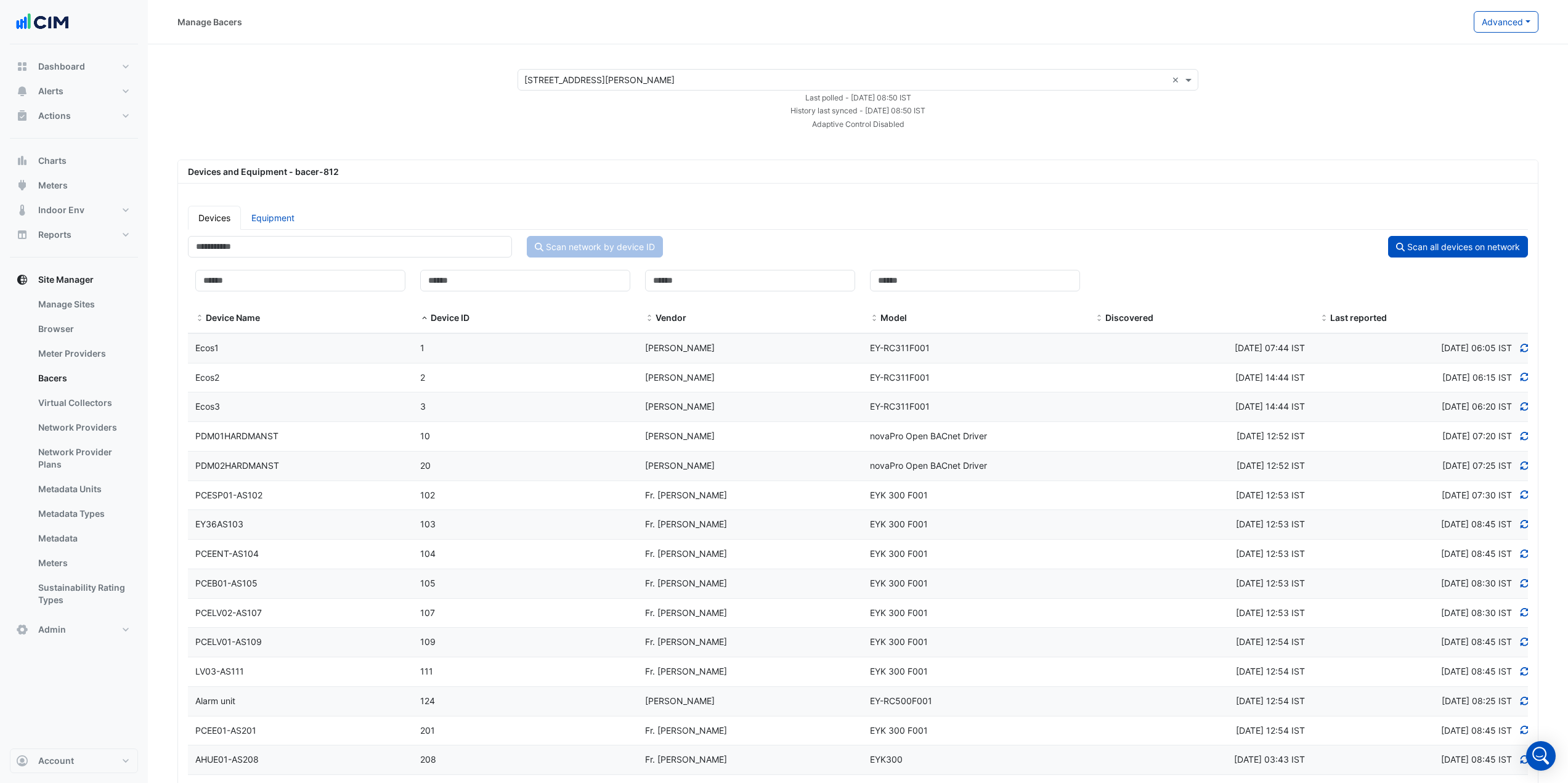
select select "***"
click at [77, 99] on button "Alerts" at bounding box center [74, 91] width 128 height 25
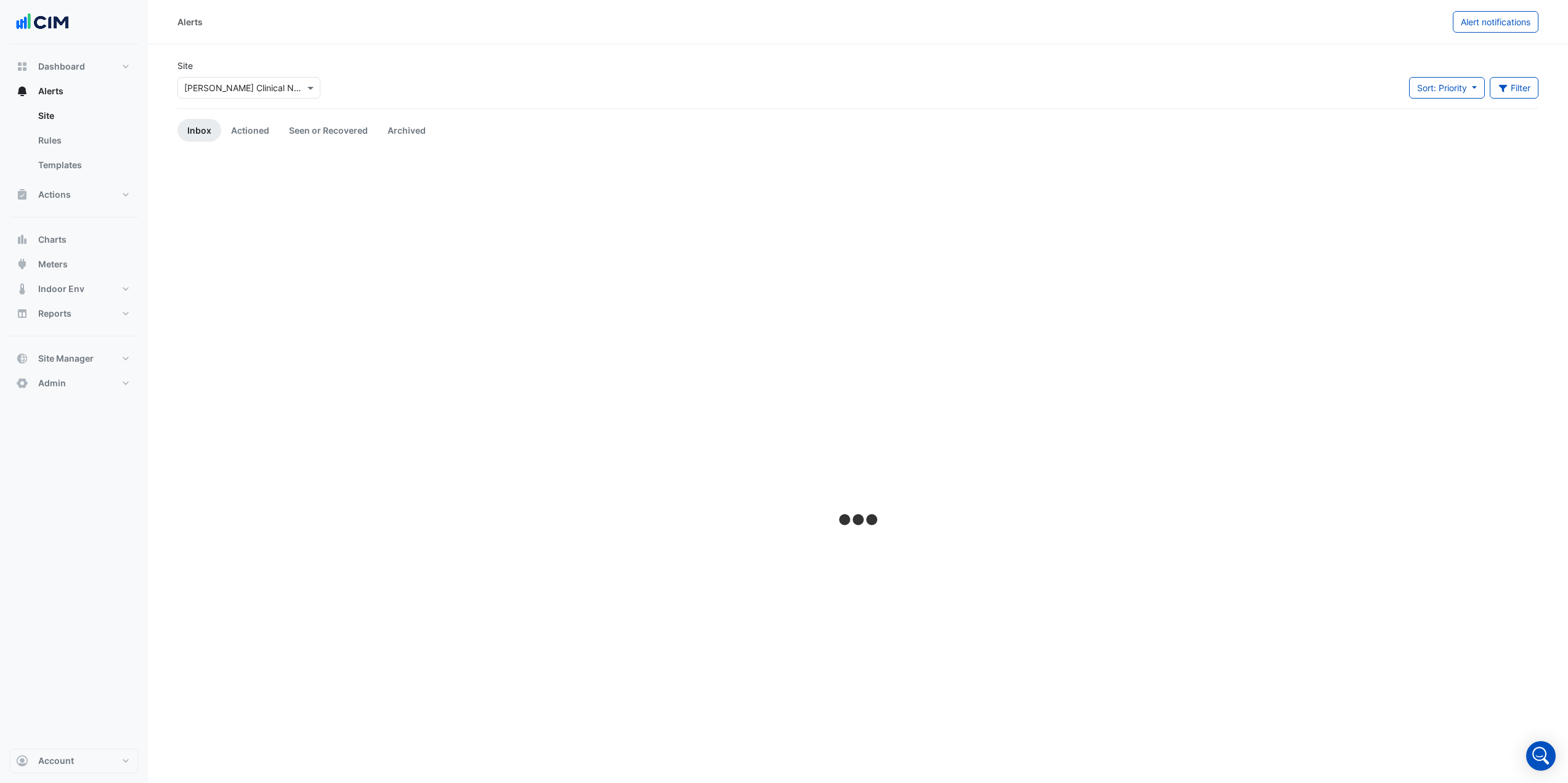
click at [280, 93] on div "× Maurice Wohl Clinical Neuroscience Institute" at bounding box center [244, 87] width 120 height 13
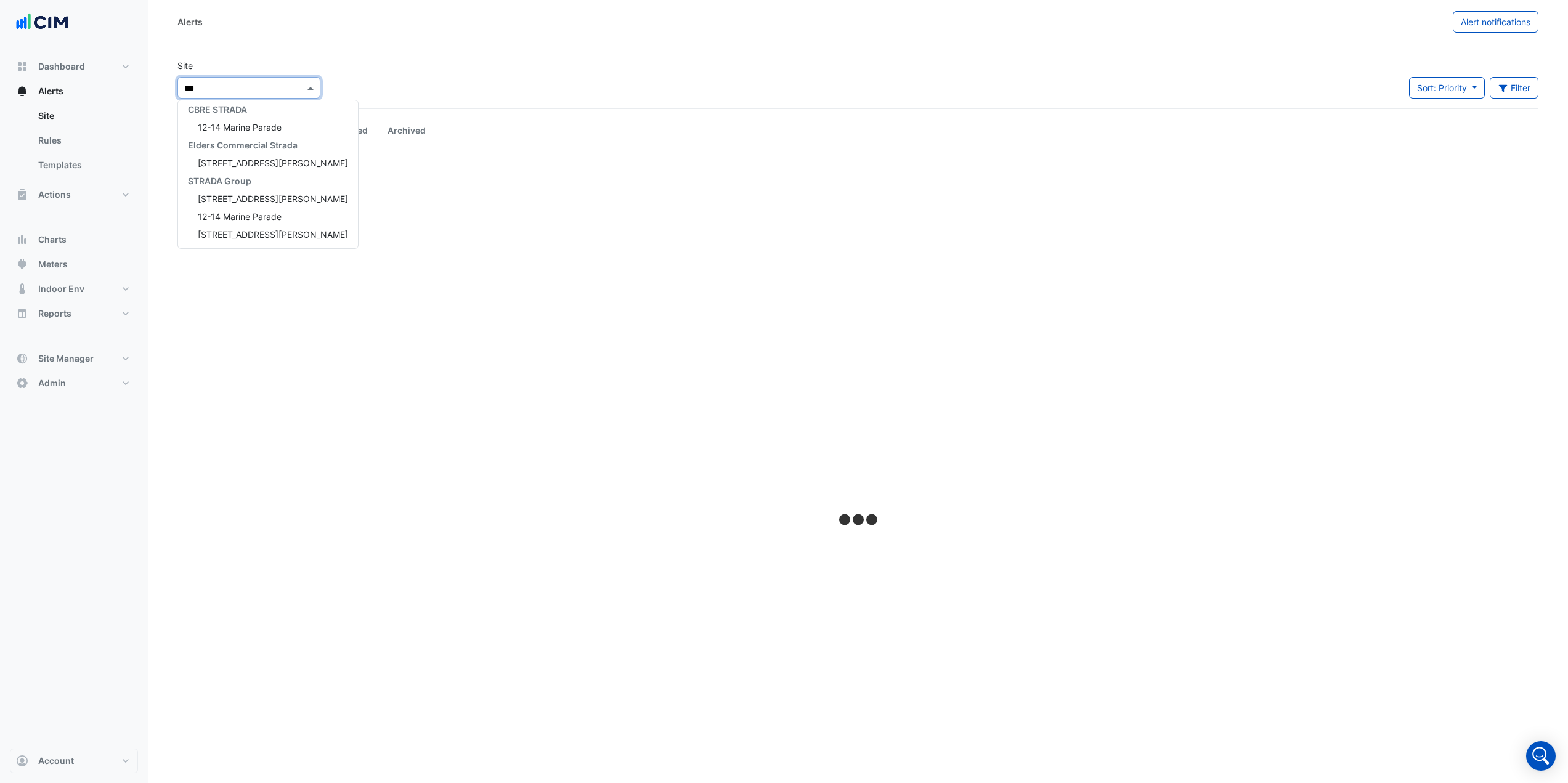
scroll to position [76, 0]
type input "****"
click at [246, 131] on span "[GEOGRAPHIC_DATA]" at bounding box center [241, 132] width 86 height 11
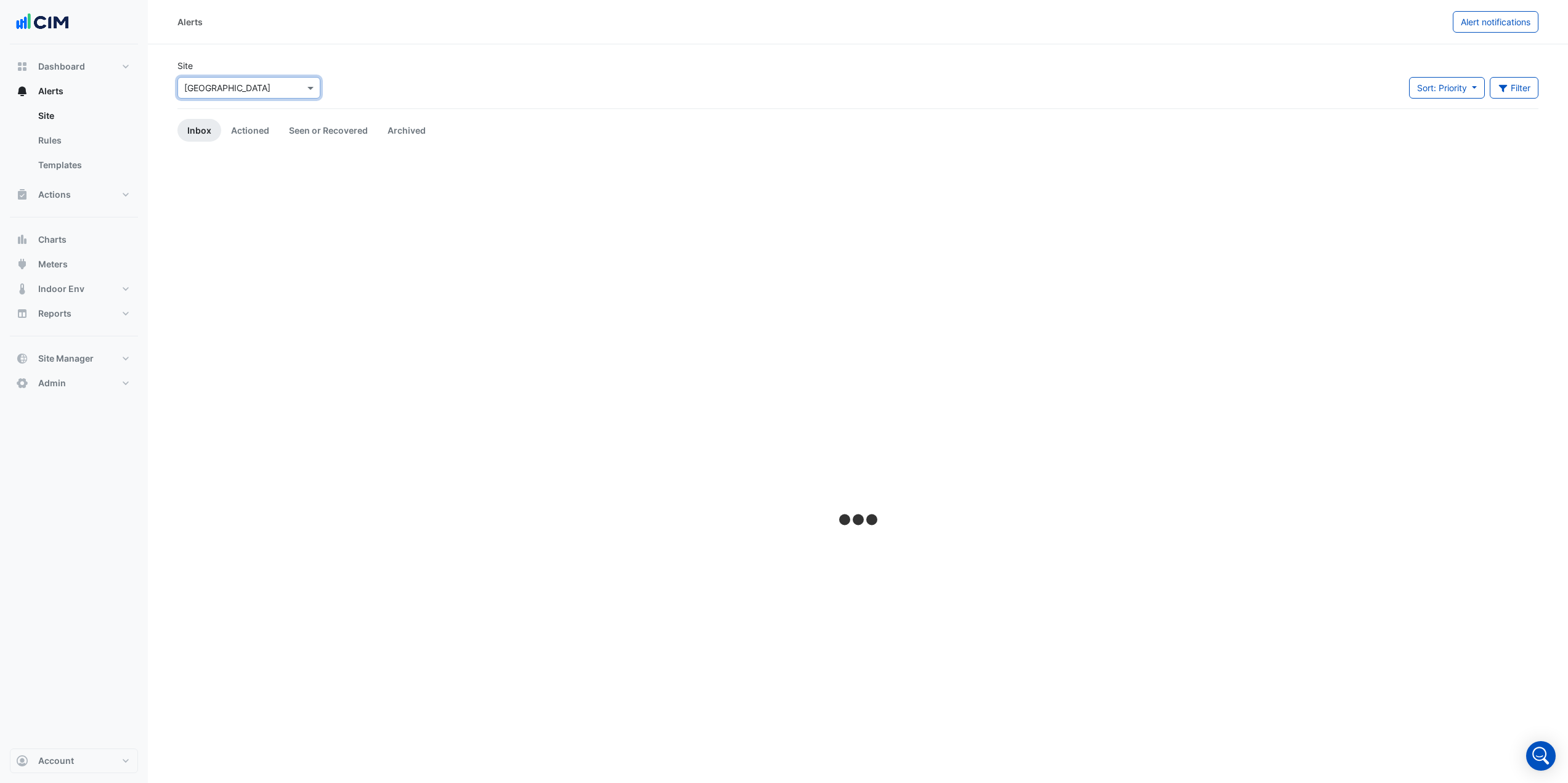
click at [385, 55] on section "Site × Adare Manor Sort: Priority Priority Updated Filter Title Priority Filter…" at bounding box center [858, 465] width 1420 height 841
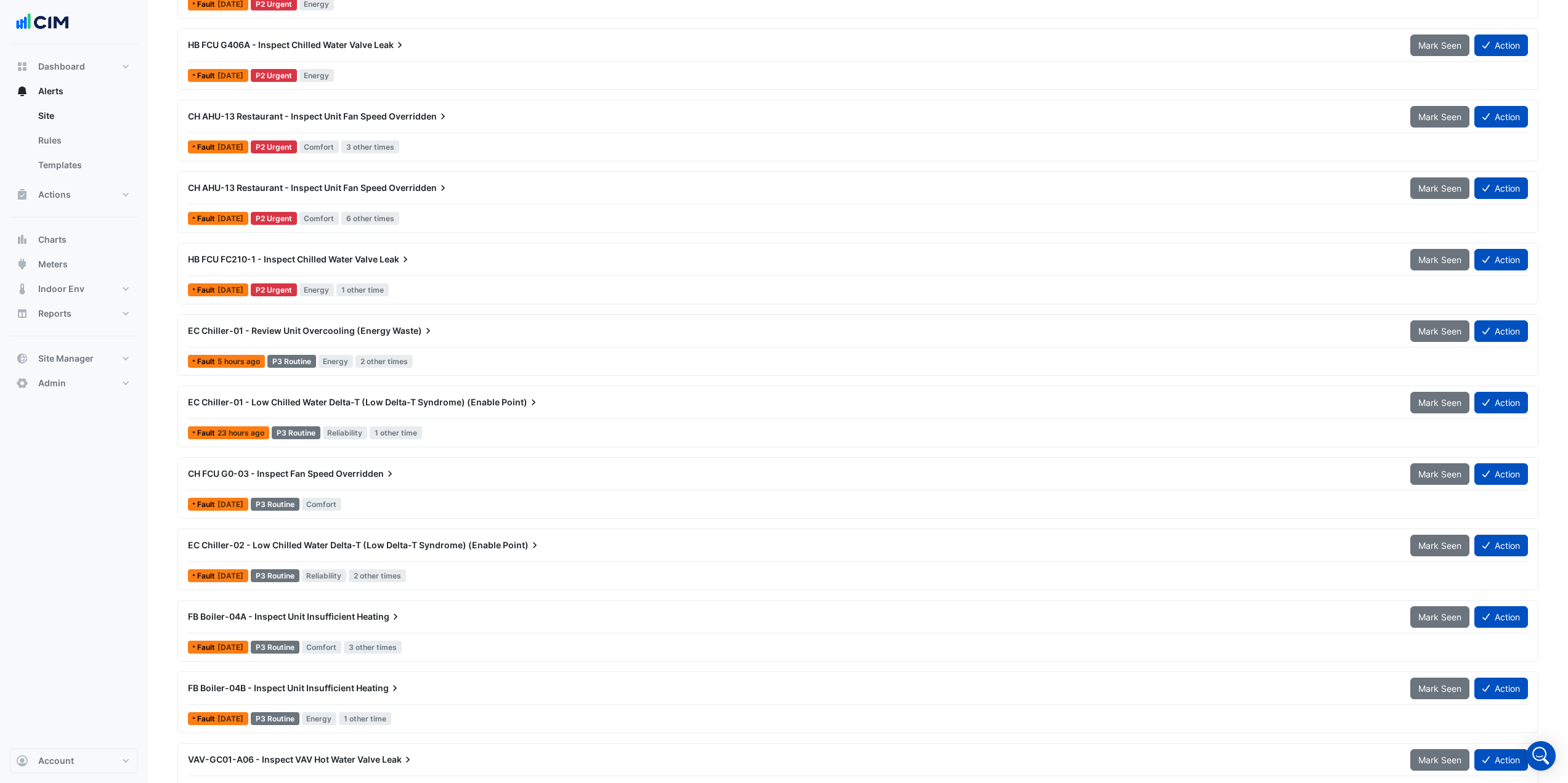
scroll to position [1018, 0]
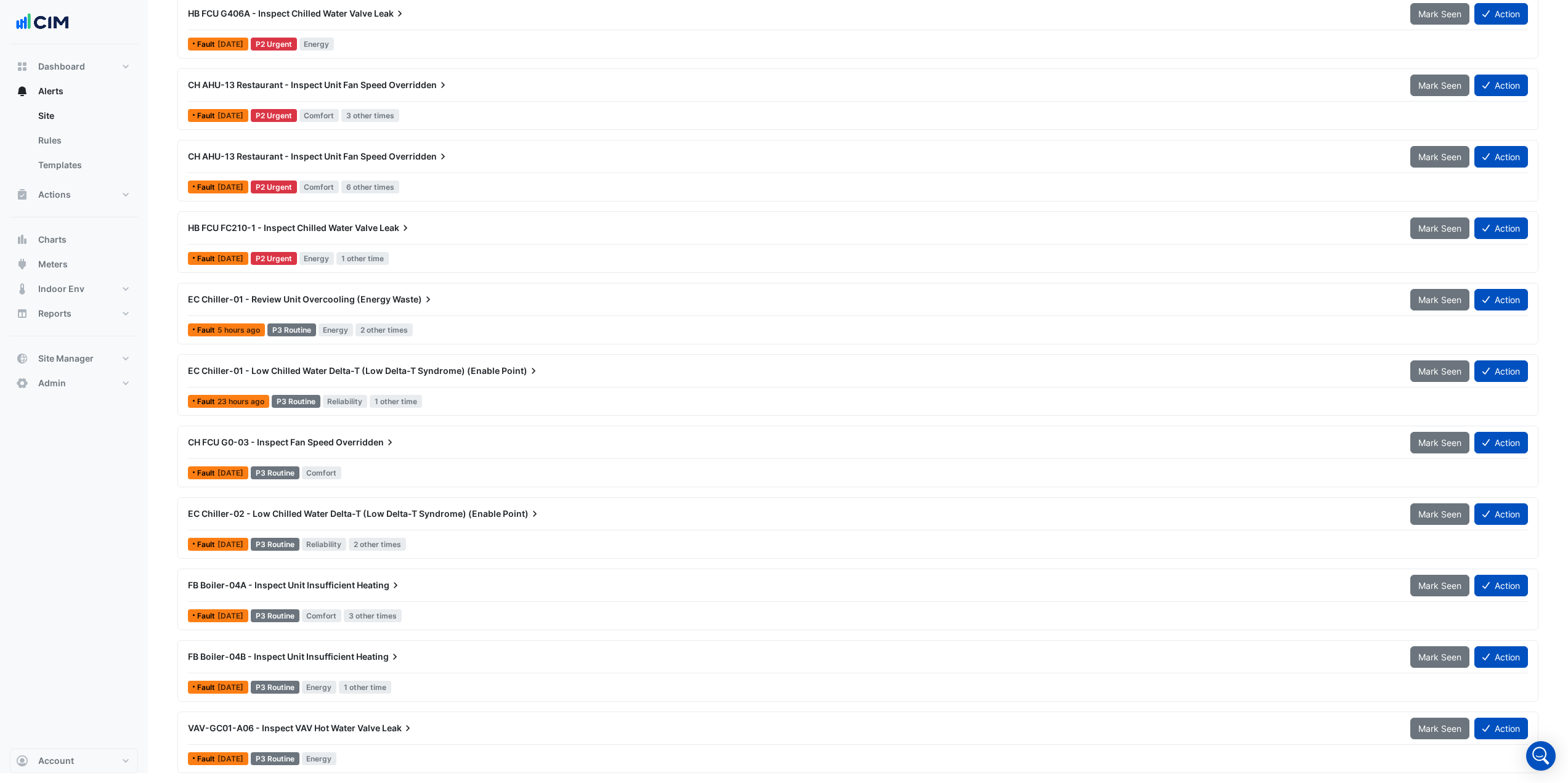
click at [447, 301] on div "EC Chiller-01 - Review Unit Overcooling (Energy Waste)" at bounding box center [791, 300] width 1207 height 12
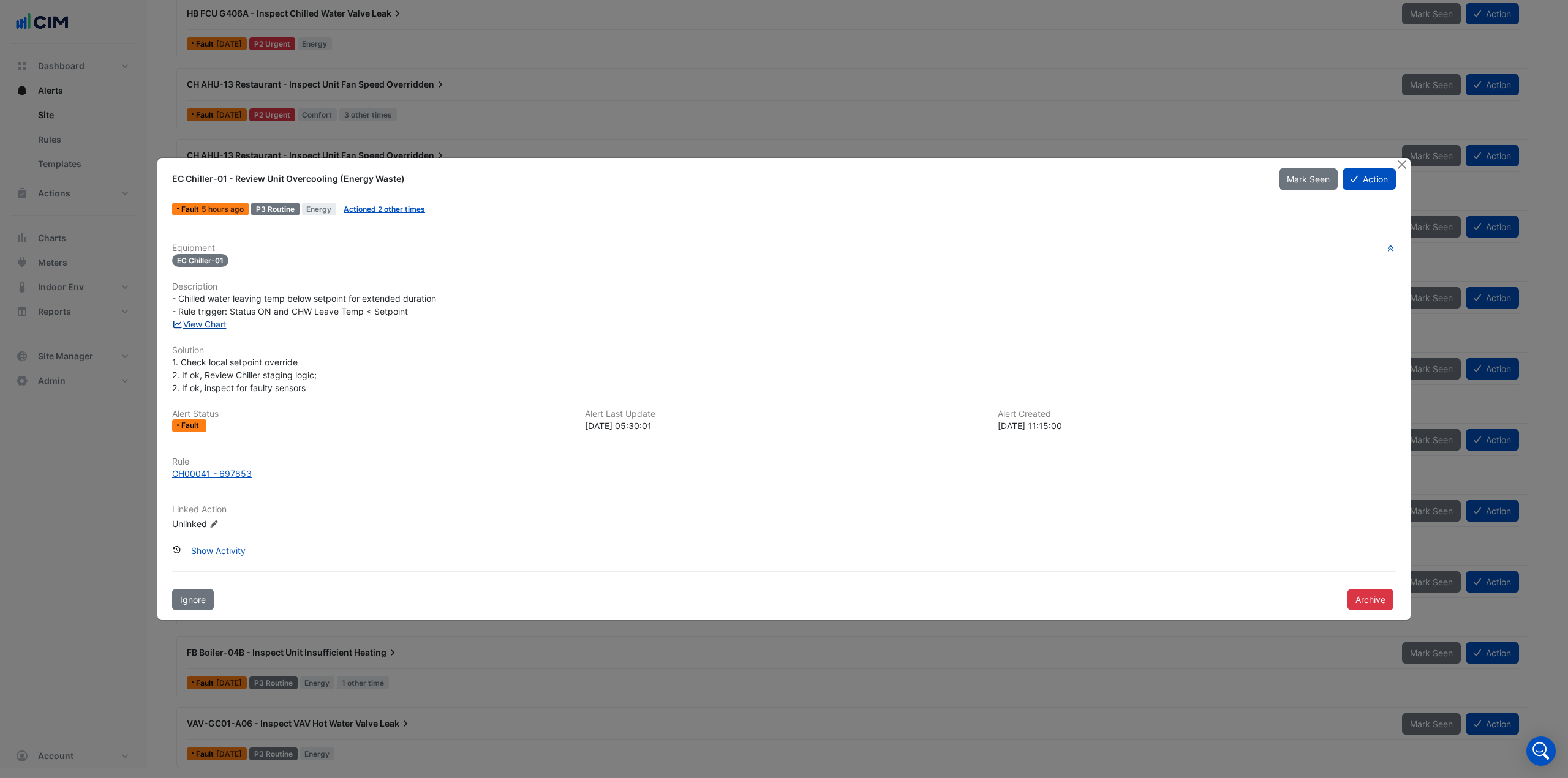
click at [208, 324] on link "View Chart" at bounding box center [199, 324] width 55 height 10
click at [1399, 165] on button "Close" at bounding box center [1401, 164] width 13 height 13
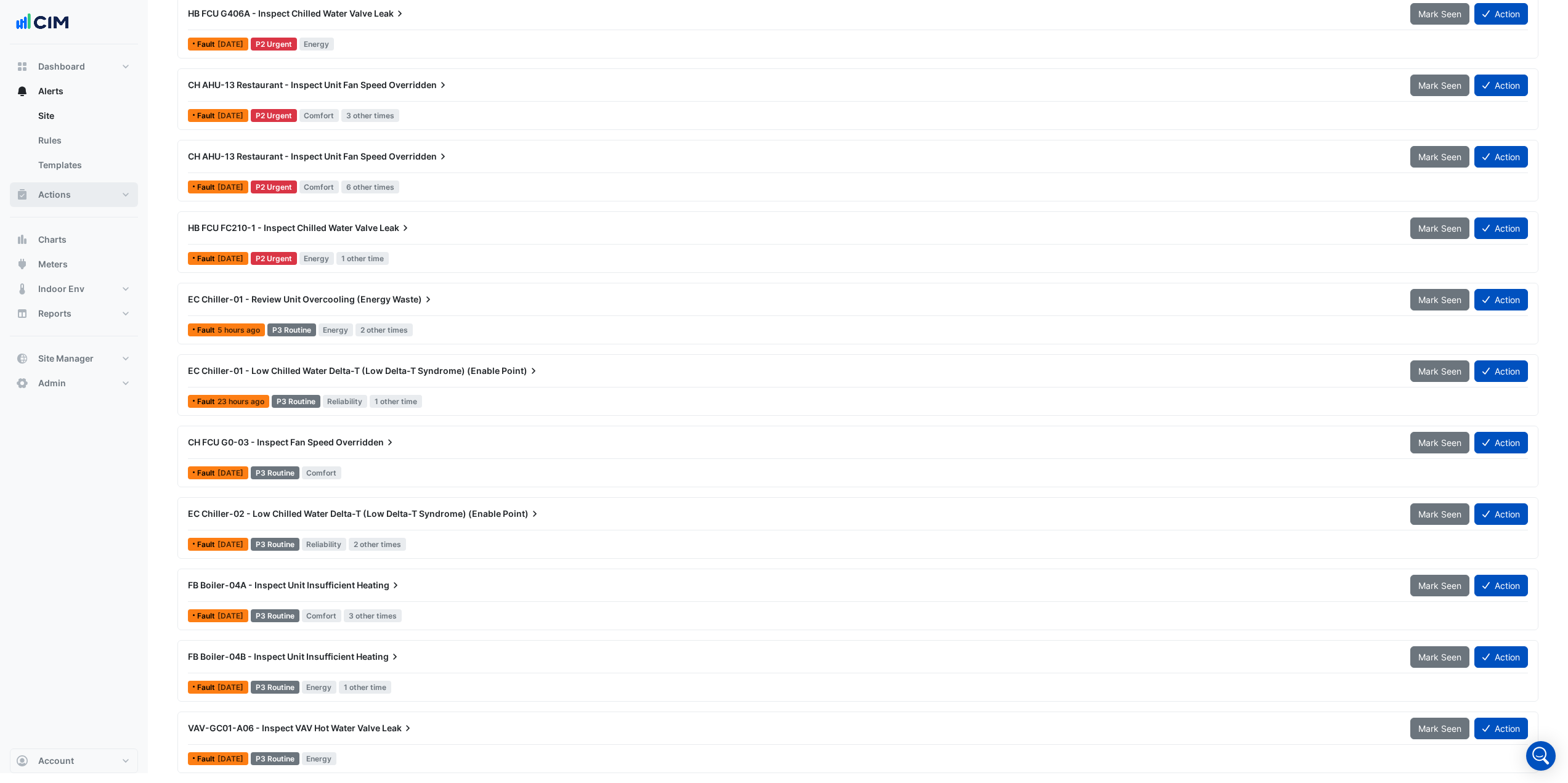
click at [66, 184] on button "Actions" at bounding box center [74, 195] width 128 height 25
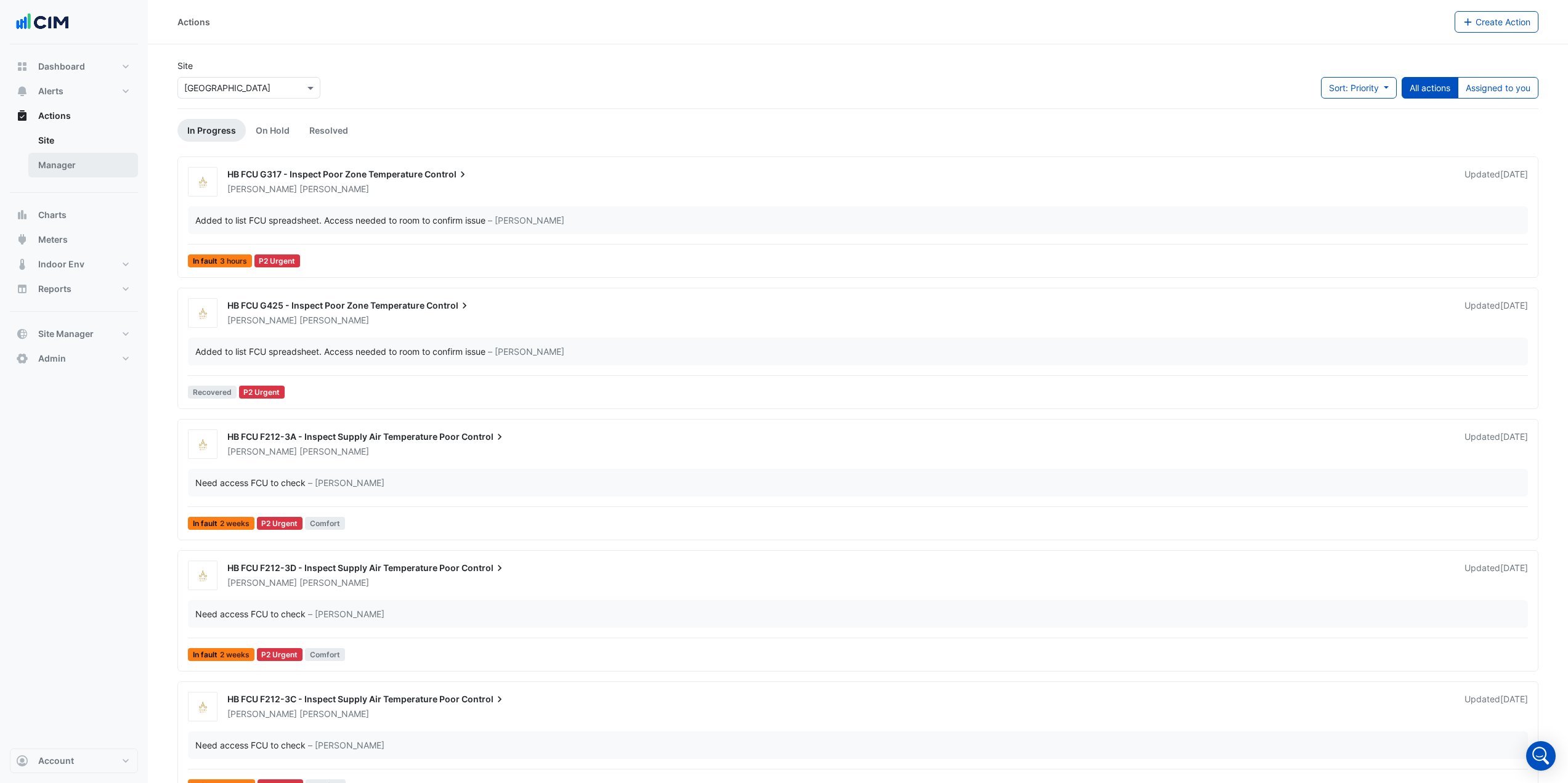
click at [88, 162] on link "Manager" at bounding box center [83, 165] width 110 height 25
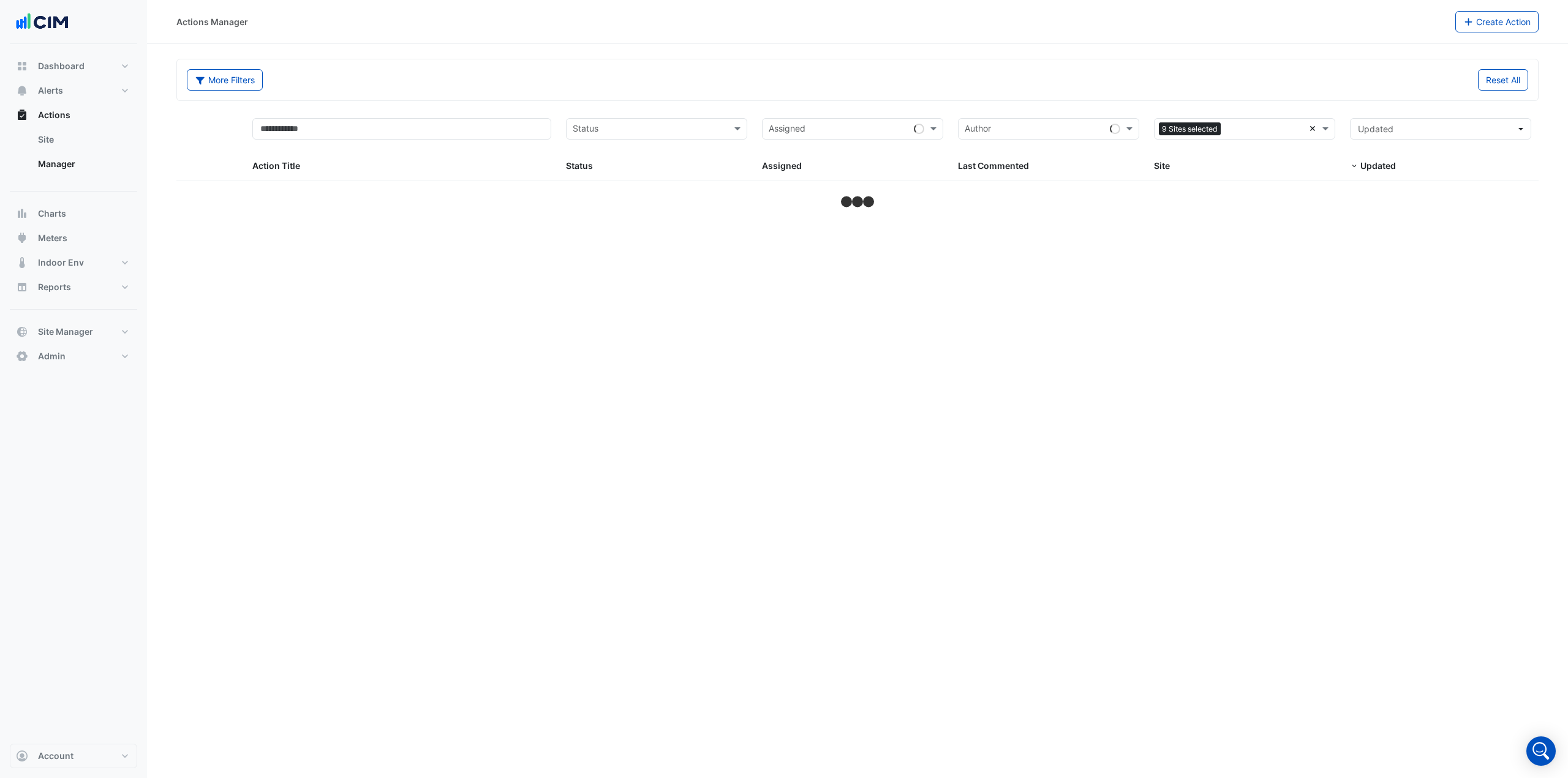
select select "***"
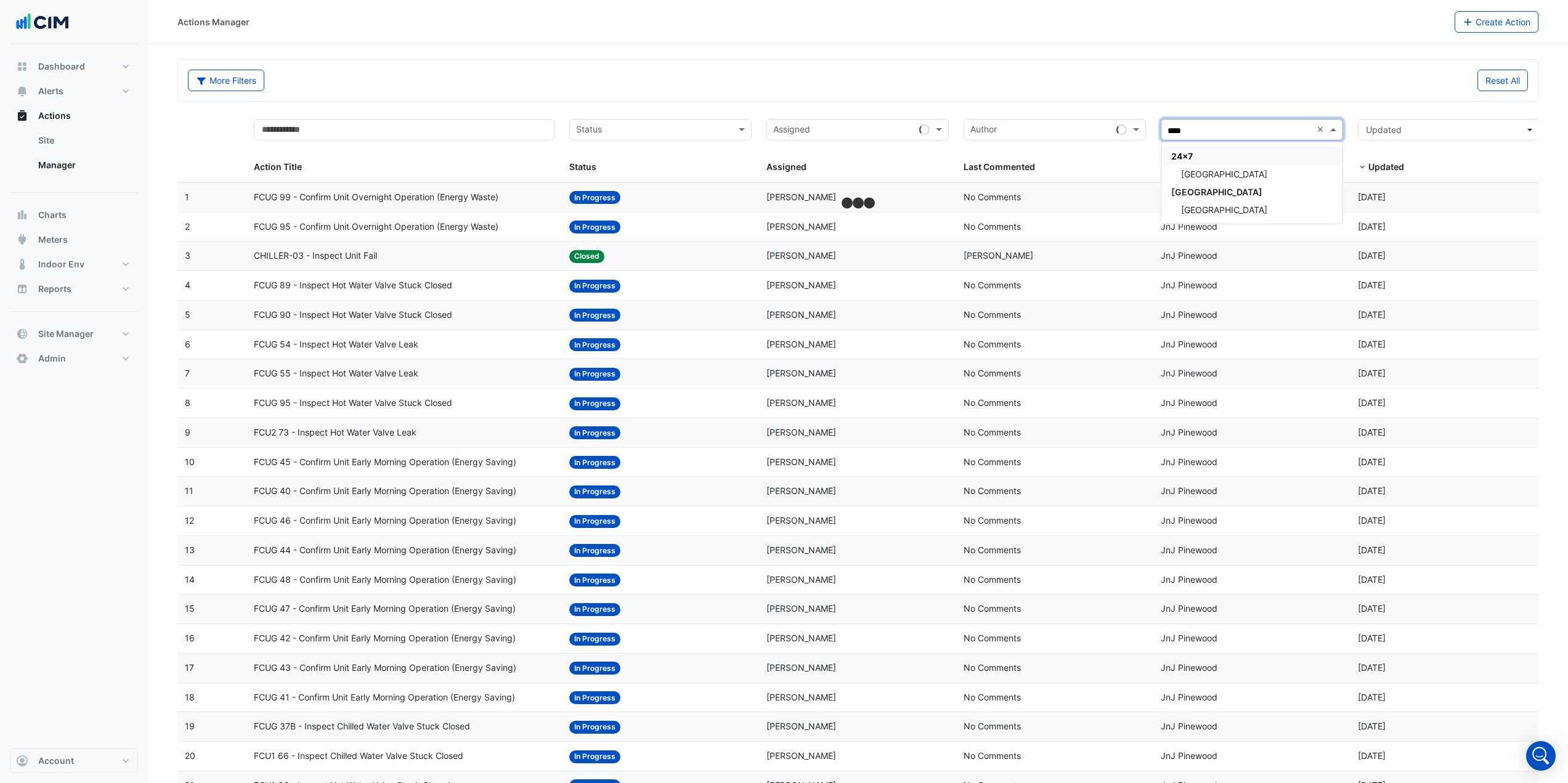
type input "*****"
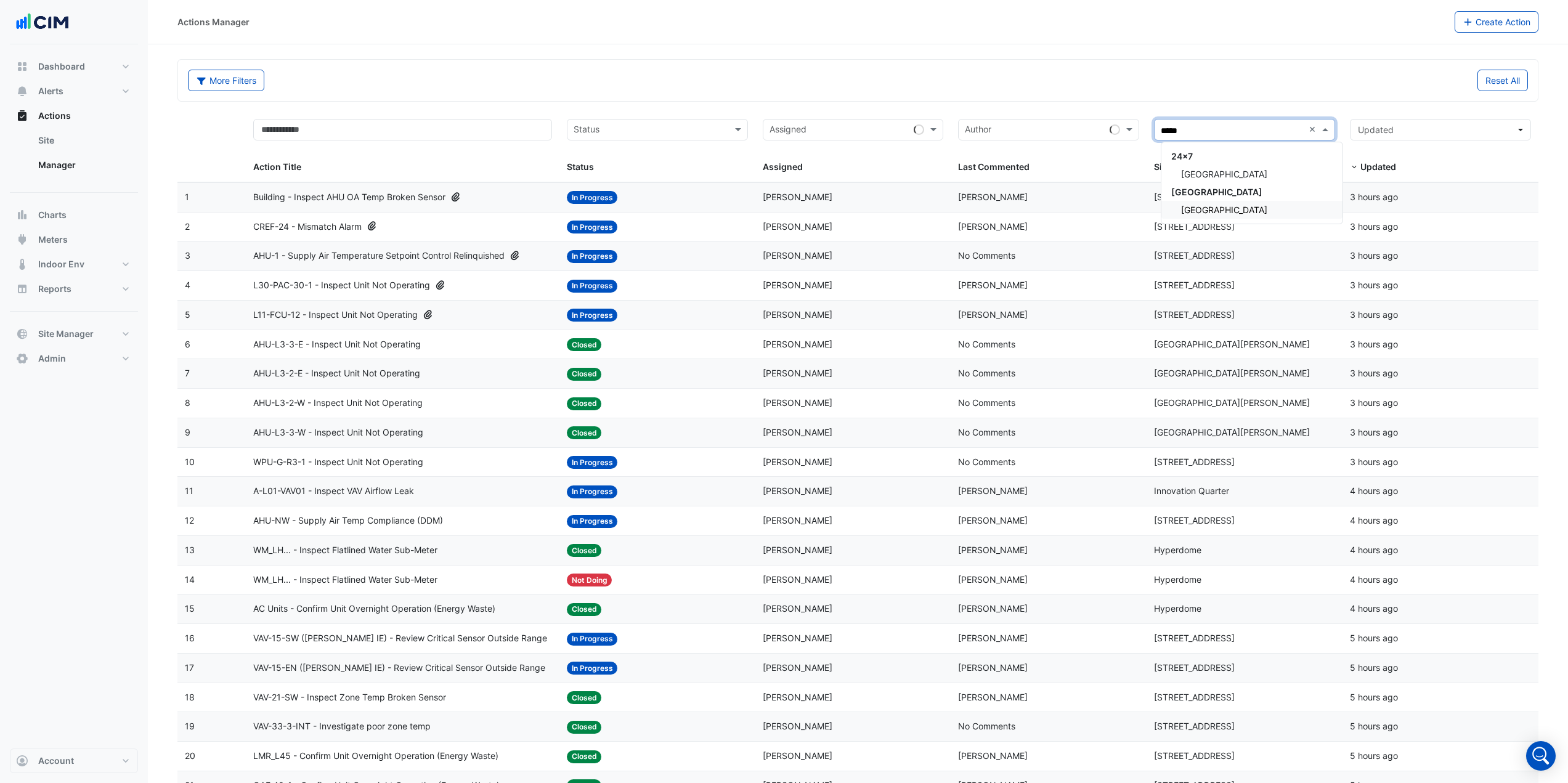
click at [1219, 207] on span "Adare Manor" at bounding box center [1224, 210] width 86 height 11
click at [905, 36] on div "Actions Manager Create Action" at bounding box center [858, 22] width 1420 height 45
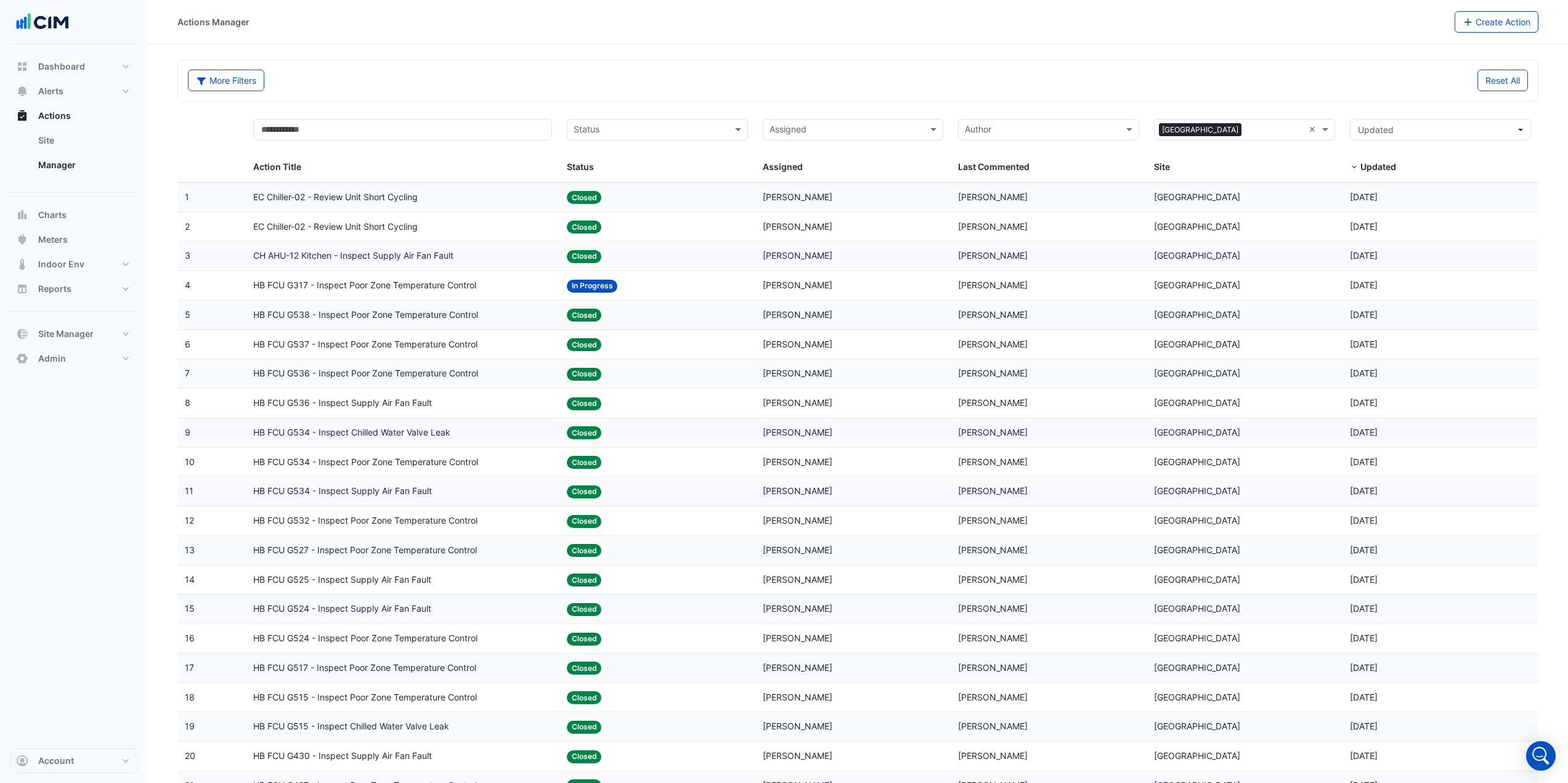
click at [442, 195] on div "EC Chiller-02 - Review Unit Short Cycling" at bounding box center [402, 197] width 299 height 14
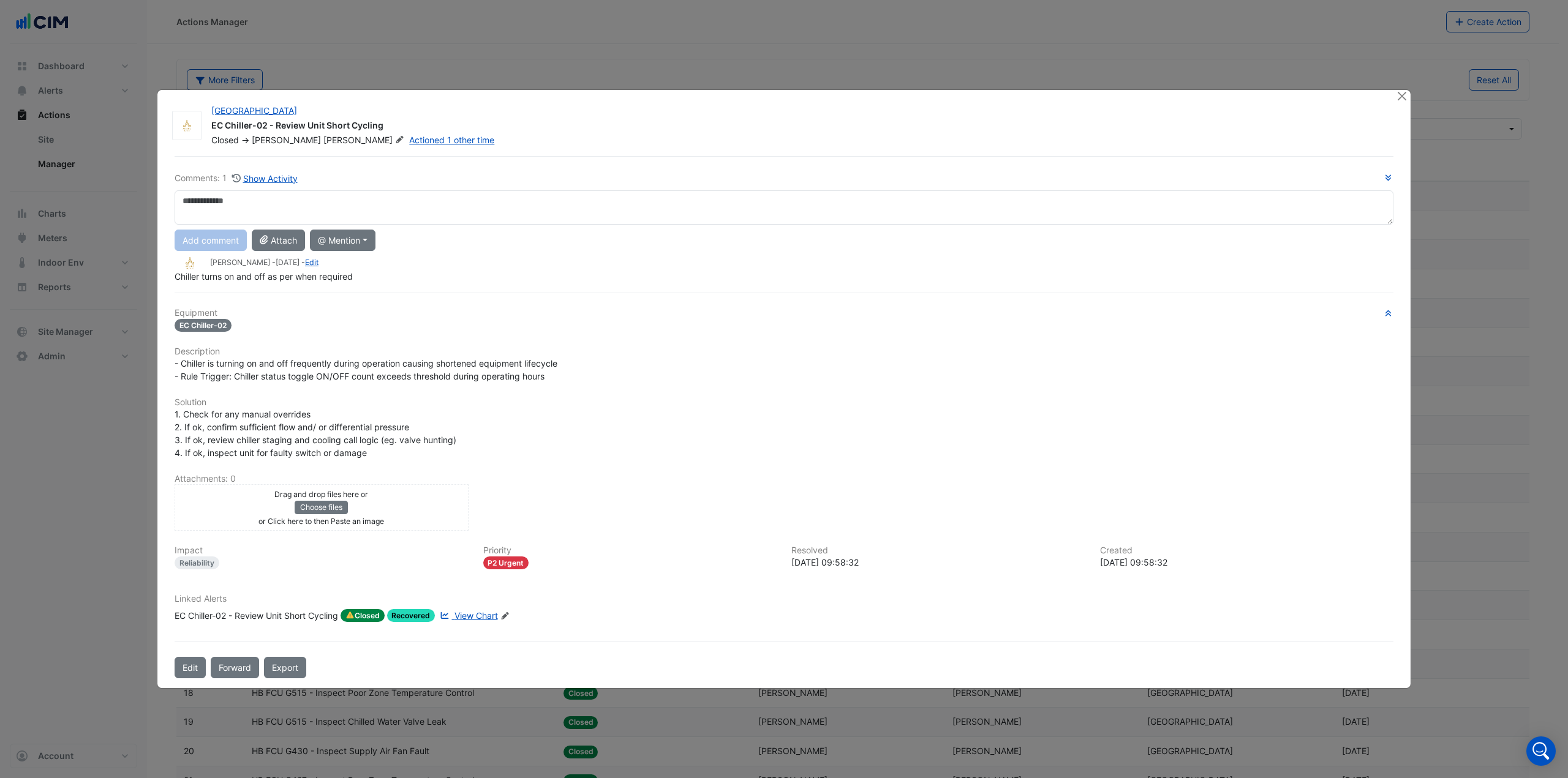
click at [468, 617] on span "View Chart" at bounding box center [476, 616] width 44 height 10
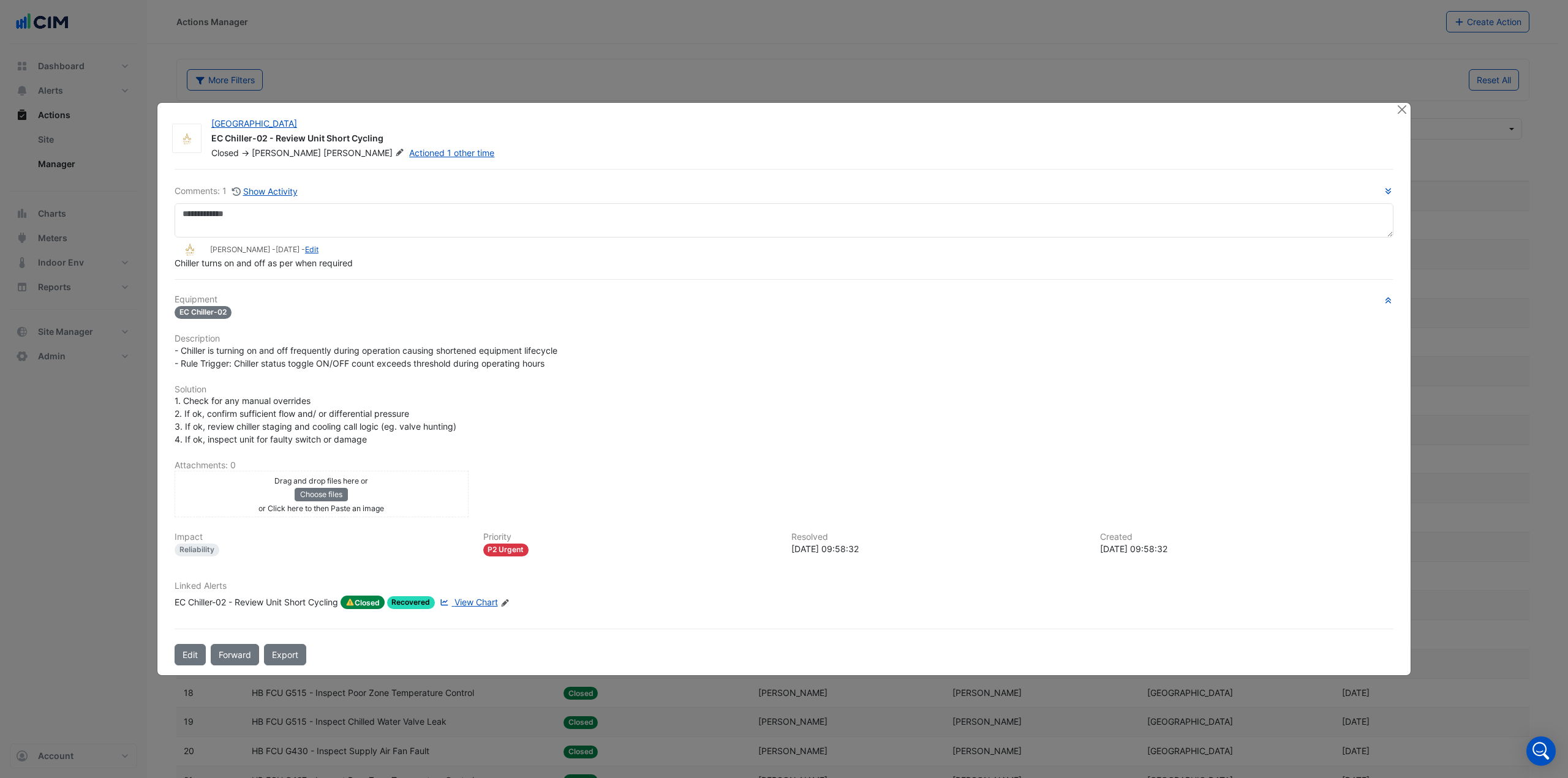
click at [479, 603] on span "View Chart" at bounding box center [476, 602] width 44 height 10
click at [1401, 107] on button "Close" at bounding box center [1401, 109] width 13 height 13
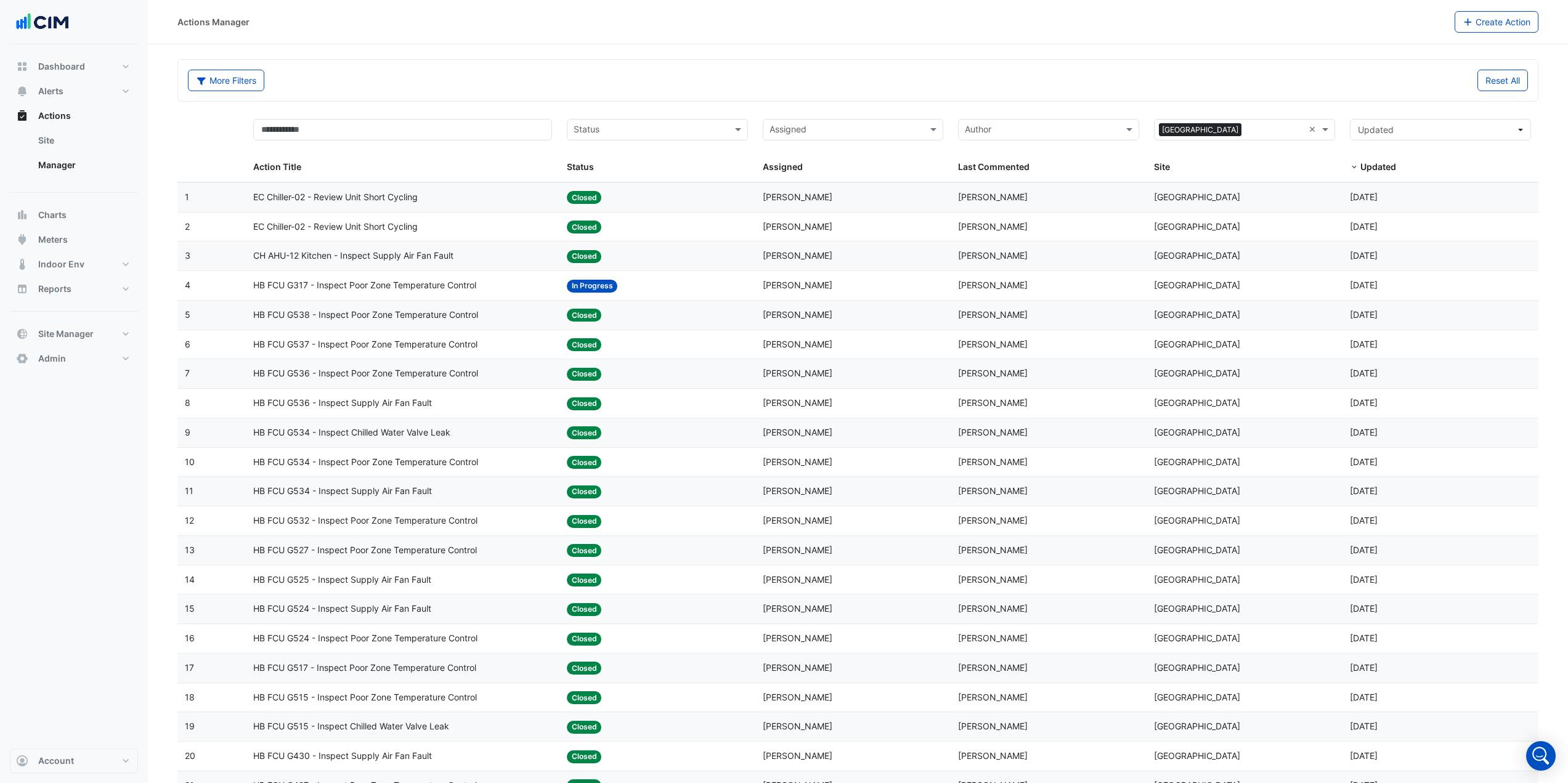
click at [446, 259] on span "CH AHU-12 Kitchen - Inspect Supply Air Fan Fault" at bounding box center [353, 256] width 200 height 14
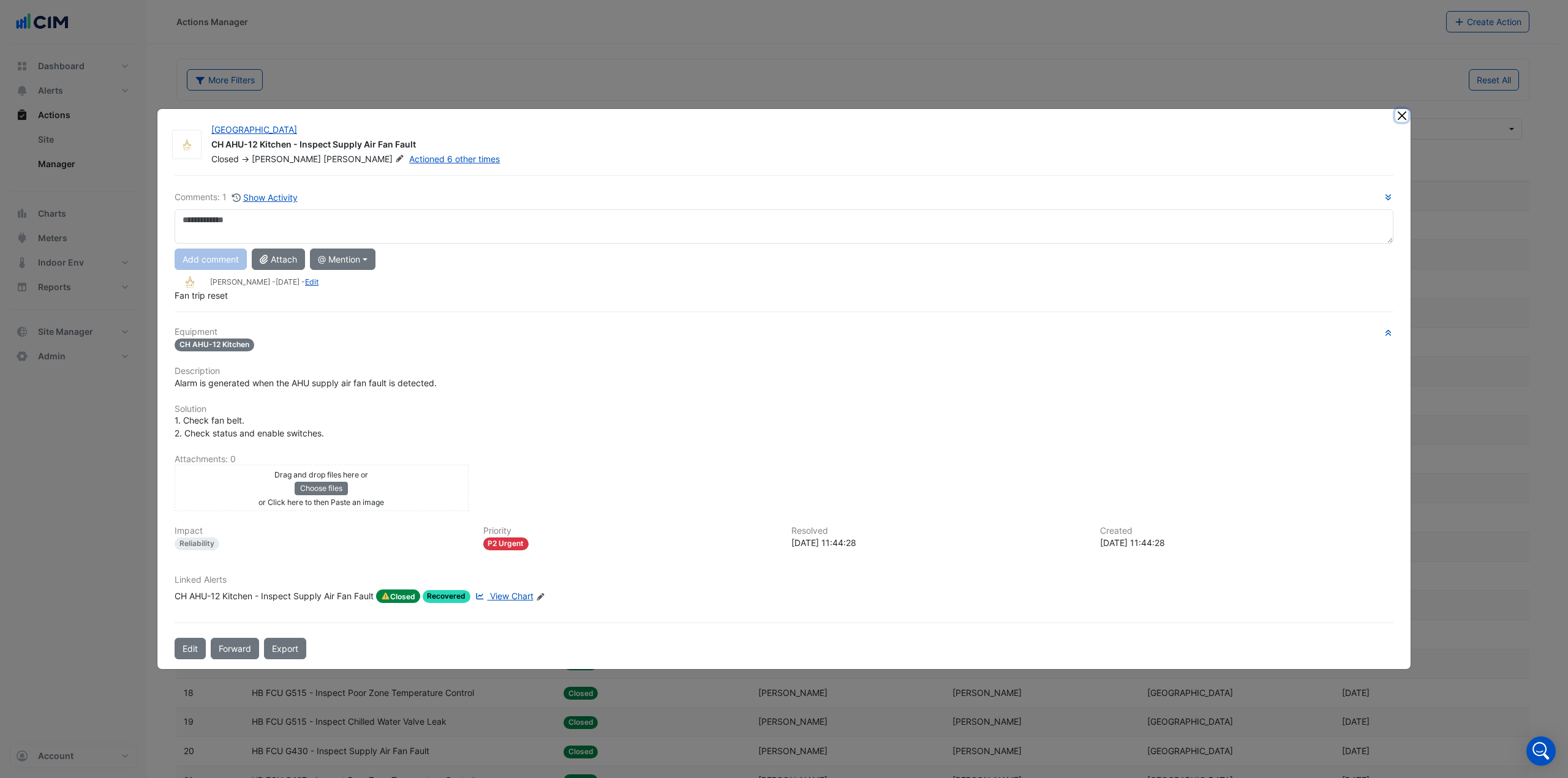
click at [1398, 117] on button "Close" at bounding box center [1401, 115] width 13 height 13
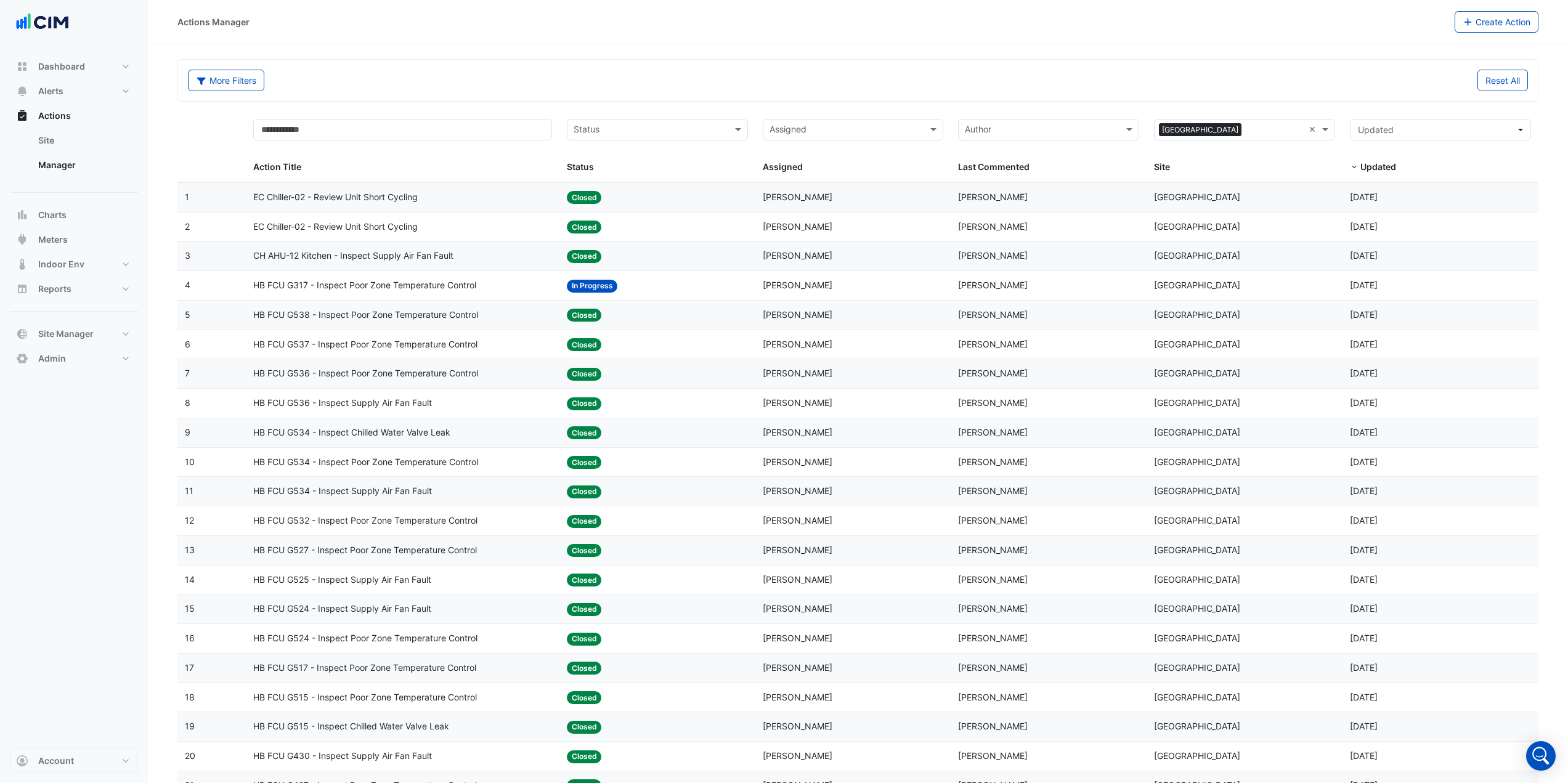
click at [499, 289] on div "HB FCU G317 - Inspect Poor Zone Temperature Control" at bounding box center [402, 285] width 299 height 14
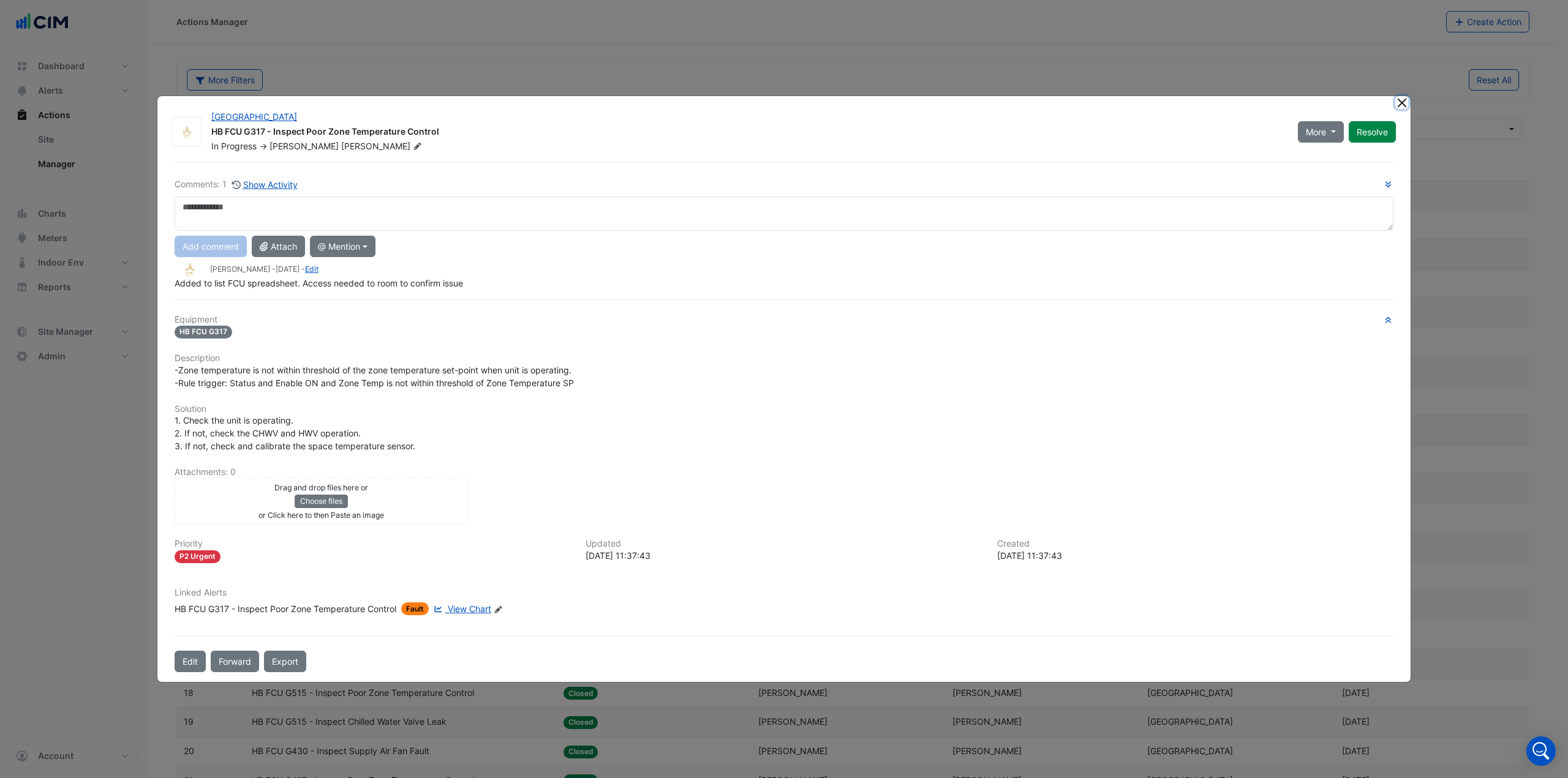
click at [1404, 102] on button "Close" at bounding box center [1401, 102] width 13 height 13
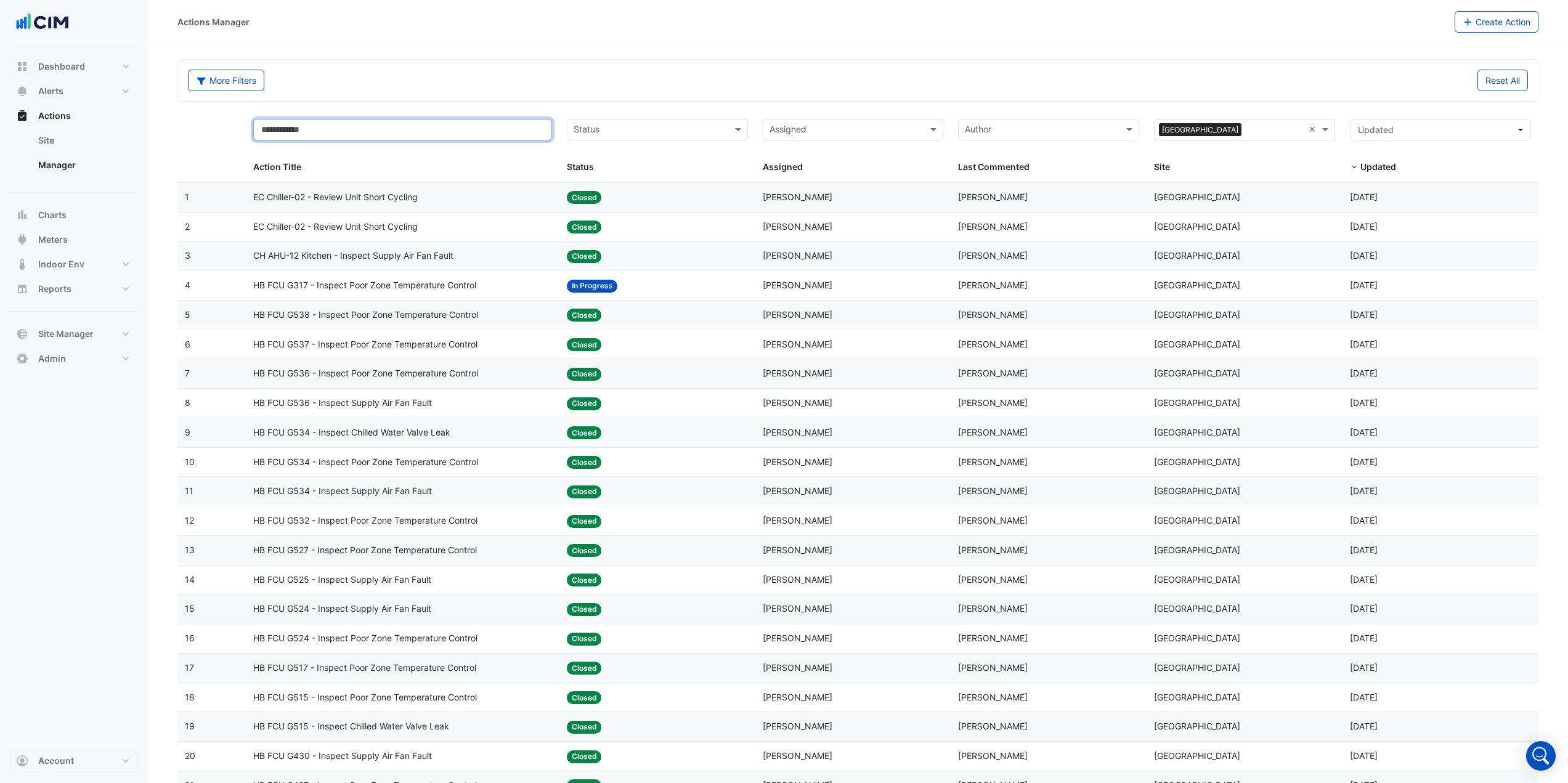
click at [336, 128] on input "text" at bounding box center [402, 129] width 299 height 22
type input "***"
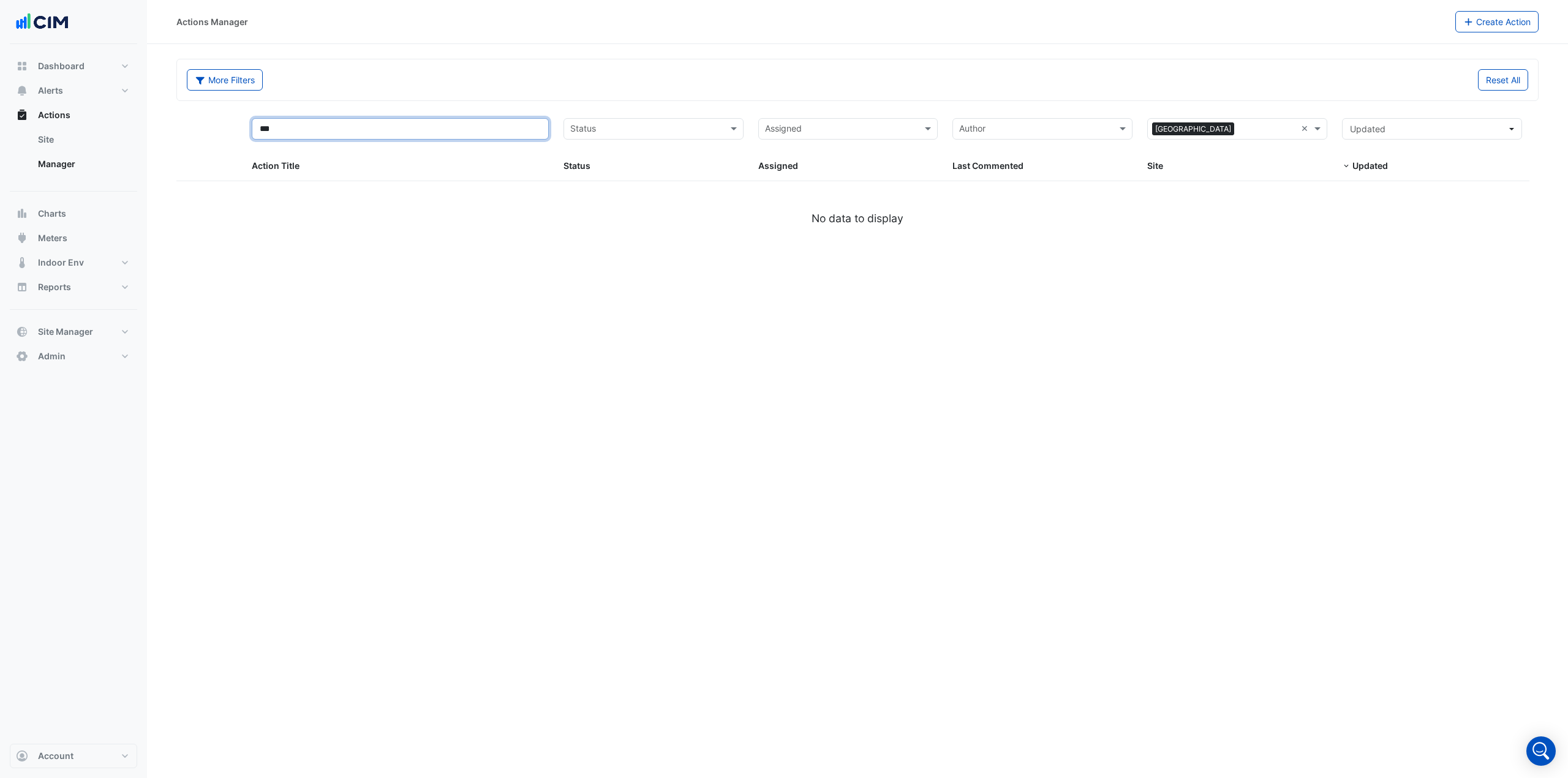
drag, startPoint x: 300, startPoint y: 129, endPoint x: 249, endPoint y: 134, distance: 51.2
click at [249, 134] on datatable-header-cell "*** Action Title" at bounding box center [400, 146] width 312 height 70
click at [354, 59] on div "More Filters Reset All" at bounding box center [858, 80] width 1362 height 42
select select "***"
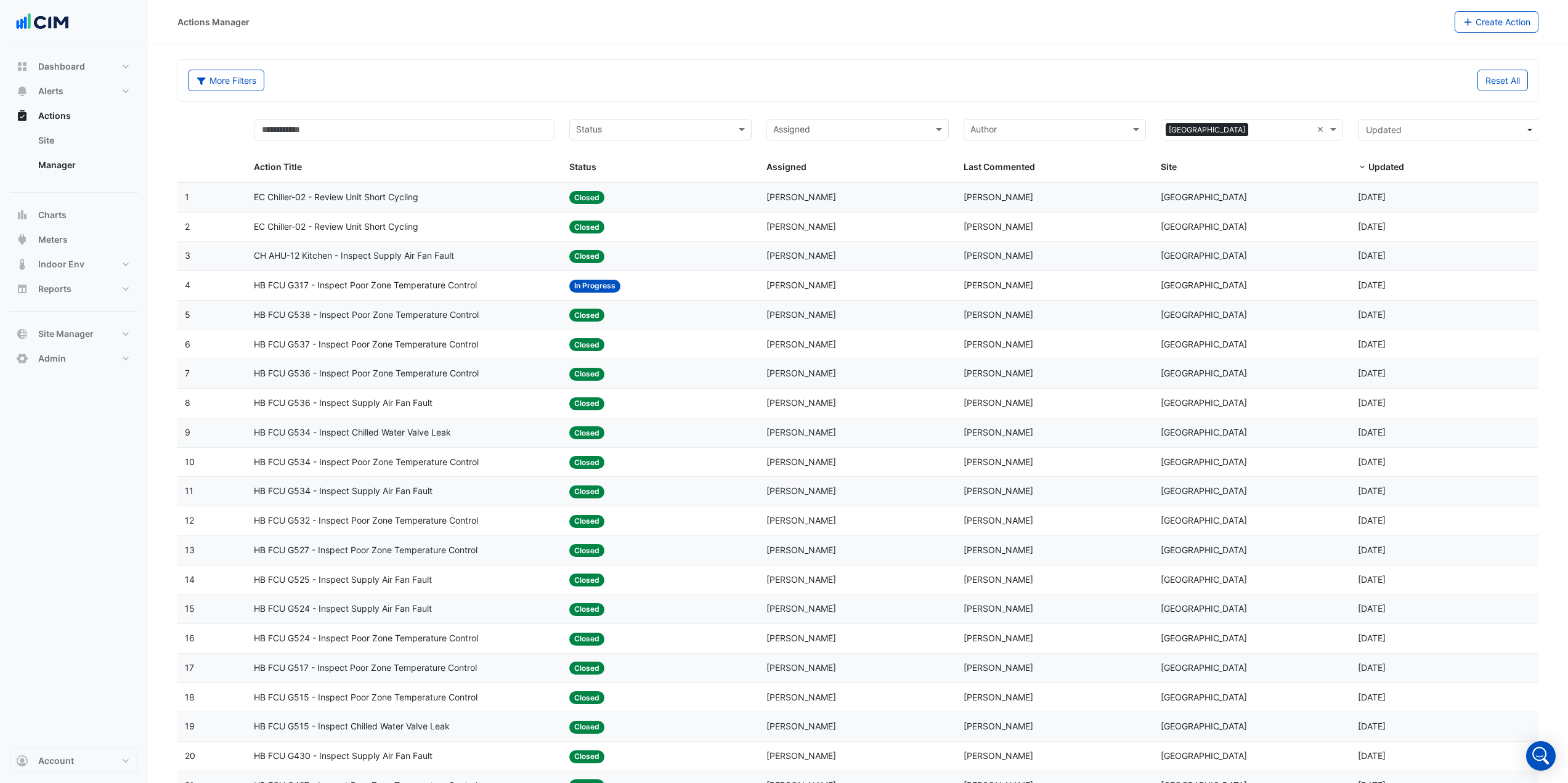
click at [228, 91] on div "More Filters Reset All" at bounding box center [858, 83] width 1355 height 27
click at [239, 85] on button "More Filters" at bounding box center [226, 80] width 76 height 22
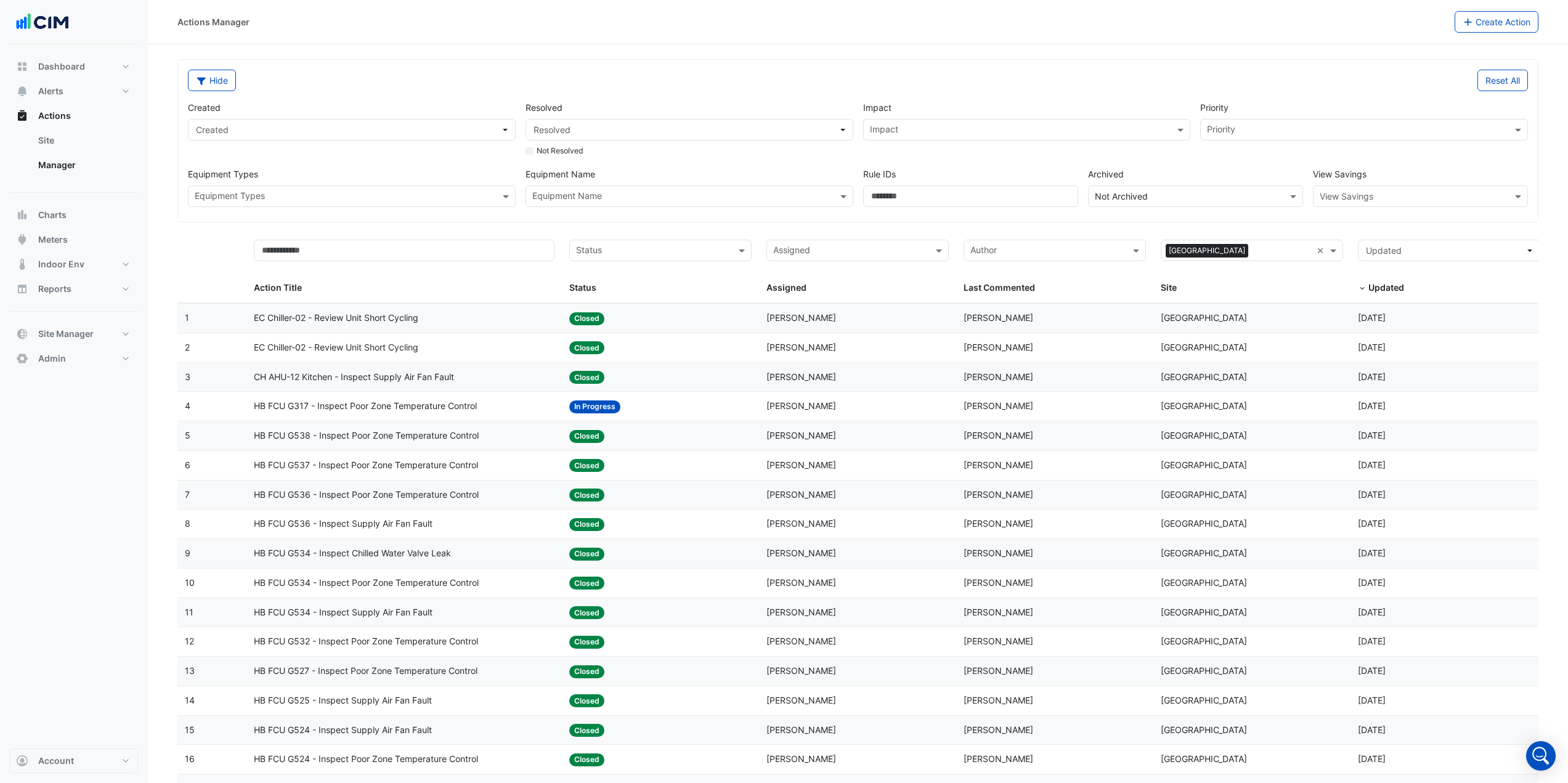
click at [603, 197] on input "text" at bounding box center [682, 197] width 300 height 13
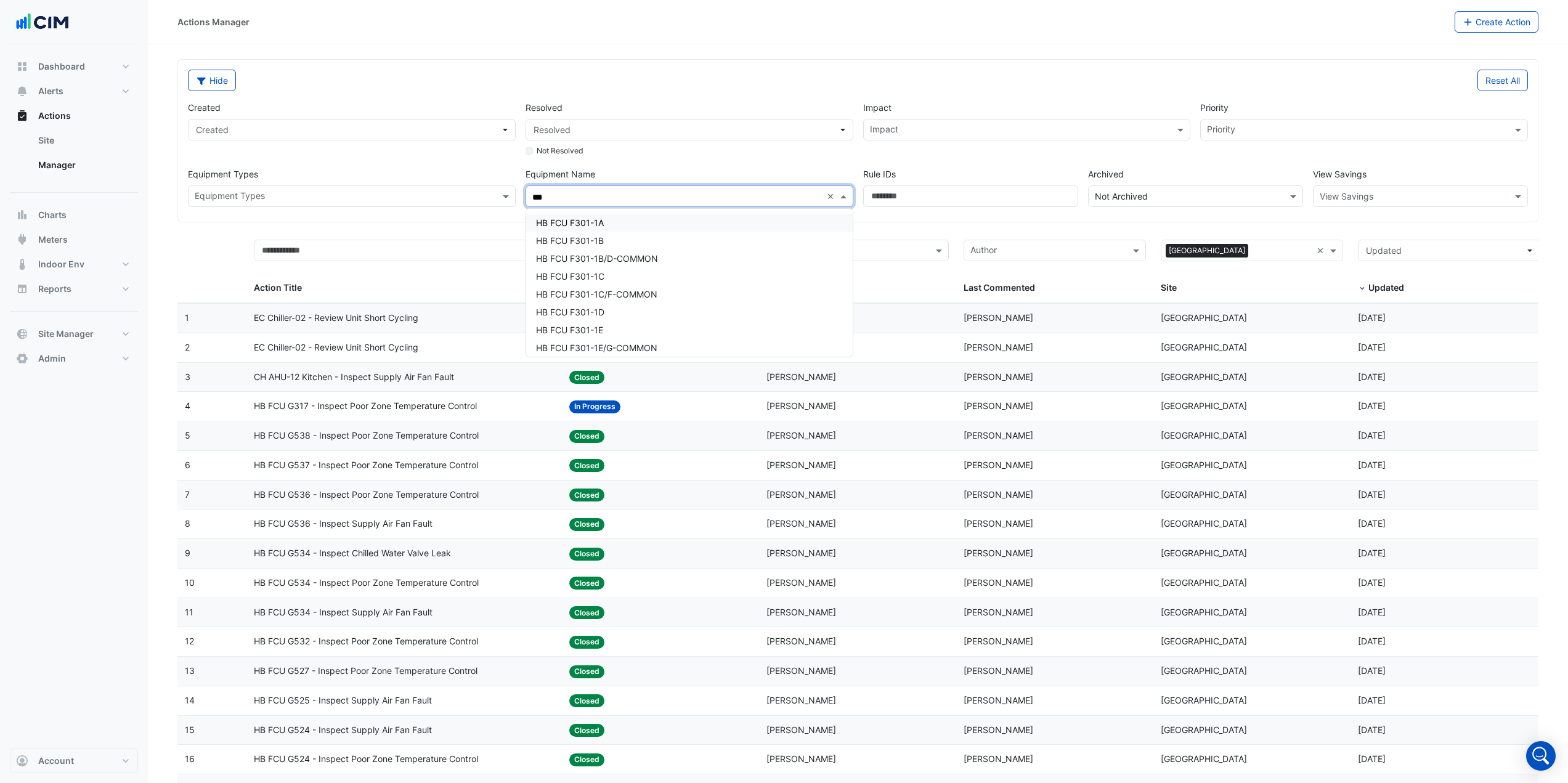
click at [639, 223] on div "HB FCU F301-1A" at bounding box center [689, 222] width 327 height 18
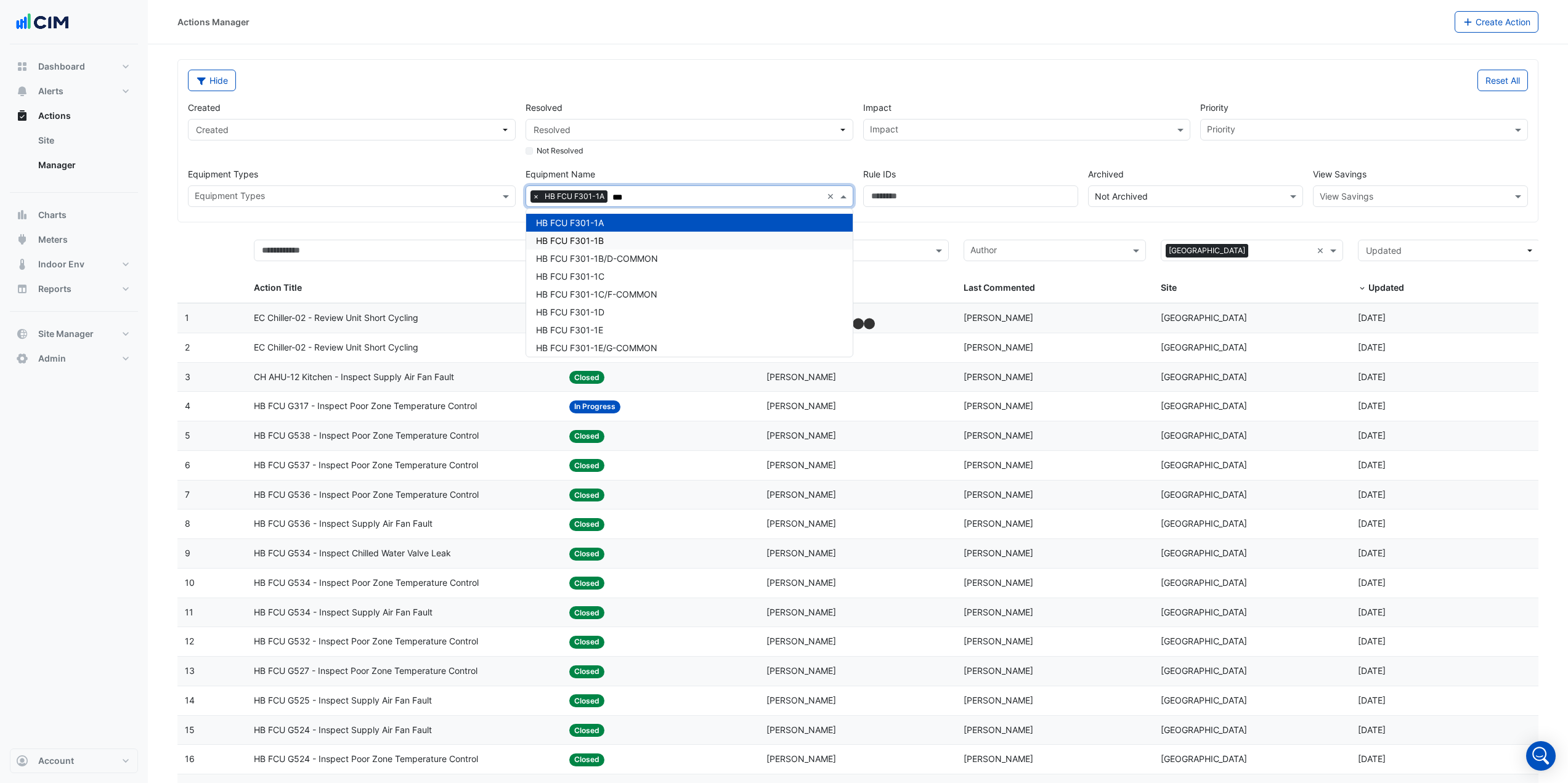
click at [619, 240] on div "HB FCU F301-1B" at bounding box center [689, 240] width 327 height 18
click at [611, 274] on div "HB FCU F301-1C" at bounding box center [689, 276] width 327 height 18
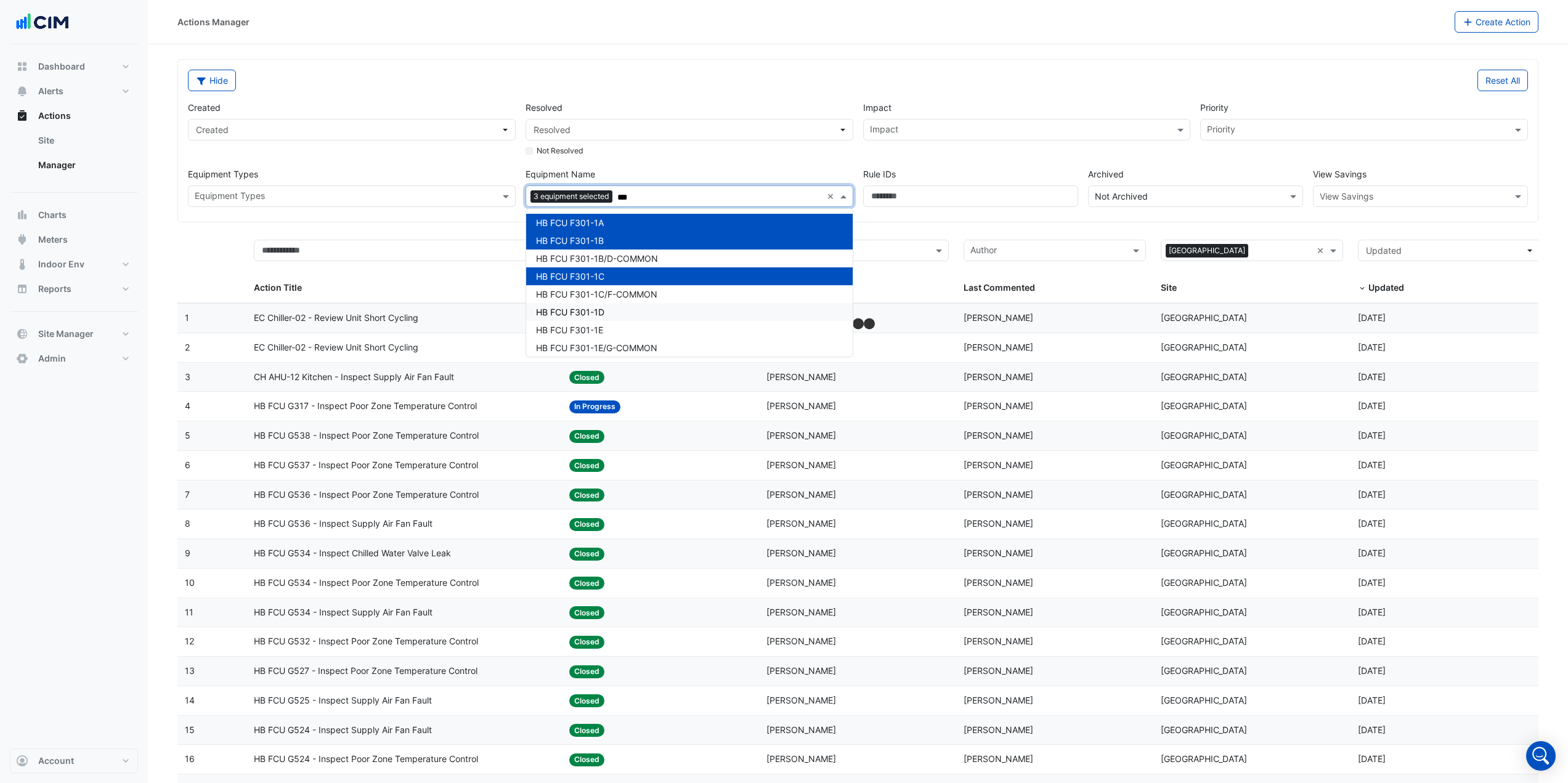
click at [613, 308] on div "HB FCU F301-1D" at bounding box center [689, 312] width 327 height 18
click at [609, 327] on div "HB FCU F301-1E" at bounding box center [689, 330] width 327 height 18
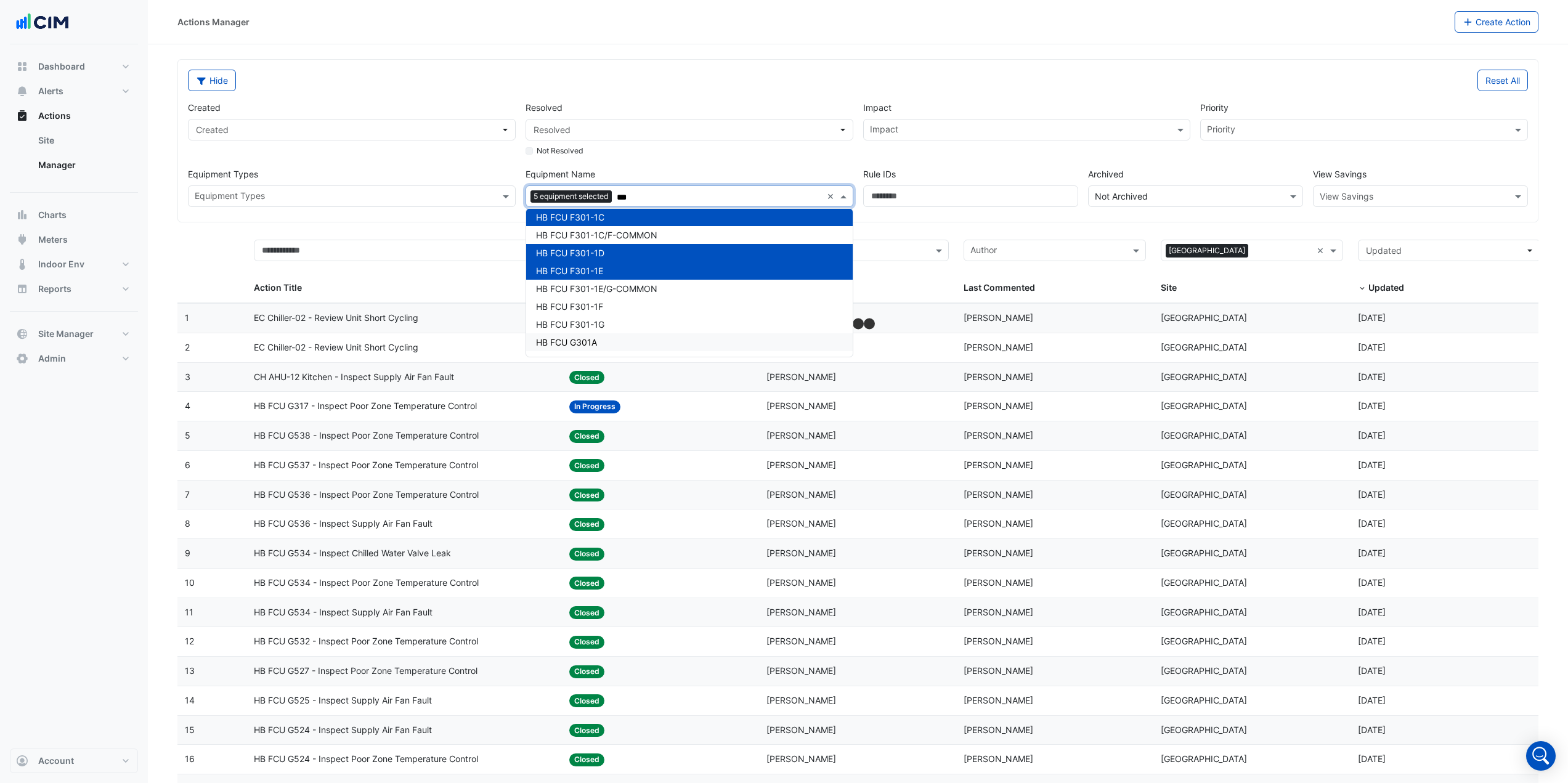
scroll to position [94, 0]
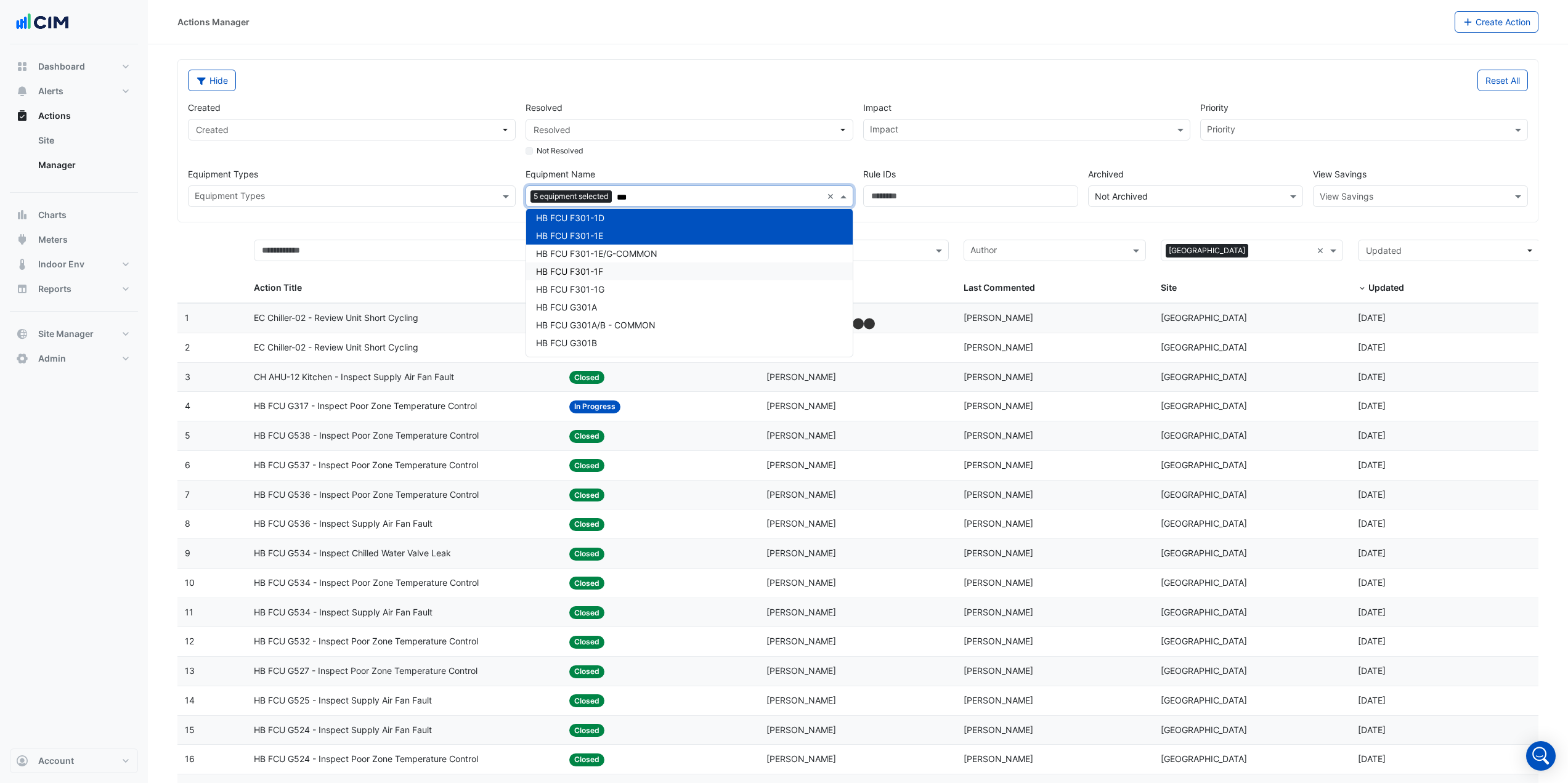
click at [613, 272] on div "HB FCU F301-1F" at bounding box center [689, 271] width 327 height 18
click at [606, 290] on div "HB FCU F301-1G" at bounding box center [689, 289] width 327 height 18
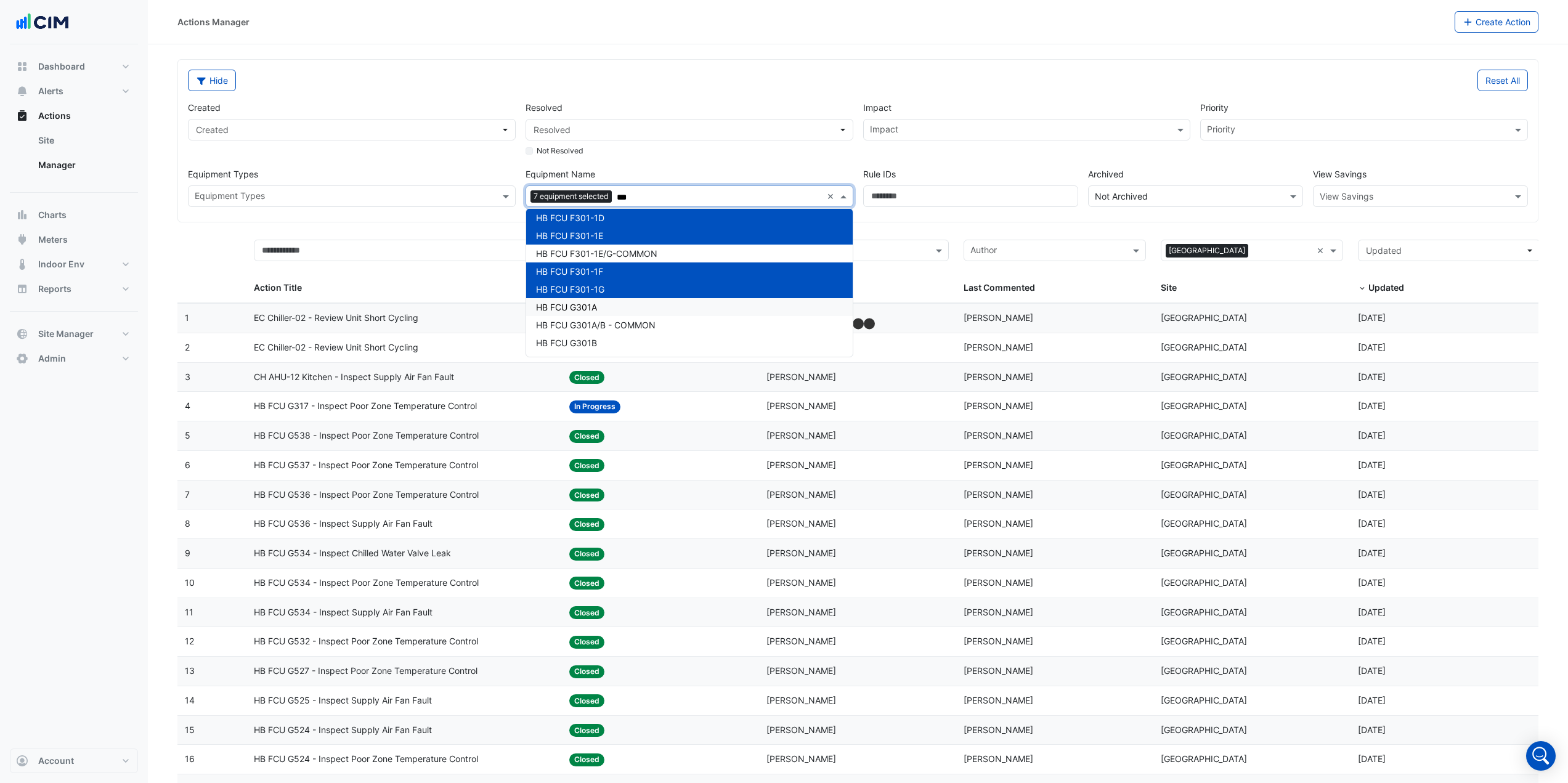
click at [598, 307] on div "HB FCU G301A" at bounding box center [689, 307] width 327 height 18
click at [598, 336] on div "HB FCU G301B" at bounding box center [689, 343] width 327 height 18
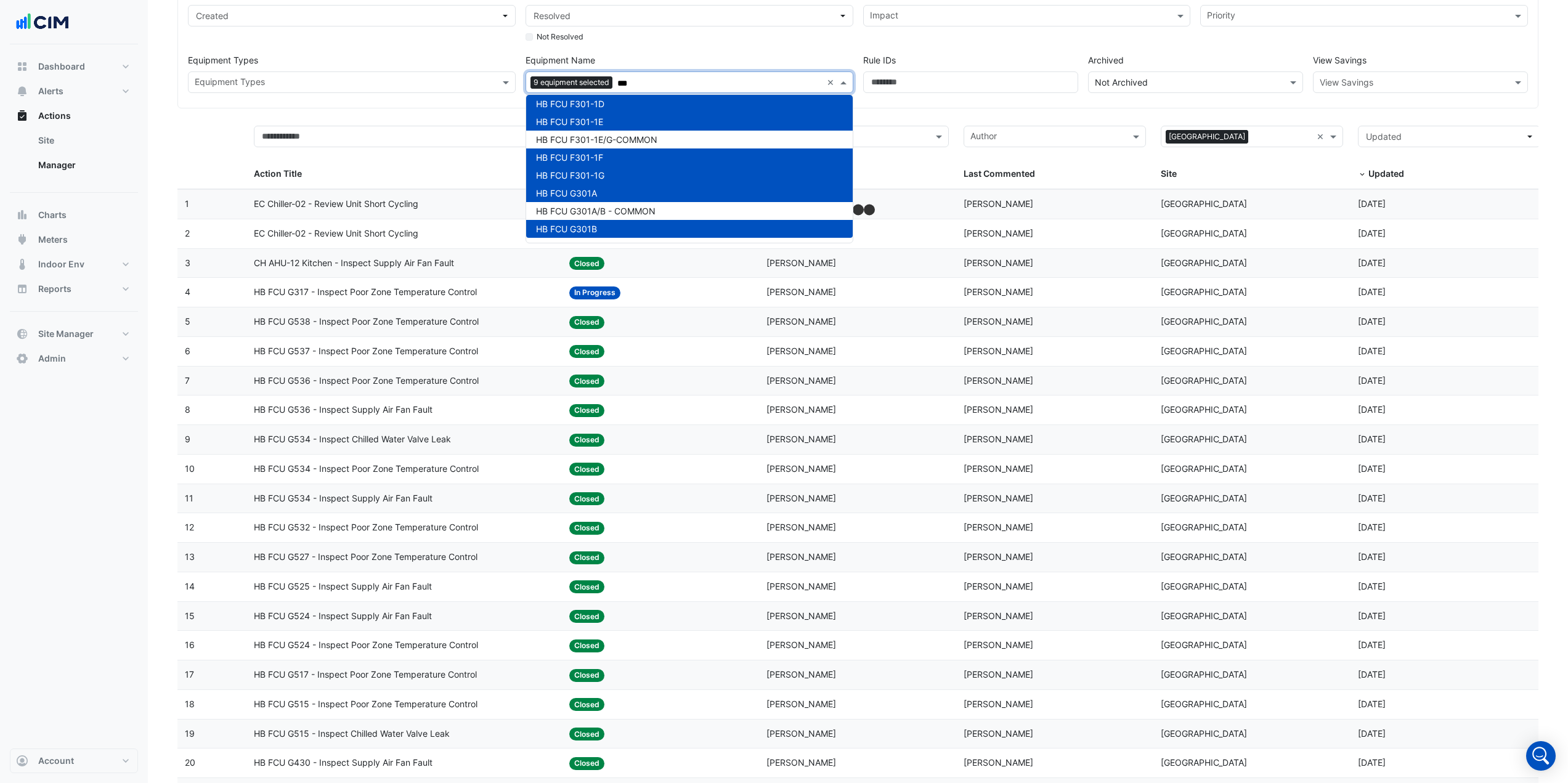
scroll to position [123, 0]
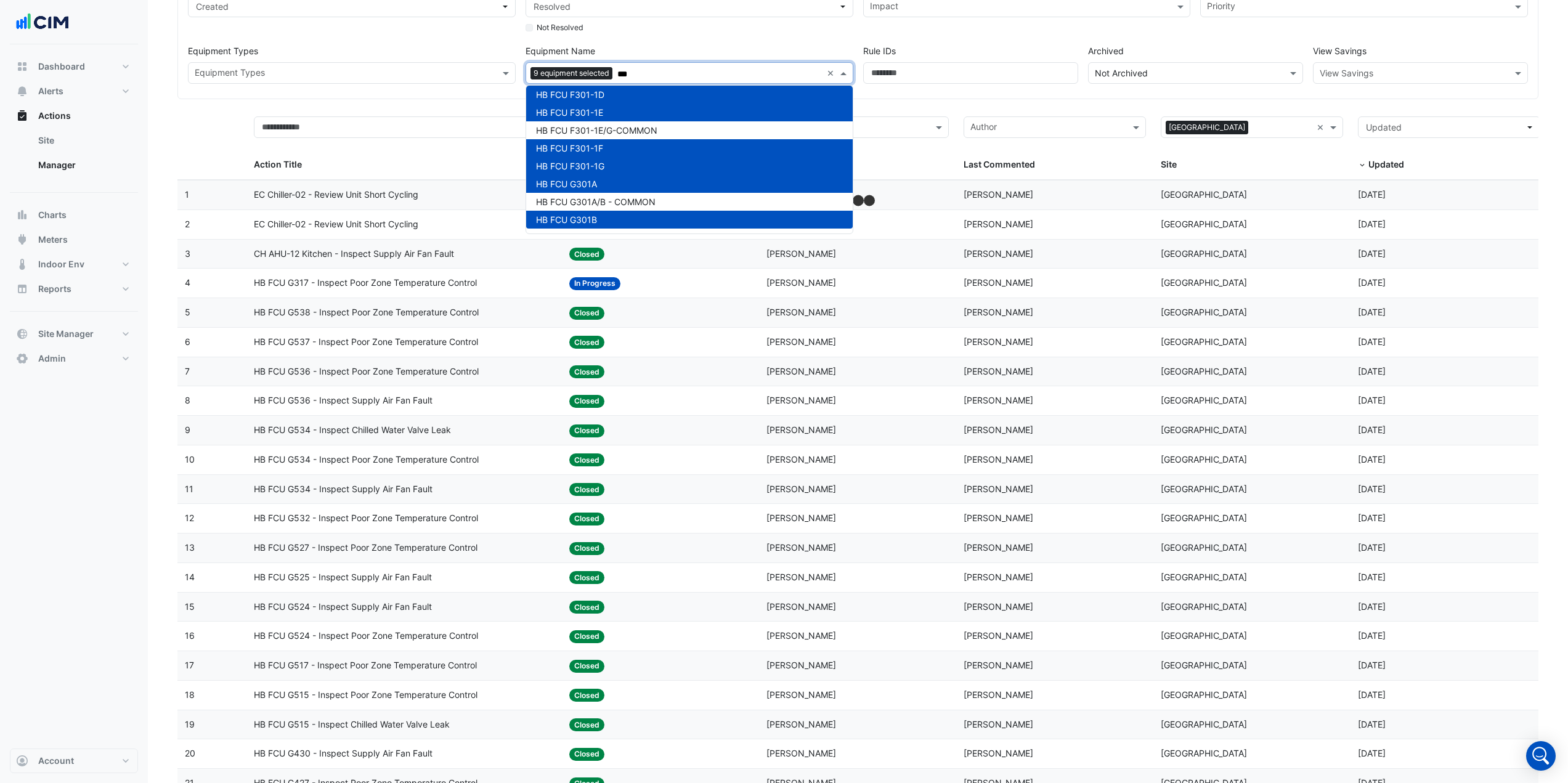
type input "***"
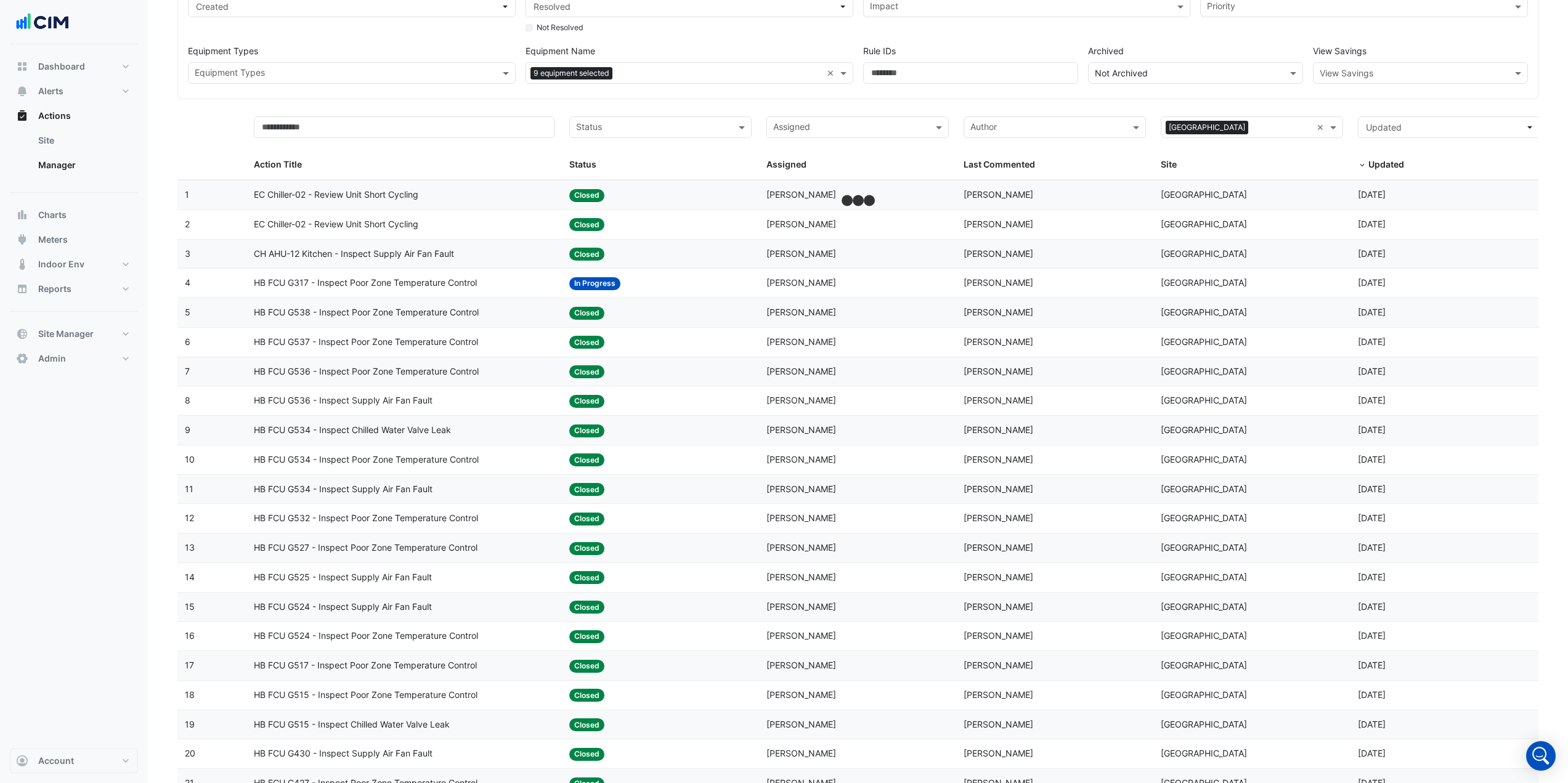
scroll to position [0, 0]
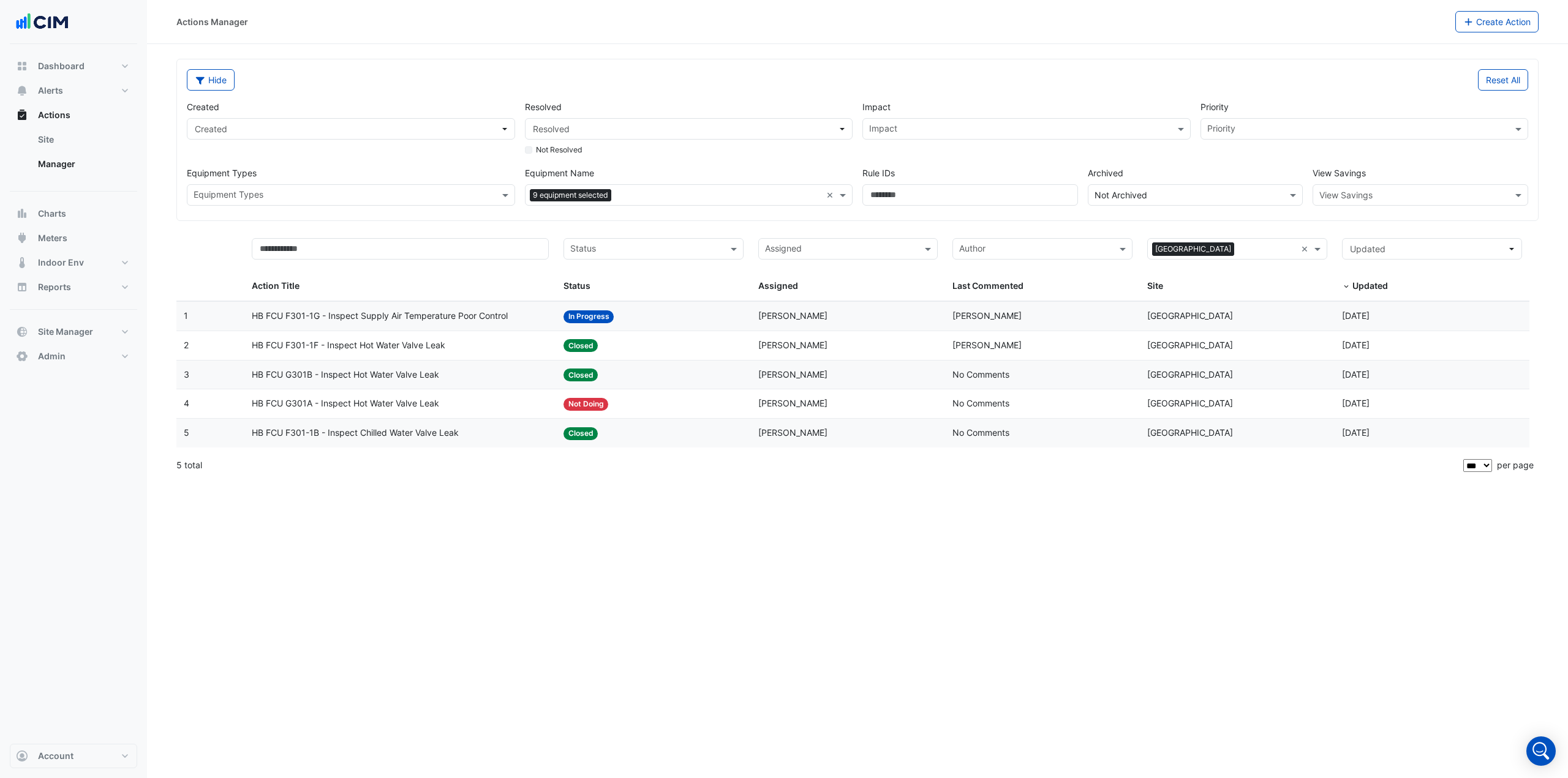
click at [402, 316] on span "HB FCU F301-1G - Inspect Supply Air Temperature Poor Control" at bounding box center [380, 316] width 256 height 14
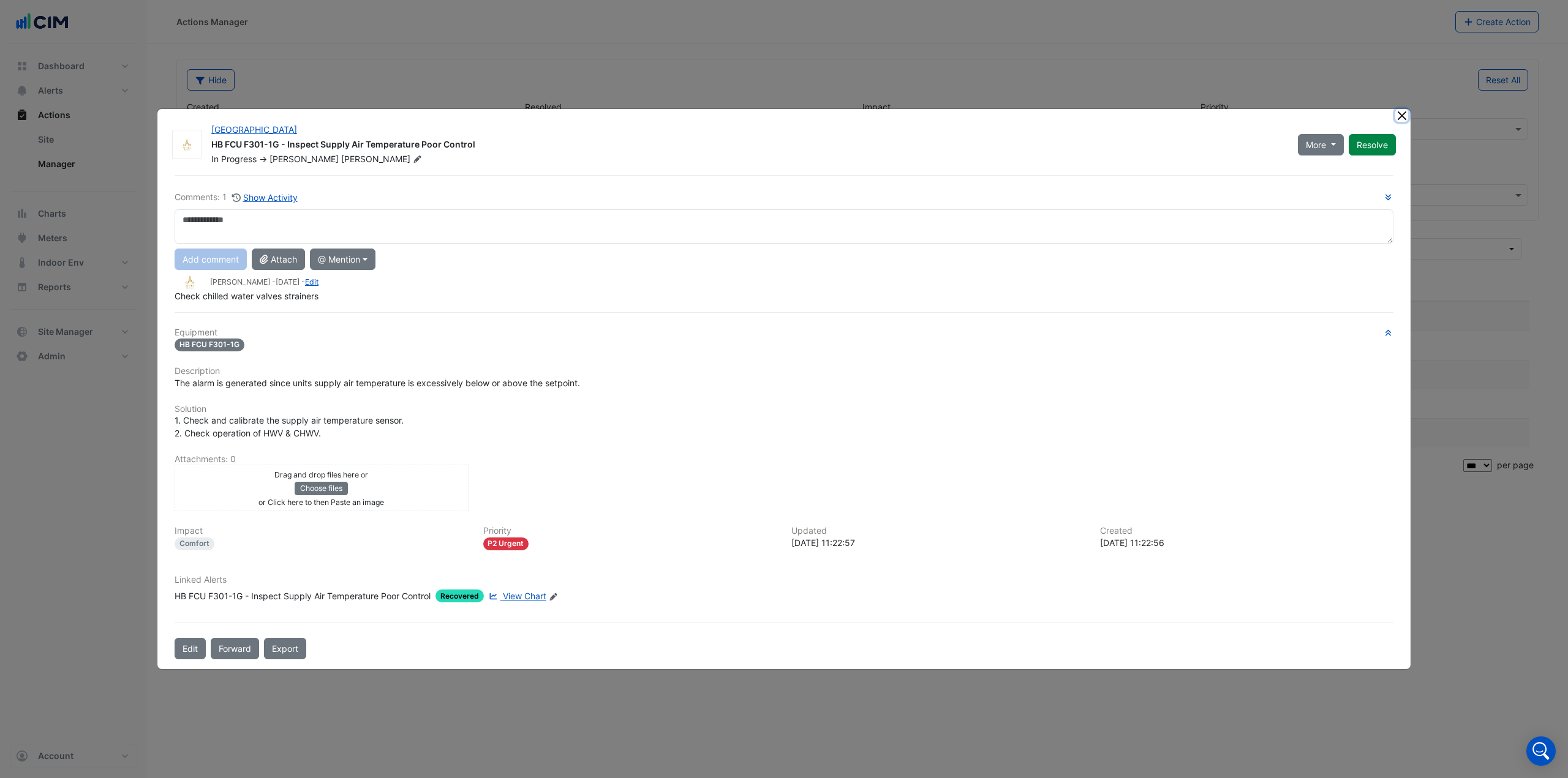
click at [1401, 117] on button "Close" at bounding box center [1401, 115] width 13 height 13
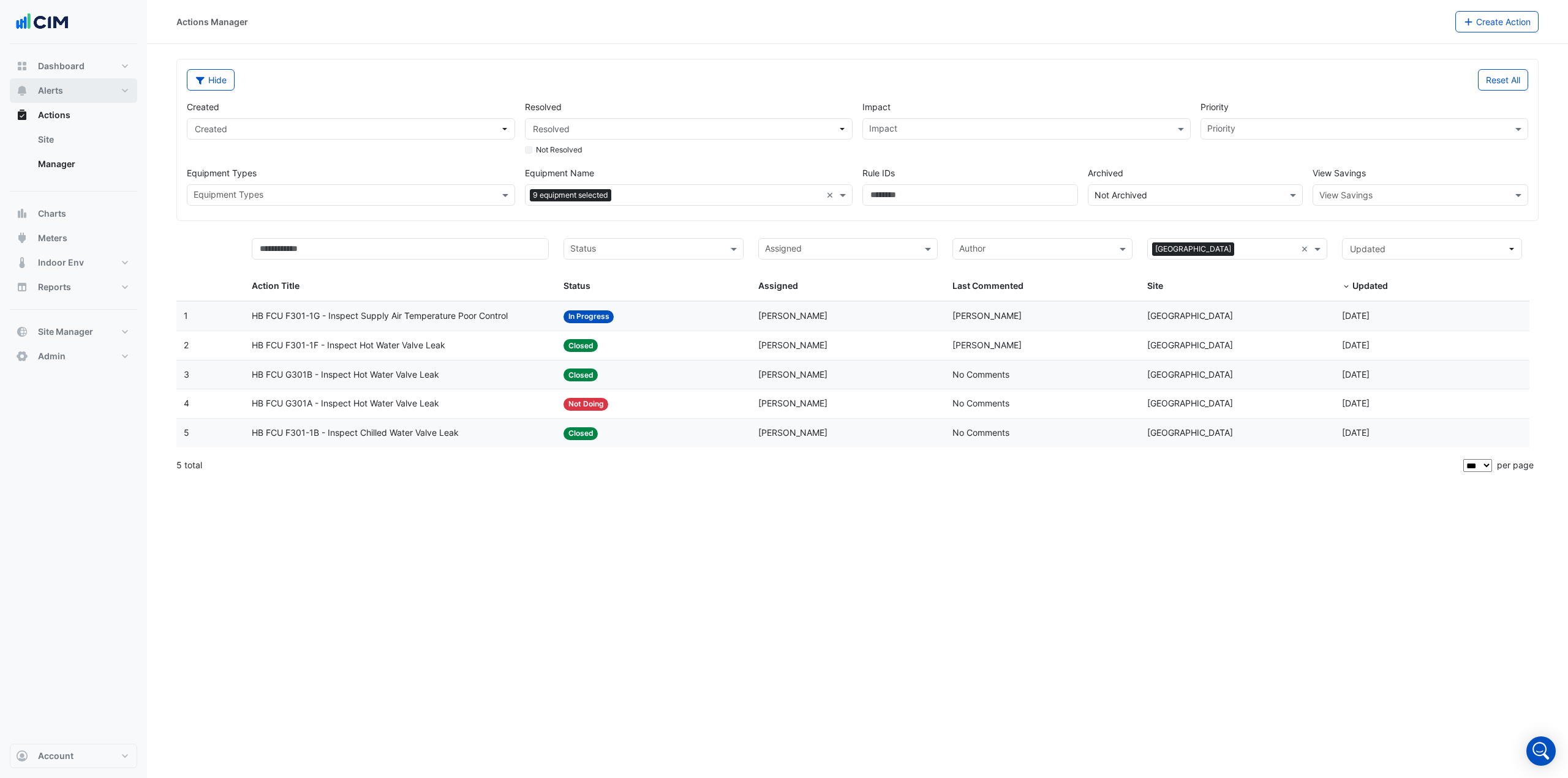
click at [87, 90] on button "Alerts" at bounding box center [73, 90] width 127 height 25
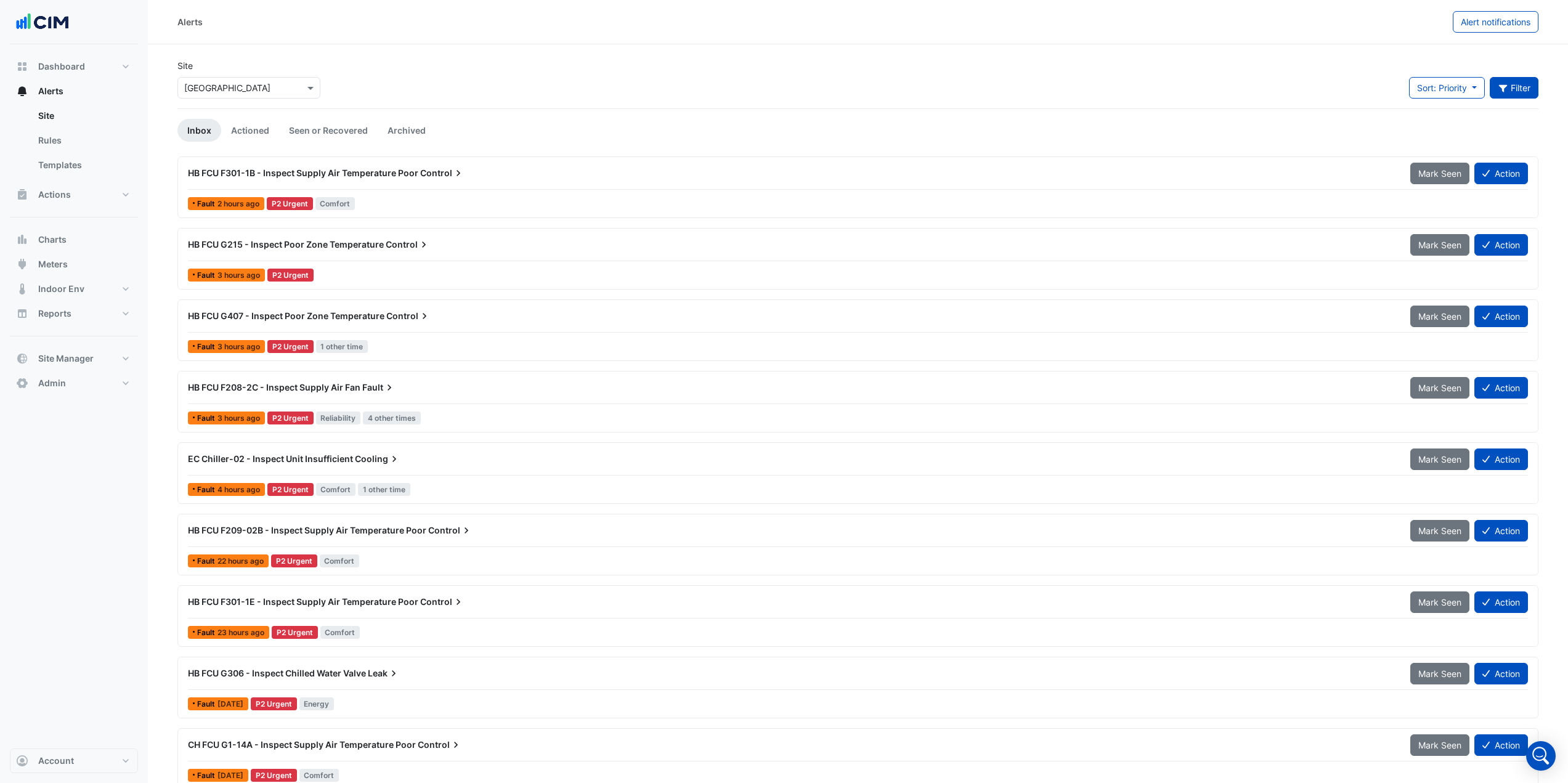
click at [1525, 84] on button "Filter" at bounding box center [1514, 87] width 50 height 22
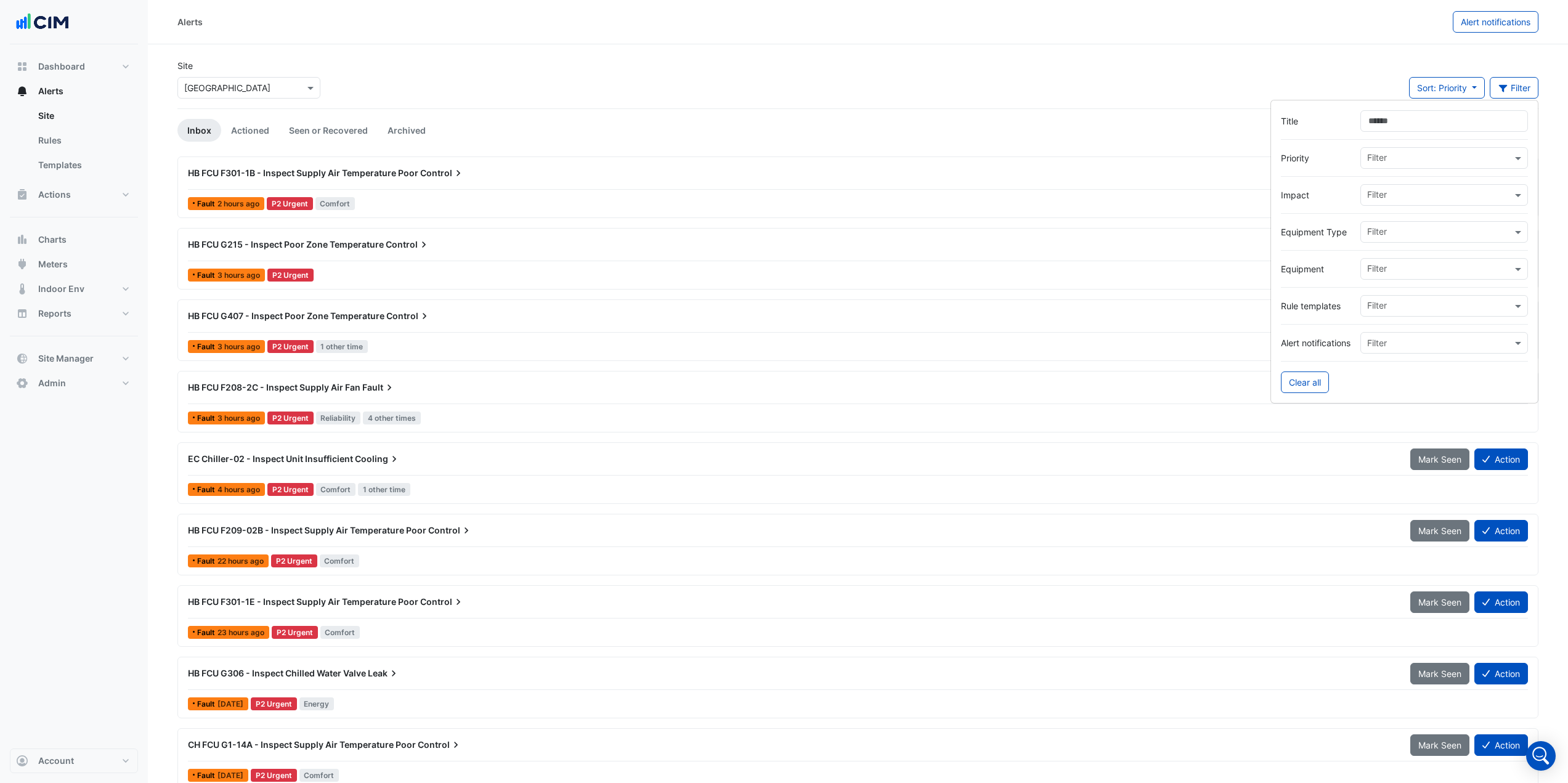
click at [1398, 266] on input "text" at bounding box center [1439, 270] width 145 height 13
drag, startPoint x: 1406, startPoint y: 292, endPoint x: 1405, endPoint y: 307, distance: 15.0
click at [1406, 293] on span "HB FCU F301-1A" at bounding box center [1405, 295] width 68 height 11
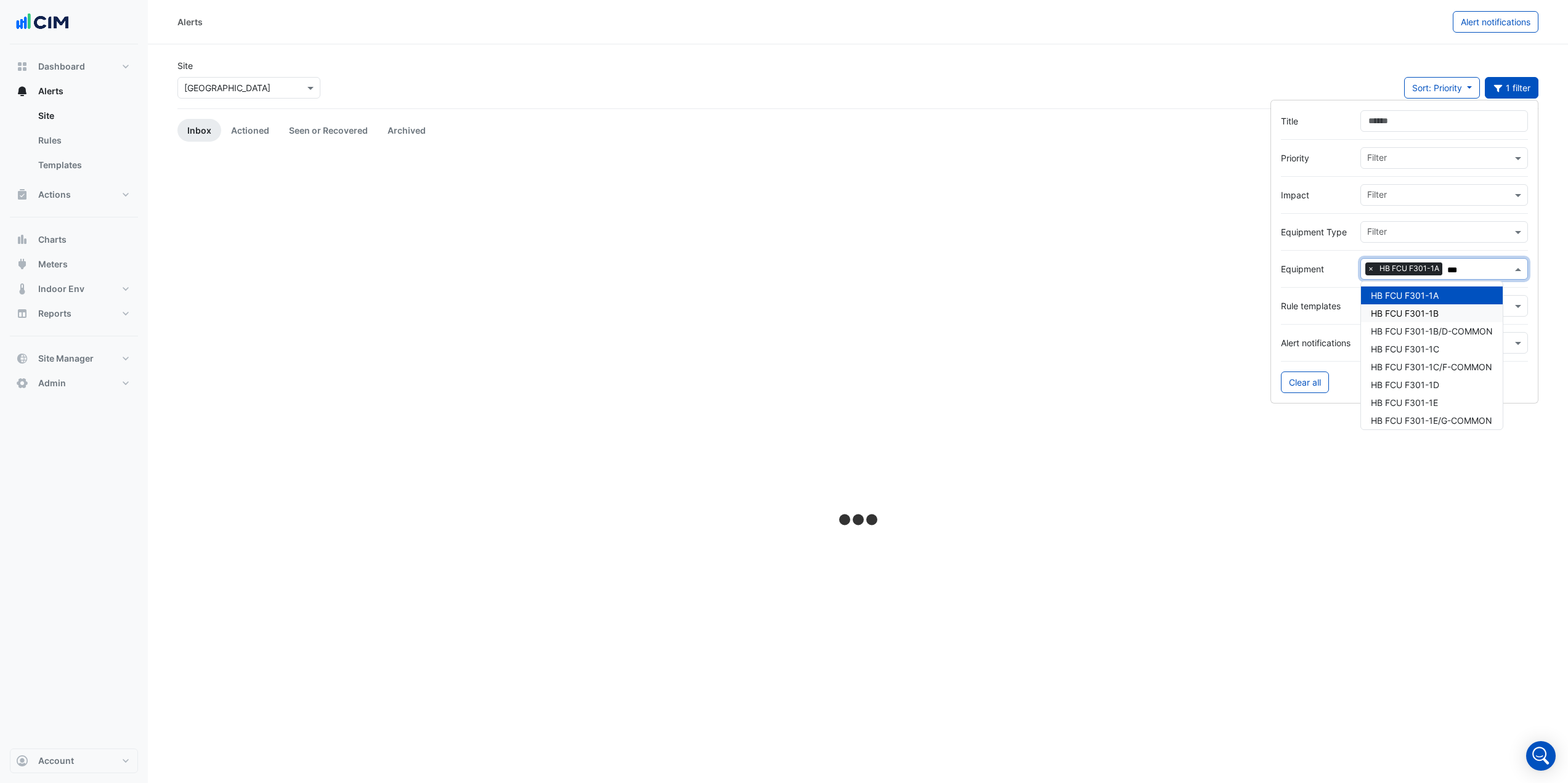
click at [1405, 310] on span "HB FCU F301-1B" at bounding box center [1405, 313] width 68 height 11
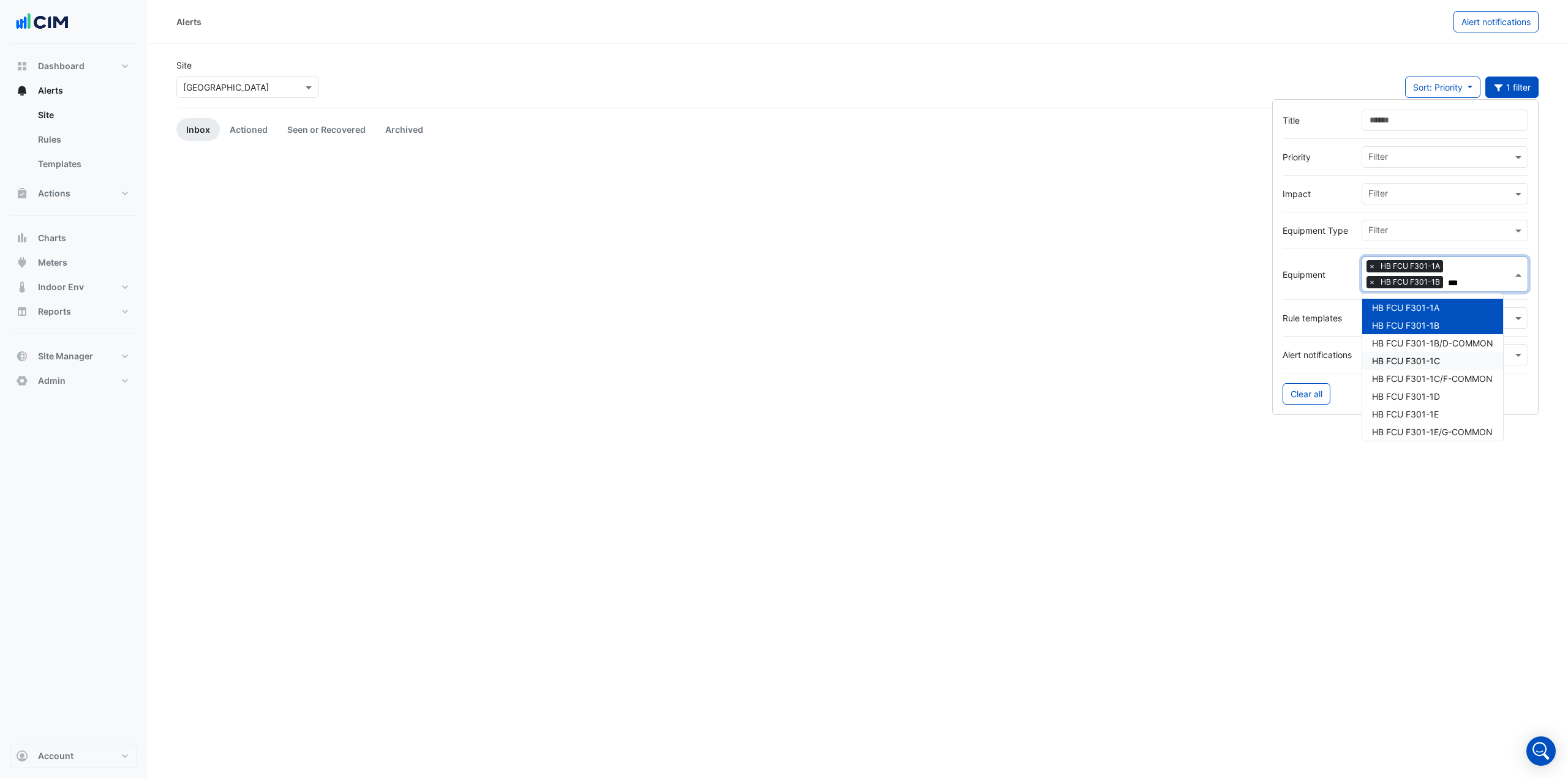
click at [1410, 362] on span "HB FCU F301-1C" at bounding box center [1406, 360] width 68 height 10
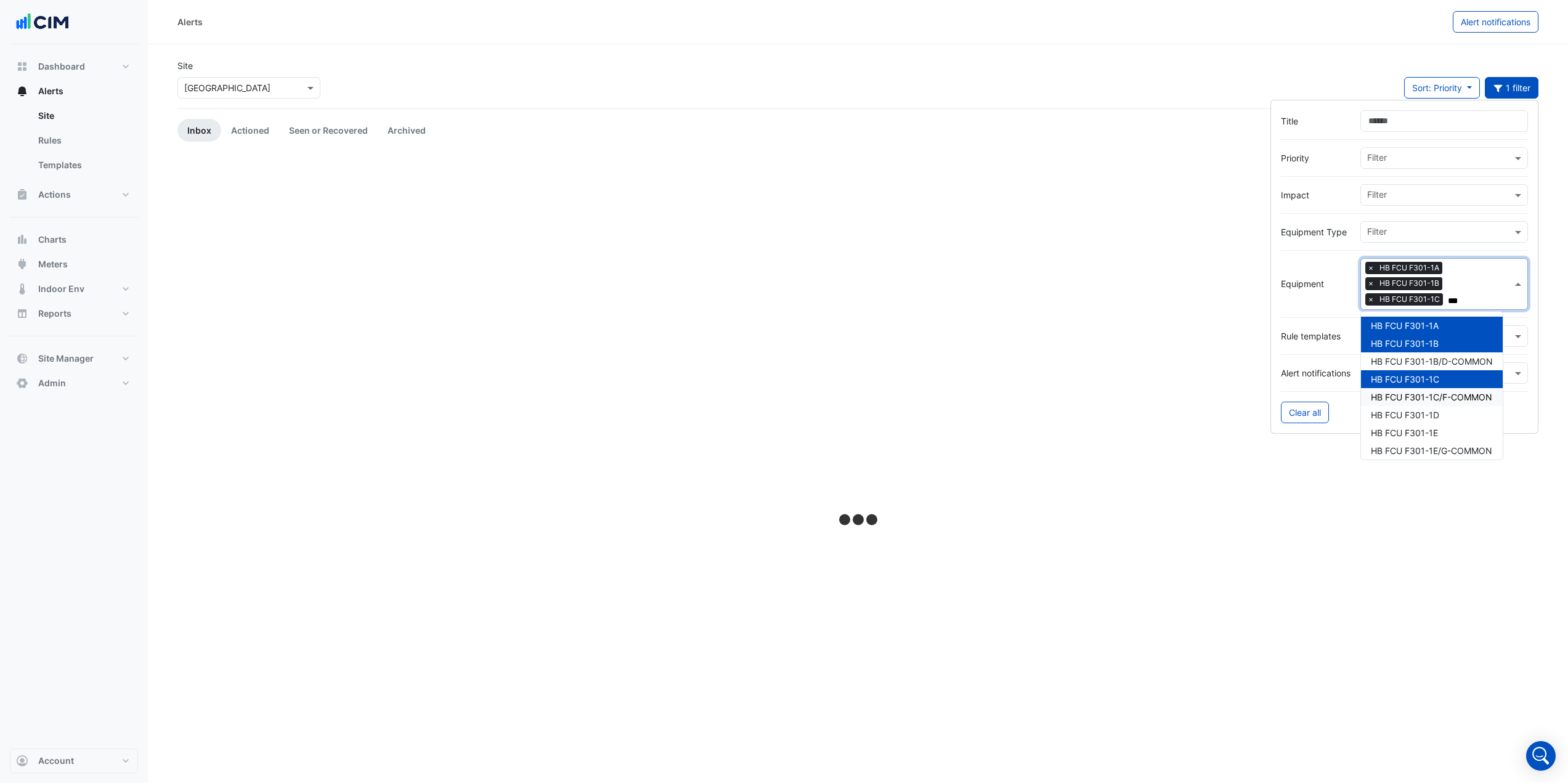
click at [1416, 405] on div "HB FCU F301-1C/F-COMMON" at bounding box center [1431, 397] width 142 height 18
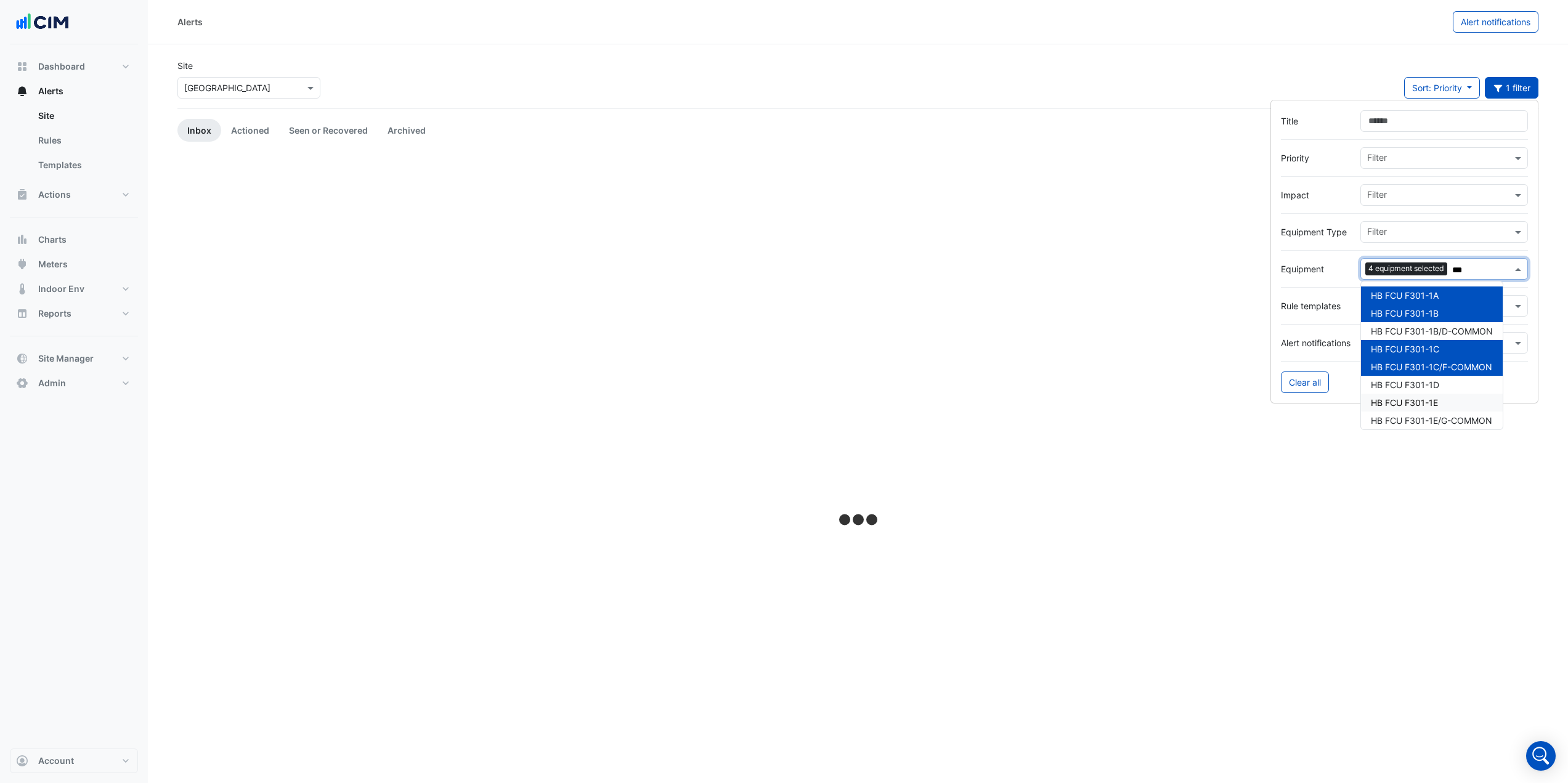
click at [1411, 404] on span "HB FCU F301-1E" at bounding box center [1404, 402] width 67 height 11
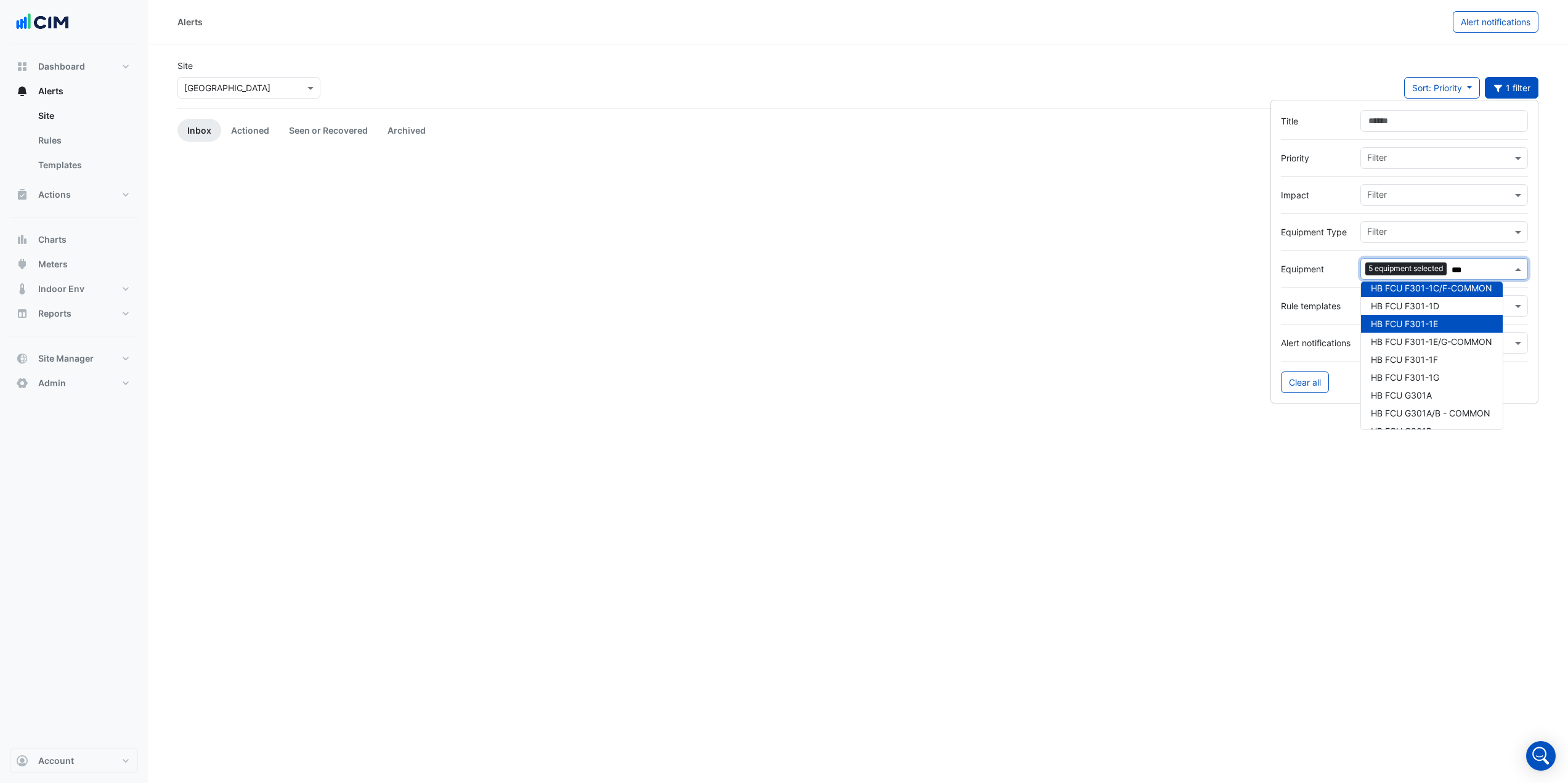
scroll to position [94, 0]
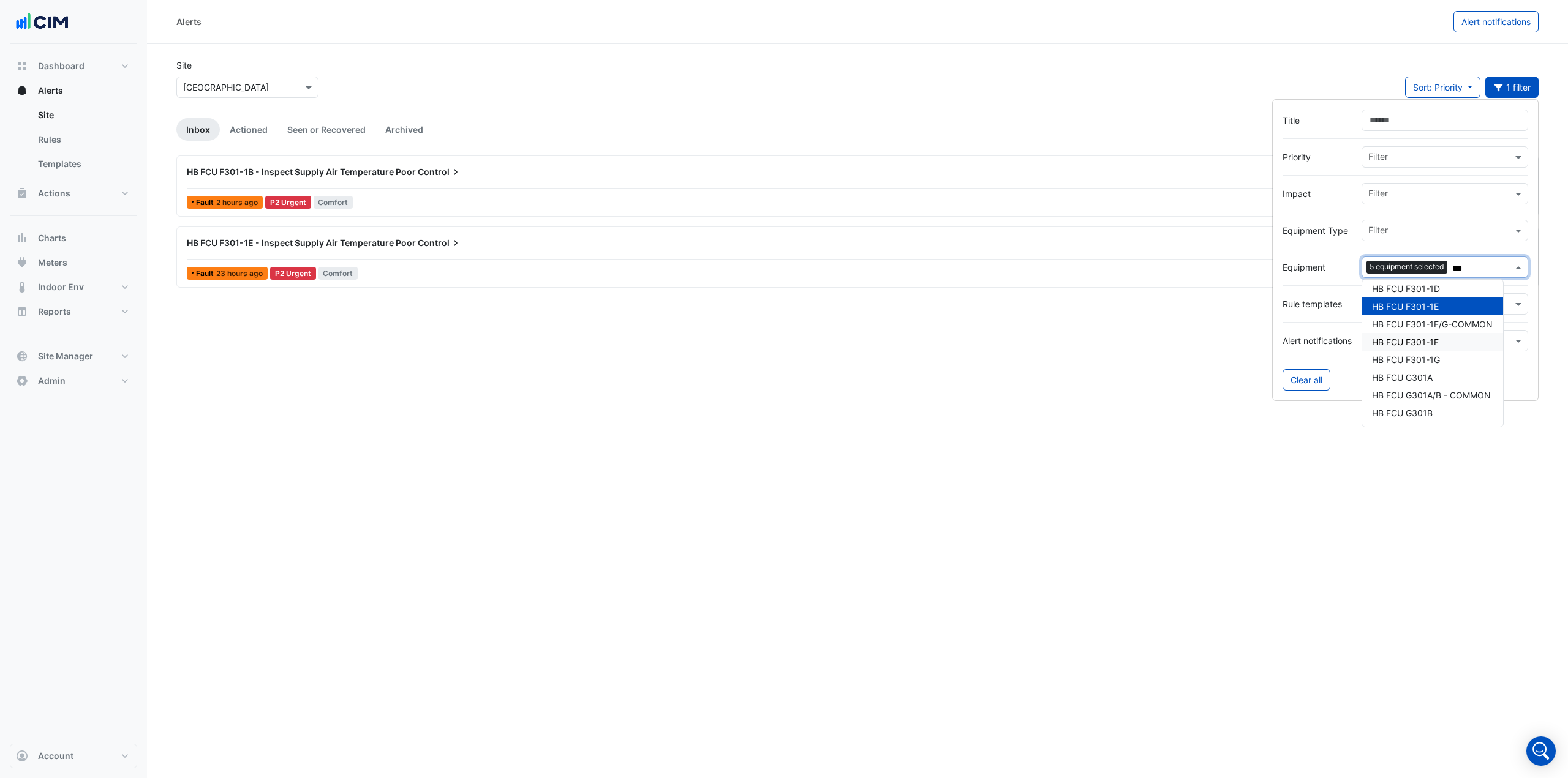
click at [1408, 344] on span "HB FCU F301-1F" at bounding box center [1405, 342] width 67 height 10
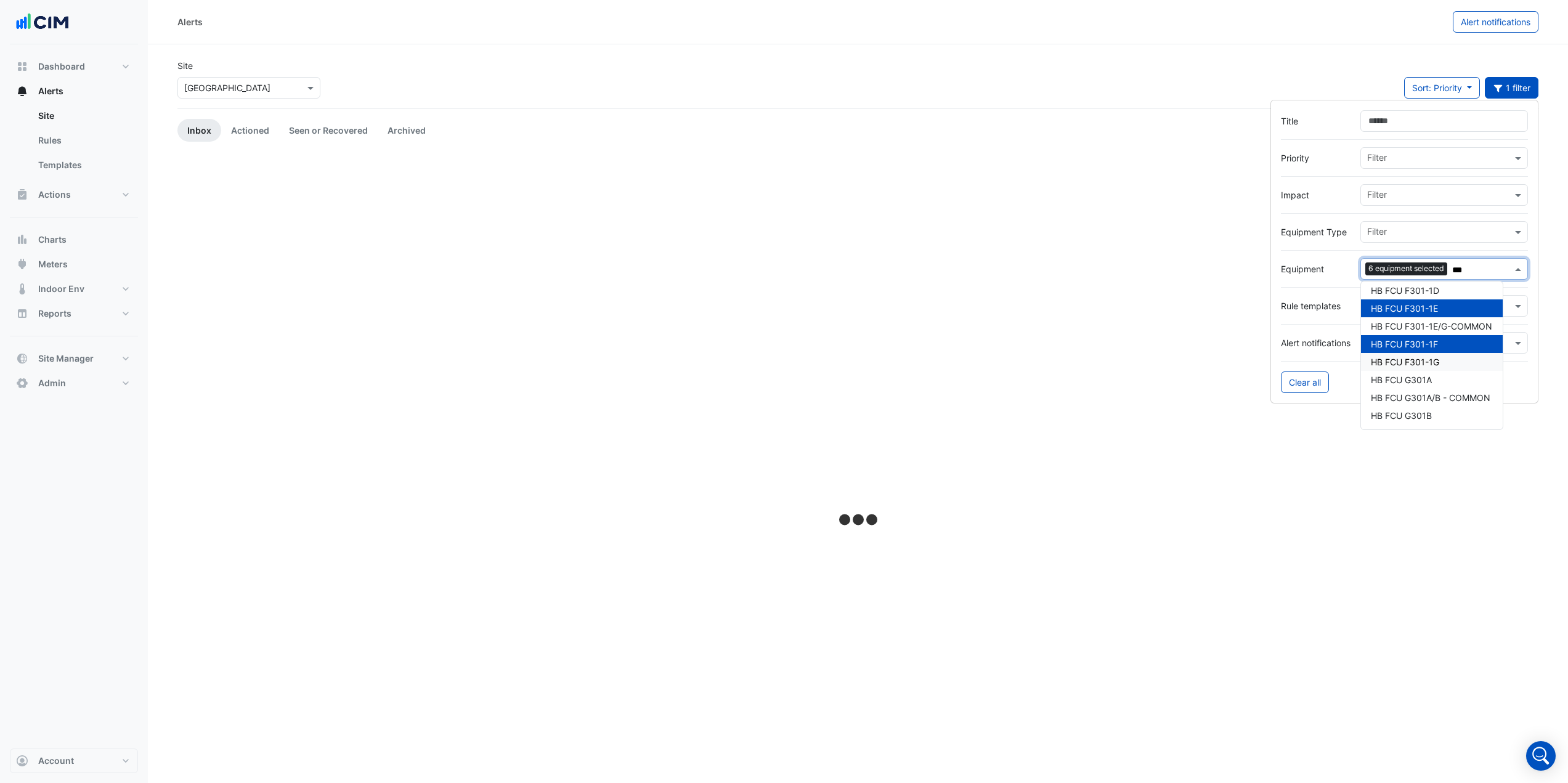
click at [1418, 358] on span "HB FCU F301-1G" at bounding box center [1405, 361] width 69 height 11
click at [1423, 379] on span "HB FCU G301A" at bounding box center [1401, 379] width 61 height 11
click at [1424, 415] on span "HB FCU G301B" at bounding box center [1401, 415] width 61 height 11
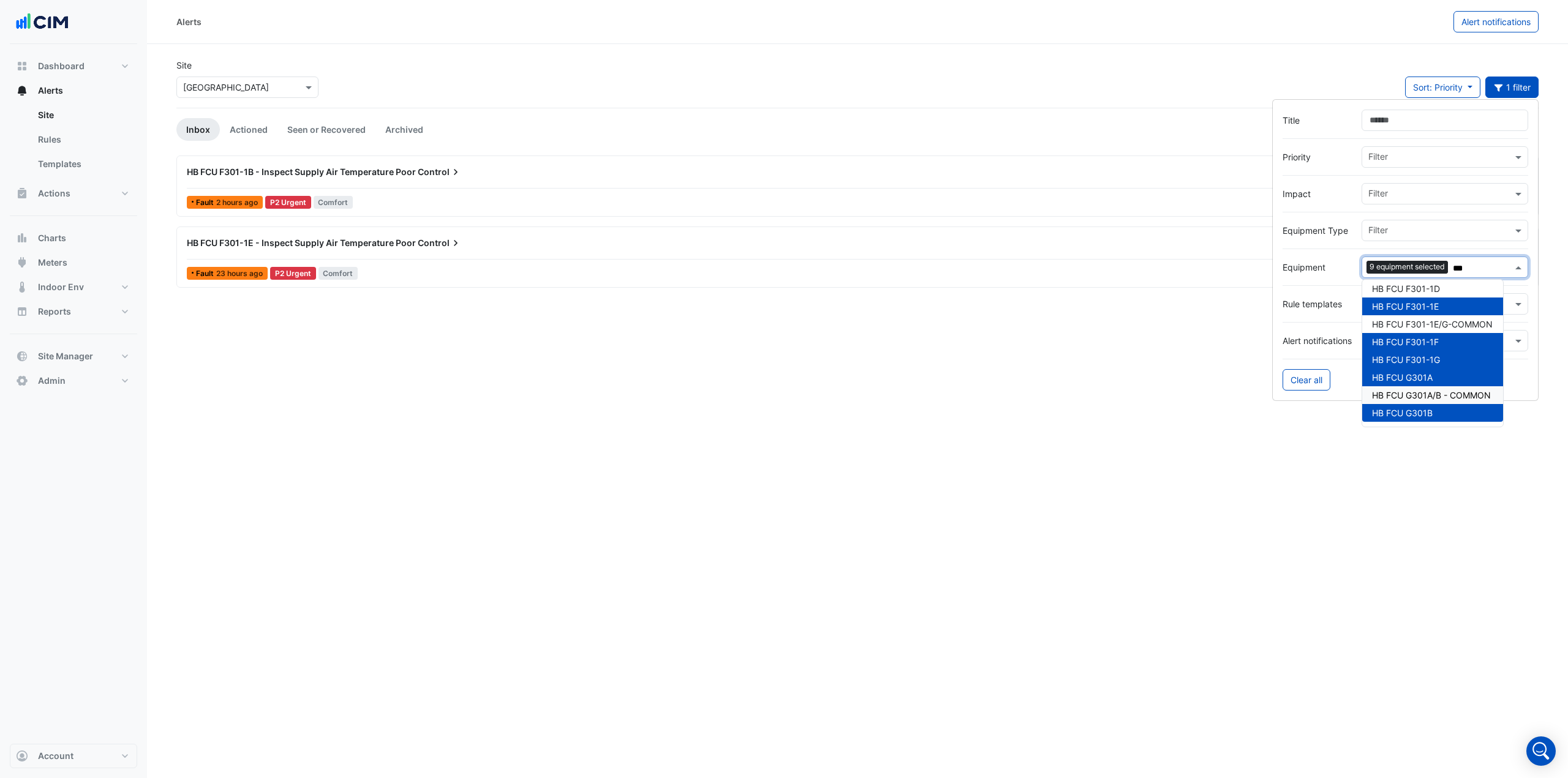
type input "***"
click at [1102, 261] on div "HB FCU F301-1E - Inspect Supply Air Temperature Poor Control Mark Seen Action F…" at bounding box center [858, 257] width 1351 height 50
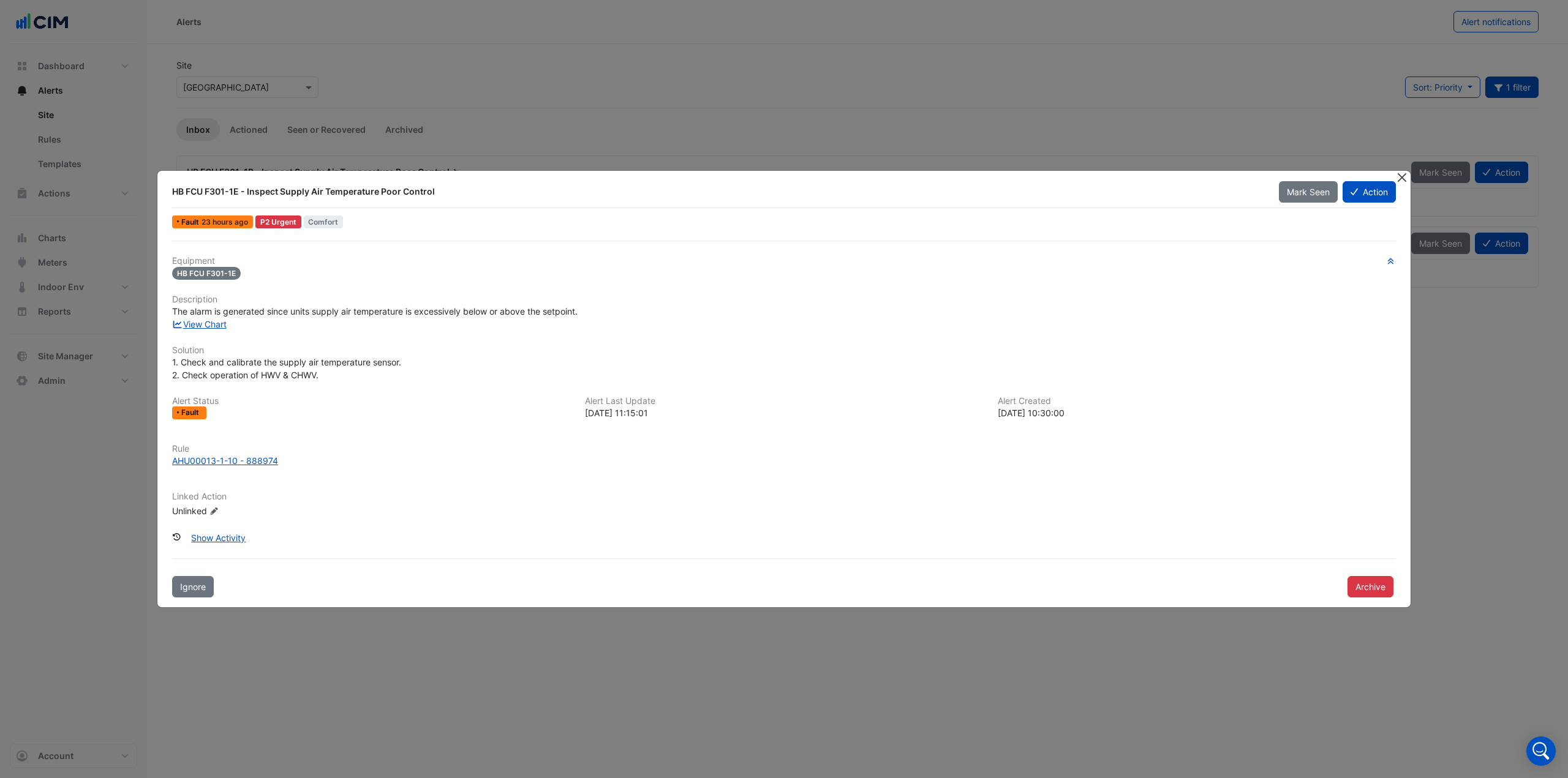
click at [1404, 178] on button "Close" at bounding box center [1401, 177] width 13 height 13
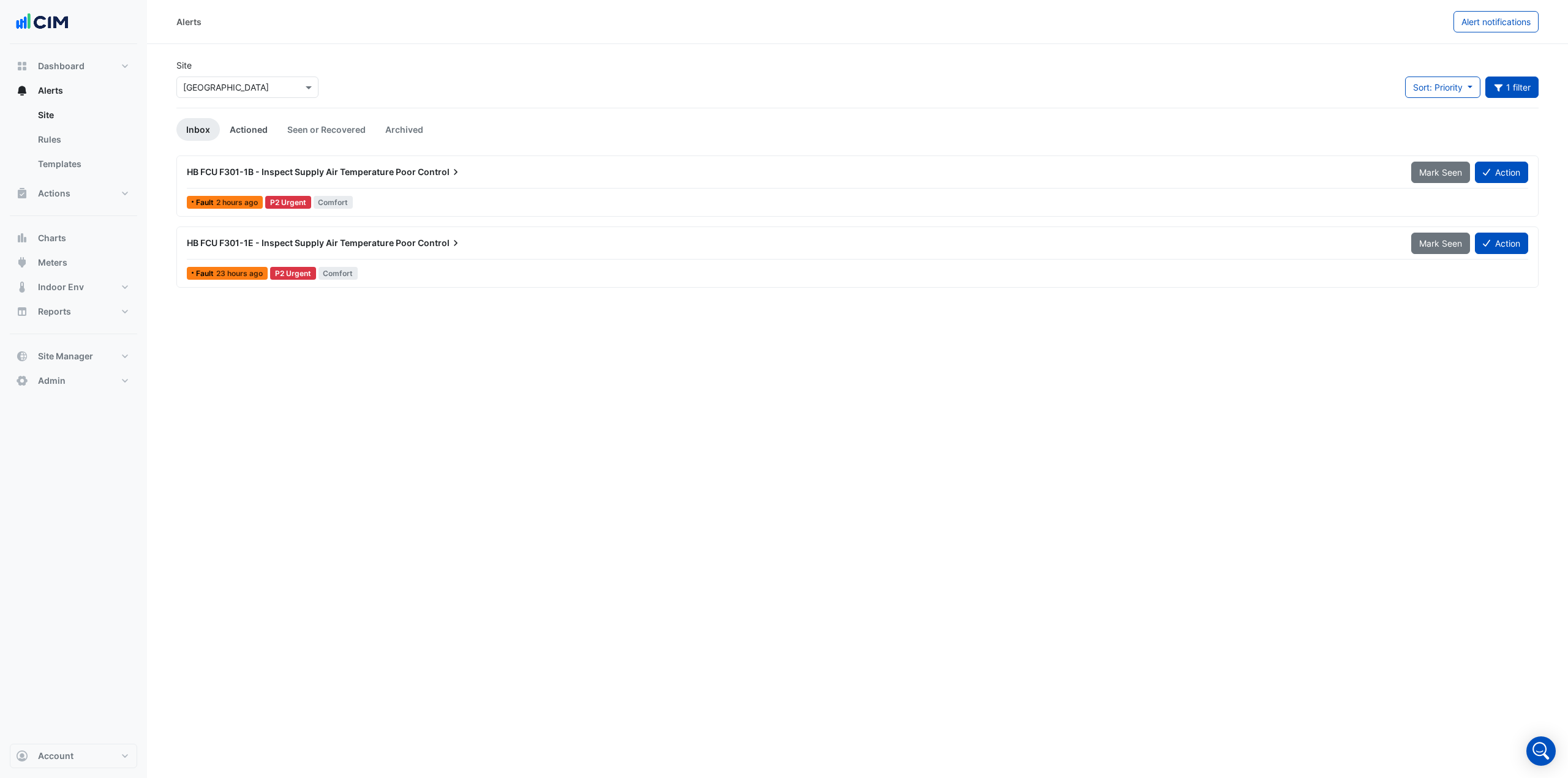
click at [258, 132] on link "Actioned" at bounding box center [249, 129] width 58 height 23
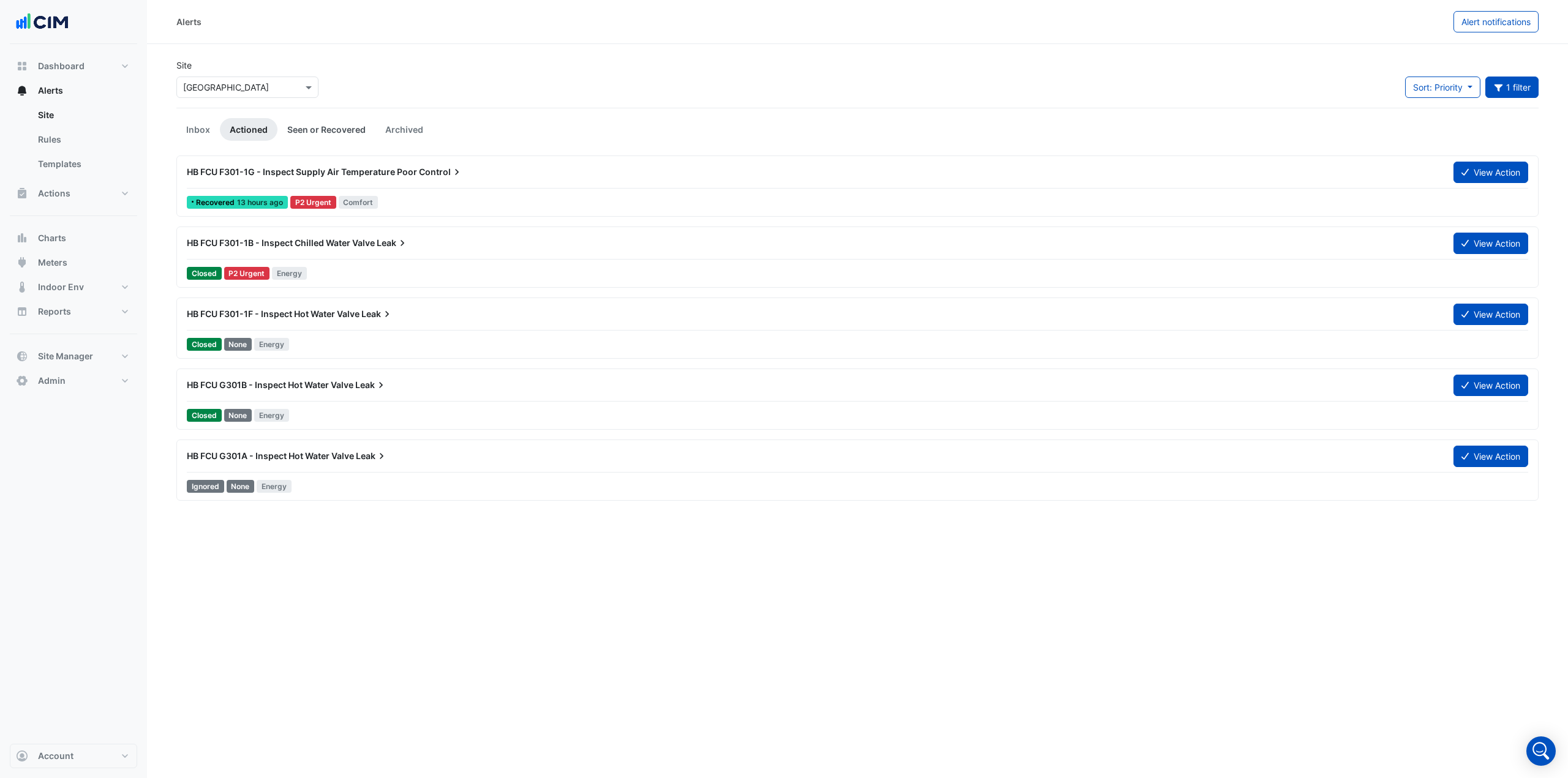
click at [322, 137] on link "Seen or Recovered" at bounding box center [326, 129] width 98 height 23
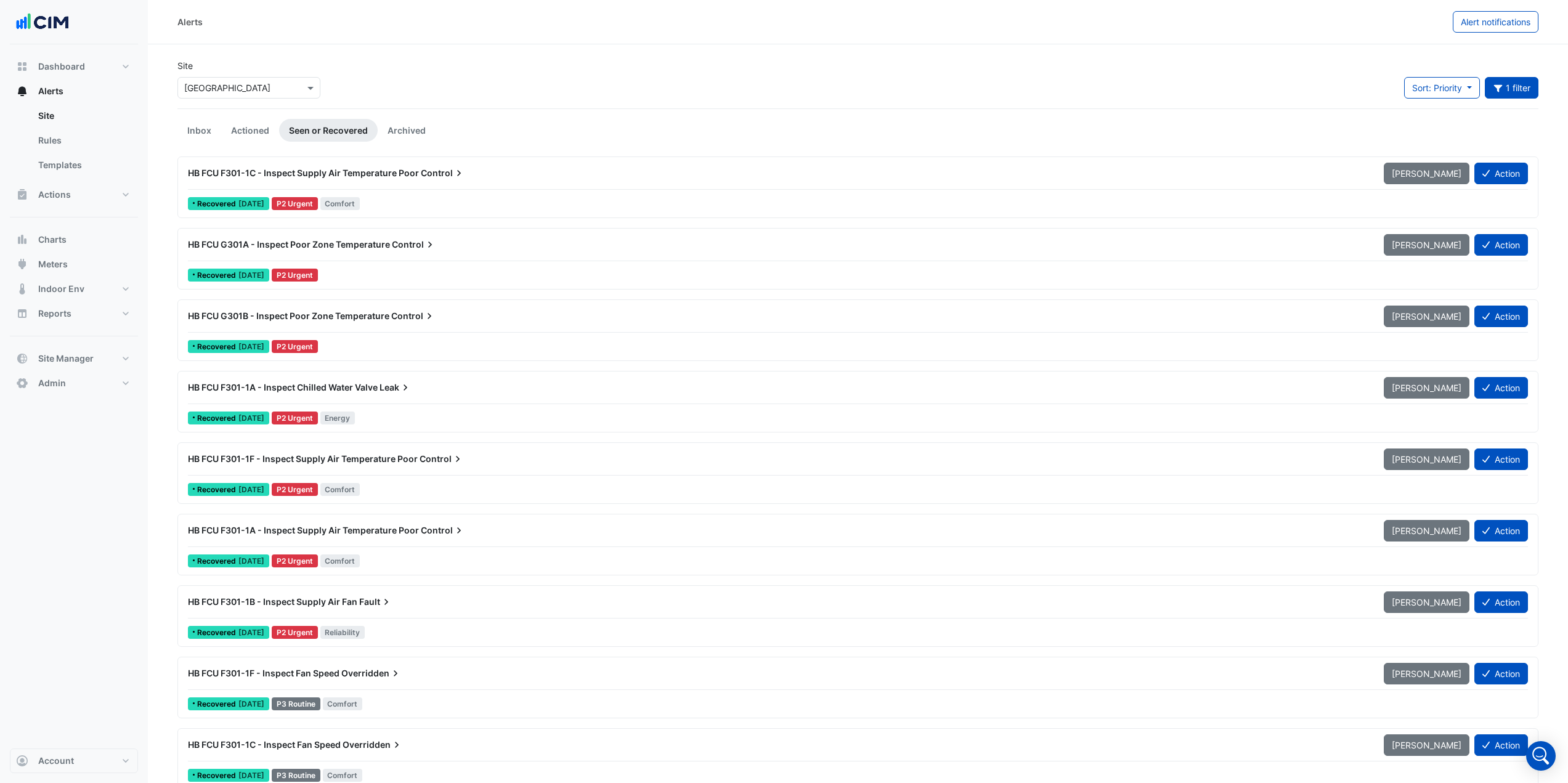
click at [395, 257] on div "HB FCU G301A - Inspect Poor Zone Temperature Control Mark Unseen Action" at bounding box center [858, 247] width 1340 height 28
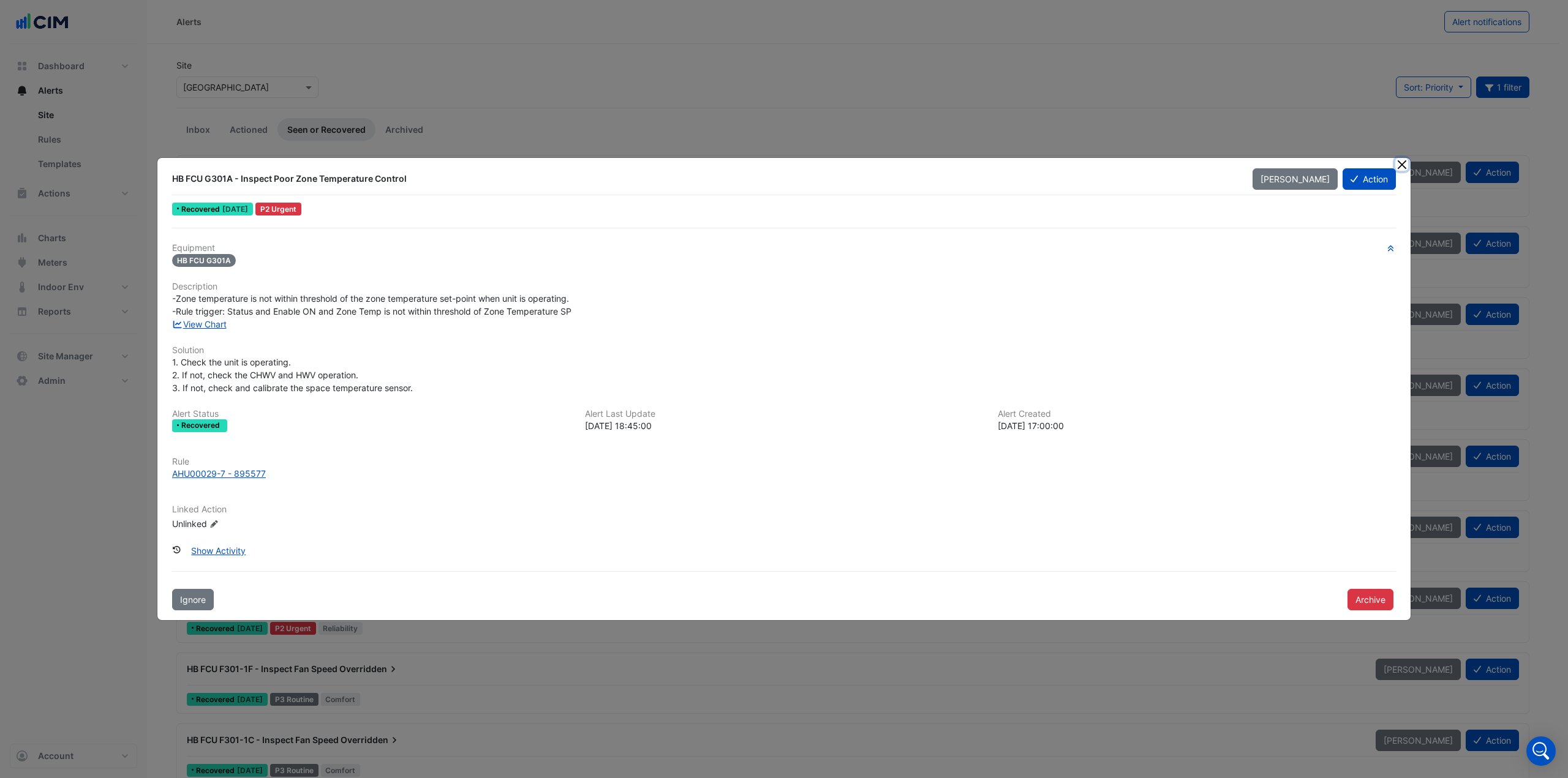
drag, startPoint x: 1404, startPoint y: 165, endPoint x: 1393, endPoint y: 153, distance: 16.3
click at [1404, 165] on button "Close" at bounding box center [1401, 164] width 13 height 13
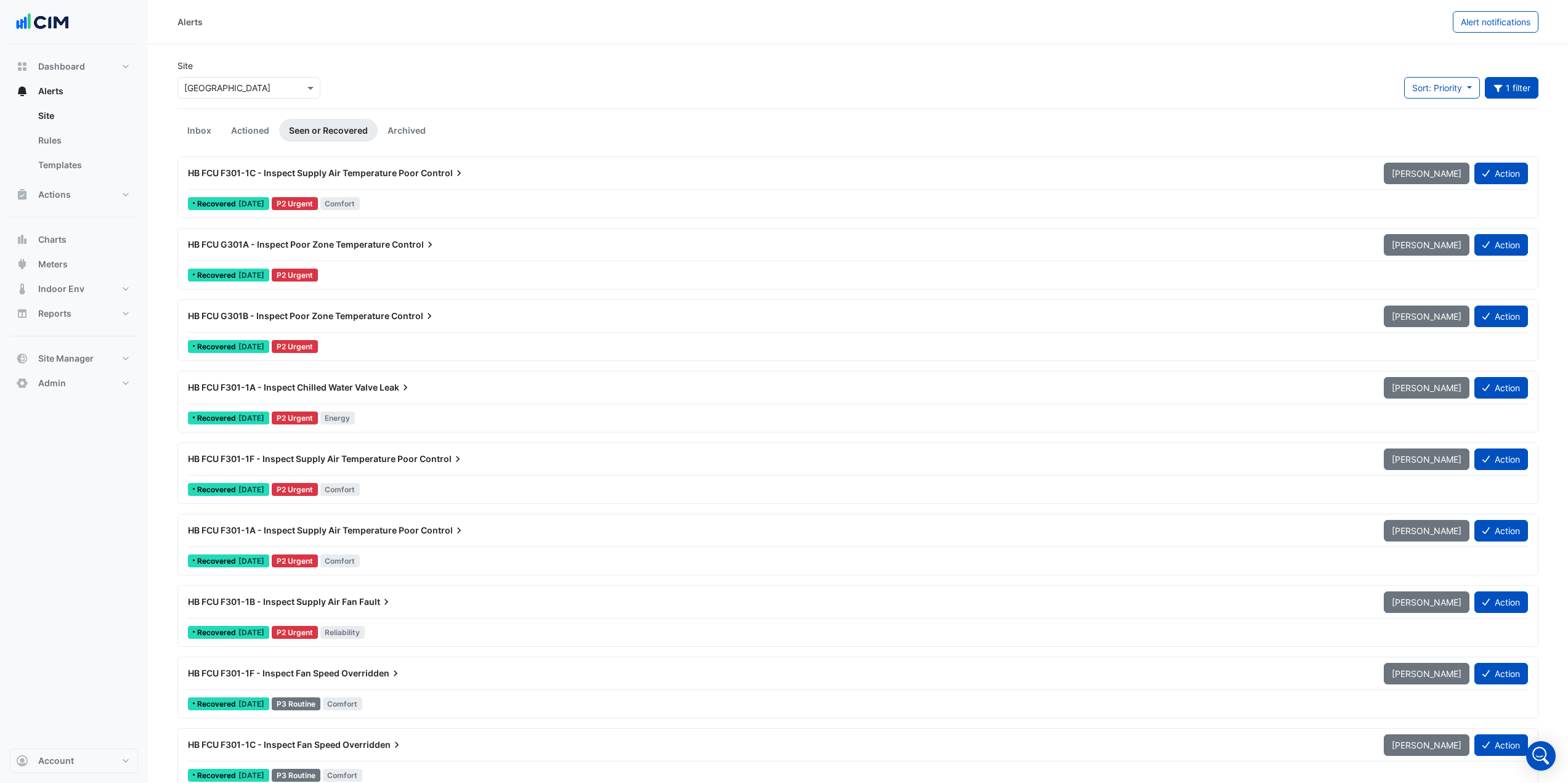
click at [360, 37] on div "Alerts Alert notifications" at bounding box center [858, 22] width 1420 height 45
drag, startPoint x: 196, startPoint y: 128, endPoint x: 298, endPoint y: 92, distance: 108.2
click at [196, 127] on link "Inbox" at bounding box center [199, 130] width 44 height 23
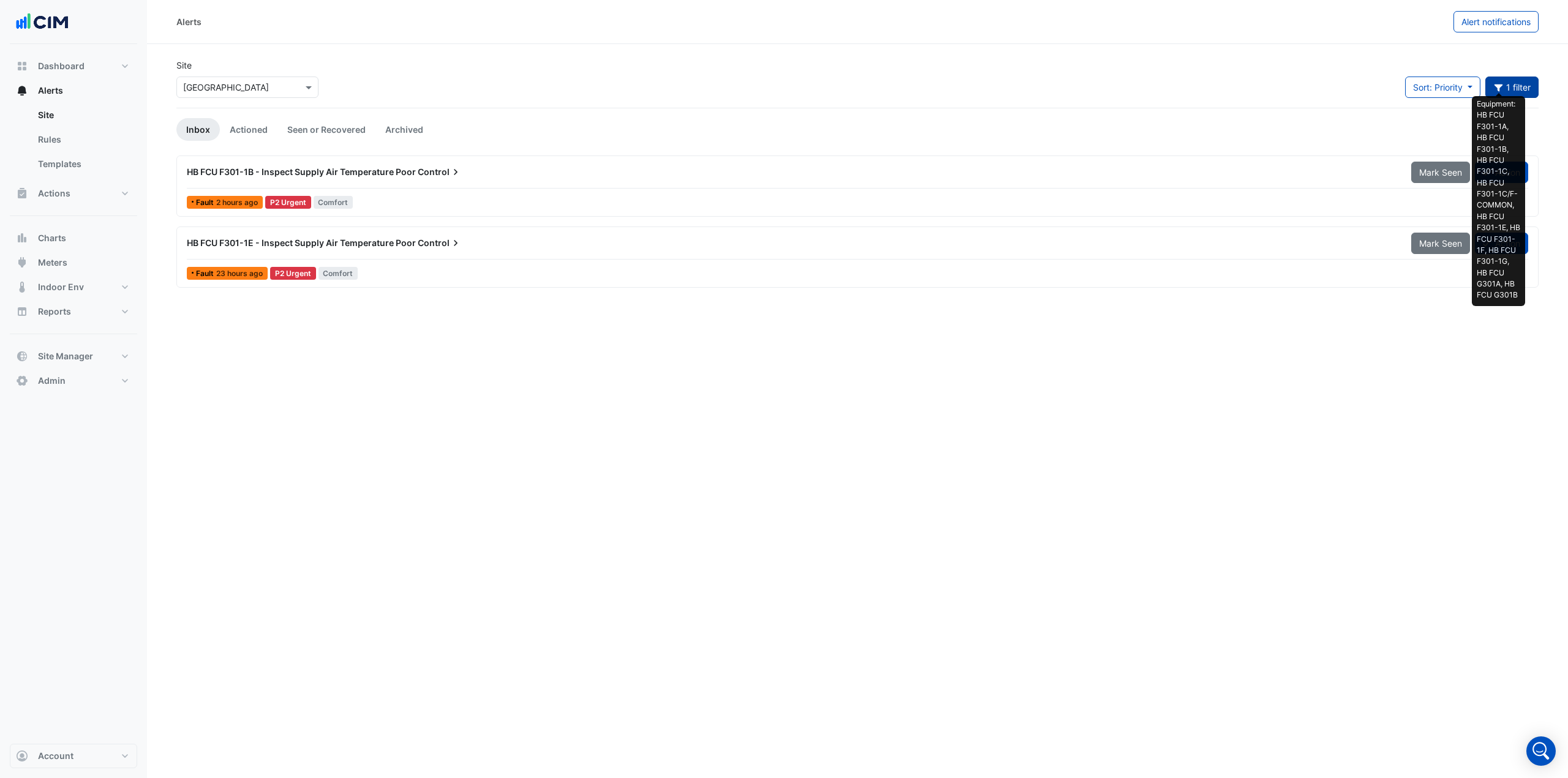
click at [1499, 80] on button "Equipment: HB FCU F301-1A, HB FCU F301-1B, HB FCU F301-1C, HB FCU F301-1C/F-COM…" at bounding box center [1512, 87] width 54 height 22
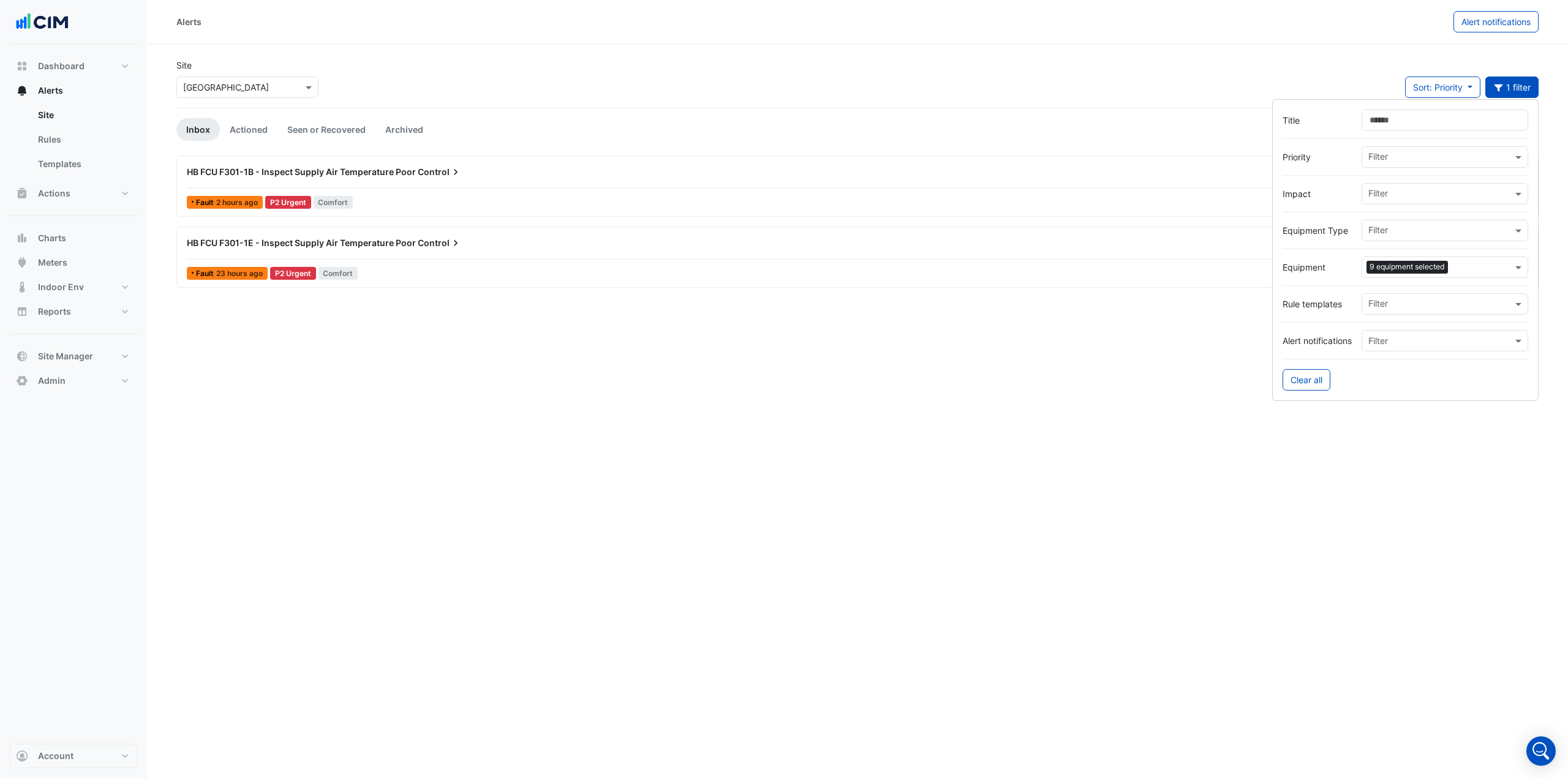
click at [1499, 264] on input "text" at bounding box center [1482, 268] width 60 height 13
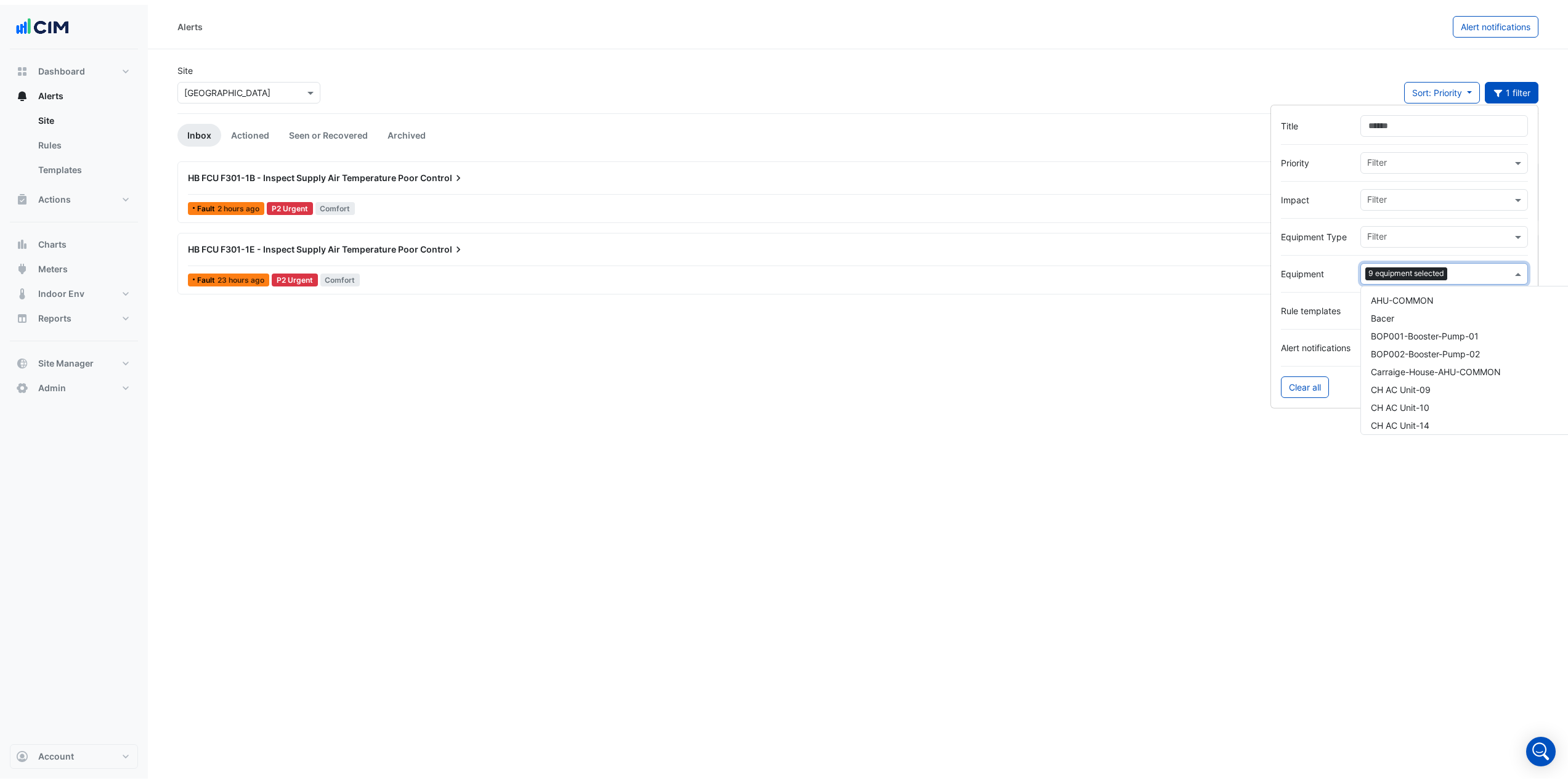
scroll to position [10817, 0]
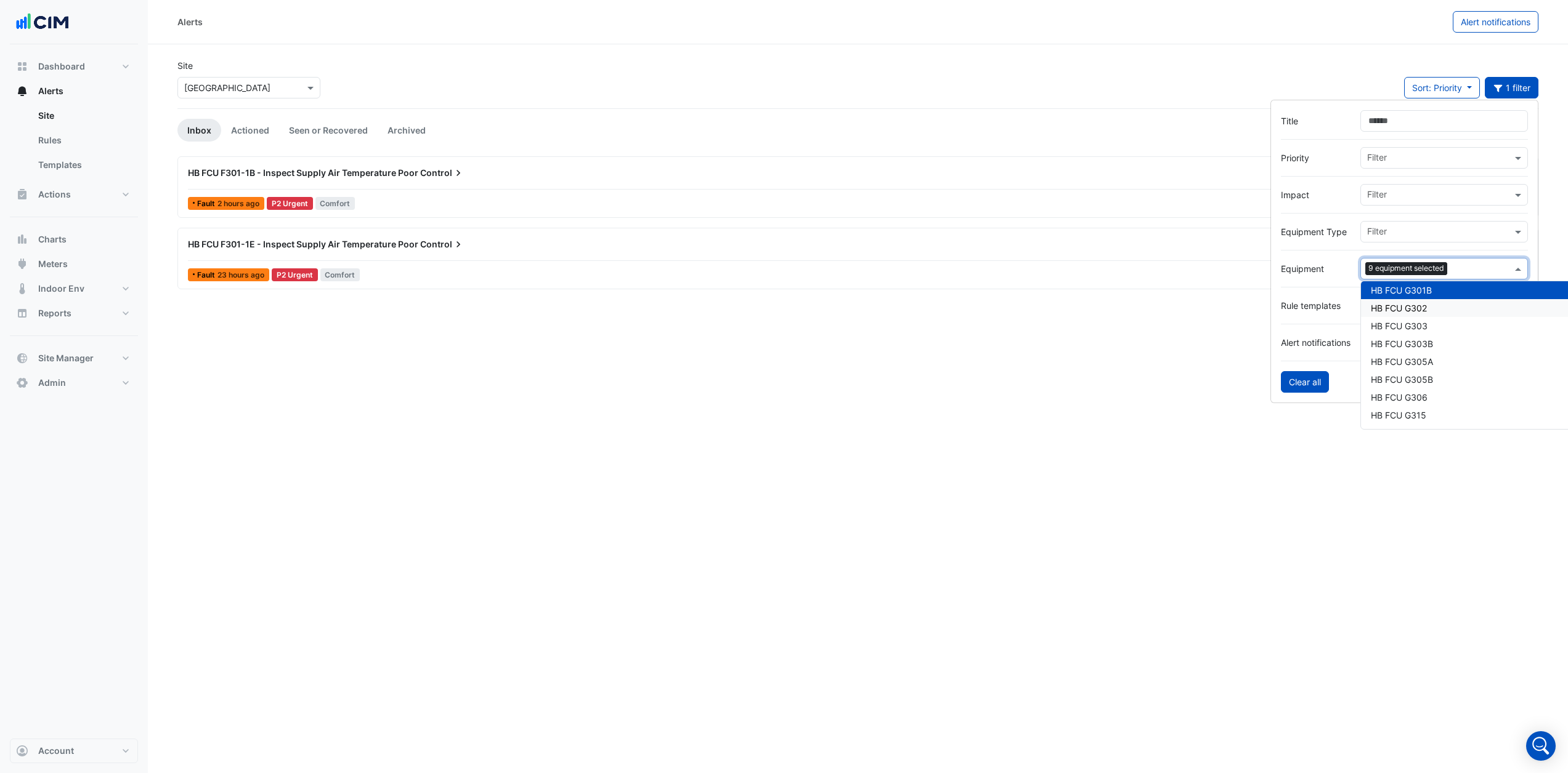
drag, startPoint x: 1304, startPoint y: 380, endPoint x: 1285, endPoint y: 383, distance: 19.2
click at [1305, 380] on button "Clear all" at bounding box center [1305, 382] width 48 height 22
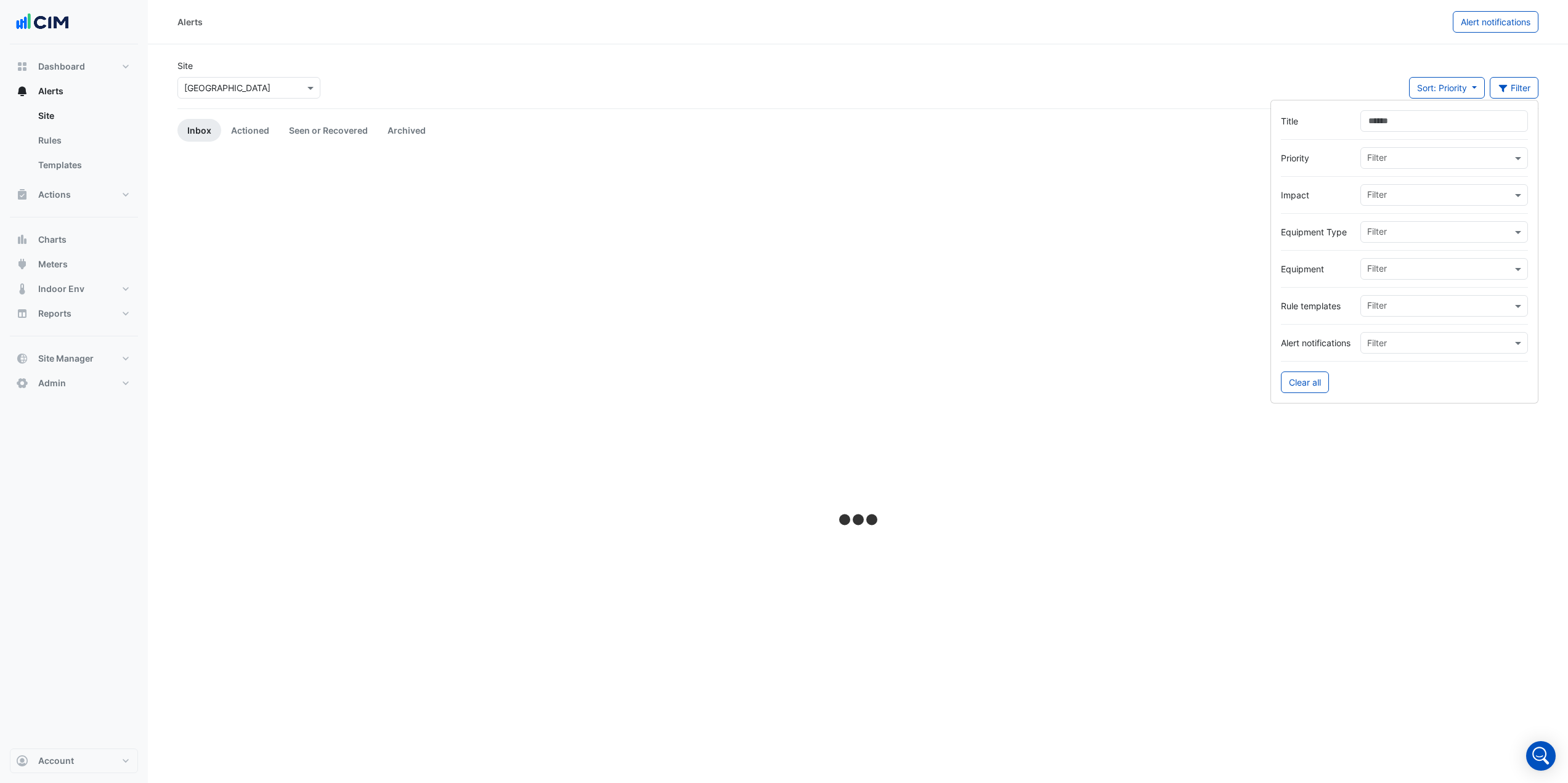
click at [621, 405] on div at bounding box center [858, 521] width 1361 height 729
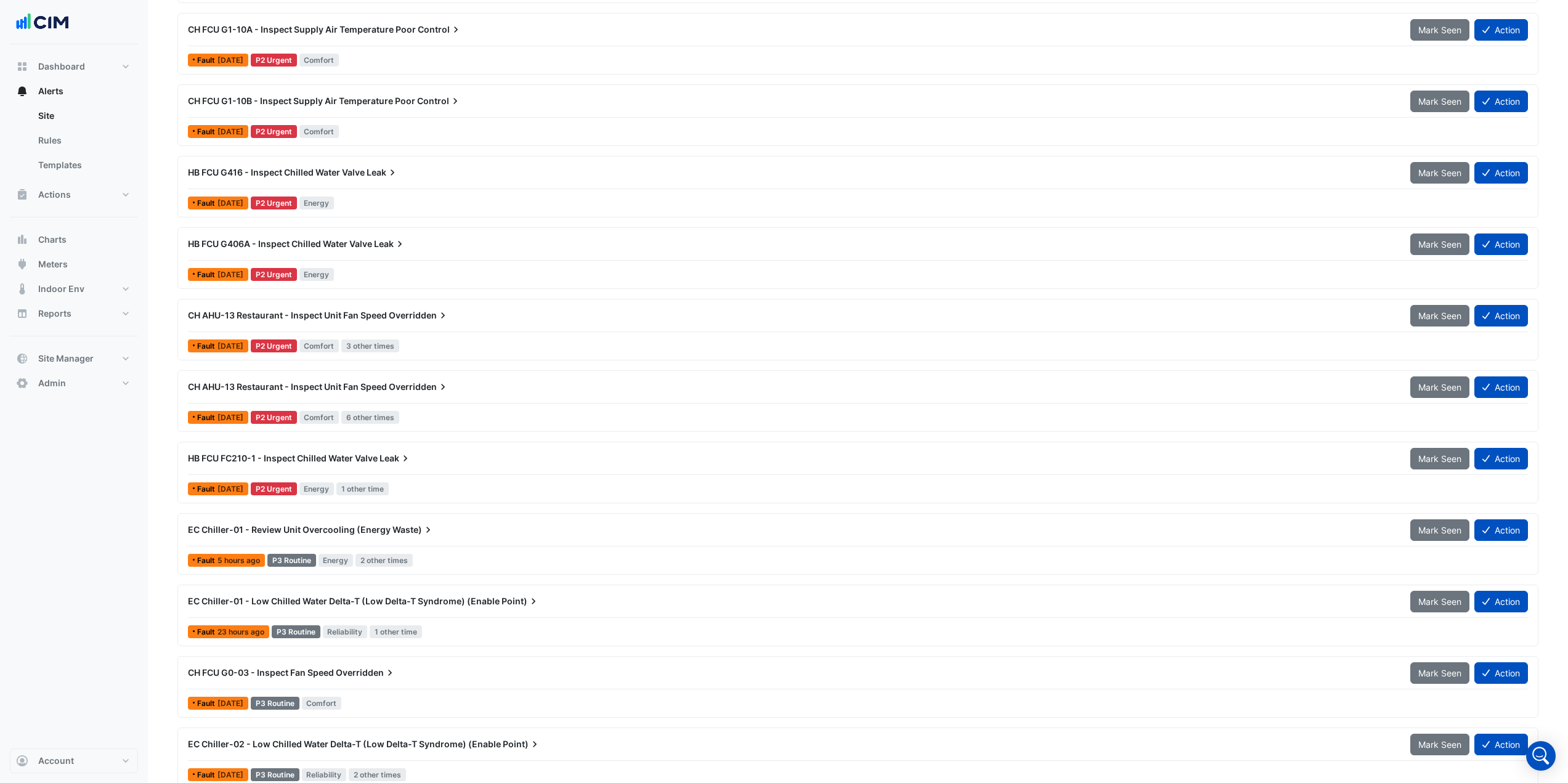
scroll to position [801, 0]
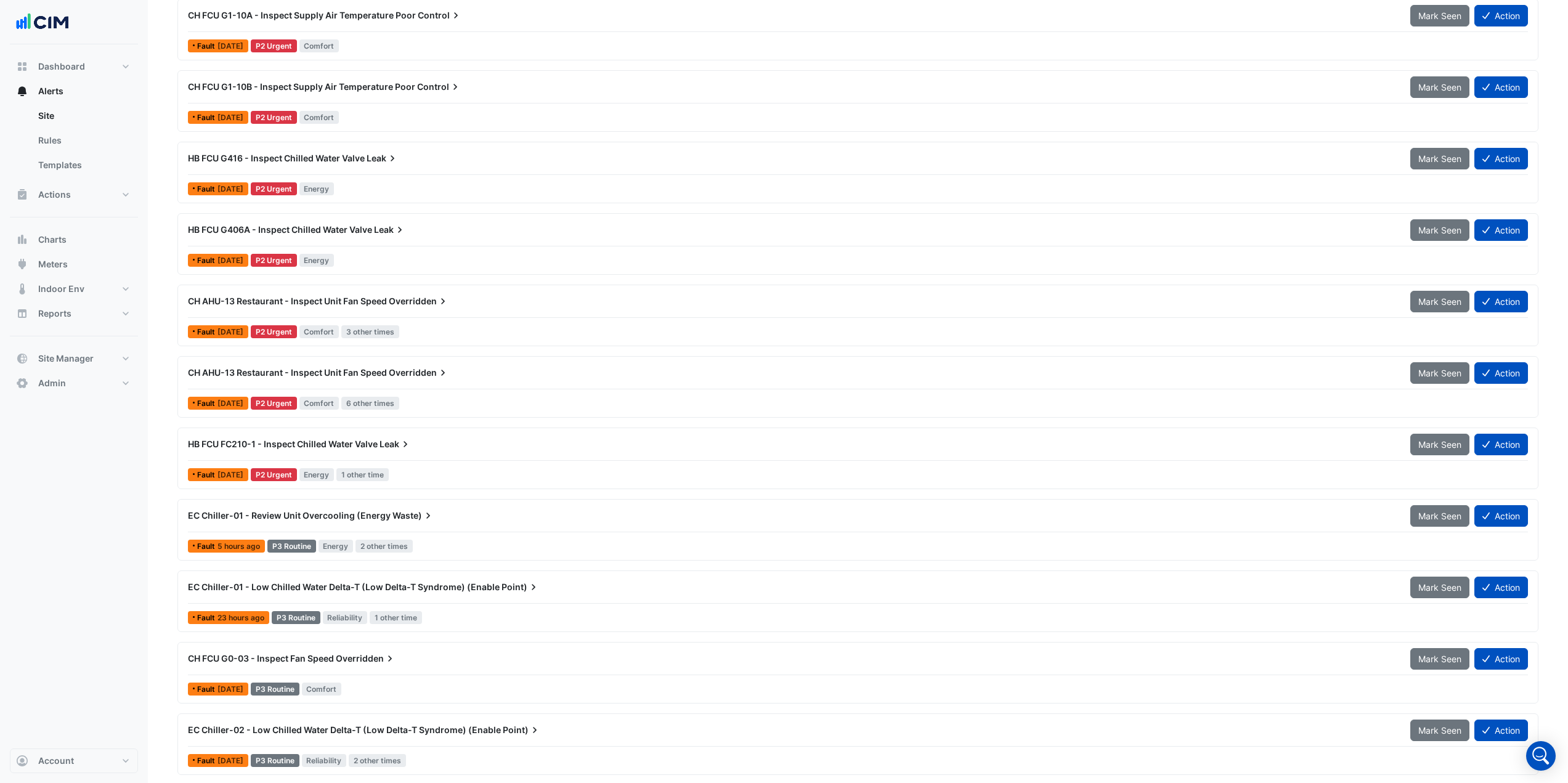
click at [404, 532] on div "EC Chiller-01 - Review Unit Overcooling (Energy Waste) Mark Seen Action" at bounding box center [858, 518] width 1340 height 28
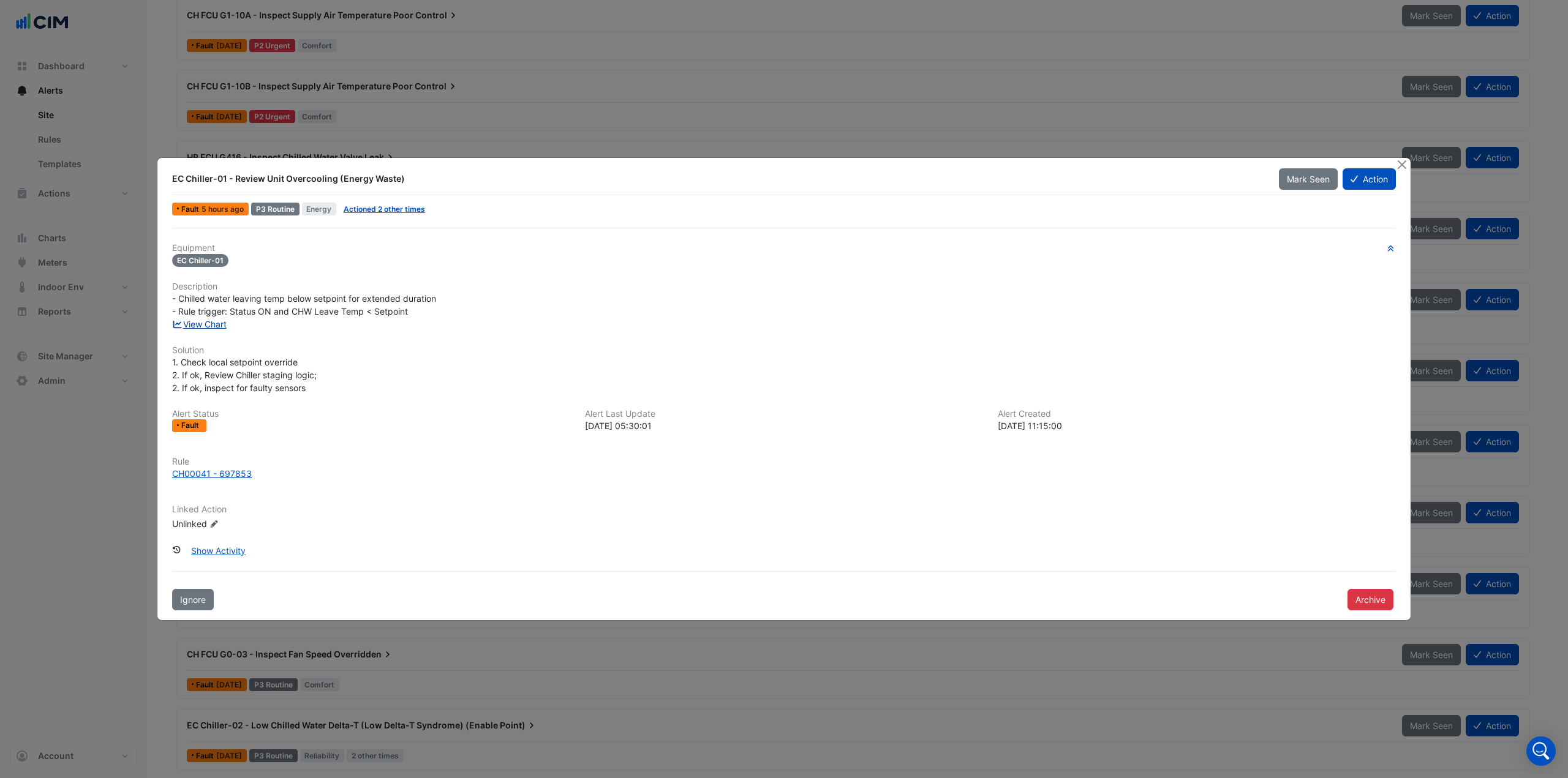
click at [211, 324] on link "View Chart" at bounding box center [199, 324] width 55 height 10
click at [1406, 164] on button "Close" at bounding box center [1401, 164] width 13 height 13
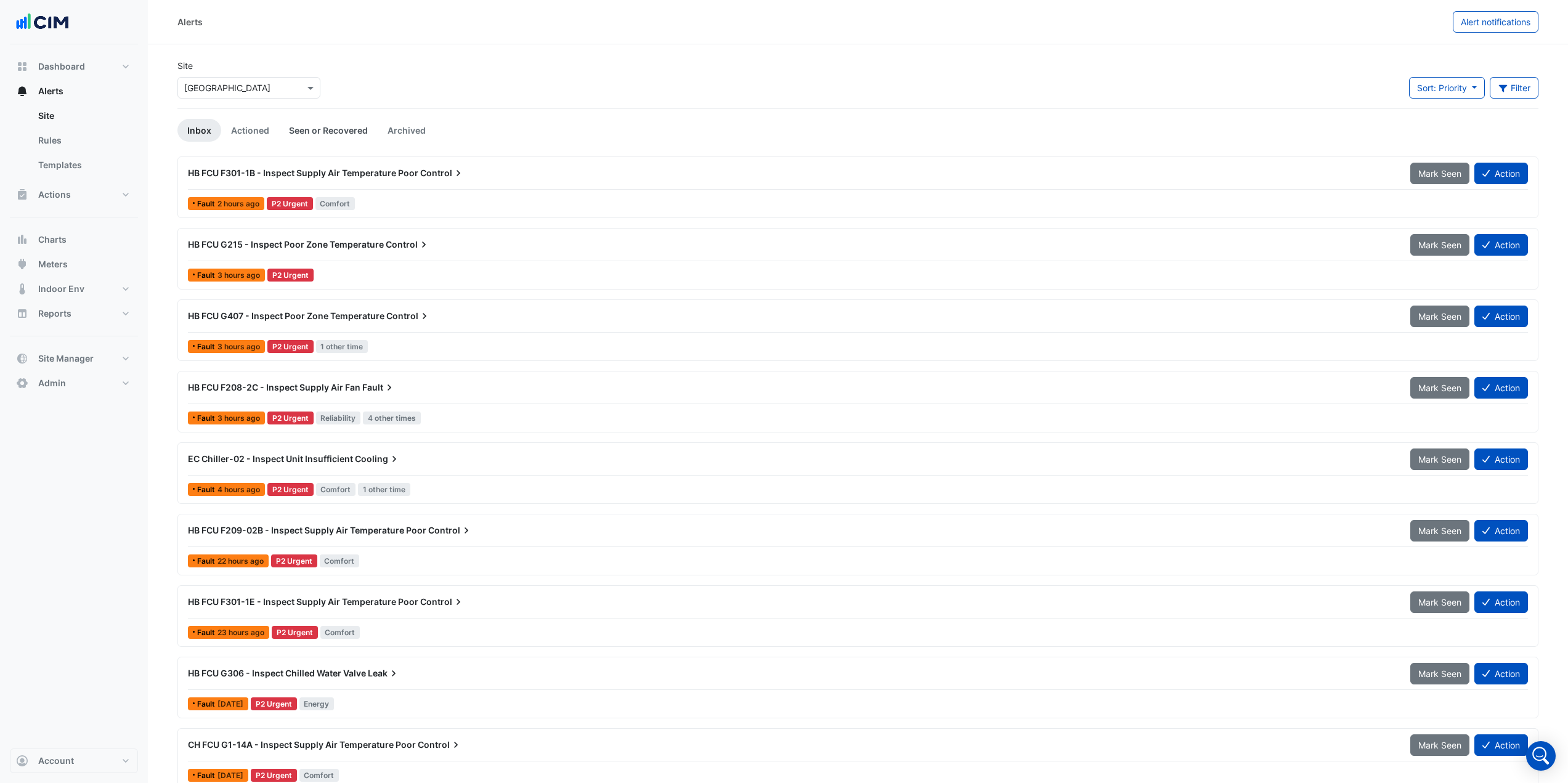
click at [308, 129] on link "Seen or Recovered" at bounding box center [328, 130] width 98 height 23
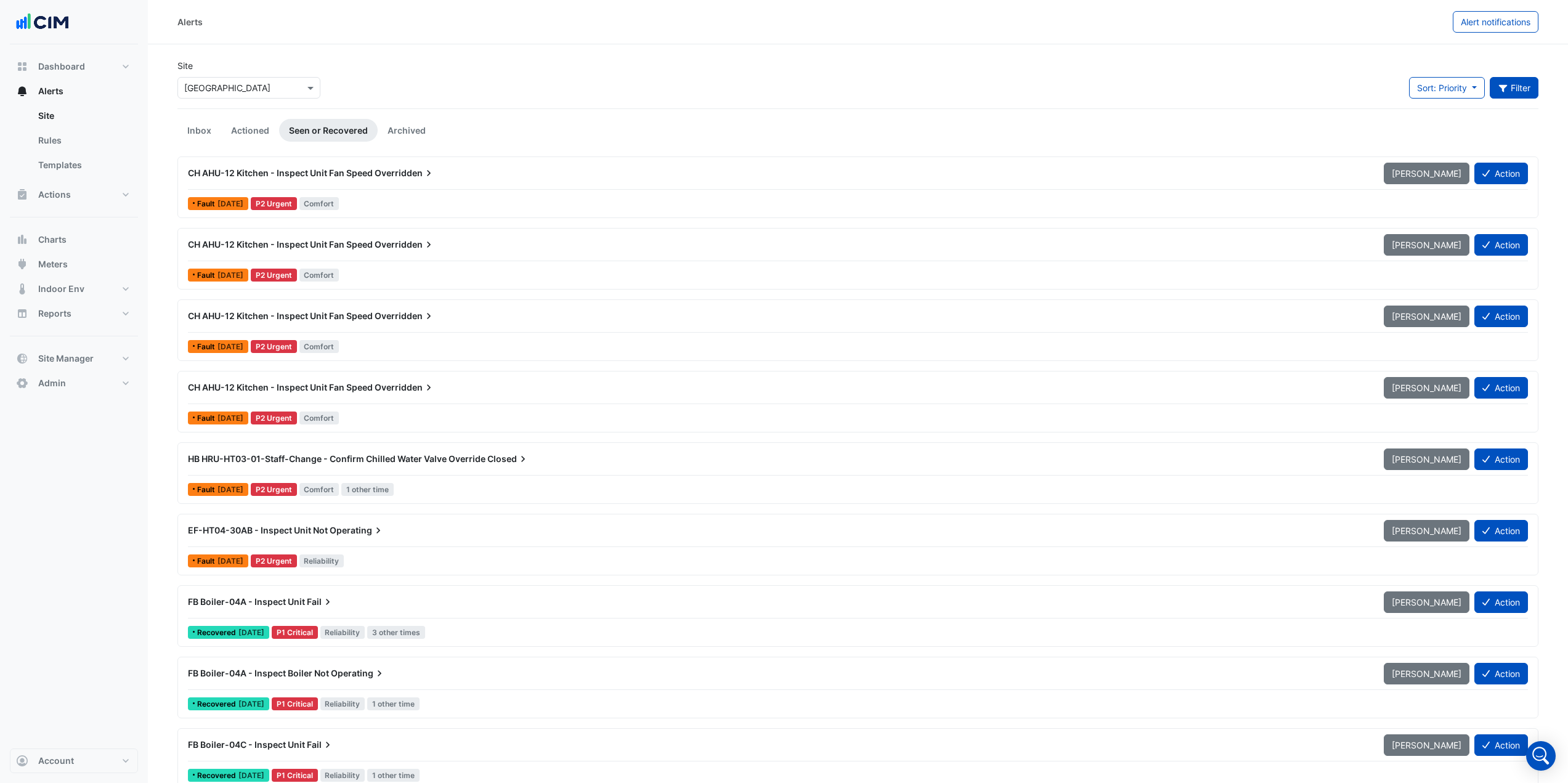
click at [1504, 84] on icon "button" at bounding box center [1503, 88] width 11 height 9
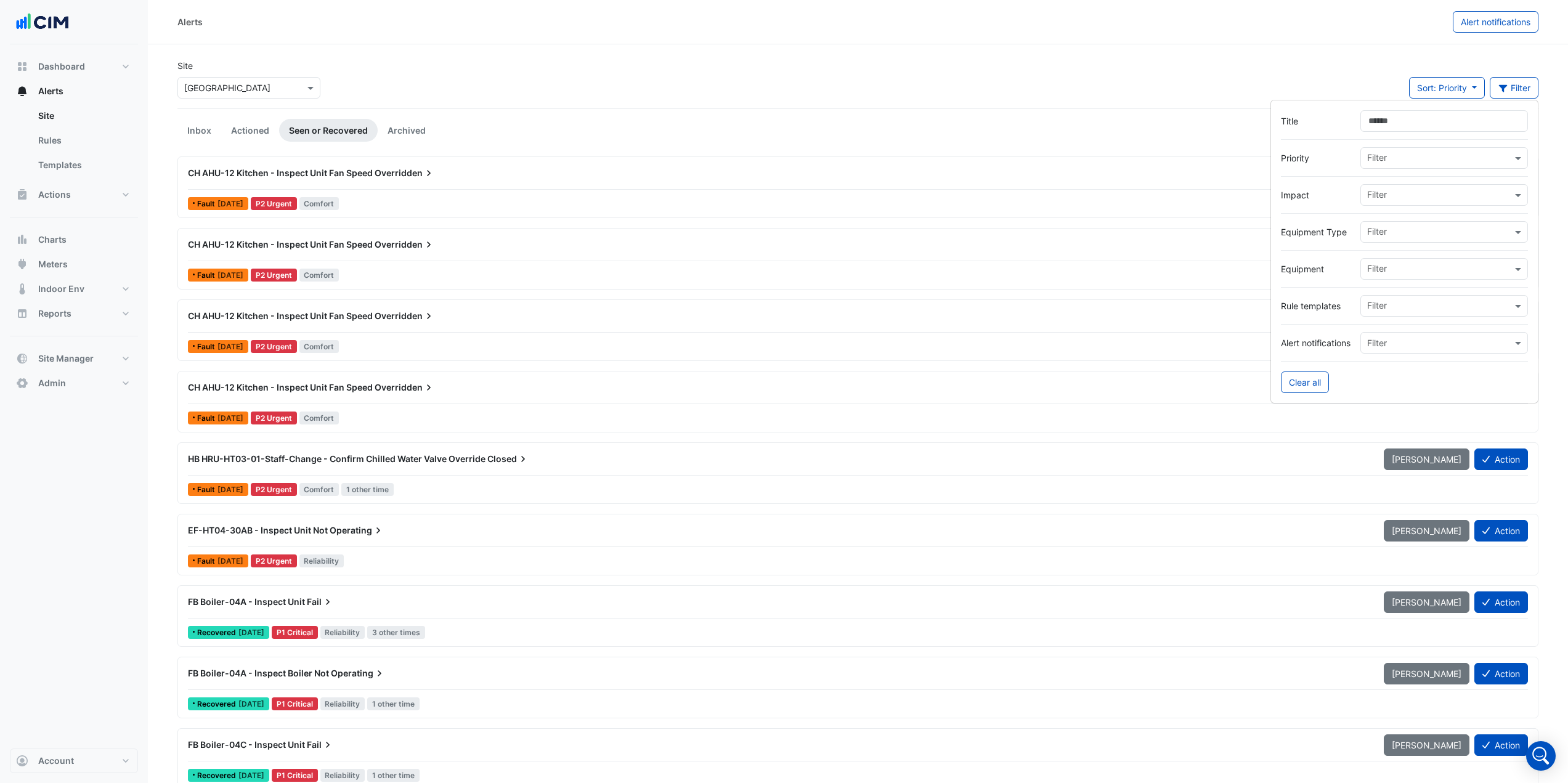
click at [1400, 269] on input "text" at bounding box center [1439, 270] width 145 height 13
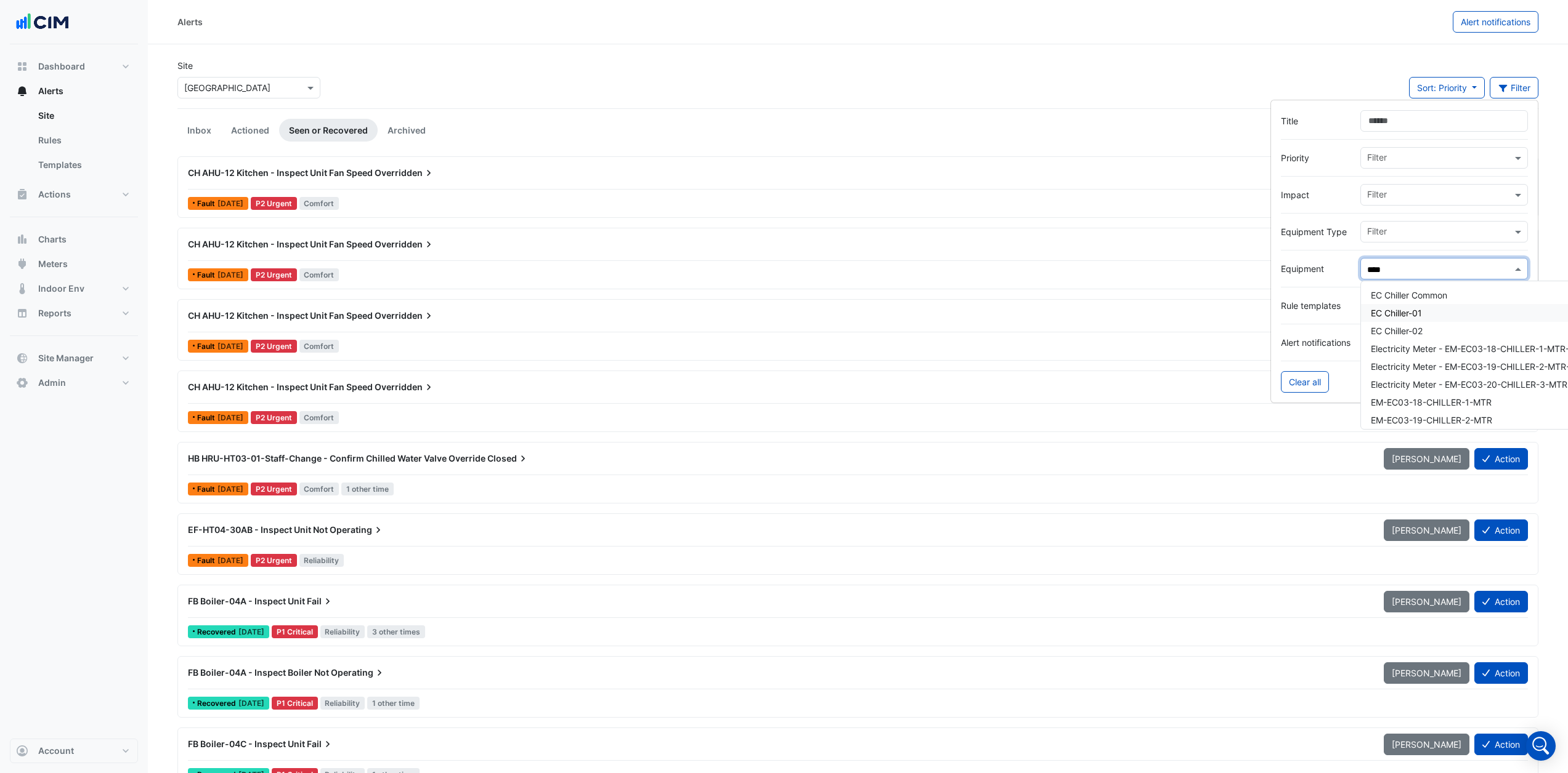
click at [1413, 309] on span "EC Chiller-01" at bounding box center [1396, 313] width 51 height 11
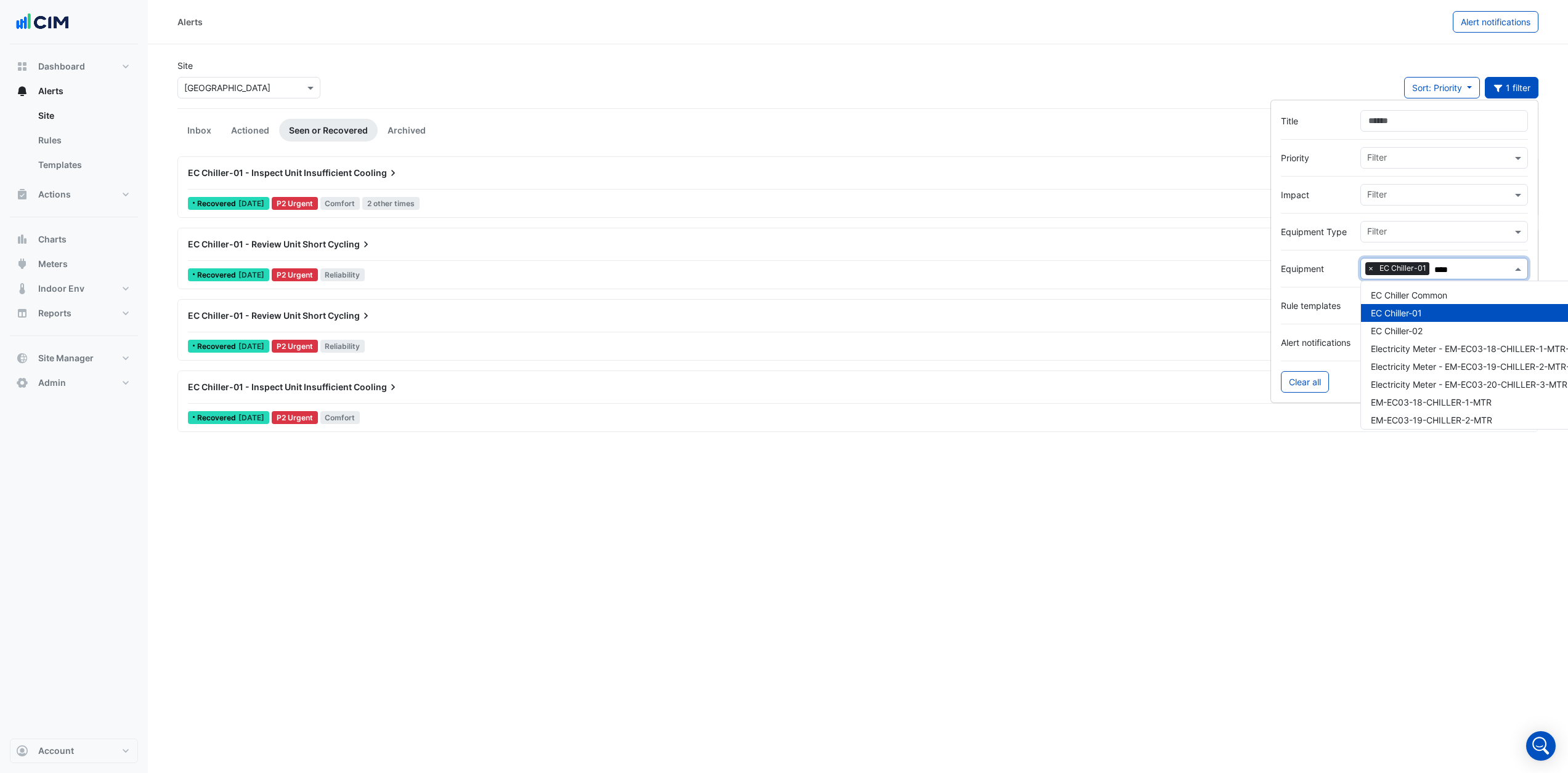
type input "****"
click at [600, 51] on section "Site × Adare Manor Sort: Priority Priority Updated 1 filter Inbox Actioned Seen…" at bounding box center [858, 238] width 1420 height 388
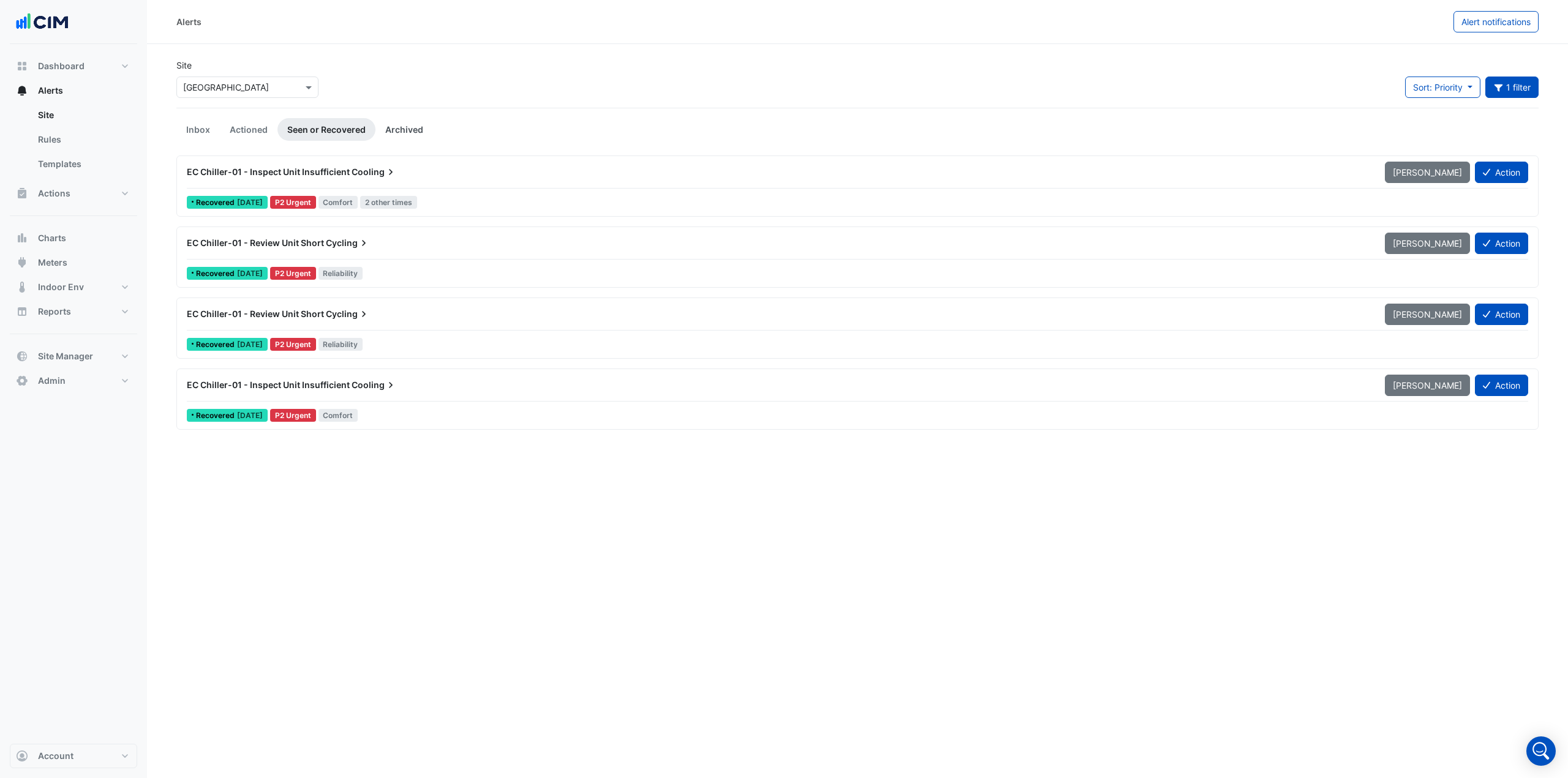
click at [405, 127] on link "Archived" at bounding box center [404, 129] width 58 height 23
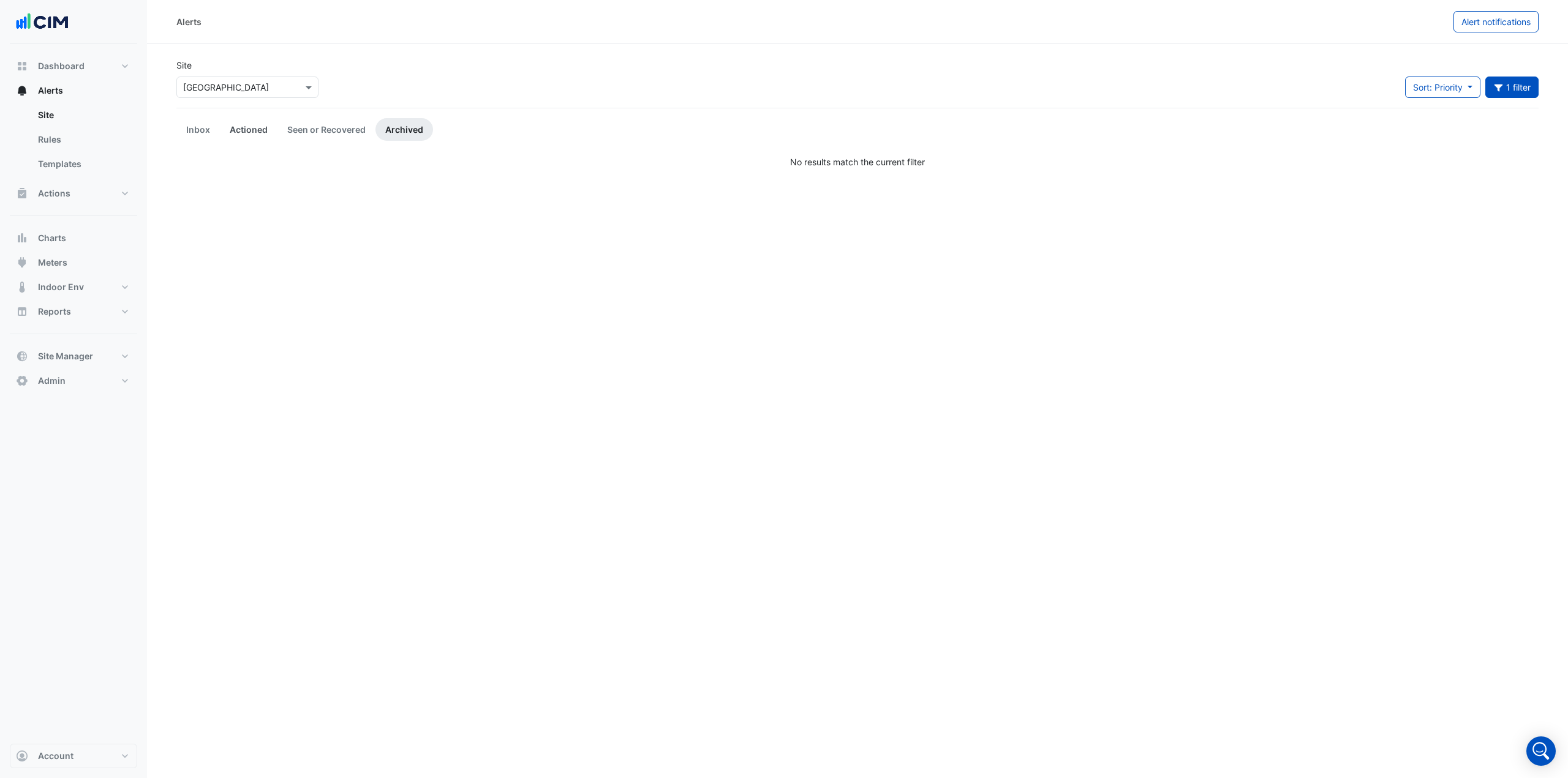
click at [258, 125] on link "Actioned" at bounding box center [249, 129] width 58 height 23
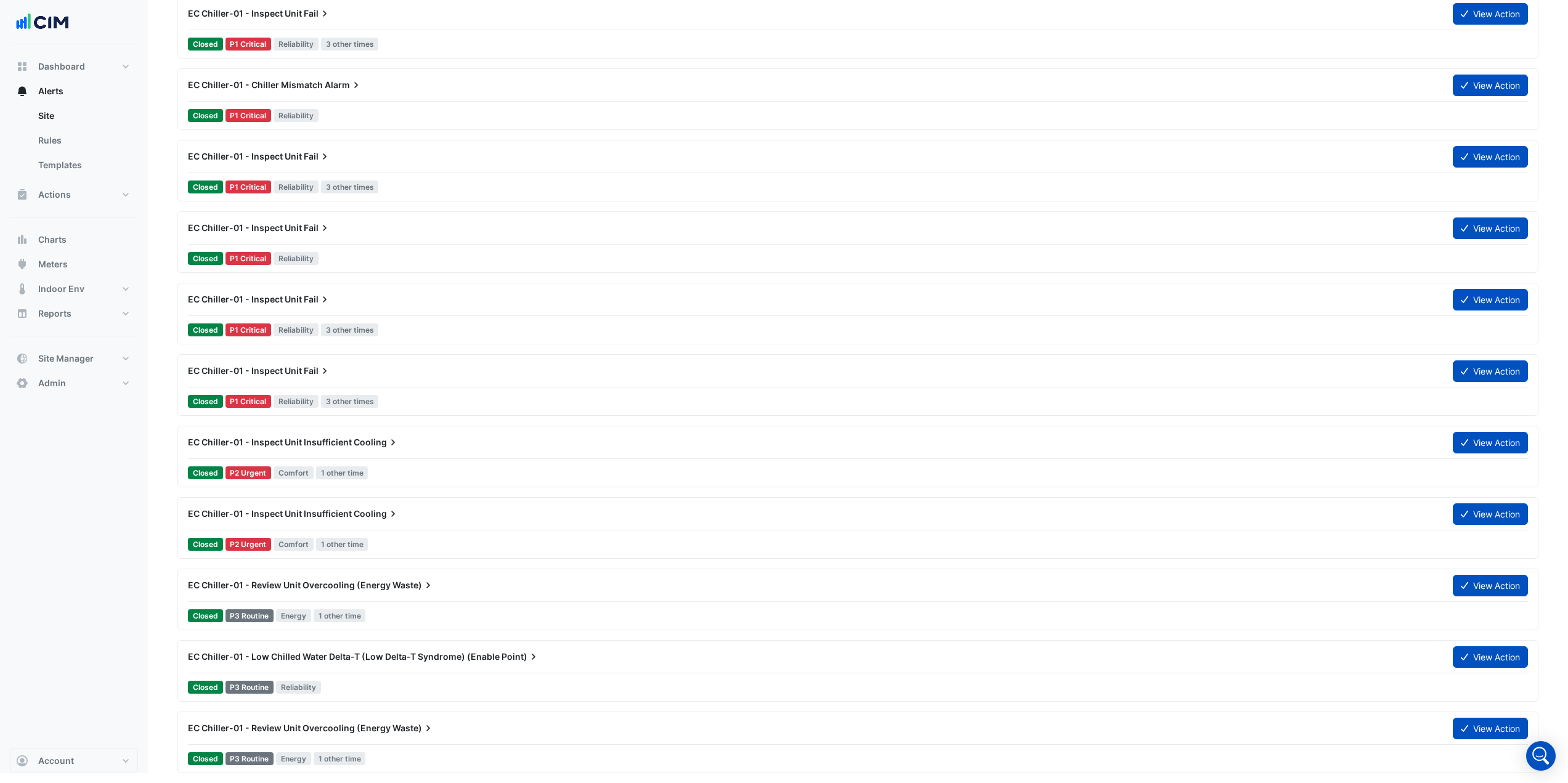
scroll to position [37, 0]
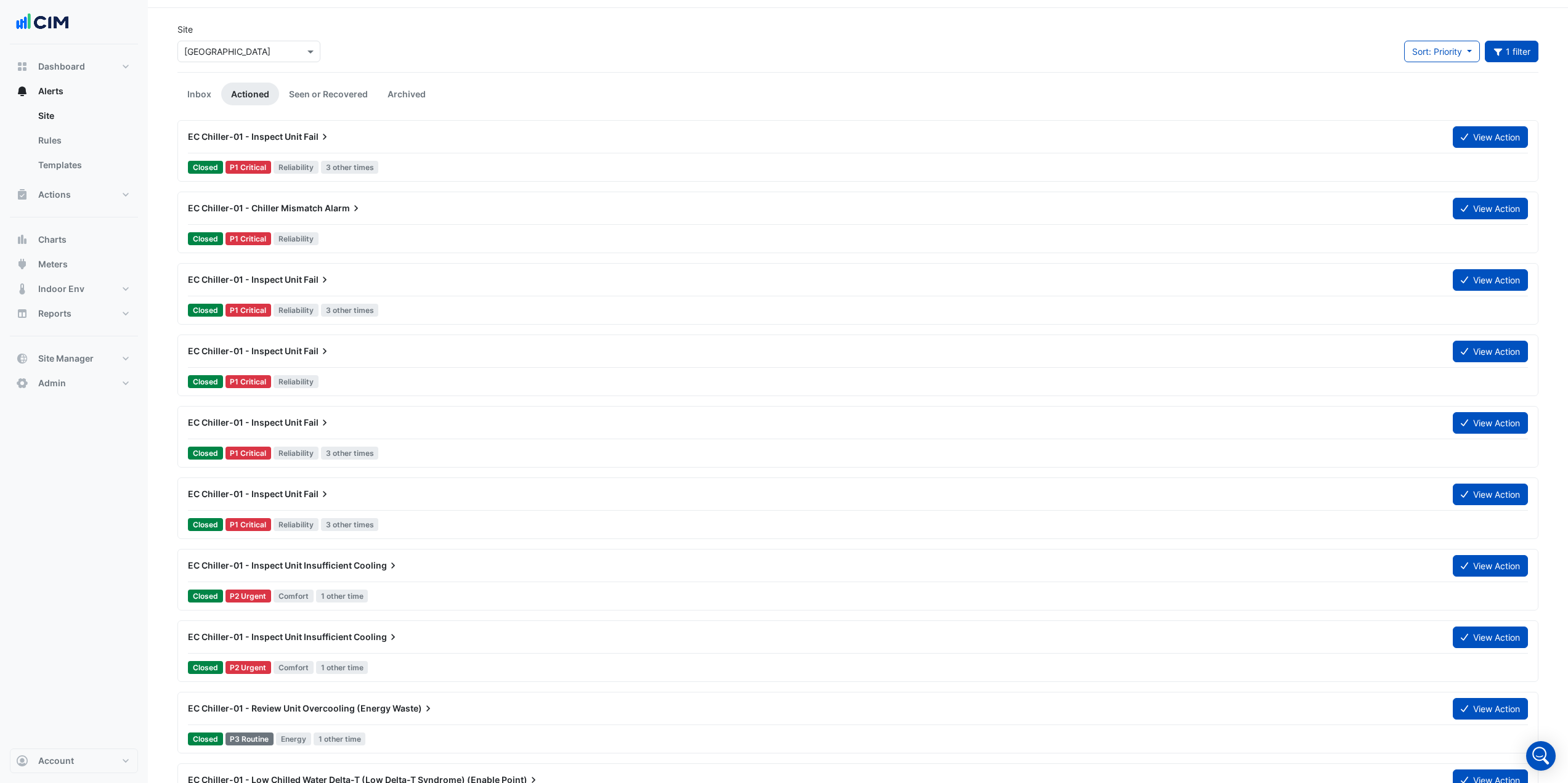
click at [343, 283] on div "EC Chiller-01 - Inspect Unit Fail" at bounding box center [813, 280] width 1250 height 12
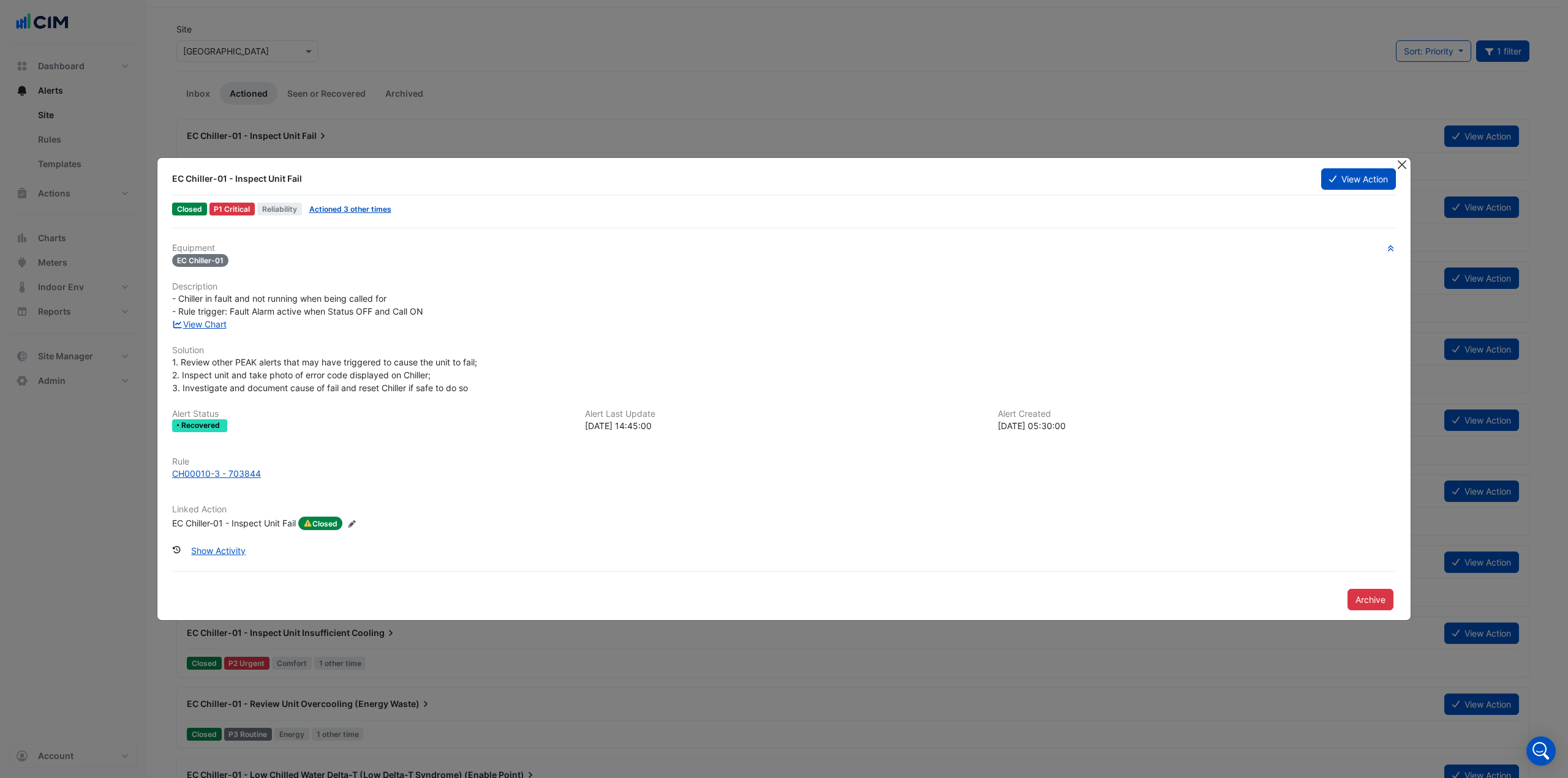
click at [1396, 166] on button "Close" at bounding box center [1401, 164] width 13 height 13
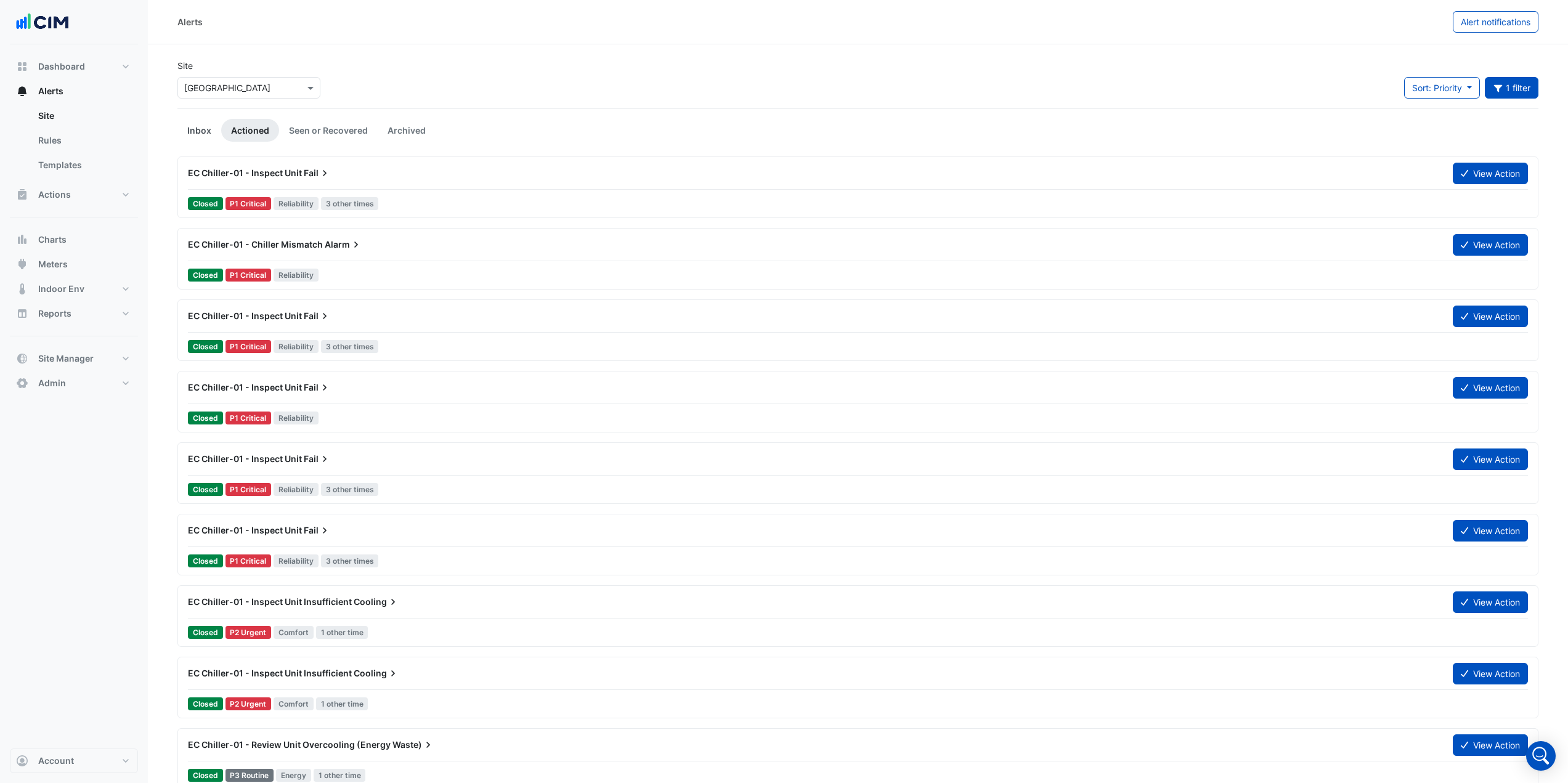
click at [196, 131] on link "Inbox" at bounding box center [199, 130] width 44 height 23
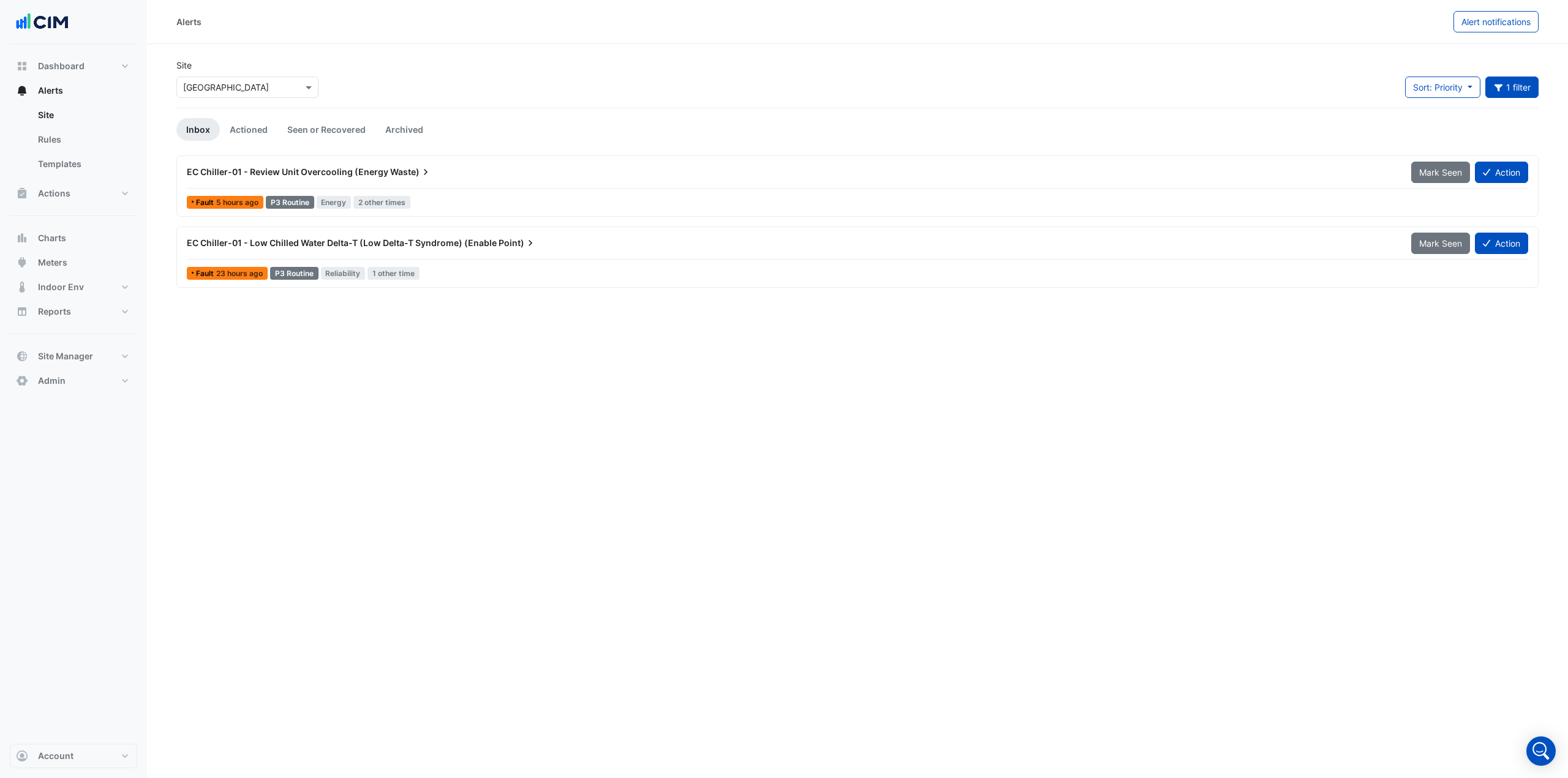
click at [369, 176] on span "EC Chiller-01 - Review Unit Overcooling (Energy" at bounding box center [288, 172] width 202 height 10
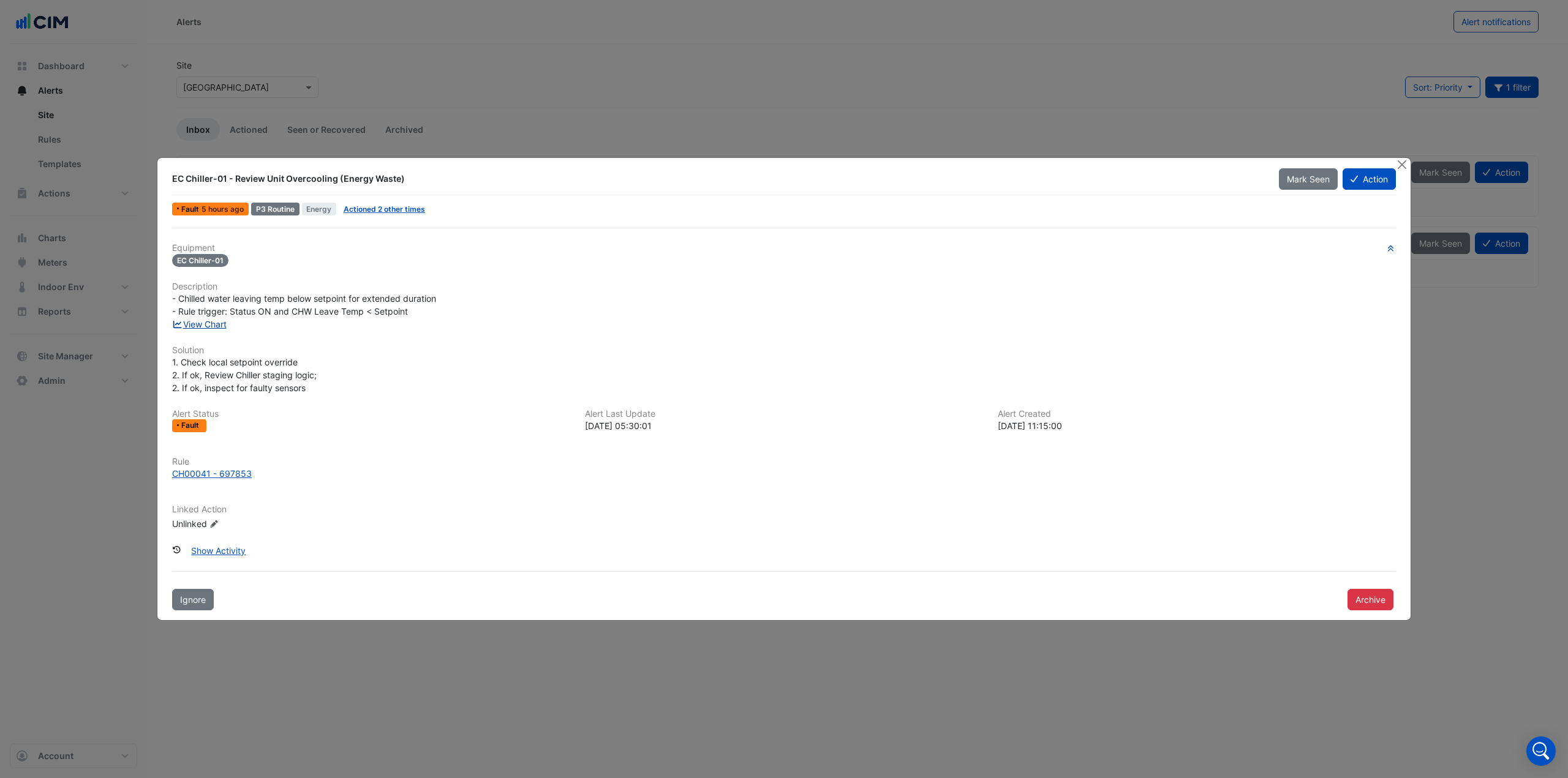
click at [215, 325] on link "View Chart" at bounding box center [199, 324] width 55 height 10
click at [1396, 164] on button "Close" at bounding box center [1401, 164] width 13 height 13
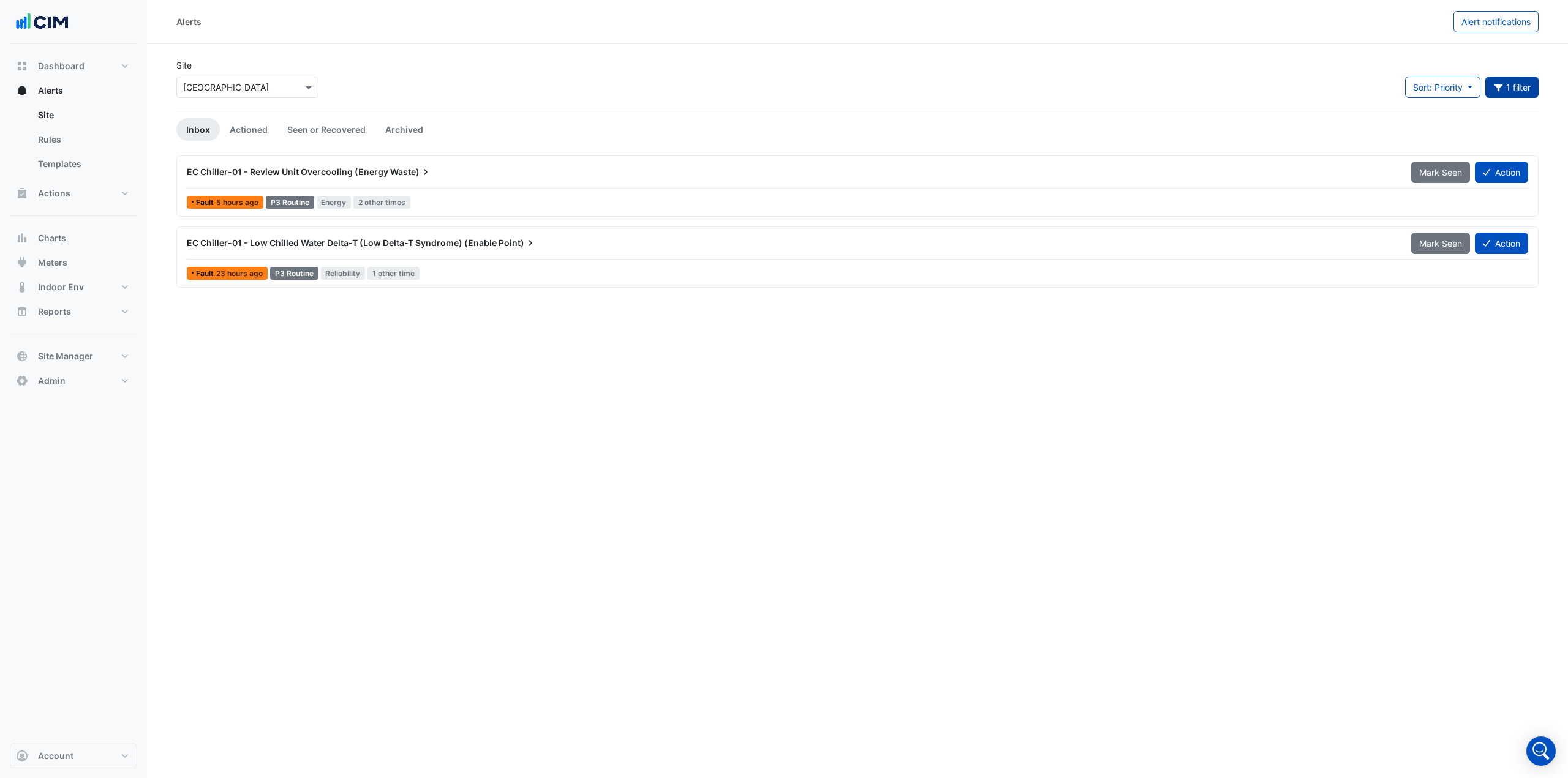
click at [1513, 82] on button "1 filter" at bounding box center [1512, 87] width 54 height 22
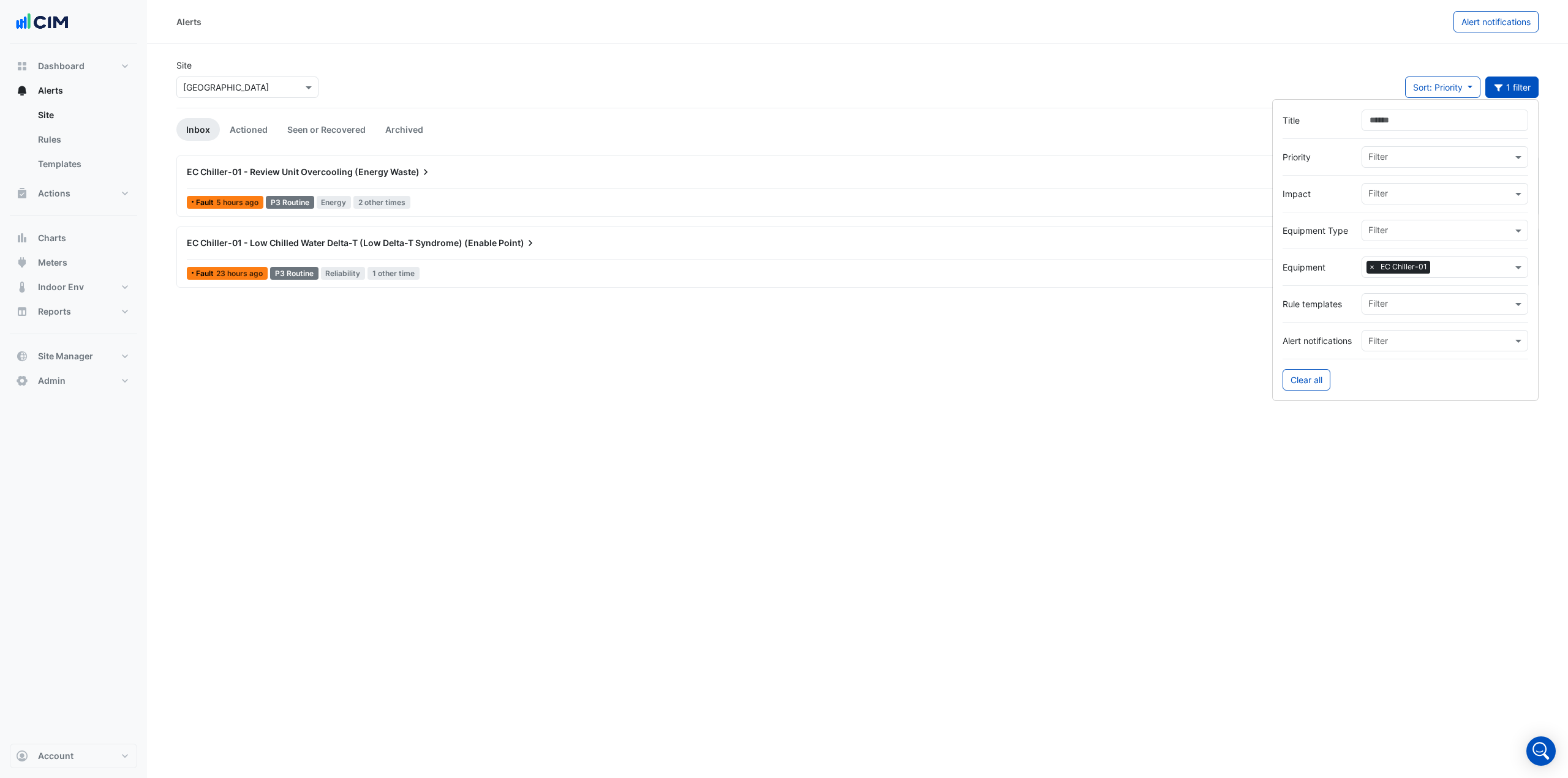
click at [1475, 269] on input "text" at bounding box center [1473, 268] width 77 height 13
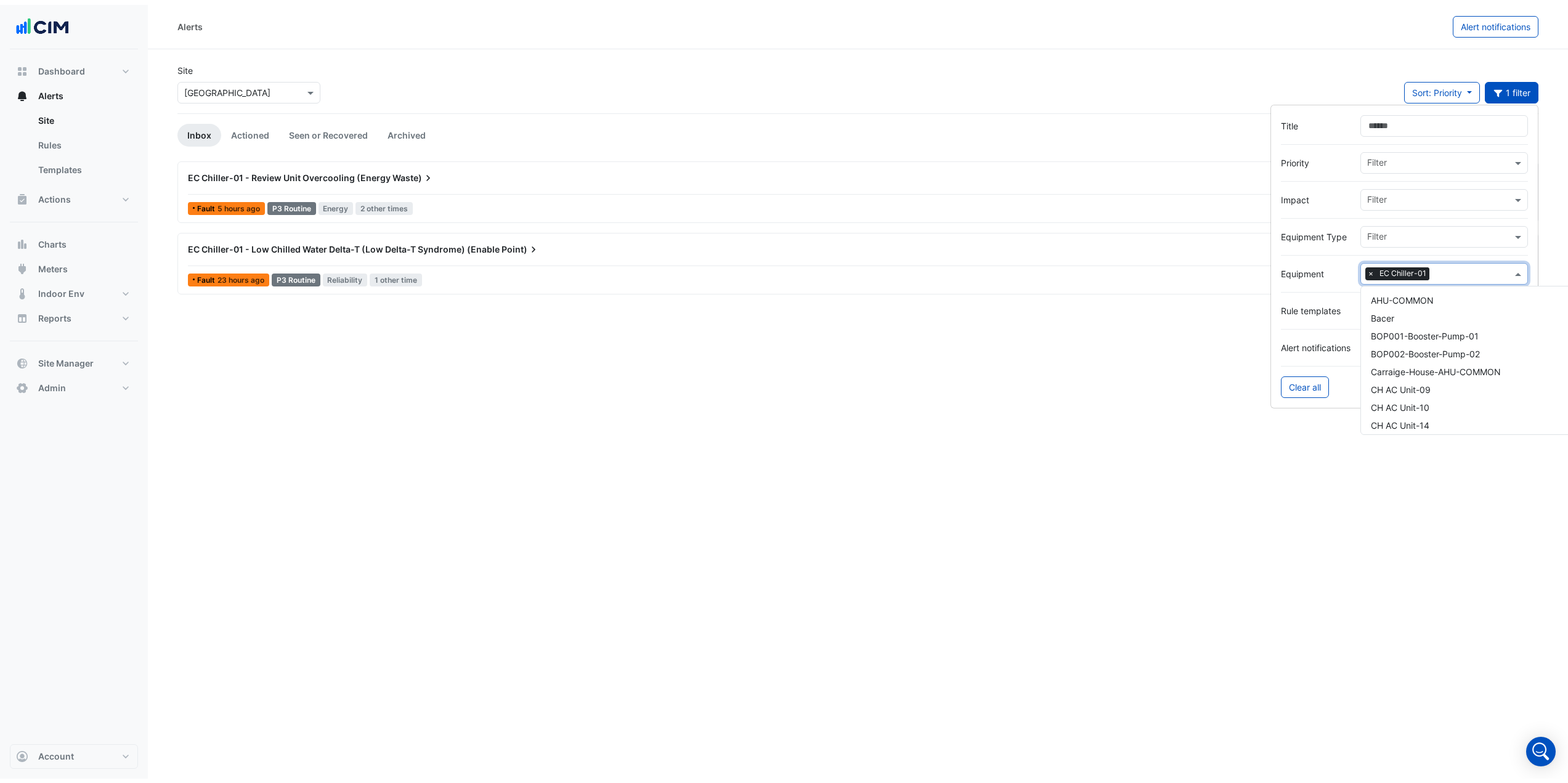
scroll to position [881, 0]
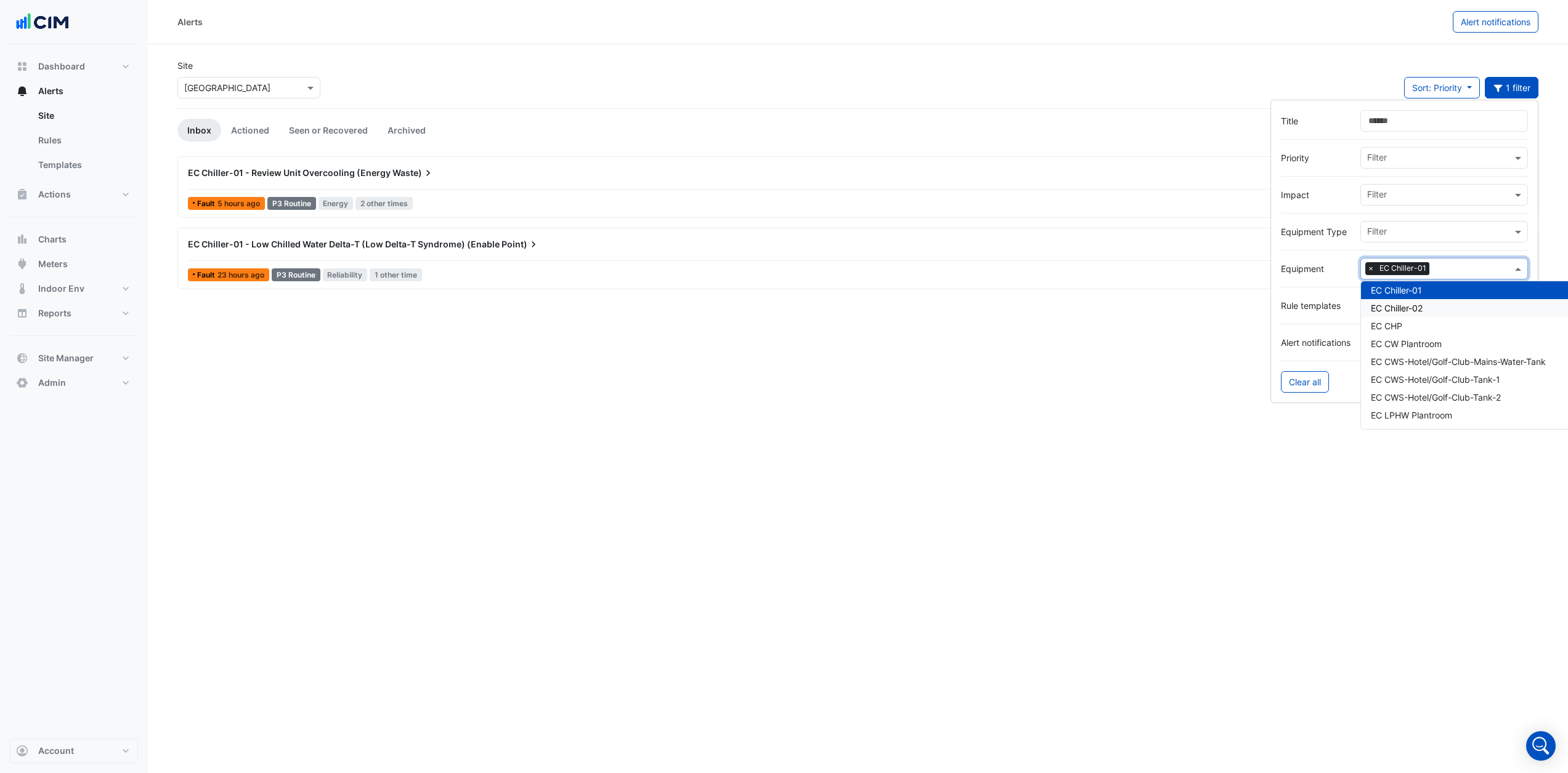
click at [1445, 304] on div "EC Chiller-02" at bounding box center [1582, 308] width 444 height 18
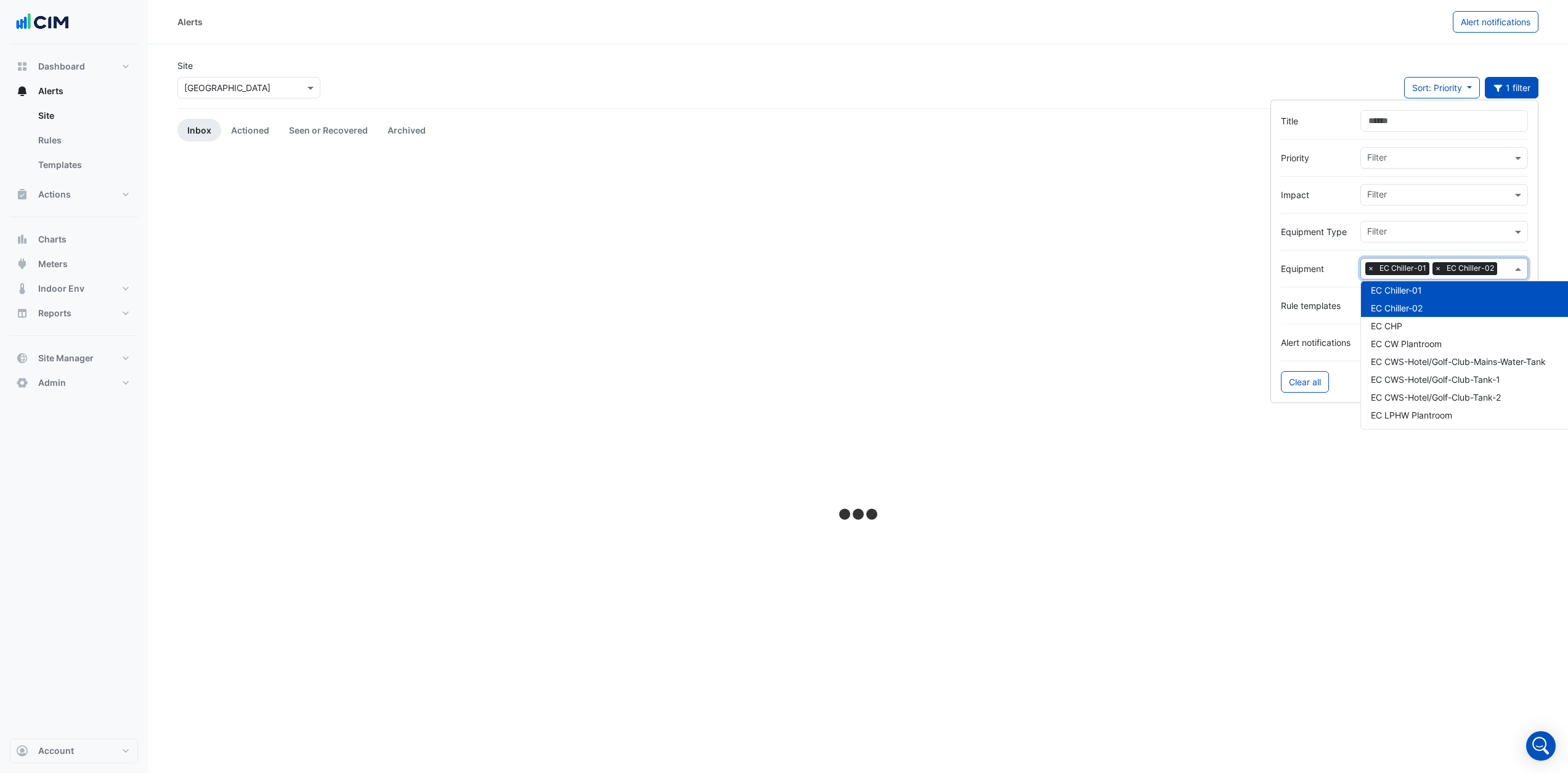
click at [925, 442] on div at bounding box center [858, 516] width 1361 height 719
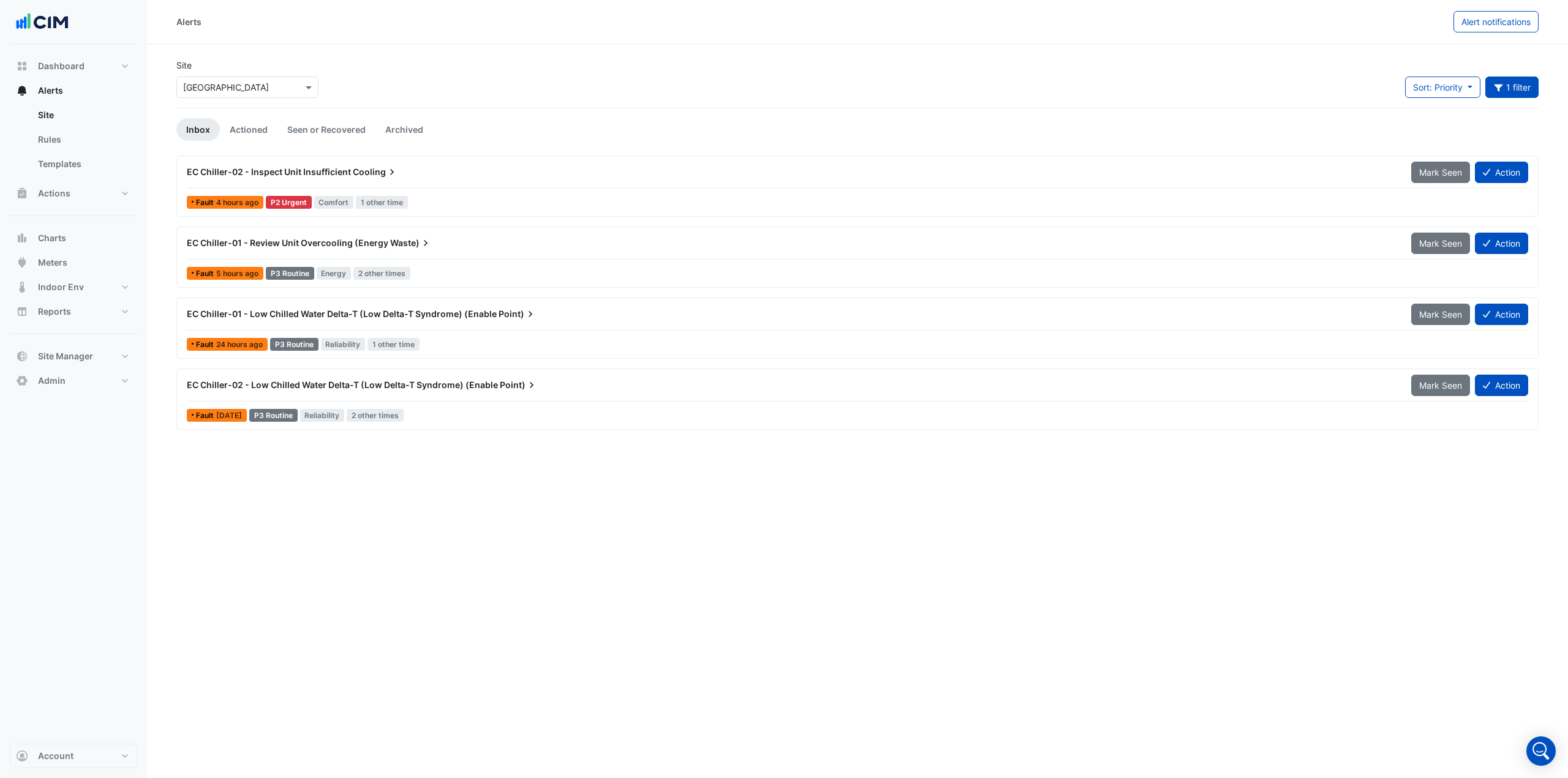
click at [312, 177] on span "EC Chiller-02 - Inspect Unit Insufficient" at bounding box center [269, 172] width 164 height 10
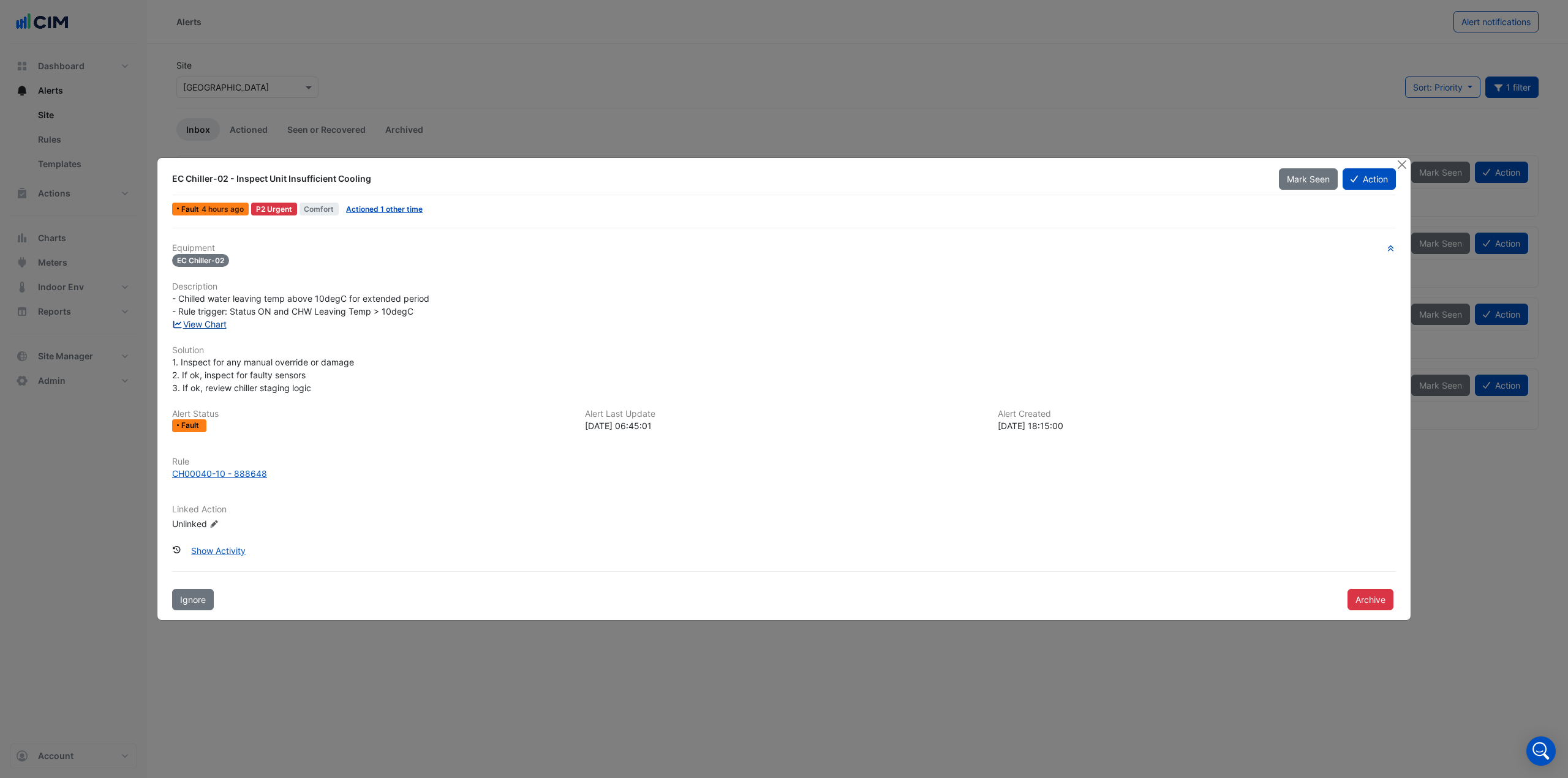
click at [189, 325] on link "View Chart" at bounding box center [199, 324] width 55 height 10
click at [1401, 165] on button "Close" at bounding box center [1401, 164] width 13 height 13
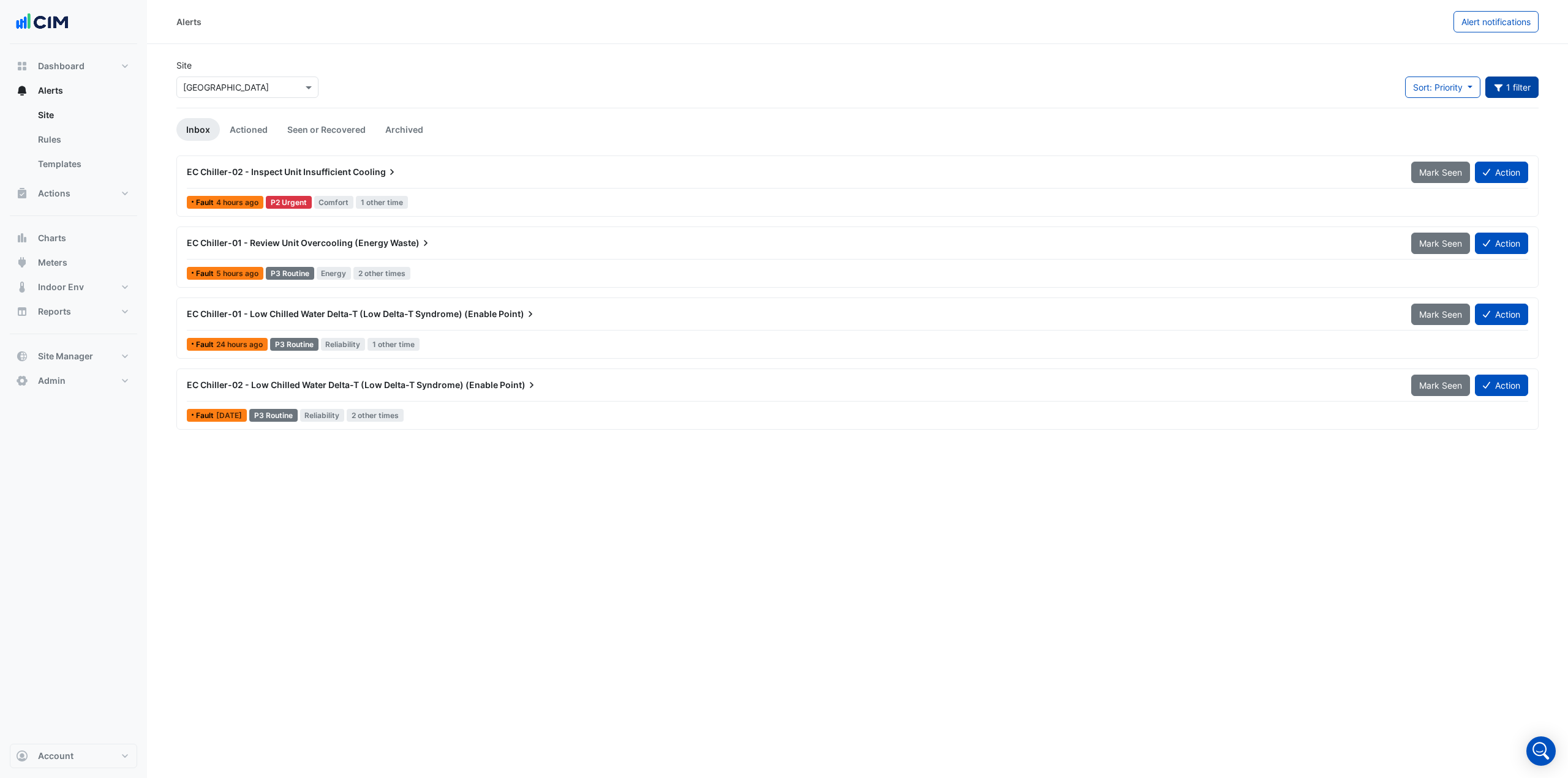
click at [1509, 89] on button "1 filter" at bounding box center [1512, 87] width 54 height 22
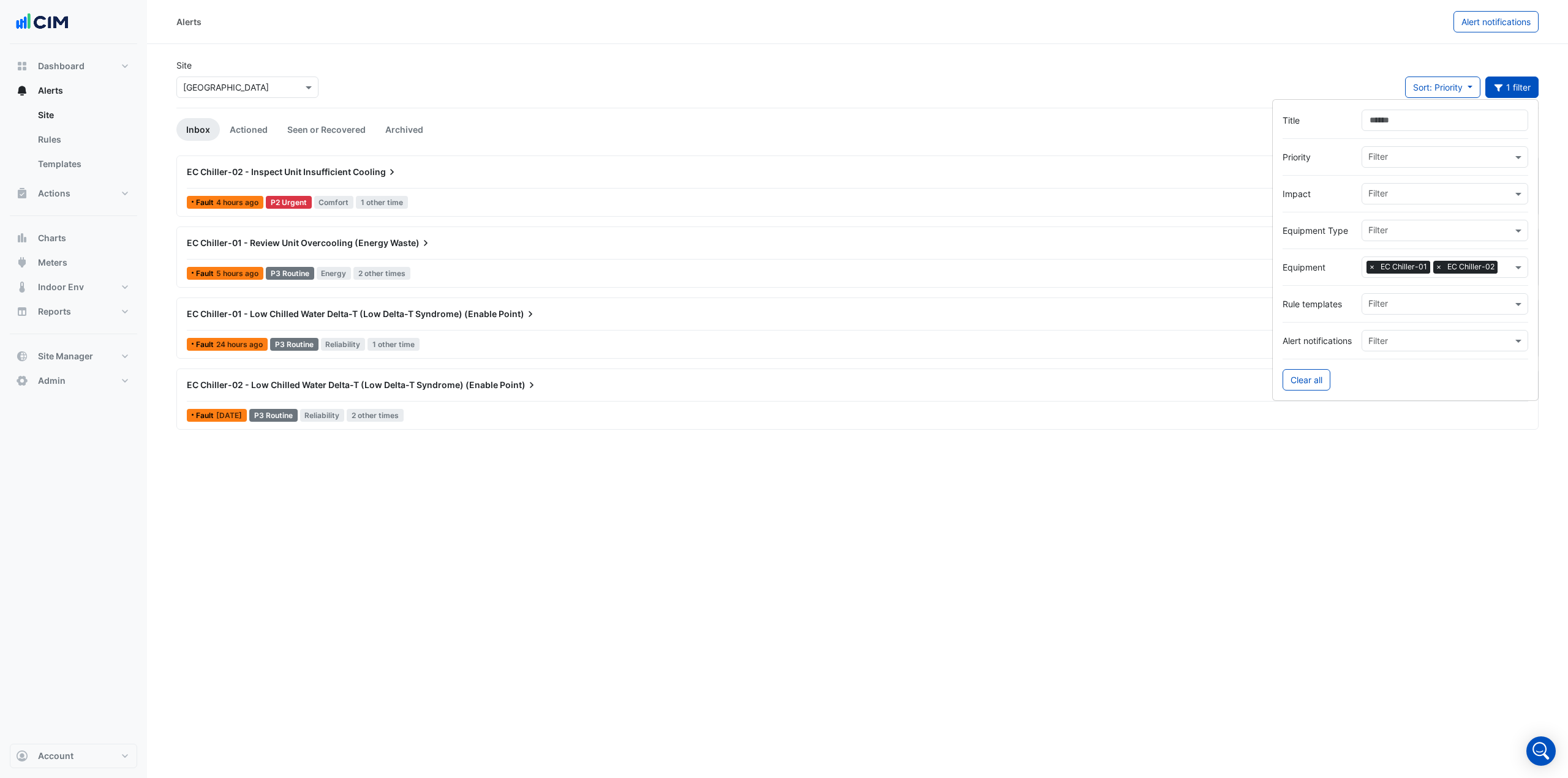
click at [1369, 268] on span "×" at bounding box center [1372, 267] width 11 height 12
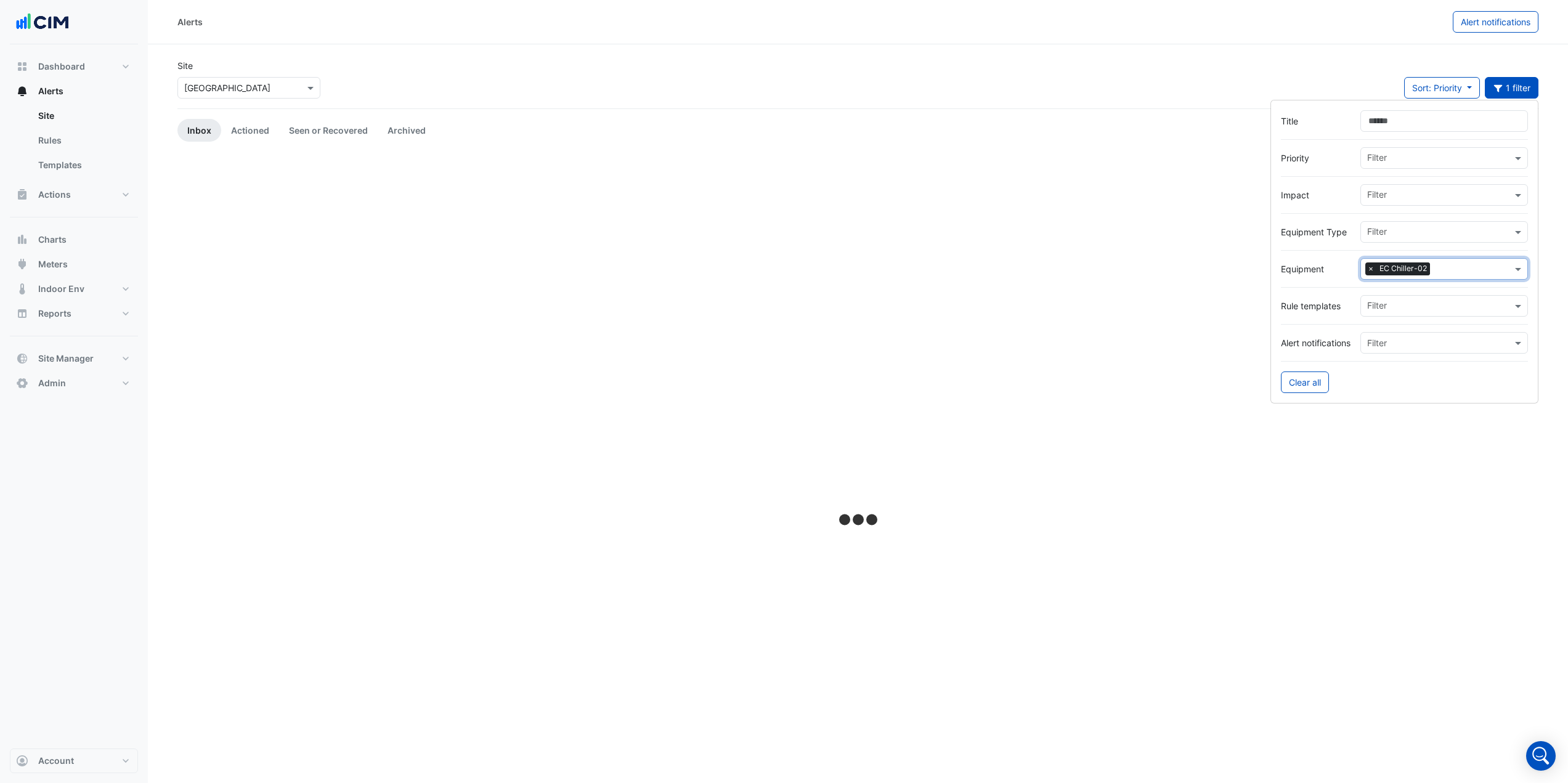
click at [1372, 269] on span "×" at bounding box center [1371, 269] width 11 height 12
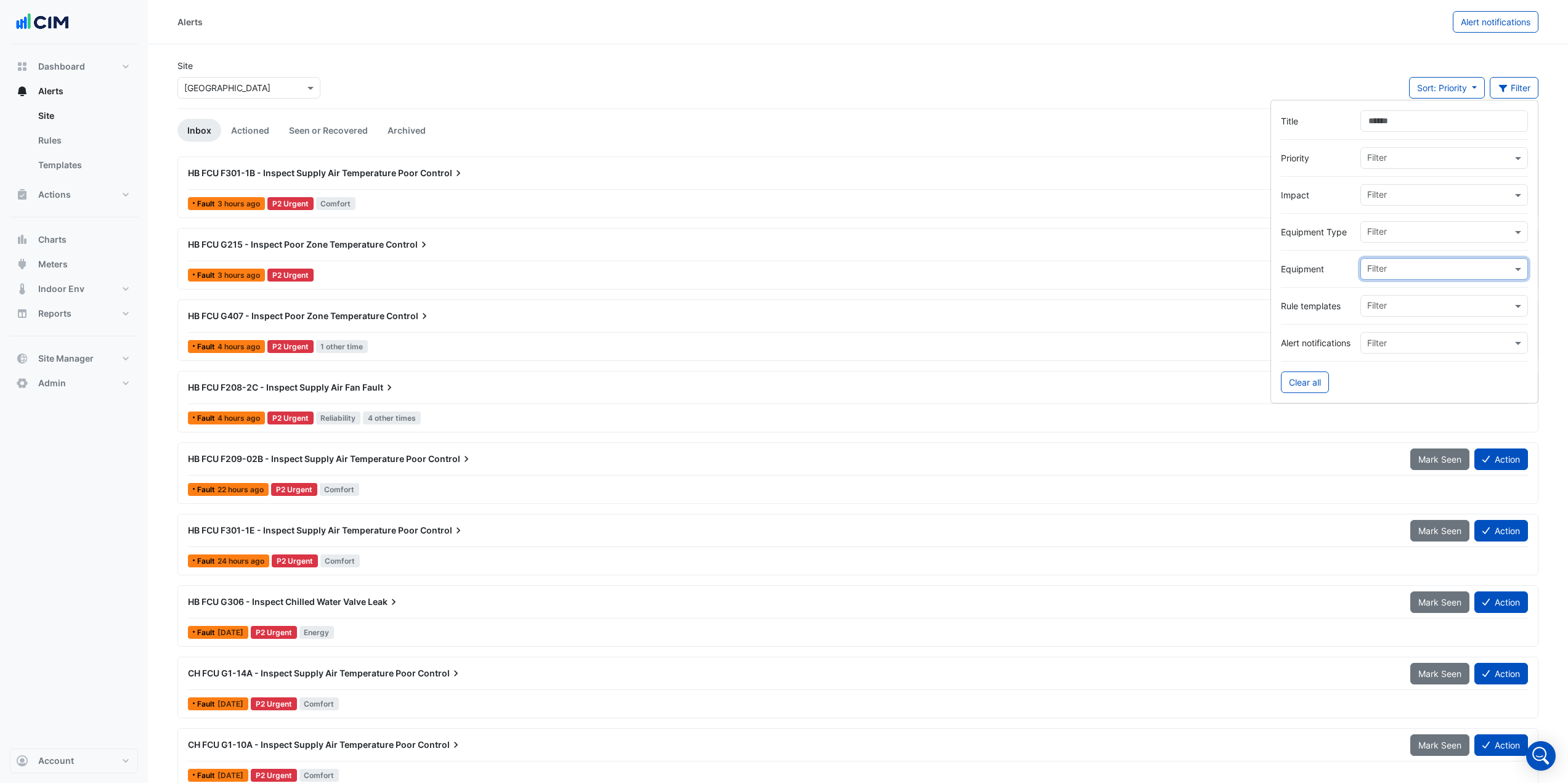
click at [513, 71] on div "Site × Adare Manor Sort: Priority Priority Updated Filter" at bounding box center [858, 84] width 1376 height 50
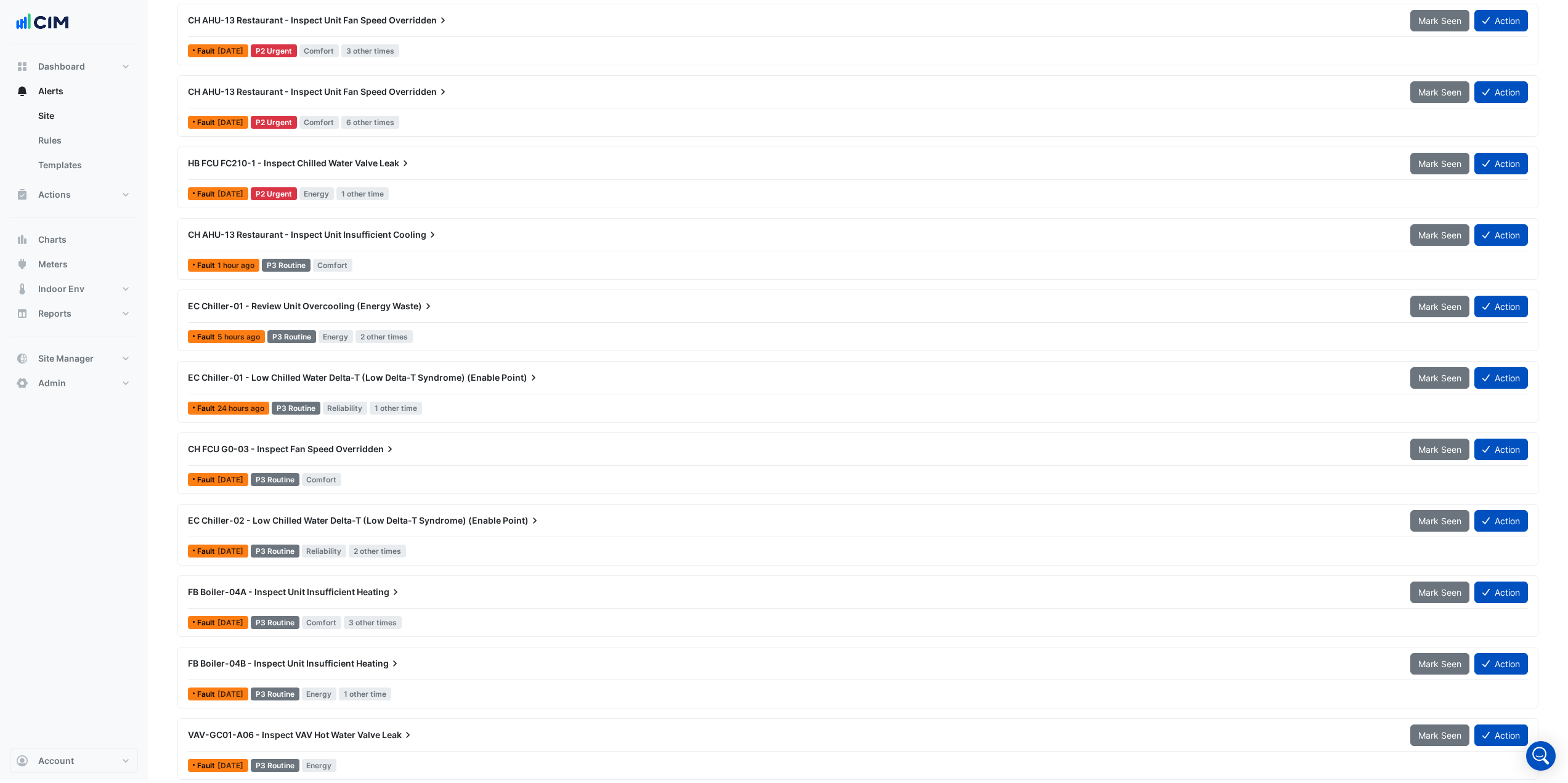
scroll to position [1018, 0]
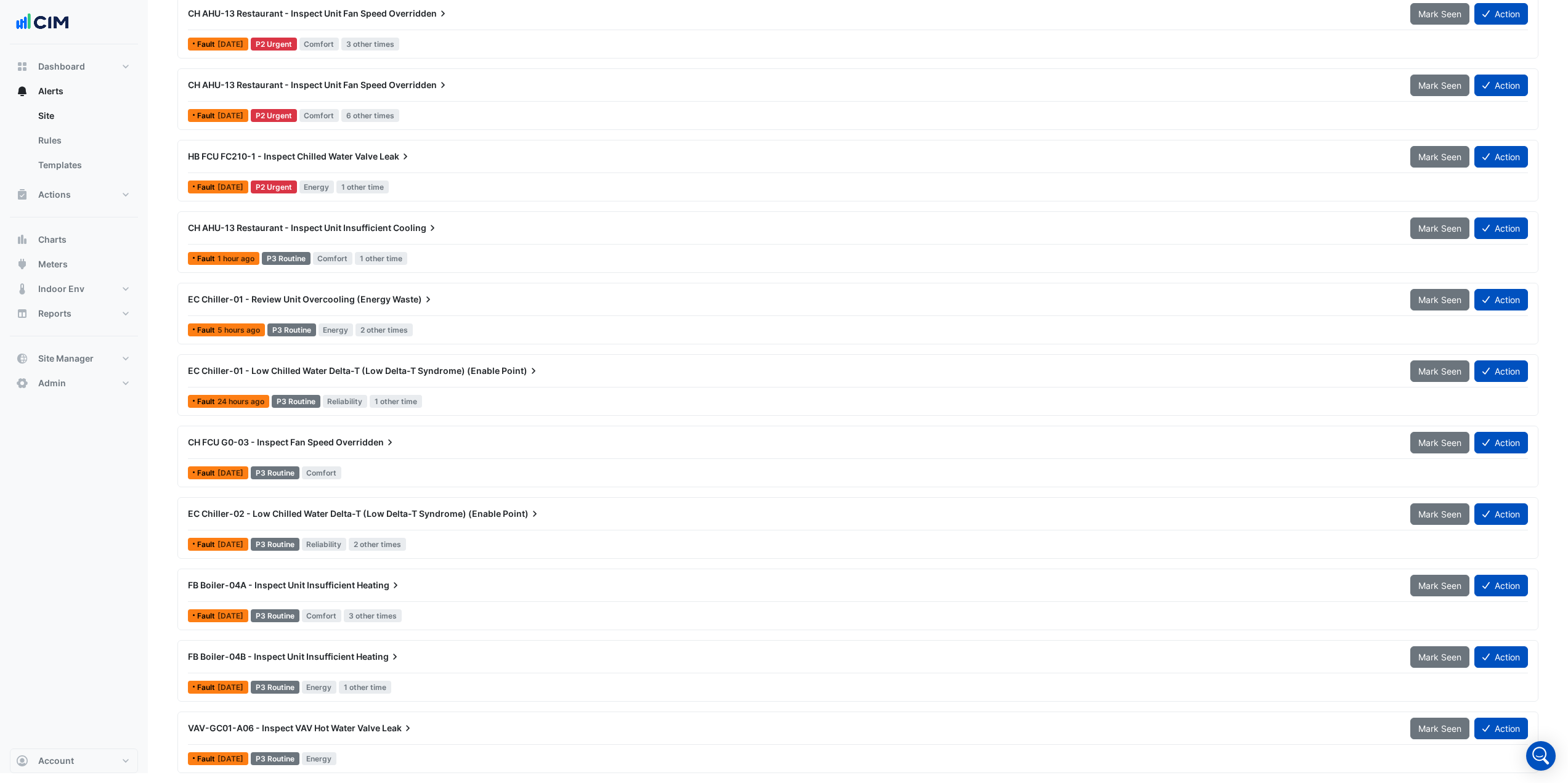
click at [465, 238] on div "CH AHU-13 Restaurant - Inspect Unit Insufficient Cooling" at bounding box center [791, 228] width 1222 height 22
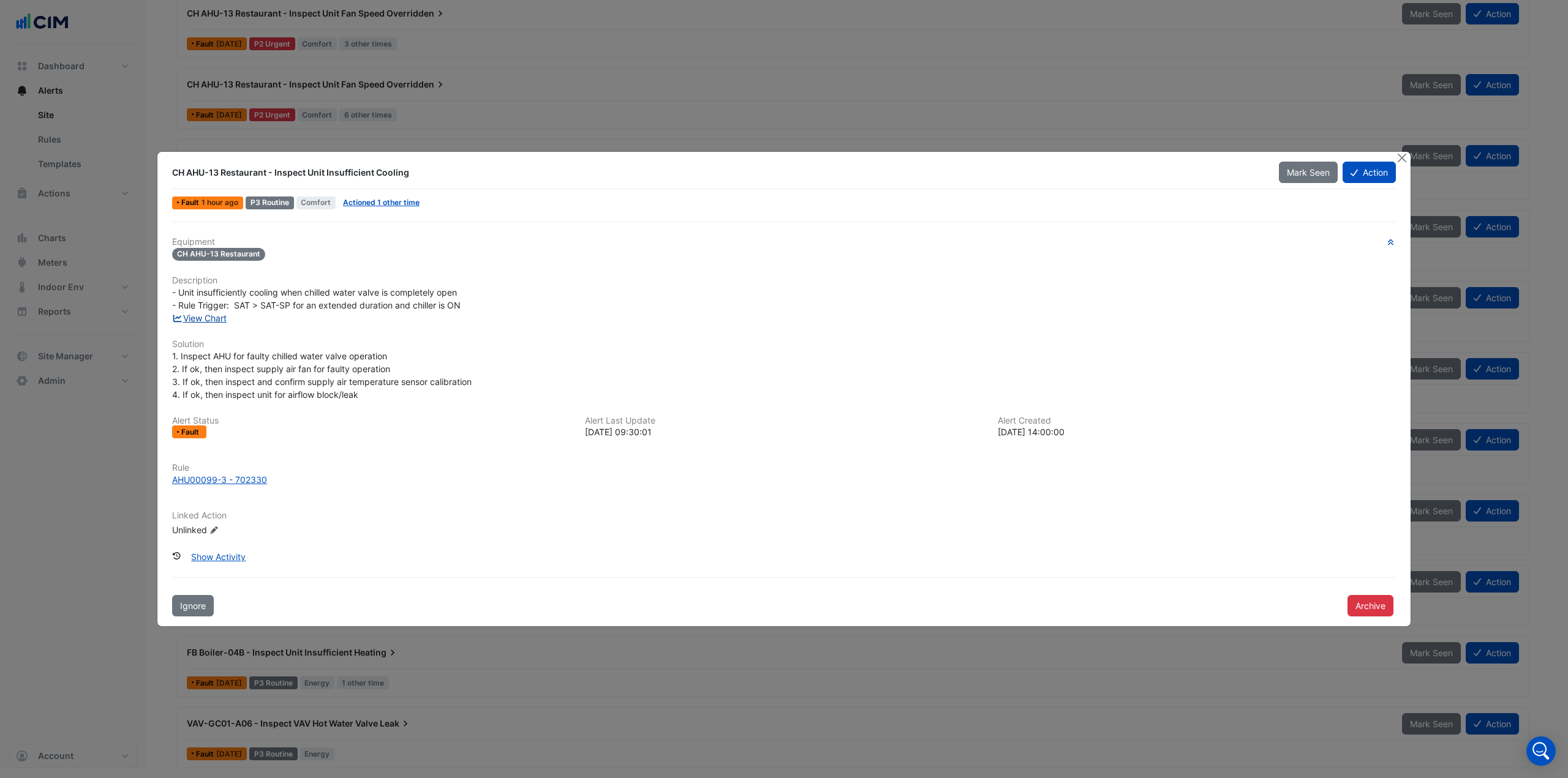
click at [218, 317] on link "View Chart" at bounding box center [199, 318] width 55 height 10
click at [1401, 157] on button "Close" at bounding box center [1401, 158] width 13 height 13
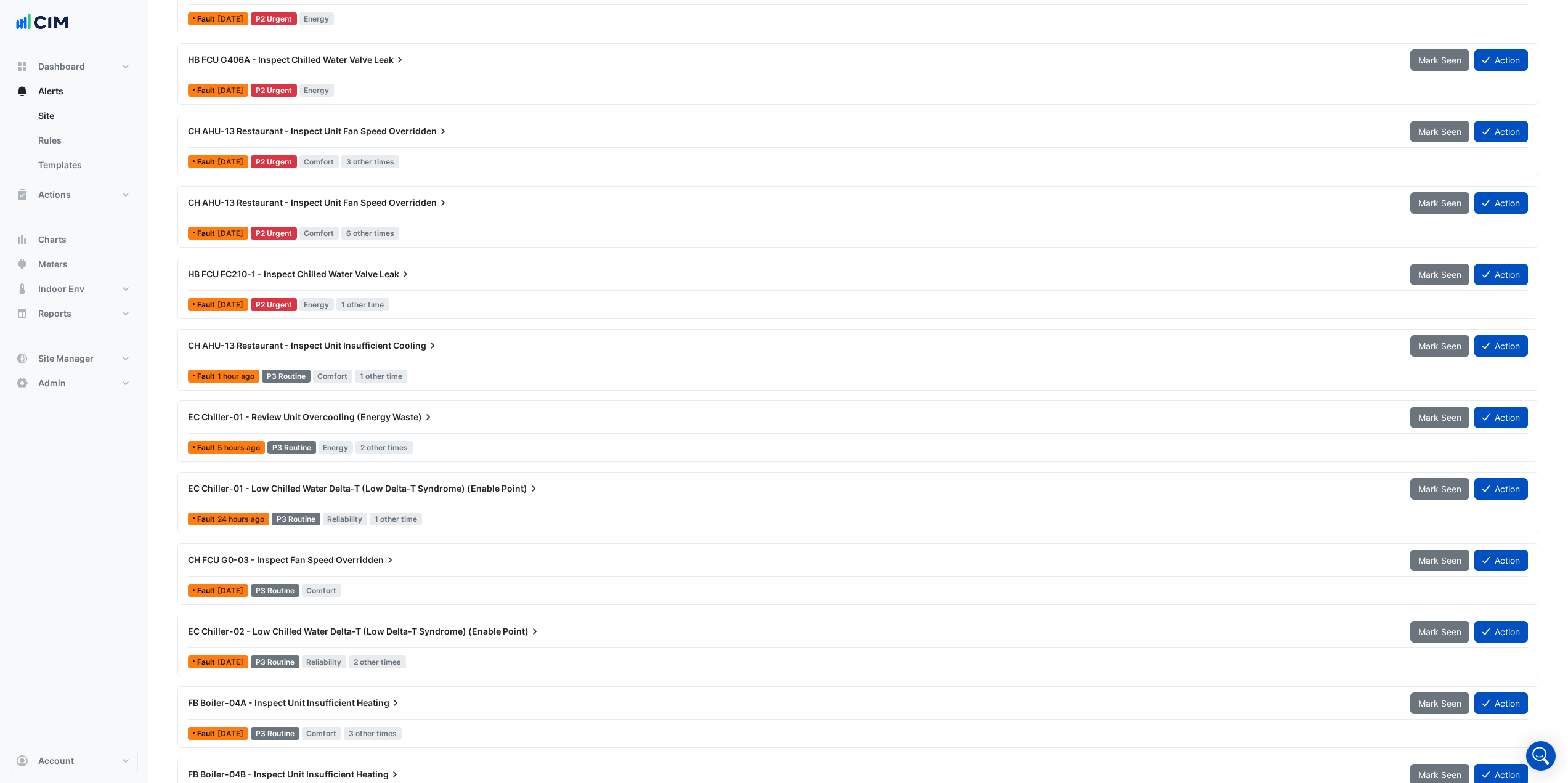
scroll to position [894, 0]
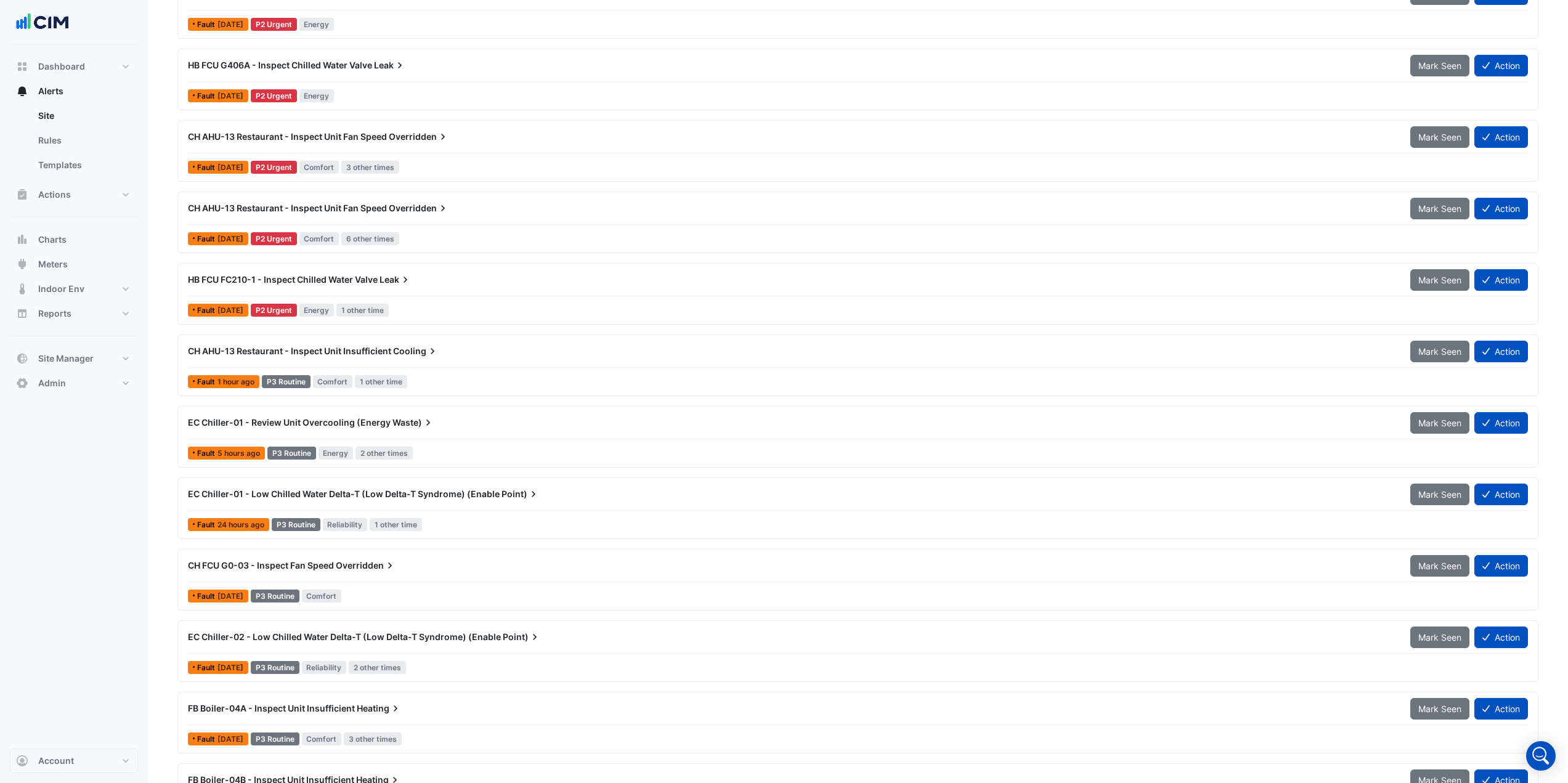
click at [455, 149] on div "CH AHU-13 Restaurant - Inspect Unit Fan Speed Overridden Mark Seen Action" at bounding box center [858, 139] width 1340 height 28
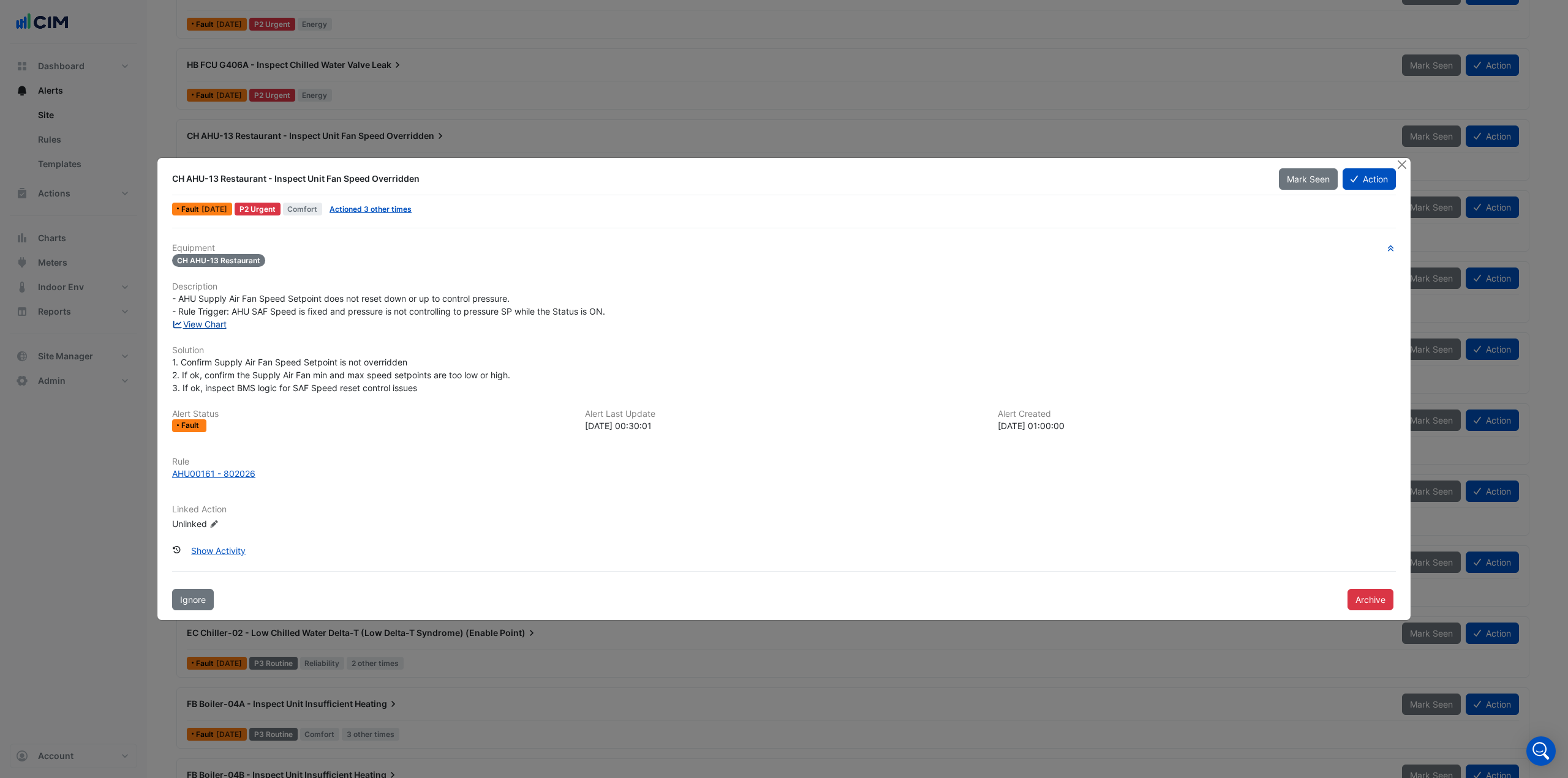
click at [225, 325] on link "View Chart" at bounding box center [199, 324] width 55 height 10
click at [1404, 170] on button "Close" at bounding box center [1401, 164] width 13 height 13
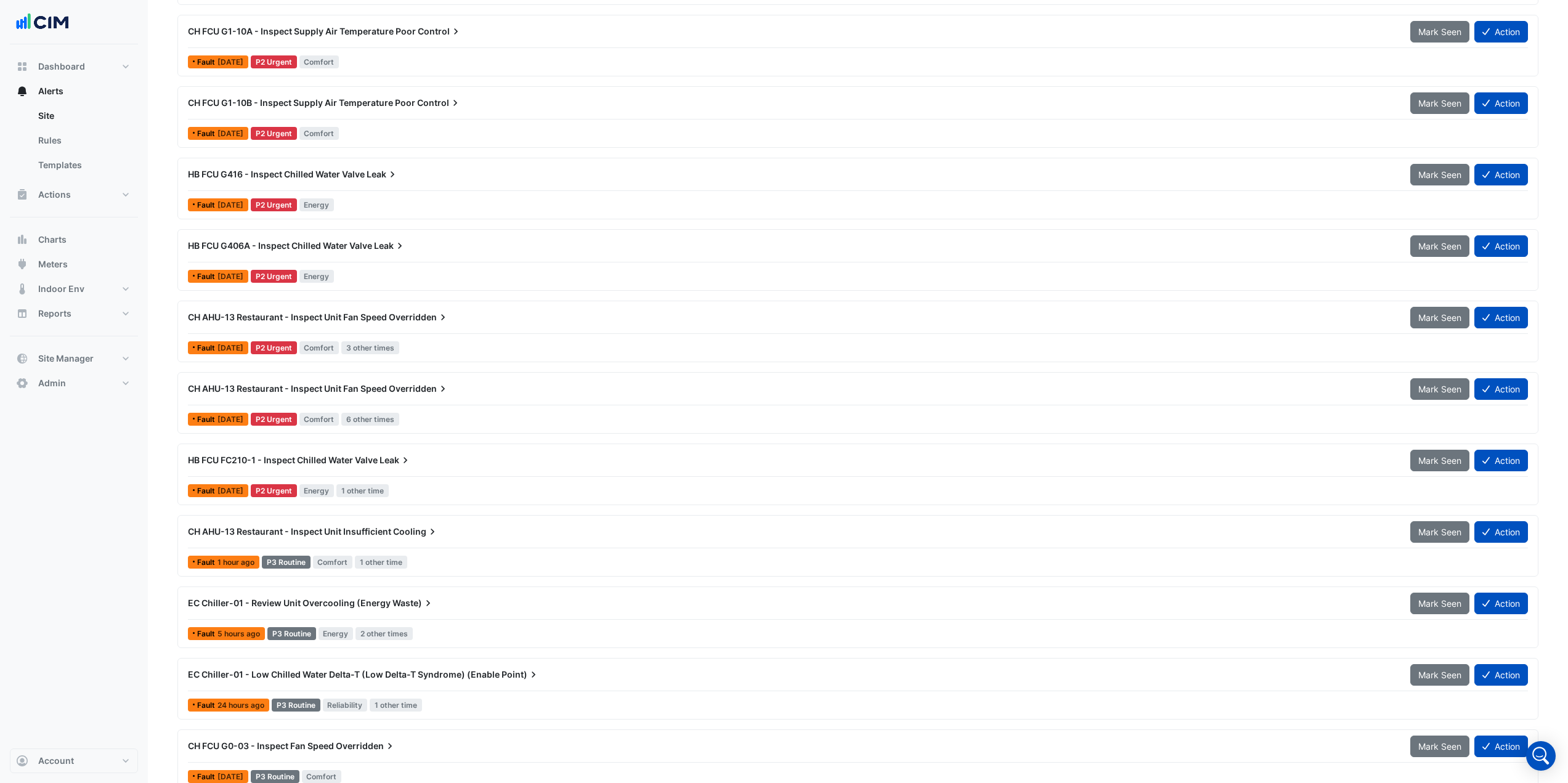
scroll to position [709, 0]
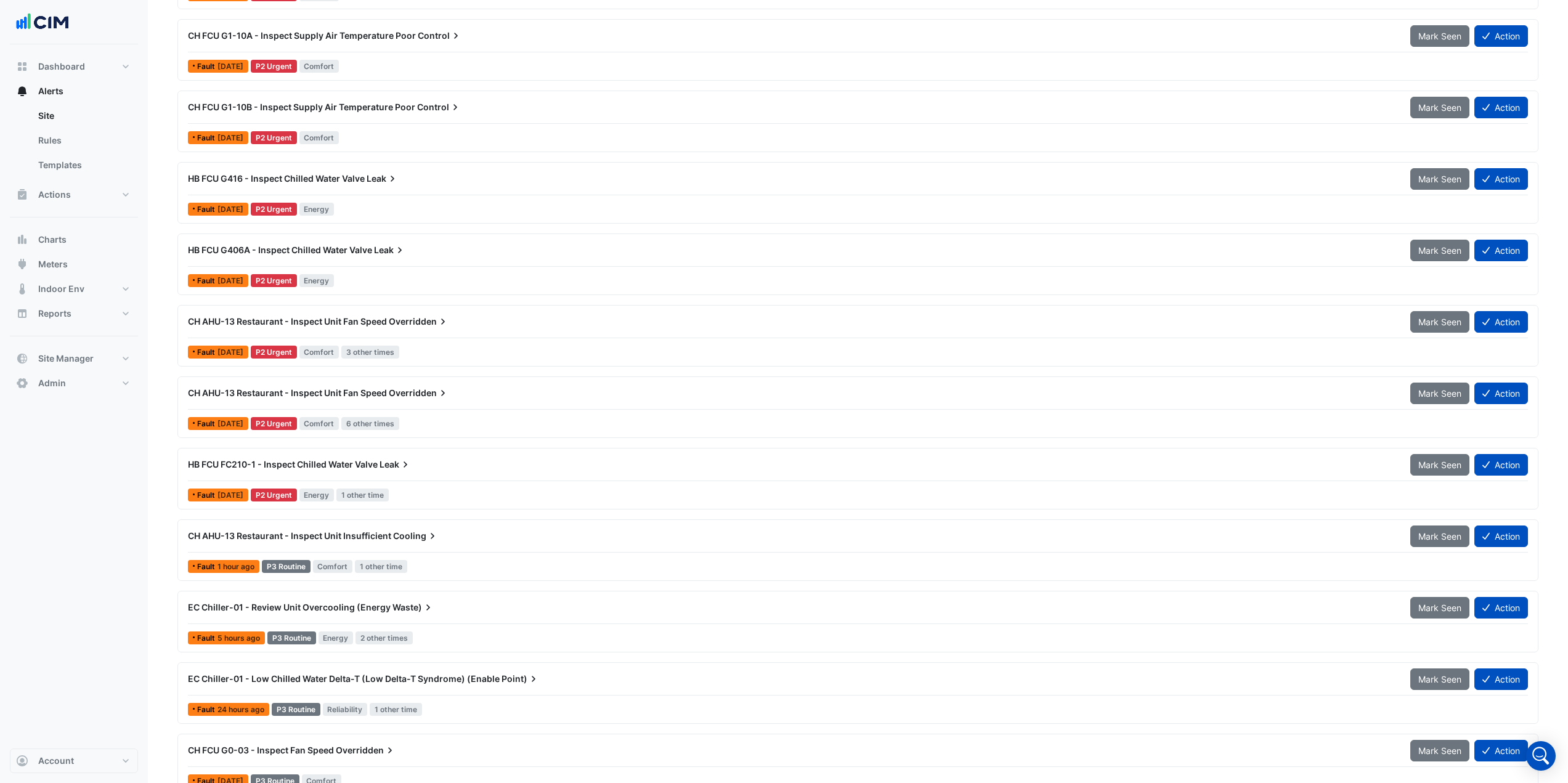
click at [444, 536] on div "CH AHU-13 Restaurant - Inspect Unit Insufficient Cooling" at bounding box center [791, 536] width 1207 height 12
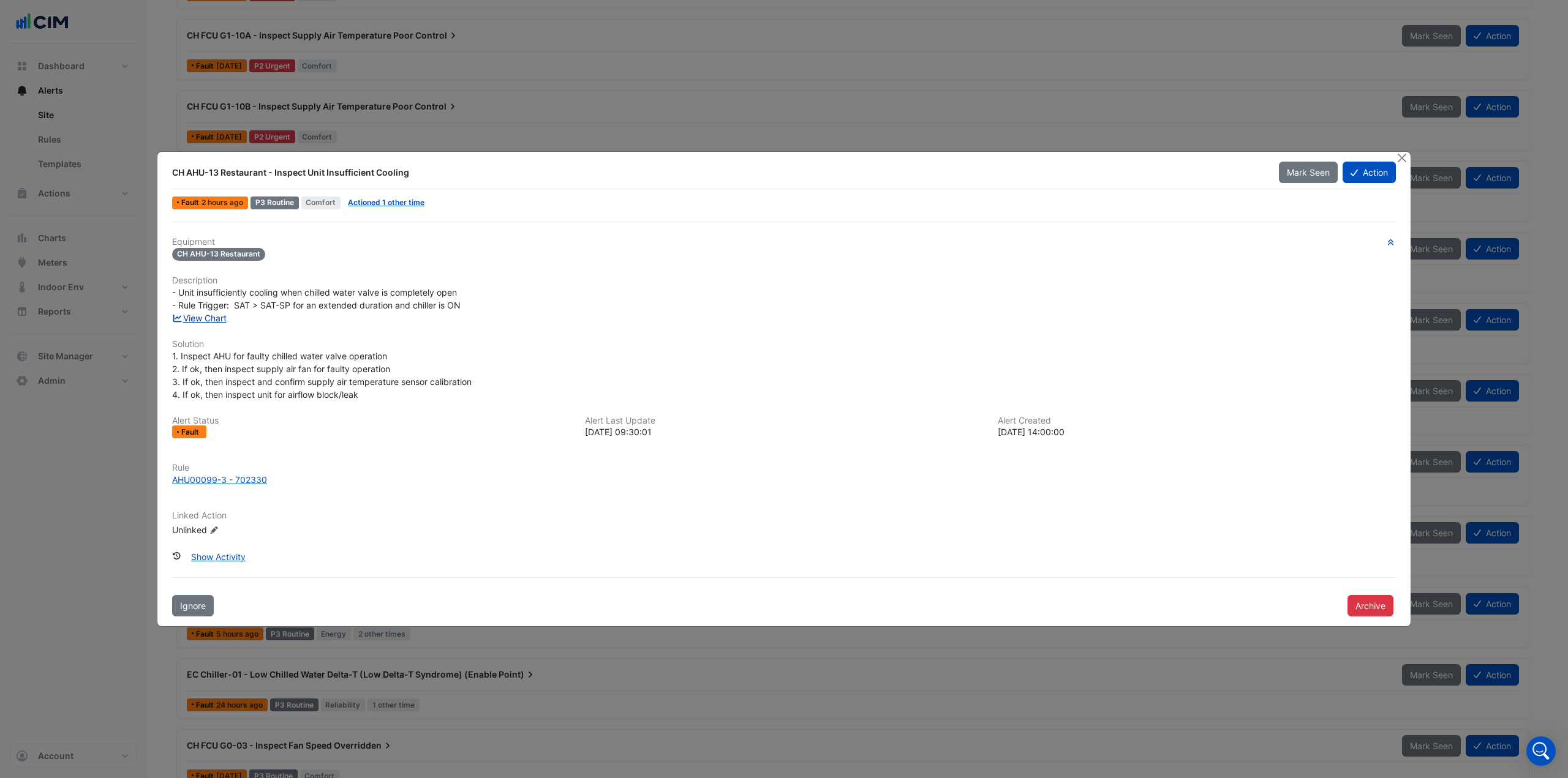
click at [215, 317] on link "View Chart" at bounding box center [199, 318] width 55 height 10
click at [1379, 173] on button "Action" at bounding box center [1369, 172] width 54 height 22
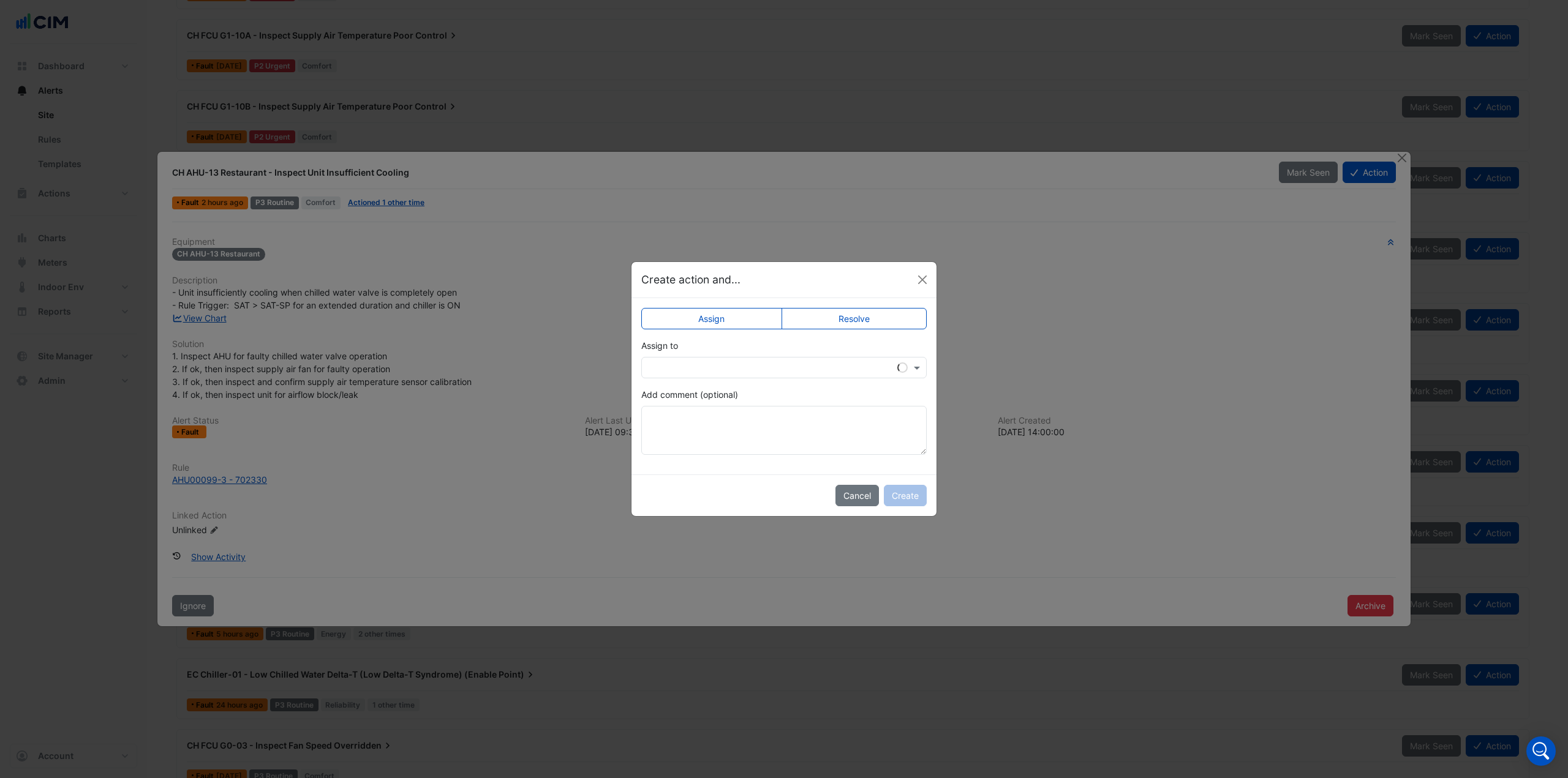
click at [726, 363] on input "text" at bounding box center [771, 368] width 247 height 13
type input "**"
click at [696, 411] on span "Eddie Reale" at bounding box center [696, 411] width 70 height 10
click at [696, 413] on textarea "Add comment (optional)" at bounding box center [784, 431] width 285 height 49
type textarea "**********"
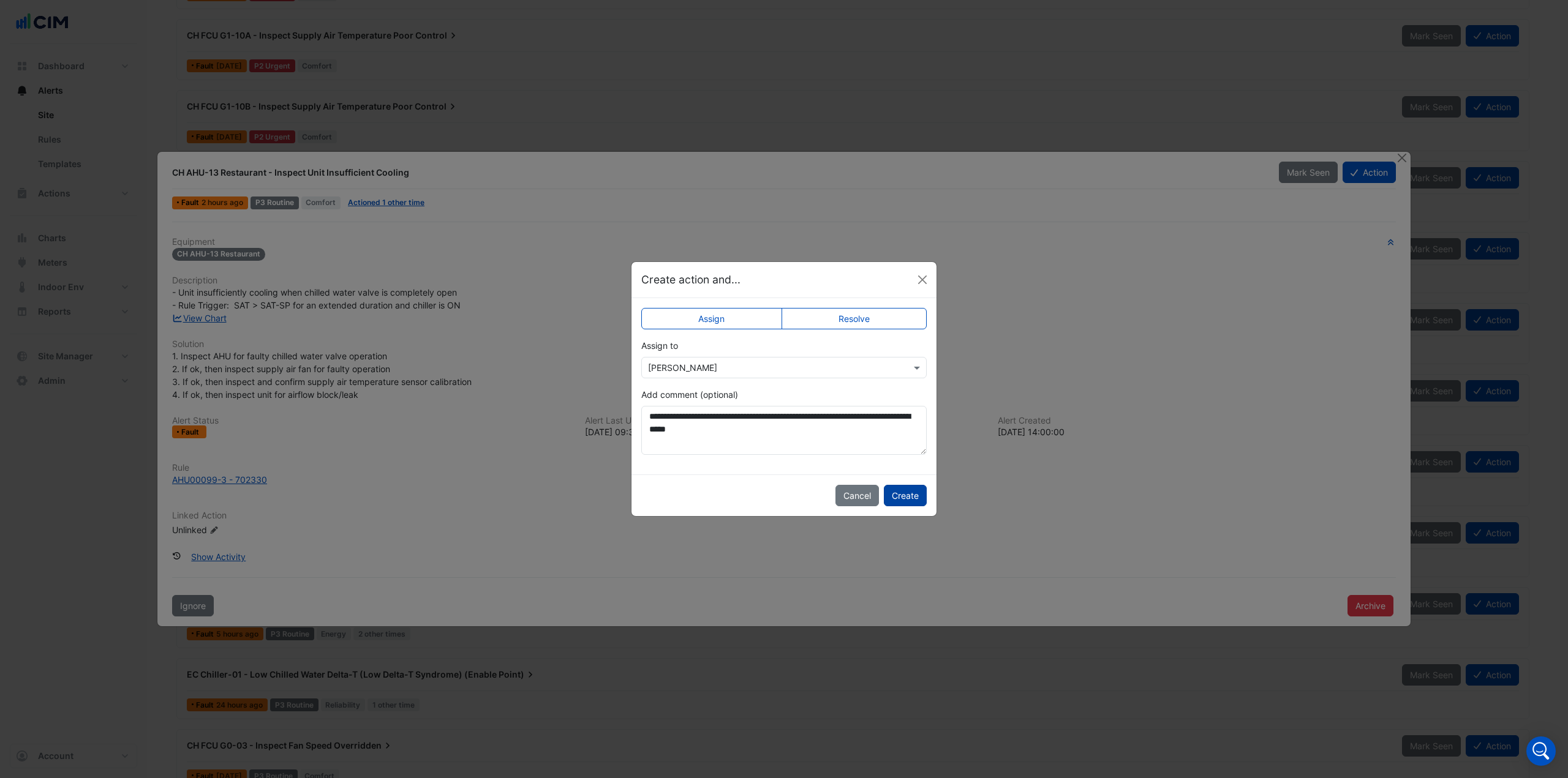
click at [910, 500] on button "Create" at bounding box center [905, 496] width 43 height 22
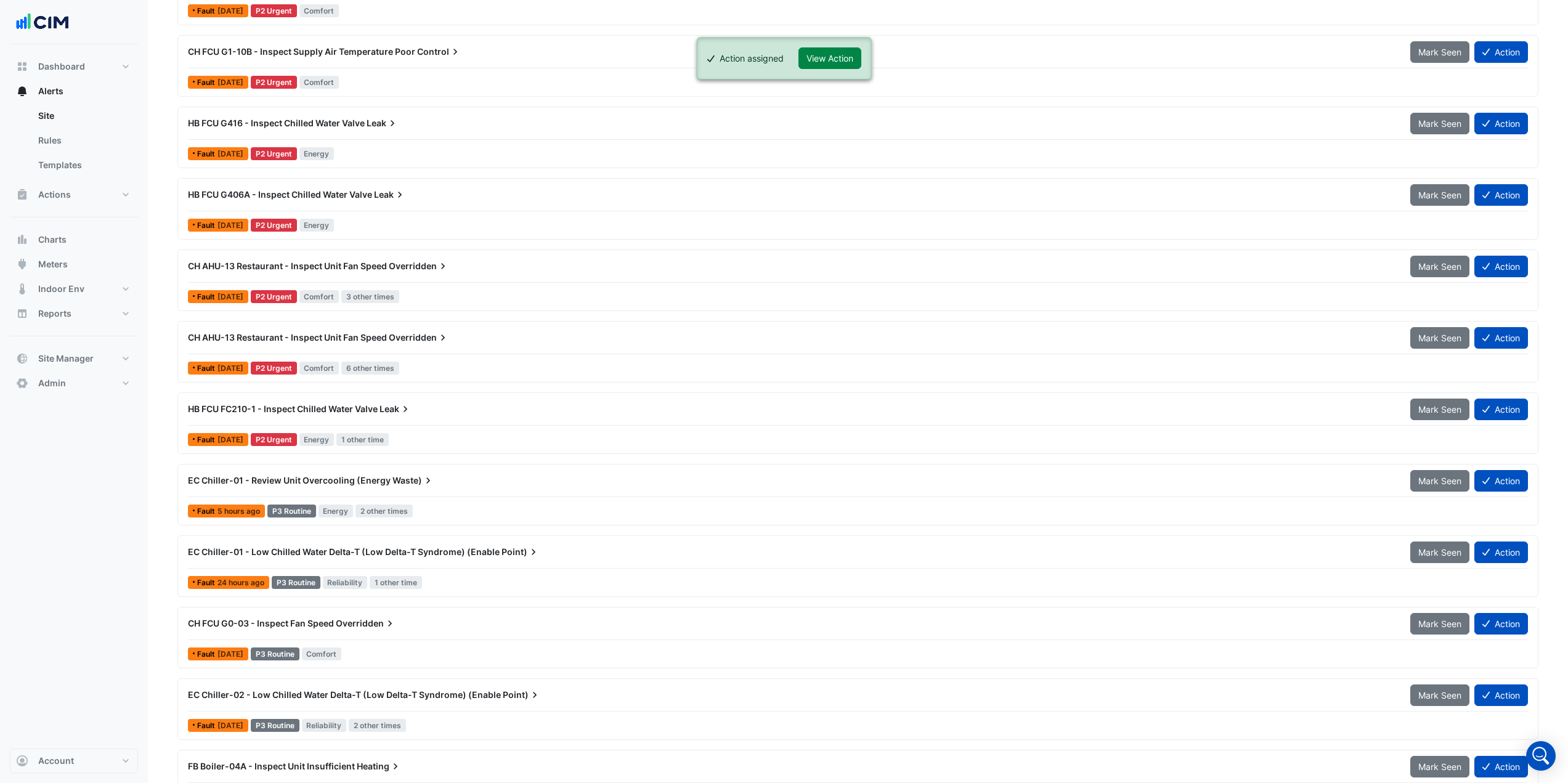
scroll to position [771, 0]
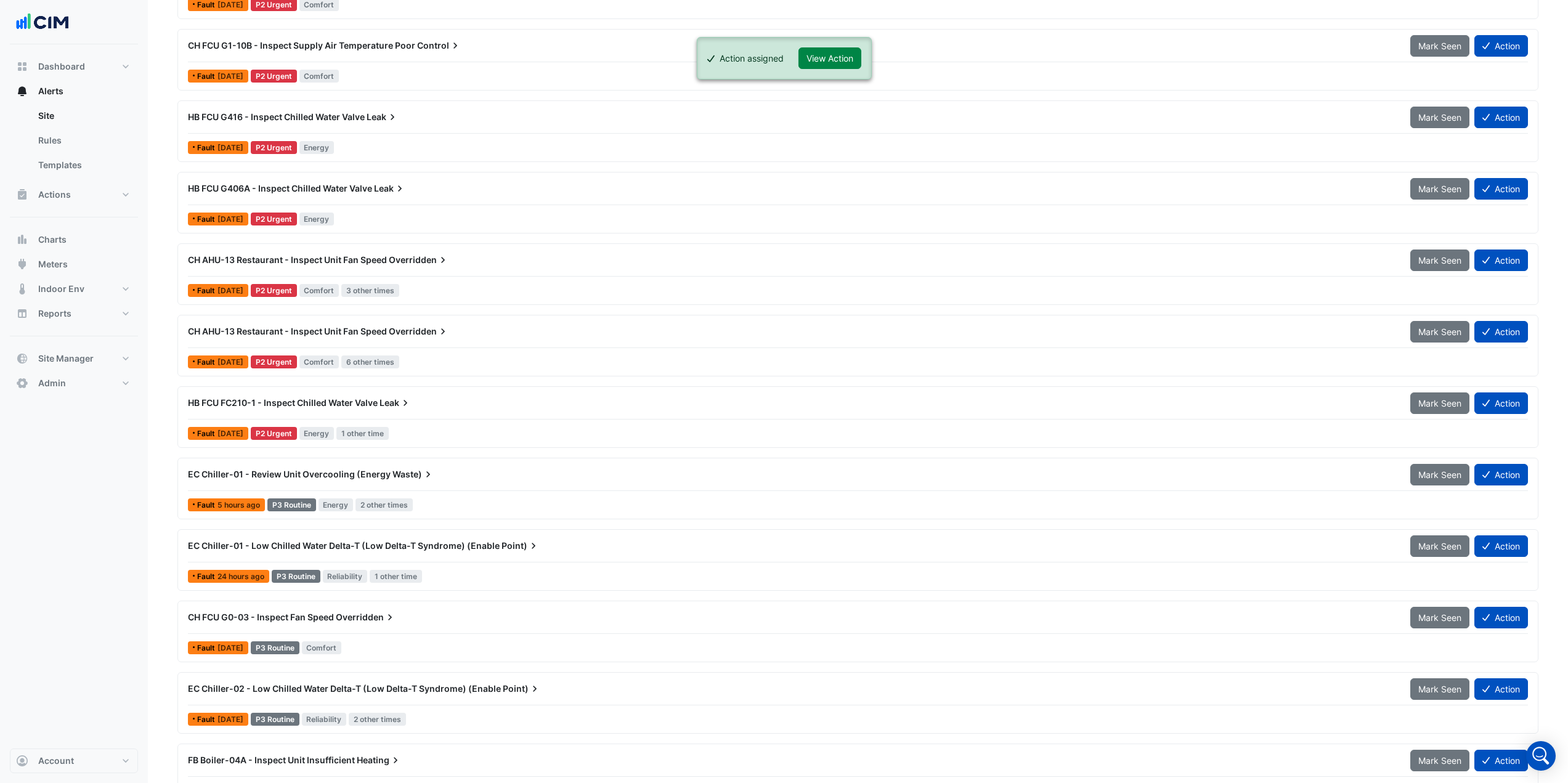
click at [495, 275] on div "CH AHU-13 Restaurant - Inspect Unit Fan Speed Overridden Mark Seen Action" at bounding box center [858, 262] width 1340 height 28
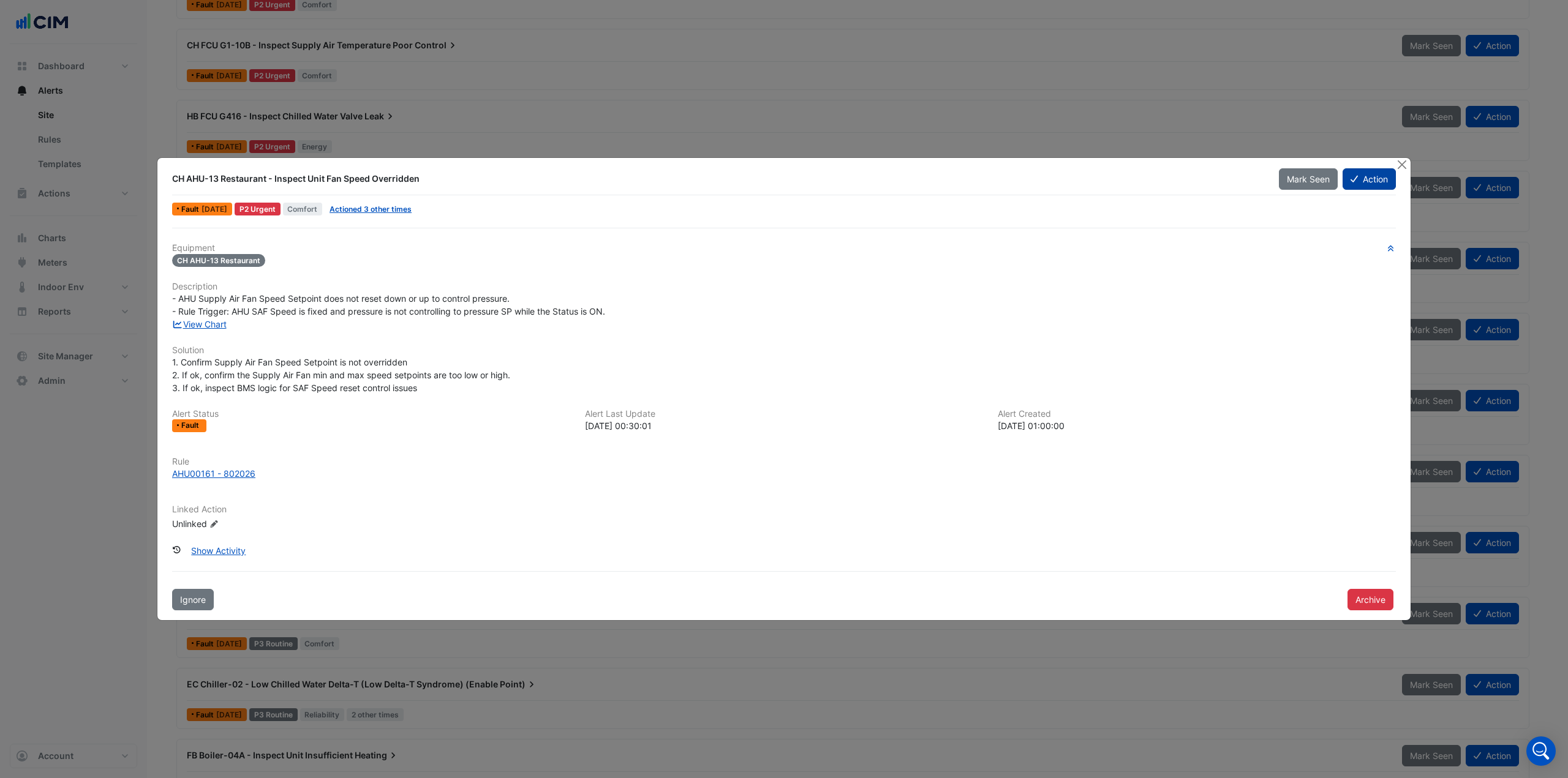
click at [1369, 186] on button "Action" at bounding box center [1369, 179] width 54 height 22
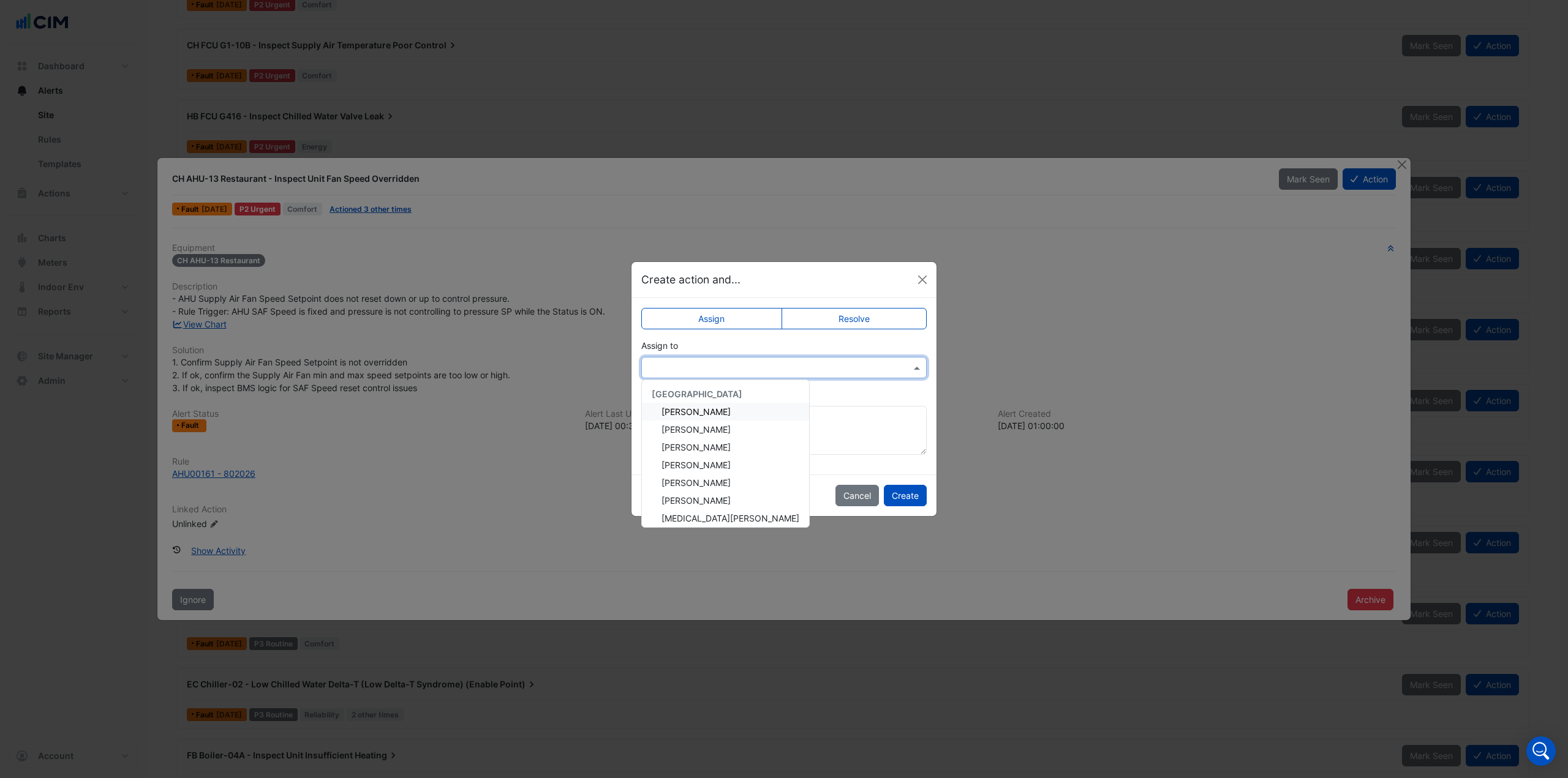
click at [675, 369] on input "text" at bounding box center [771, 368] width 247 height 13
type input "***"
click at [688, 414] on span "Eddie Reale" at bounding box center [696, 411] width 70 height 10
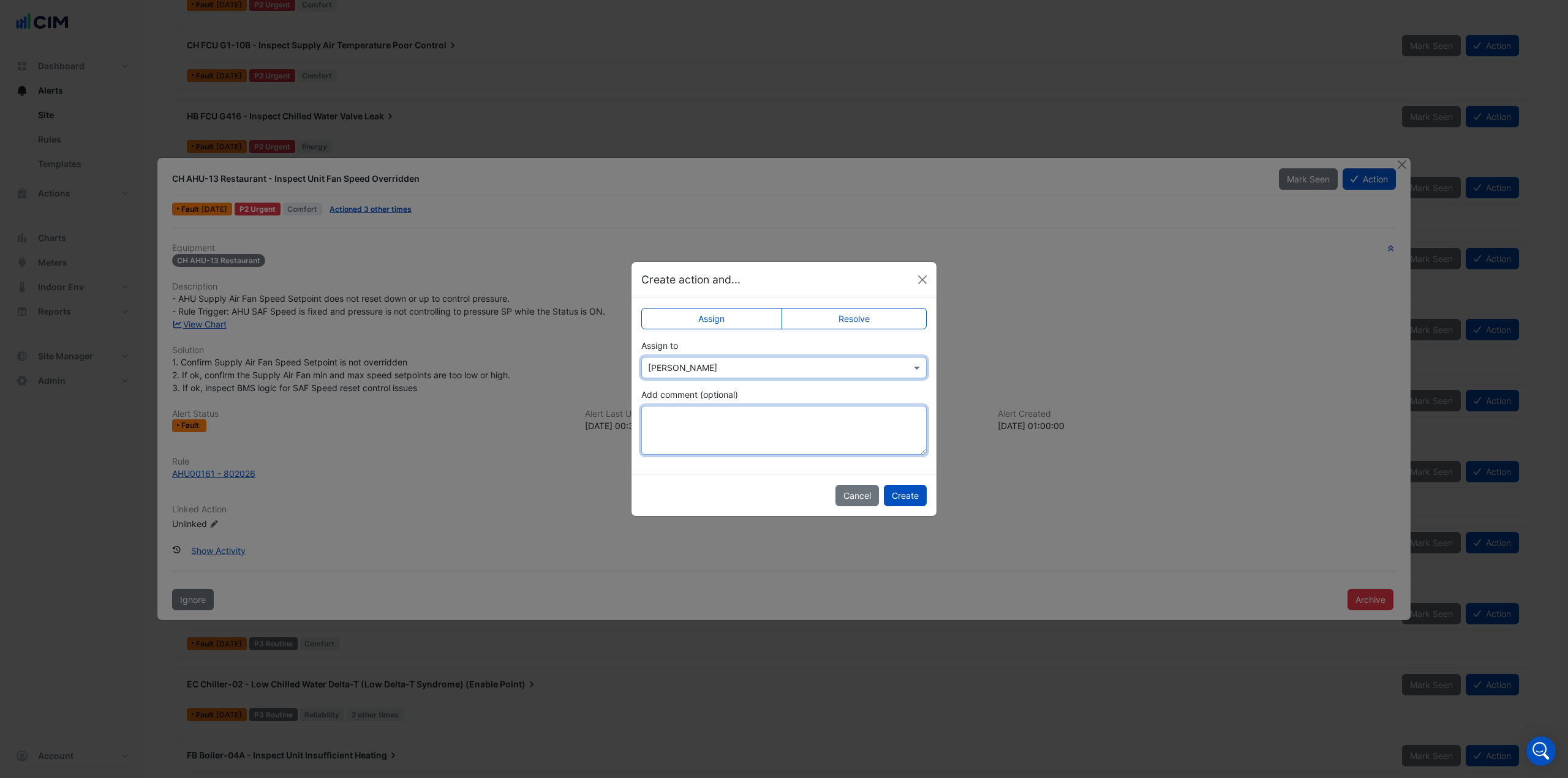
click at [690, 425] on textarea "Add comment (optional)" at bounding box center [784, 431] width 285 height 49
type textarea "**********"
click at [914, 496] on button "Create" at bounding box center [905, 496] width 43 height 22
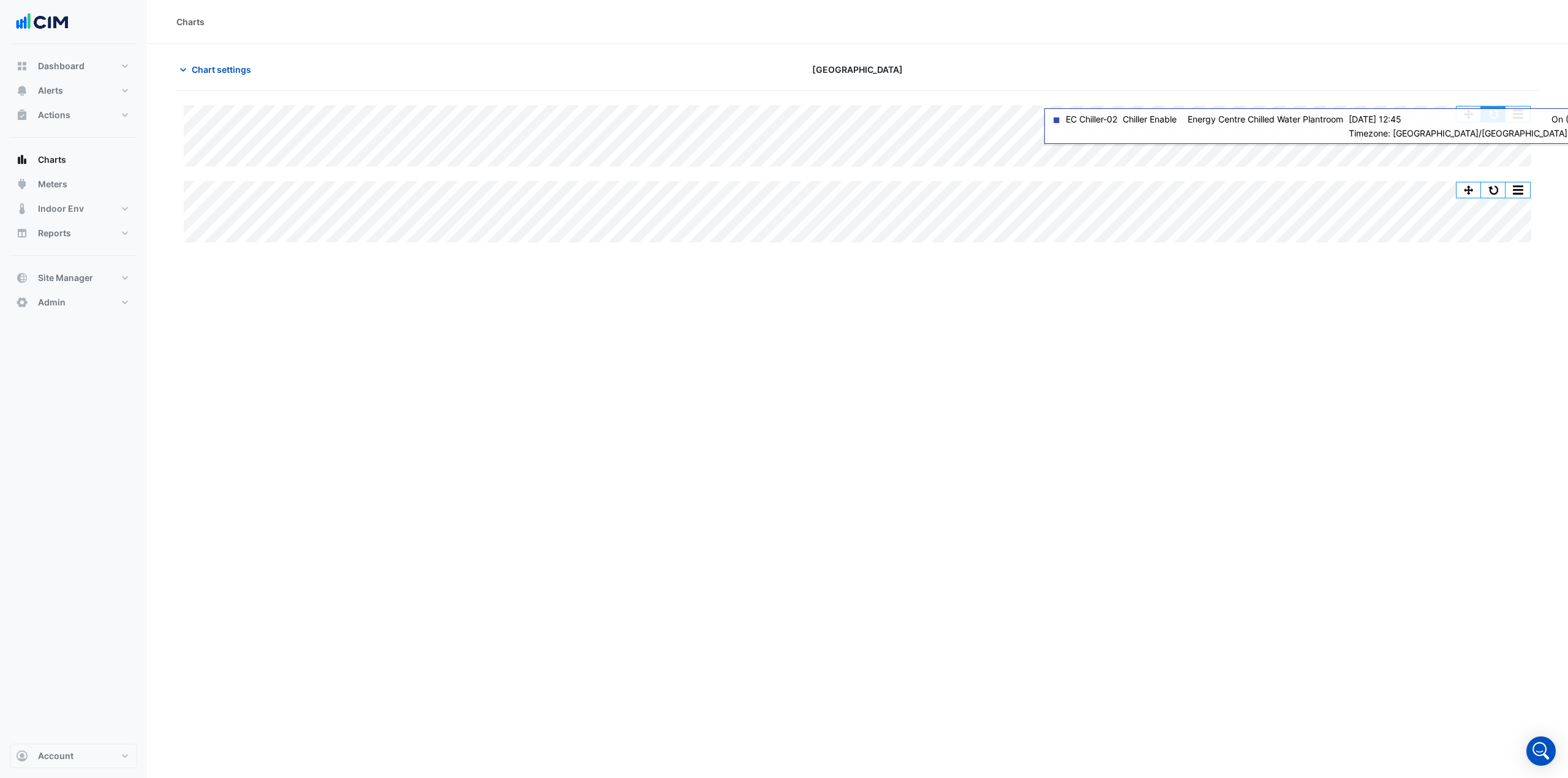
click at [1492, 113] on button "button" at bounding box center [1493, 114] width 25 height 15
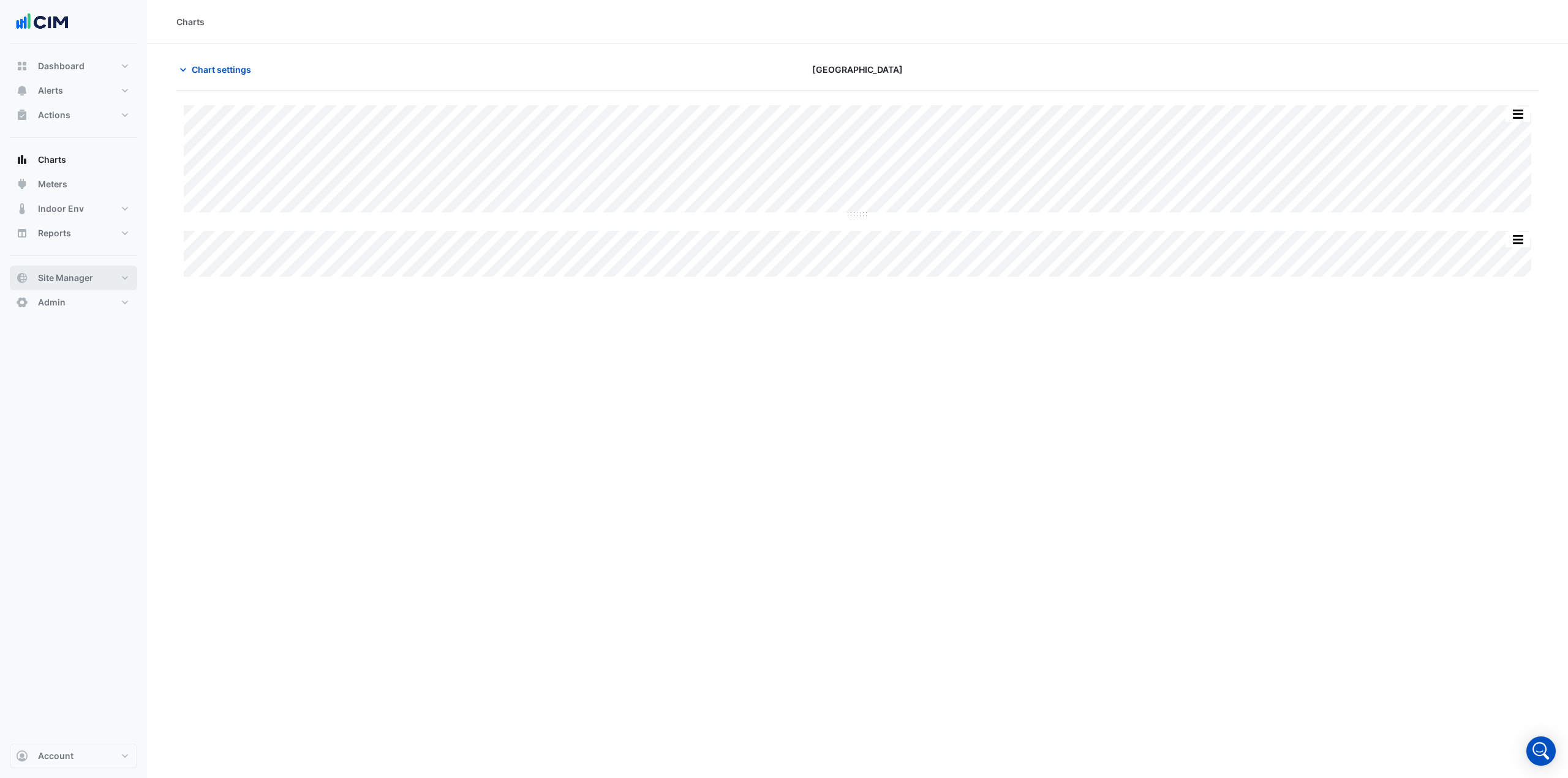
click at [102, 282] on button "Site Manager" at bounding box center [73, 278] width 127 height 25
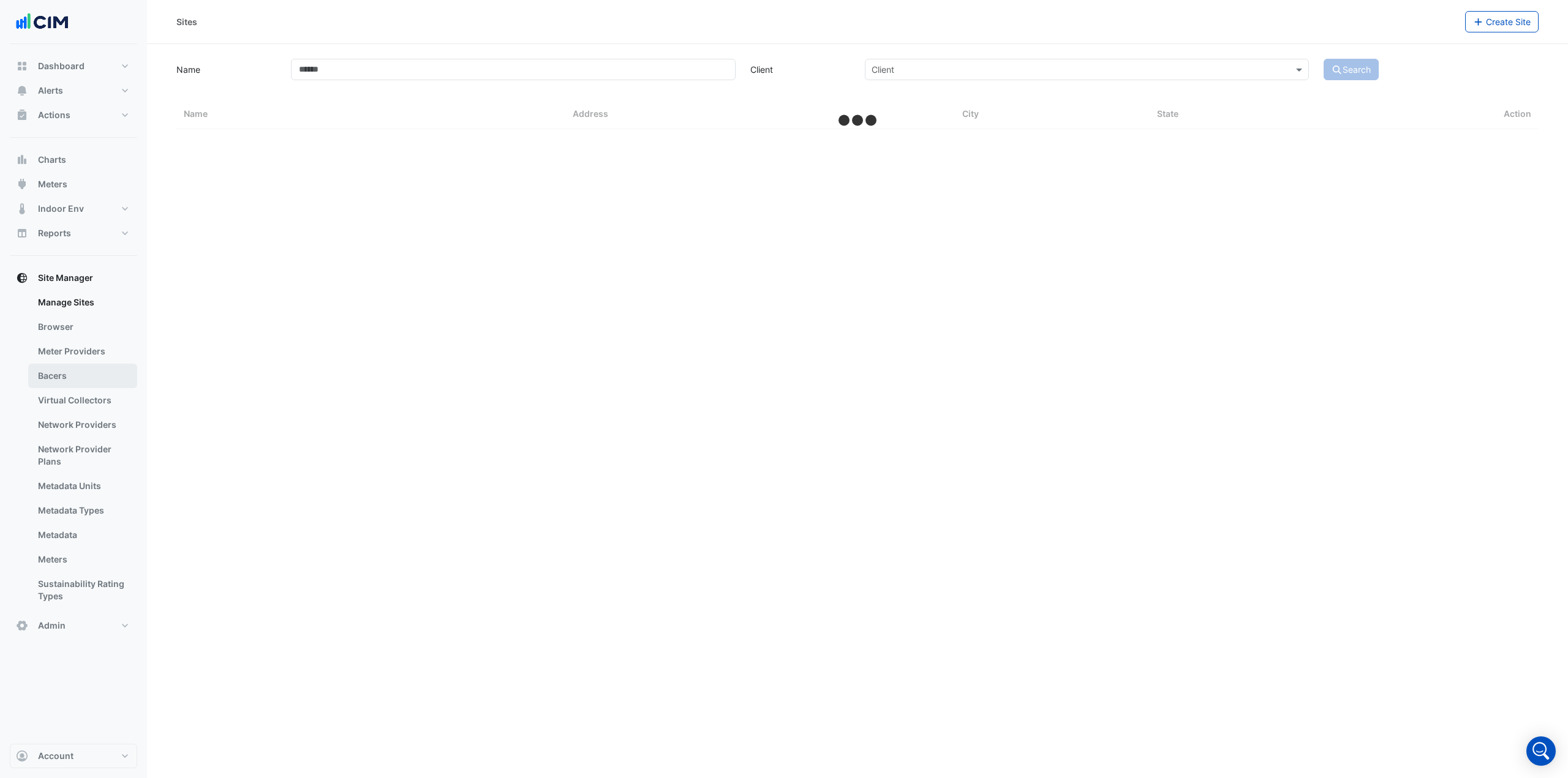
click at [81, 384] on link "Bacers" at bounding box center [82, 376] width 109 height 25
click at [621, 74] on input "text" at bounding box center [845, 79] width 643 height 13
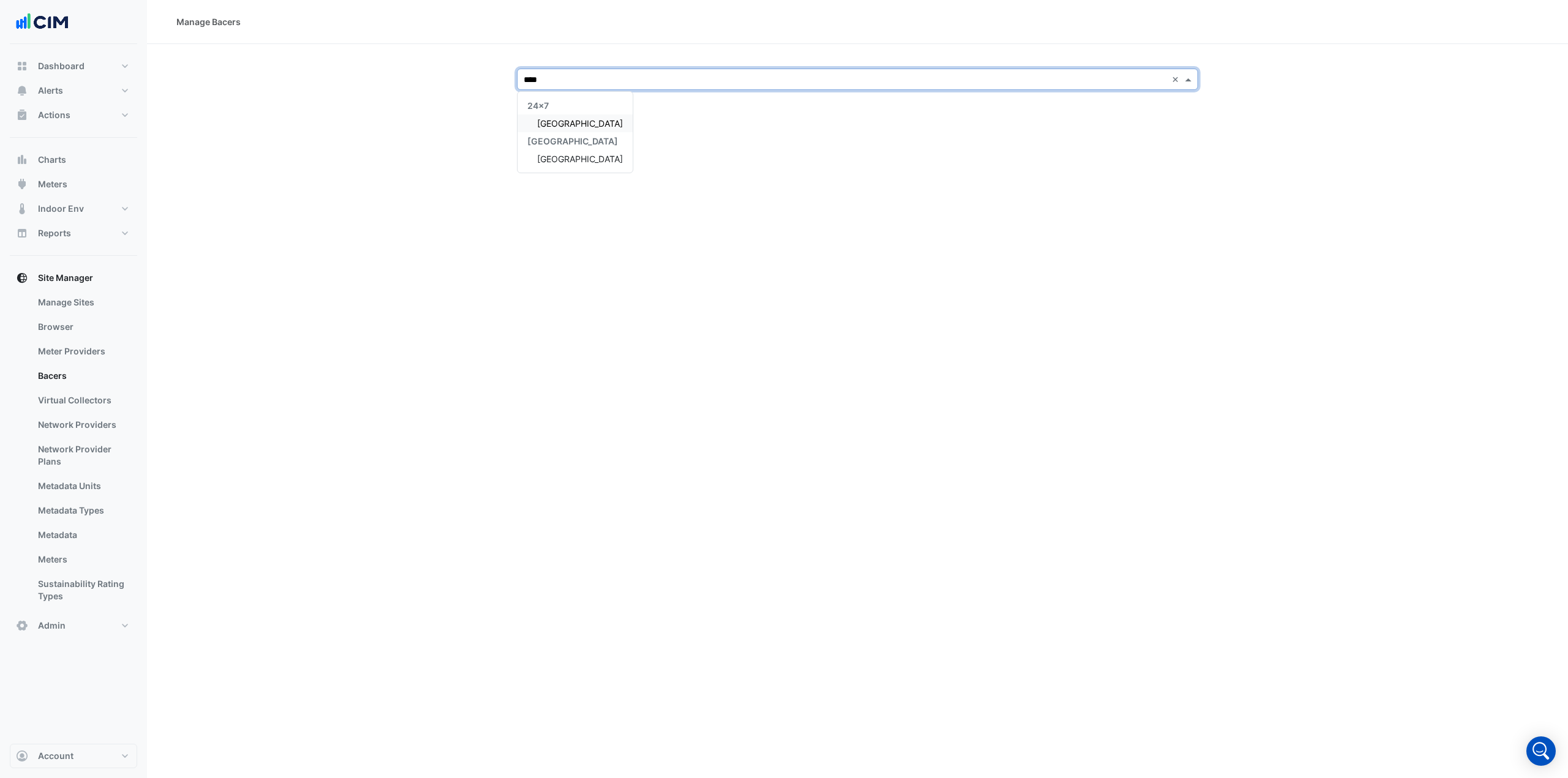
type input "*****"
click at [551, 159] on span "[GEOGRAPHIC_DATA]" at bounding box center [579, 159] width 86 height 10
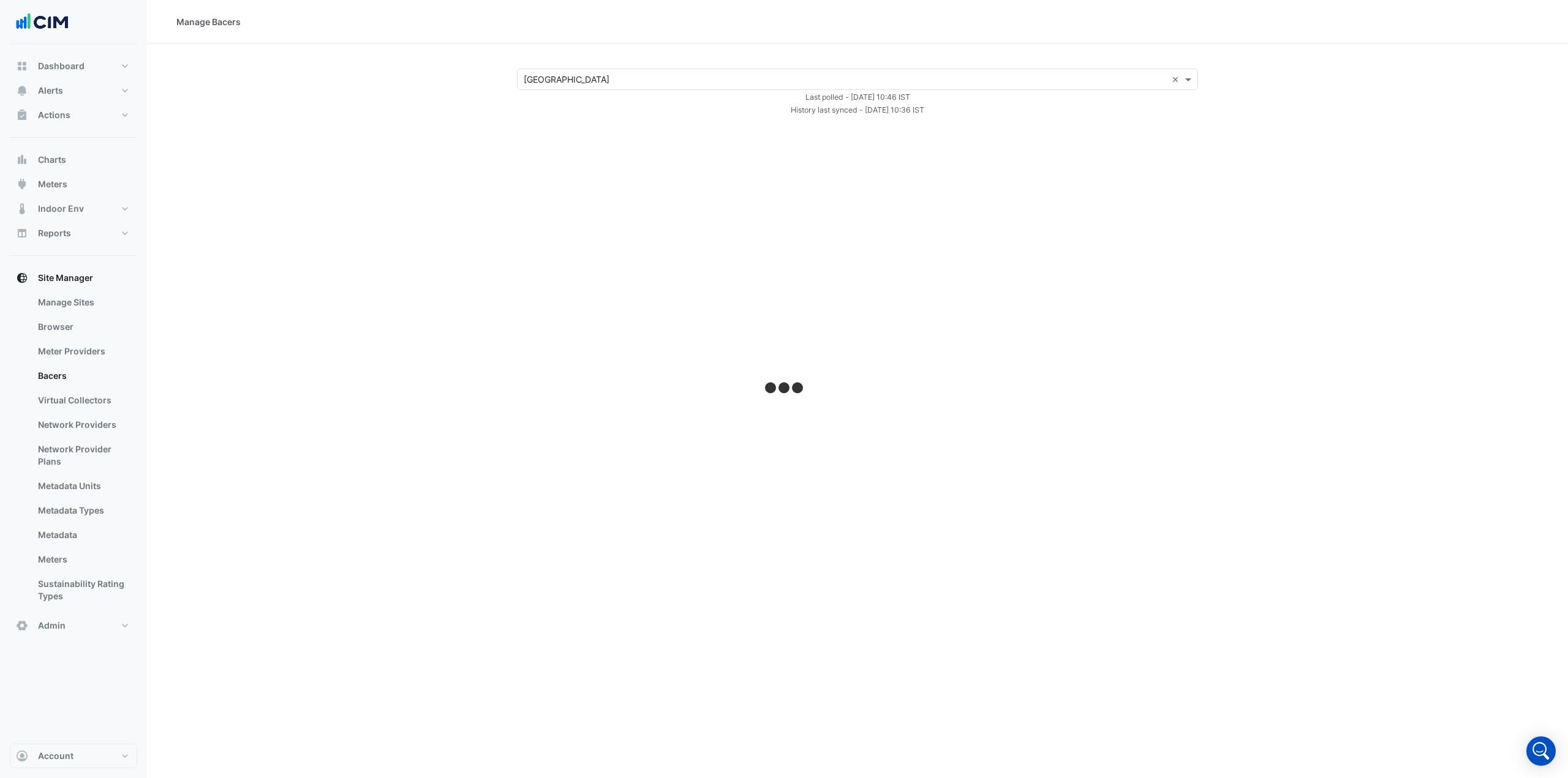
select select "***"
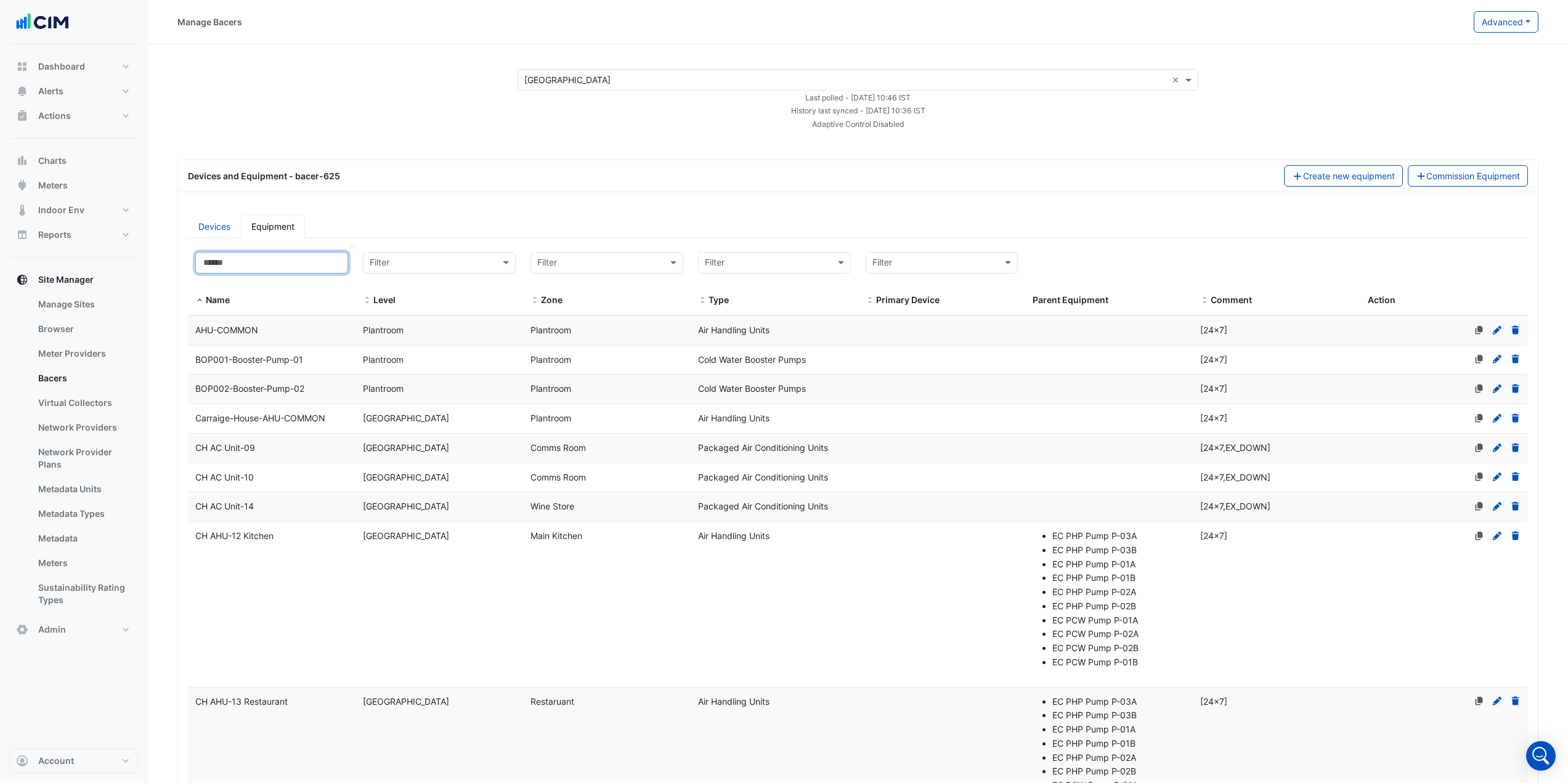
click at [289, 267] on input at bounding box center [272, 262] width 153 height 22
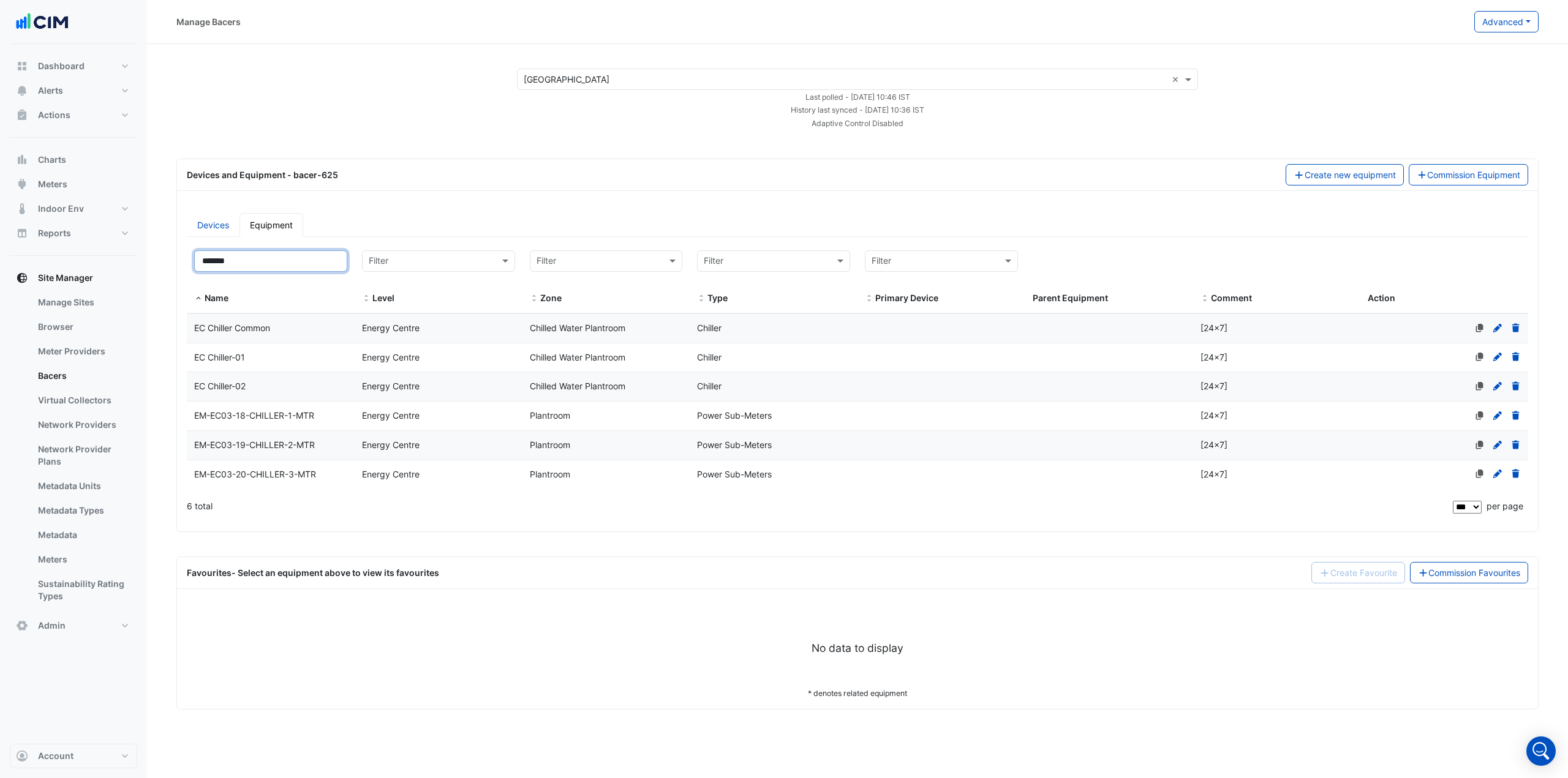
type input "*******"
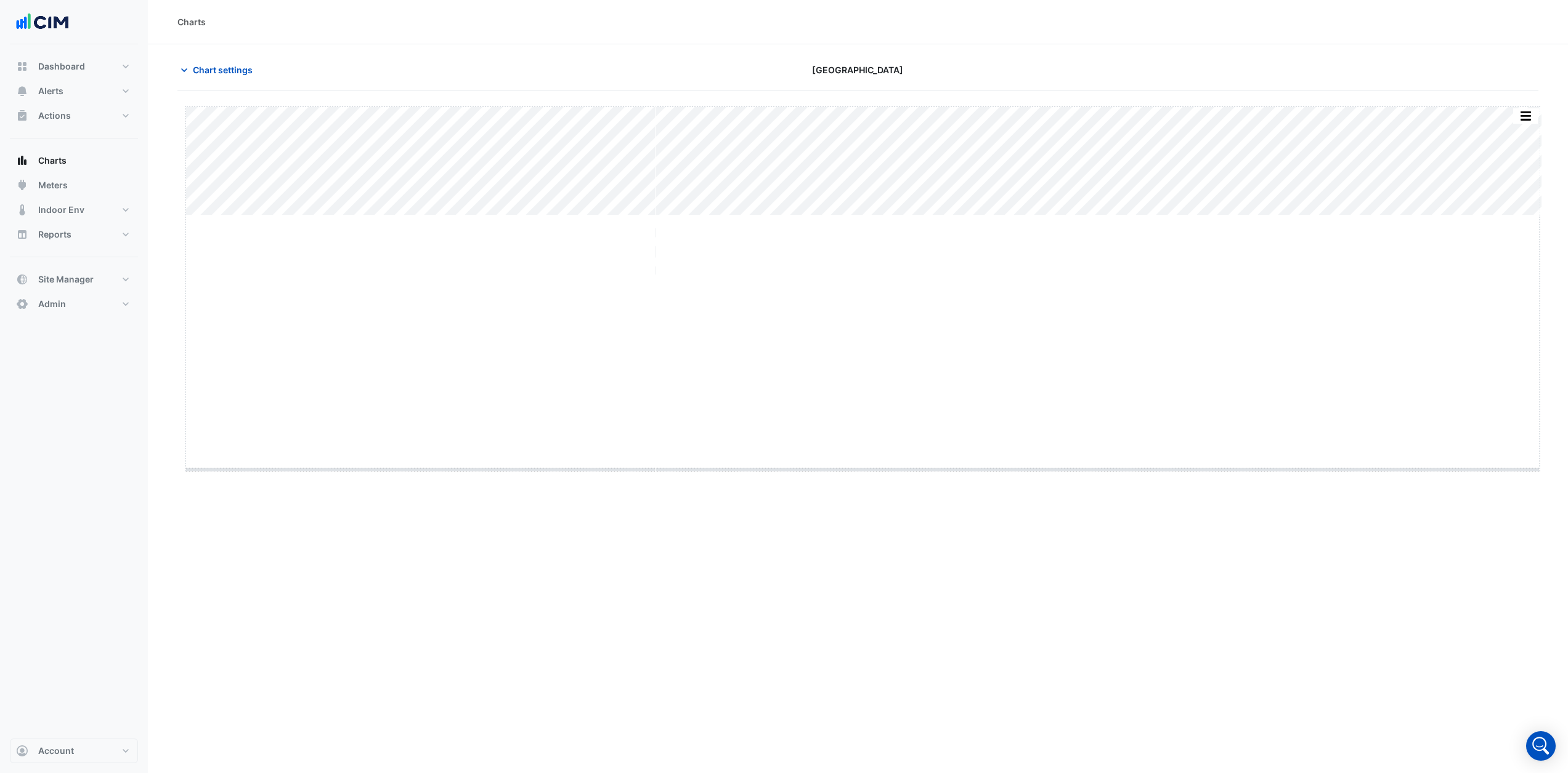
drag, startPoint x: 864, startPoint y: 215, endPoint x: 834, endPoint y: 485, distance: 271.7
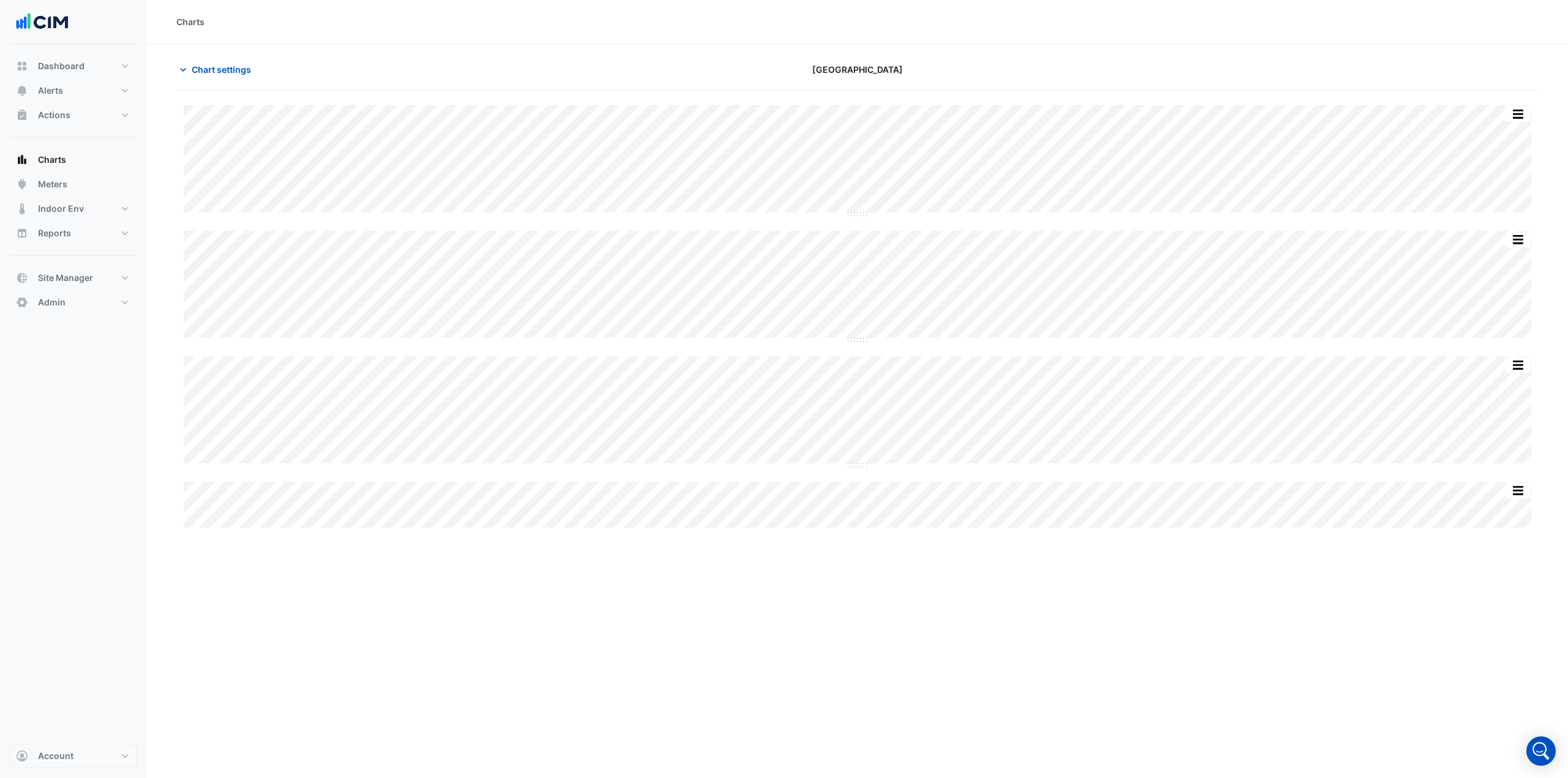
type input "**********"
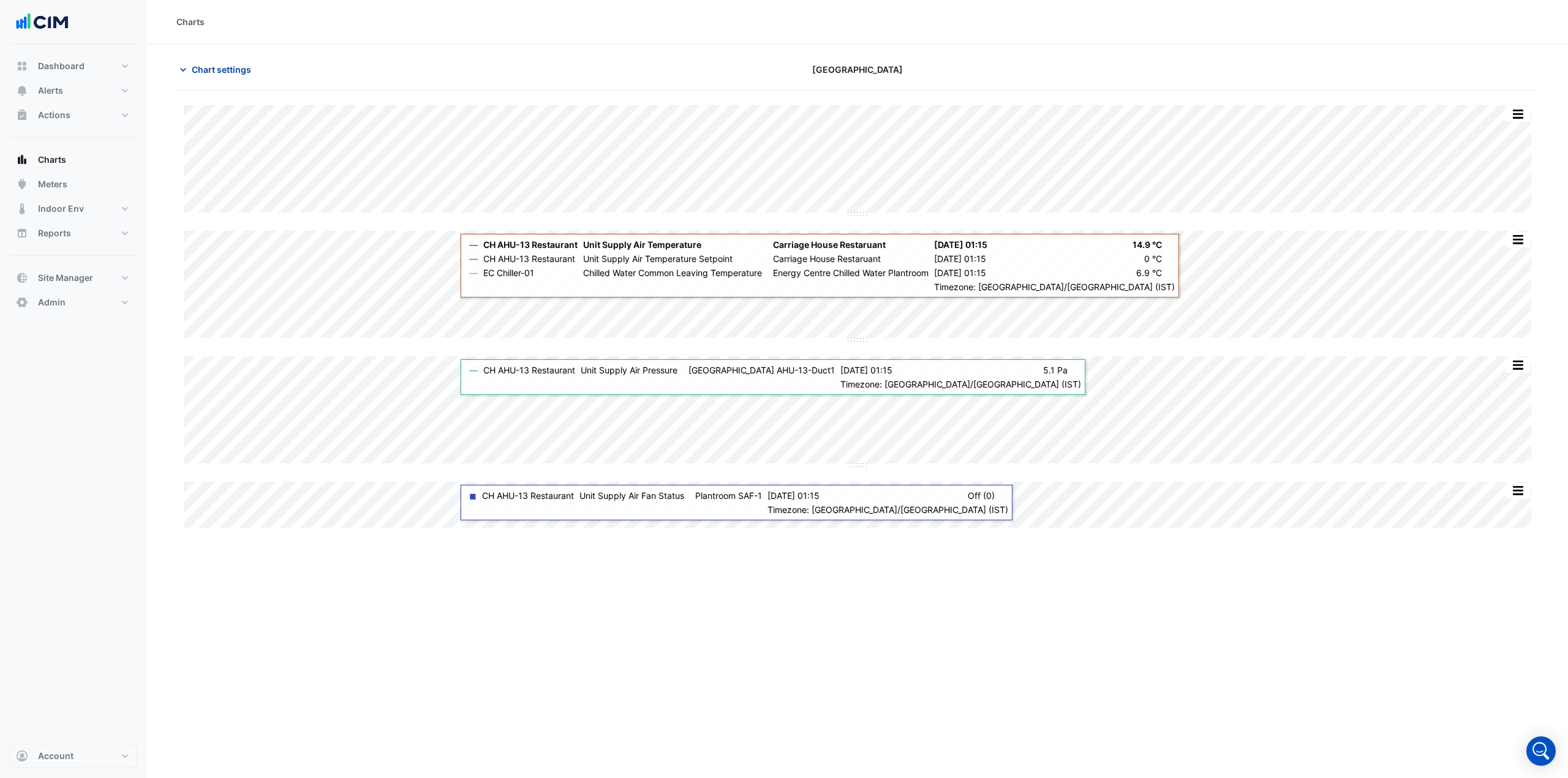
click at [205, 68] on span "Chart settings" at bounding box center [221, 69] width 60 height 13
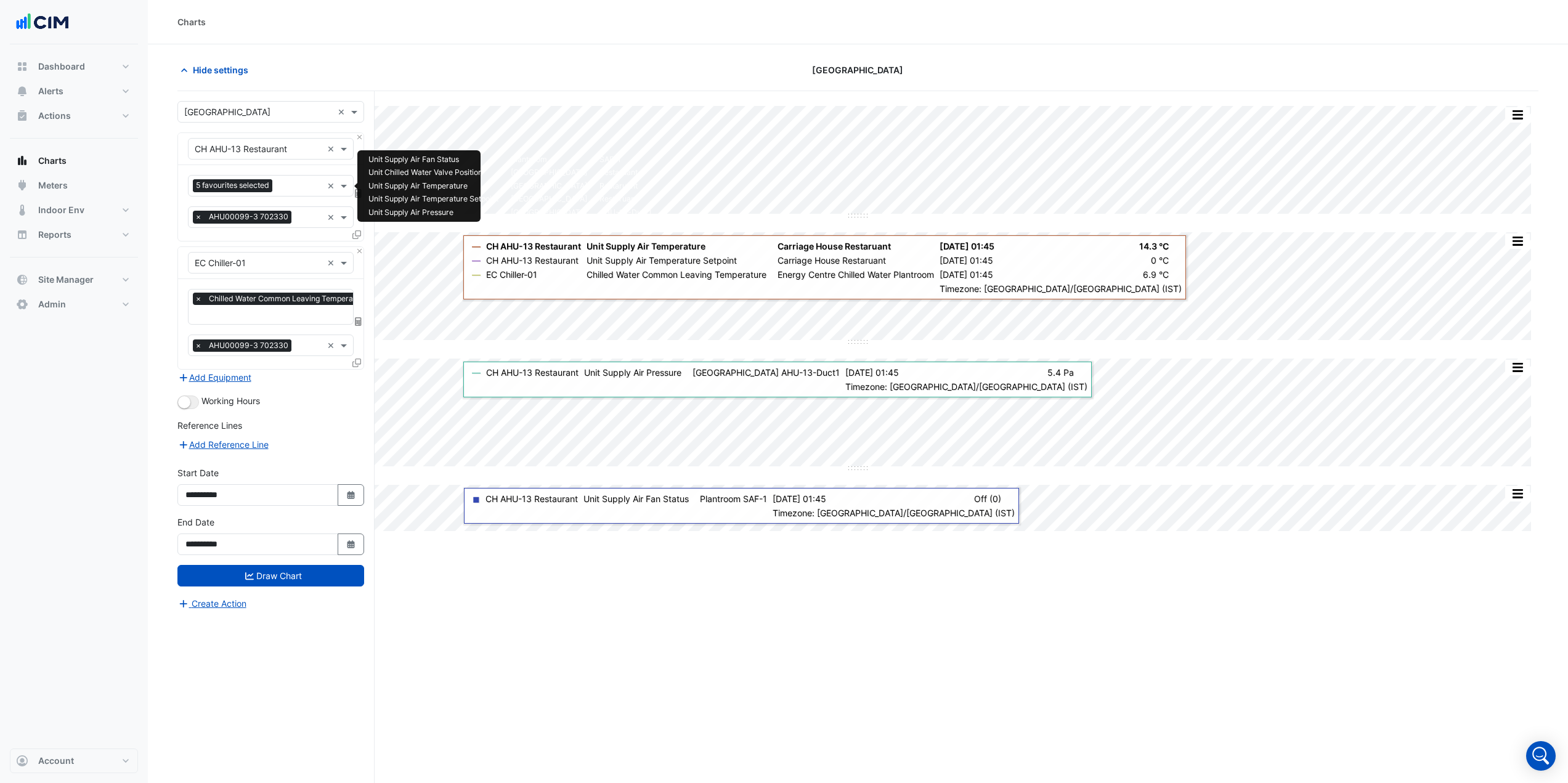
click at [290, 187] on input "text" at bounding box center [299, 187] width 45 height 13
type input "****"
click at [316, 214] on span "Unit Supply Air Fan Fault/Alarm - Plantroom, SAF-2" at bounding box center [301, 212] width 204 height 11
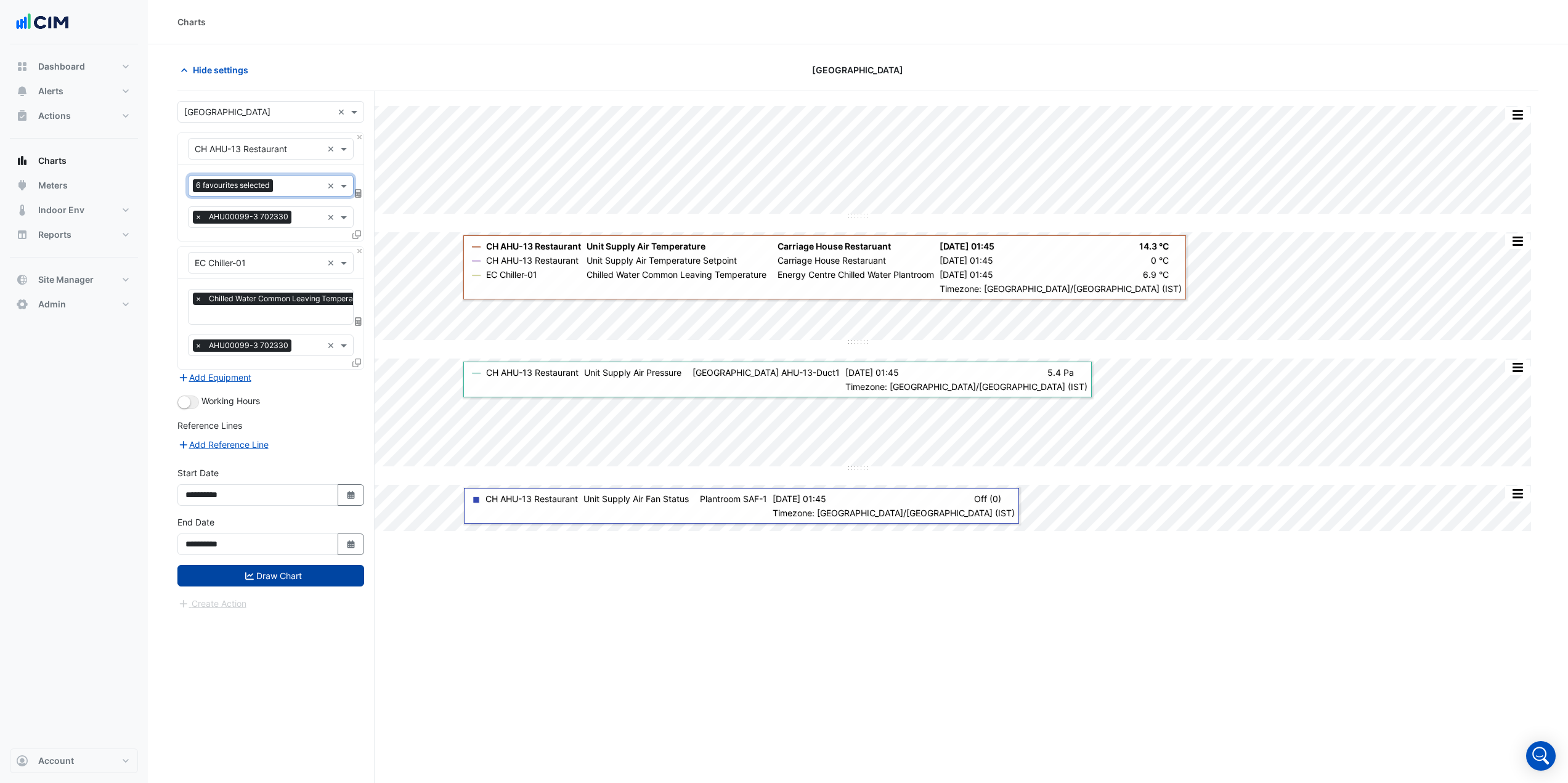
click at [325, 580] on button "Draw Chart" at bounding box center [271, 576] width 187 height 22
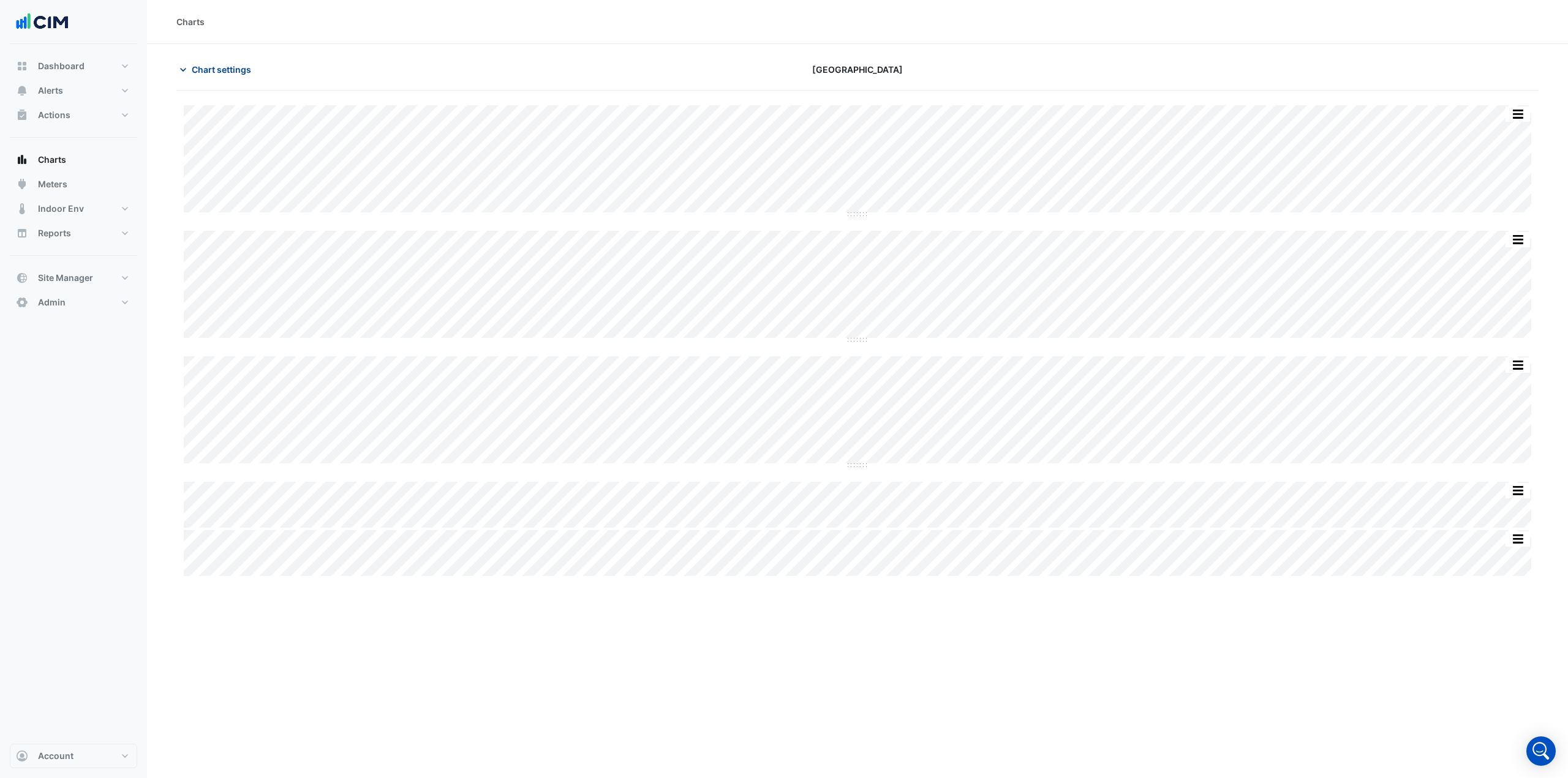
click at [204, 72] on span "Chart settings" at bounding box center [221, 69] width 60 height 13
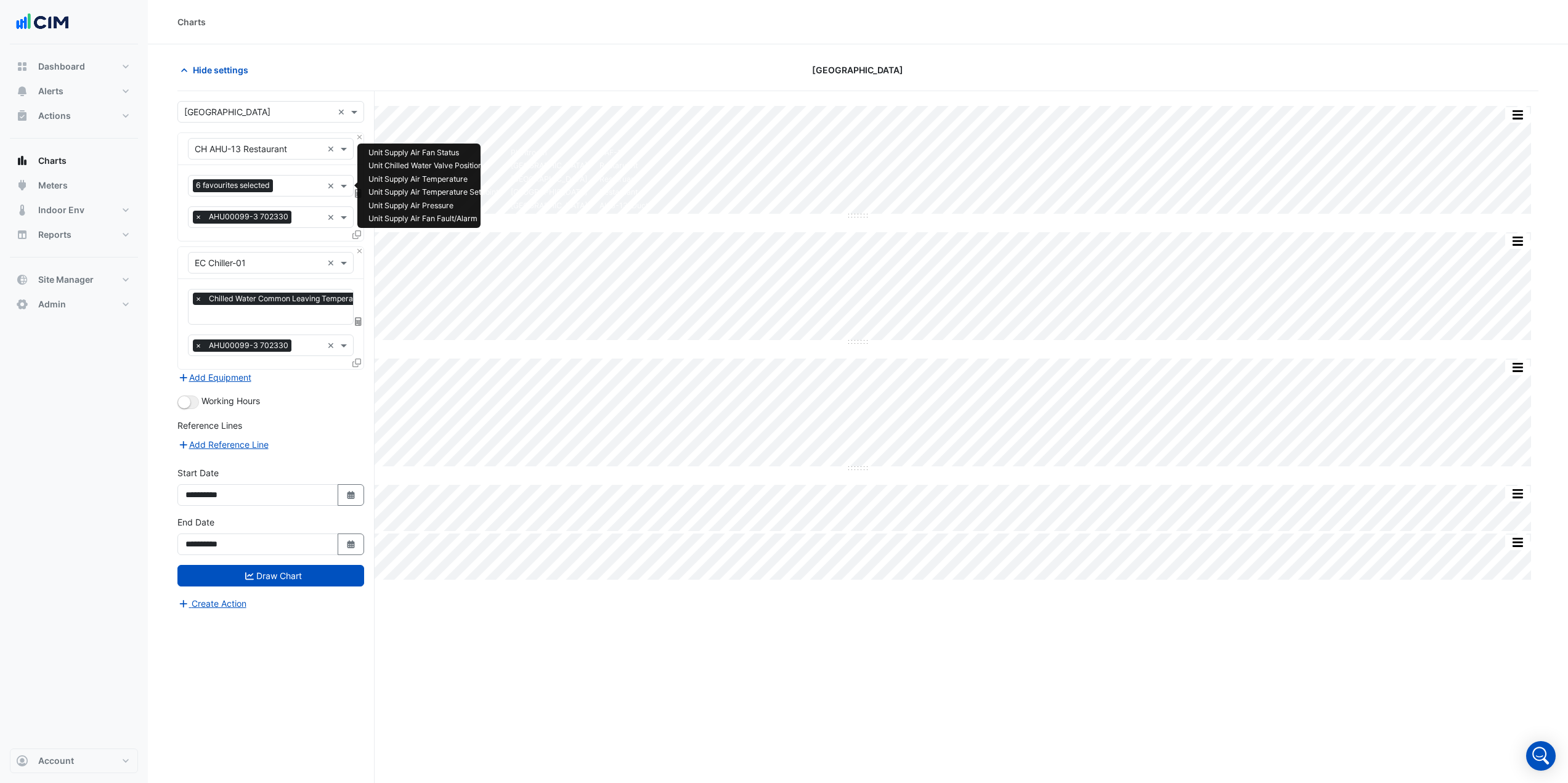
drag, startPoint x: 288, startPoint y: 188, endPoint x: 287, endPoint y: 162, distance: 26.0
click at [288, 189] on input "text" at bounding box center [300, 187] width 45 height 13
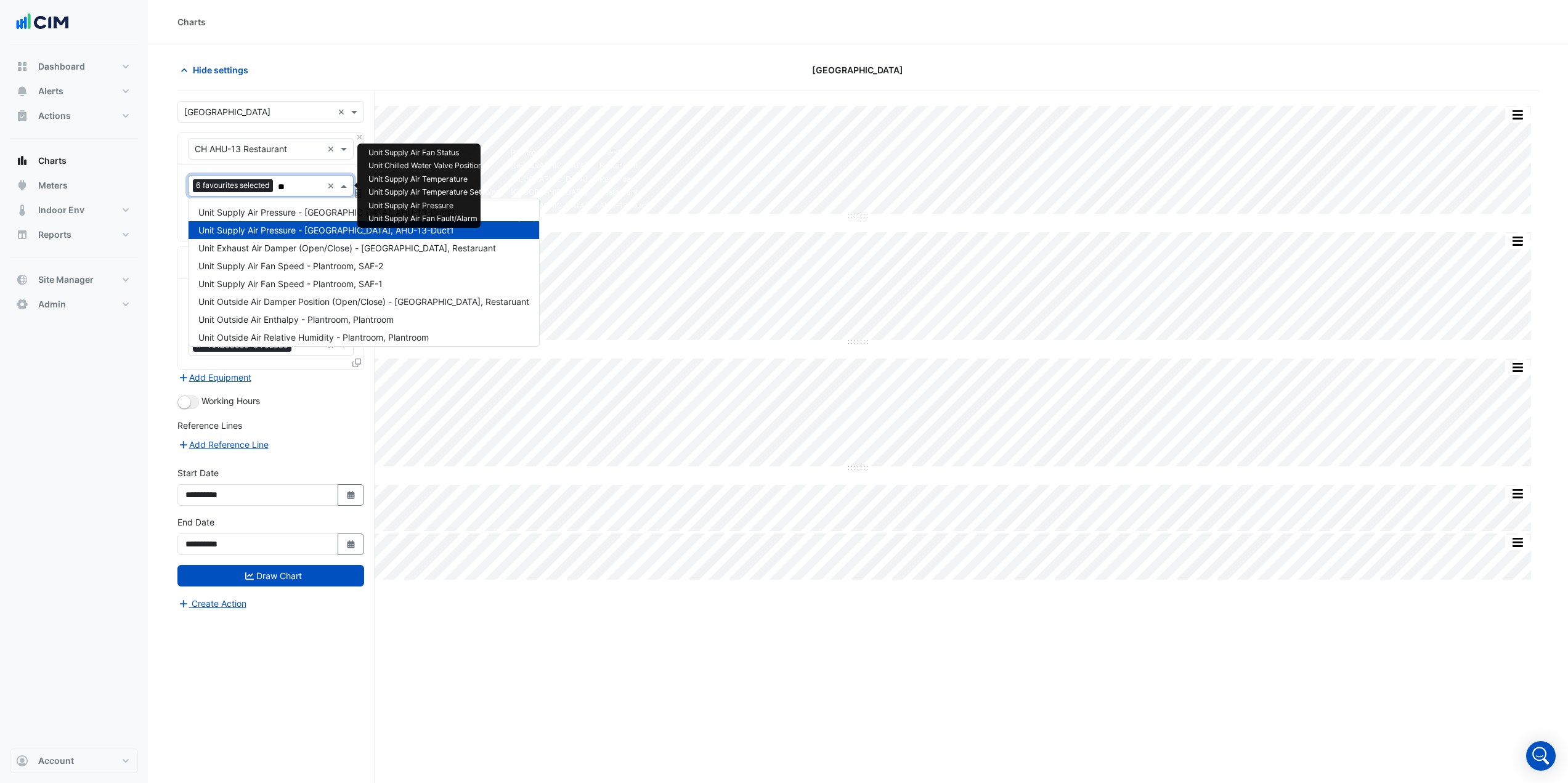
type input "***"
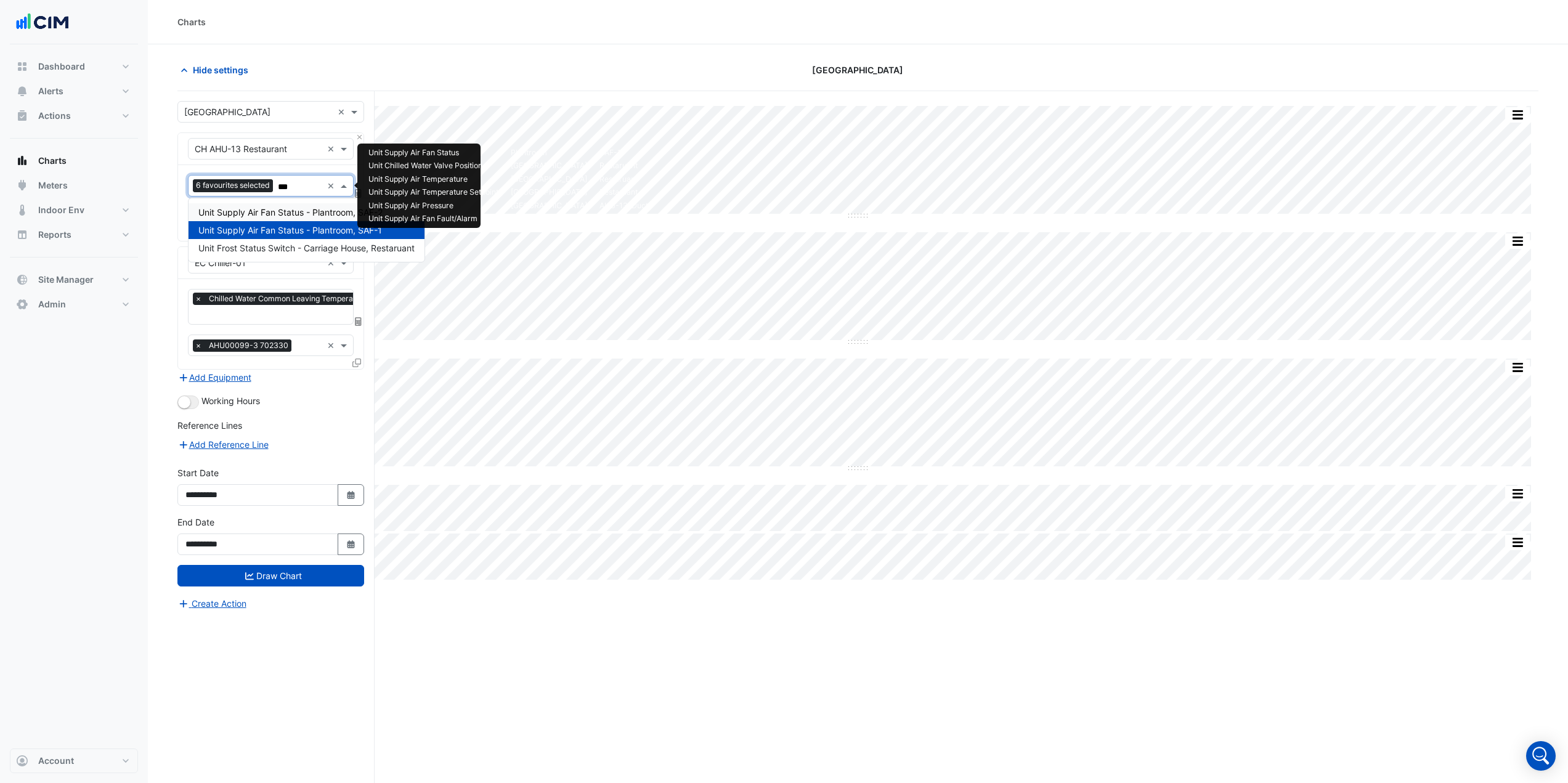
click at [319, 217] on span "Unit Supply Air Fan Status - Plantroom, SAF-2" at bounding box center [291, 212] width 184 height 11
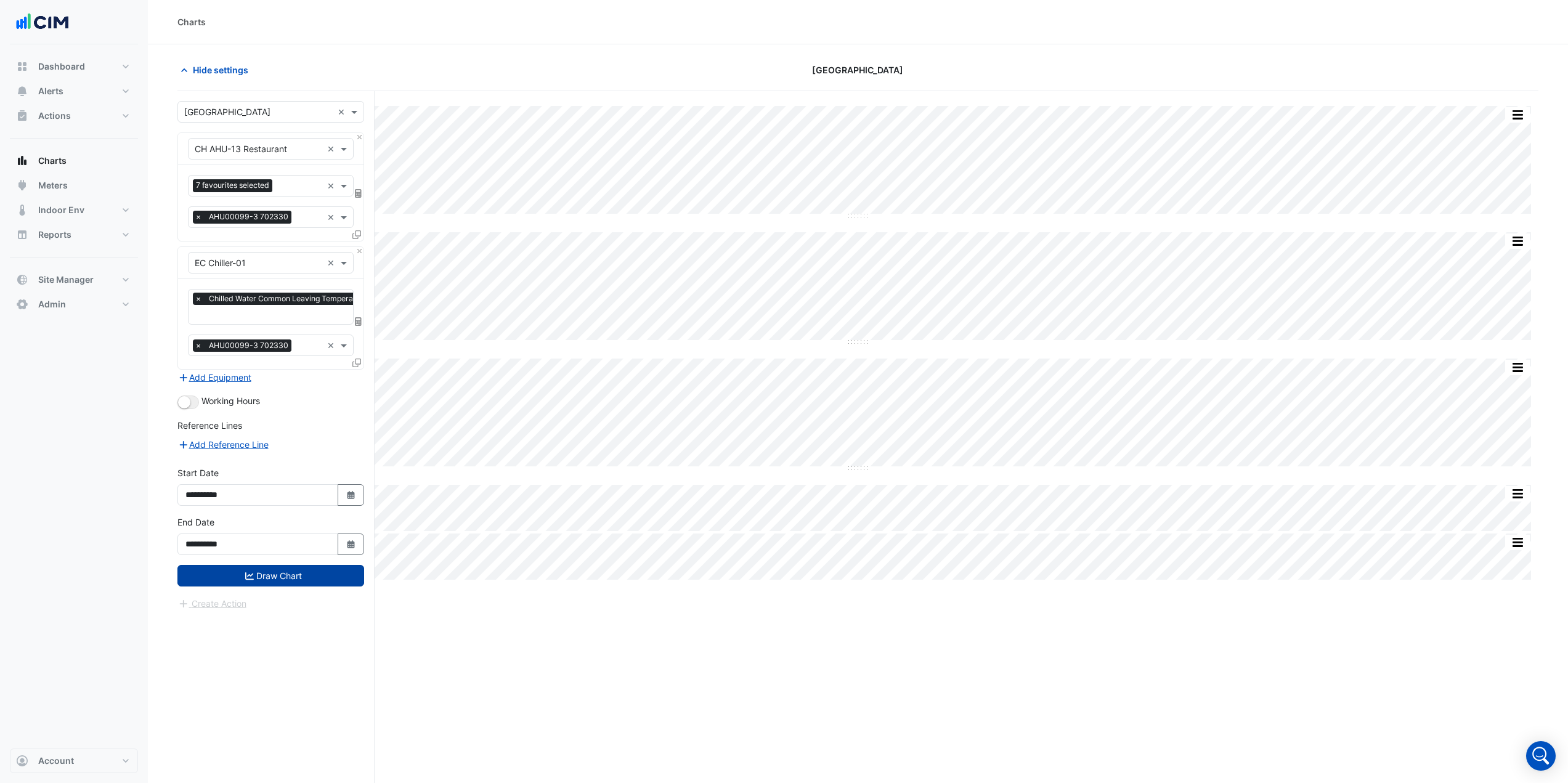
click at [327, 578] on button "Draw Chart" at bounding box center [271, 576] width 187 height 22
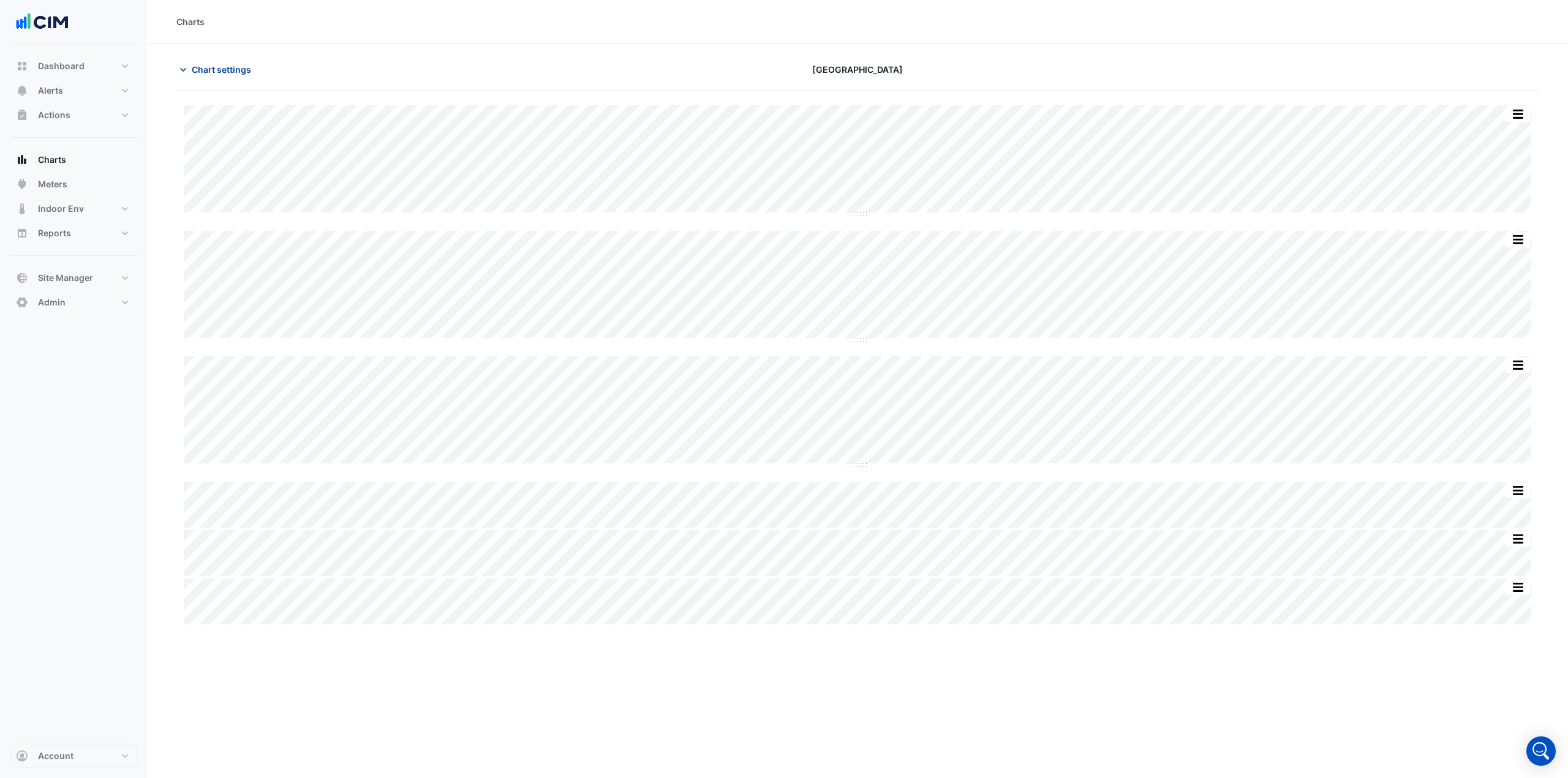
click at [226, 68] on span "Chart settings" at bounding box center [221, 69] width 60 height 13
click at [239, 70] on span "Chart settings" at bounding box center [221, 69] width 60 height 13
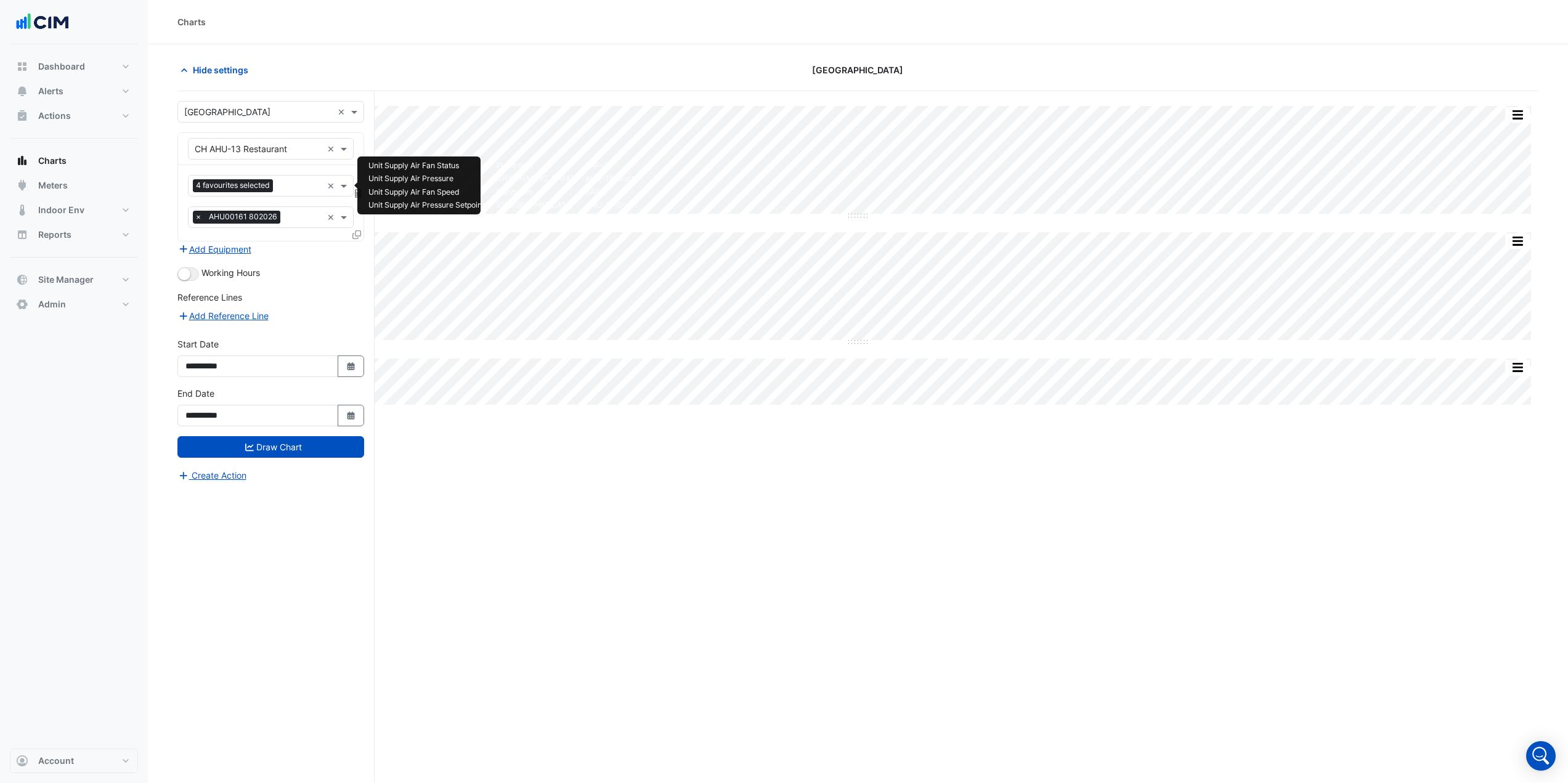
click at [306, 185] on input "text" at bounding box center [300, 187] width 45 height 13
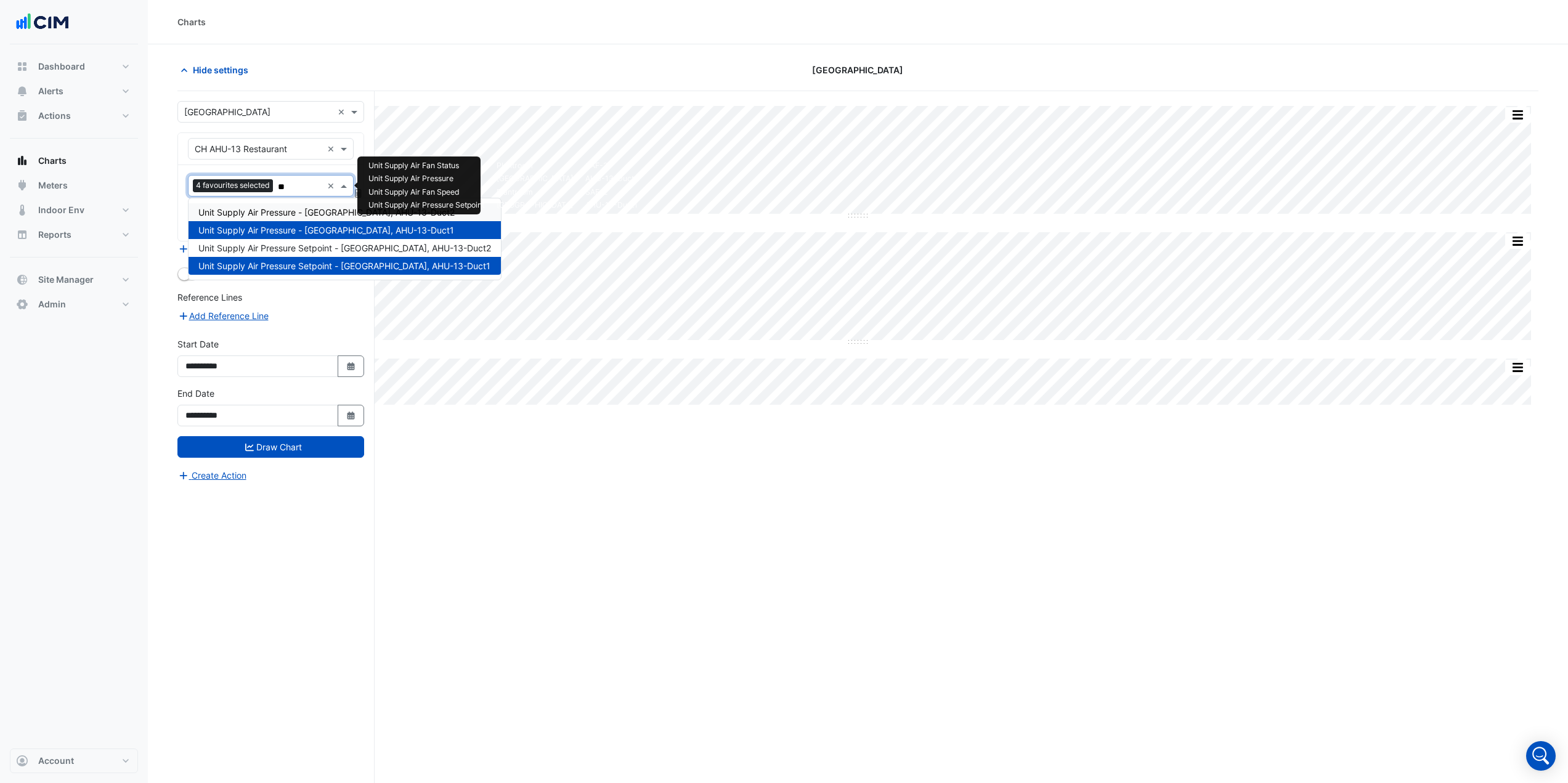
type input "***"
click at [334, 206] on div "Unit Supply Air Pressure - Carriage House, AHU-13-Duct2" at bounding box center [345, 212] width 312 height 18
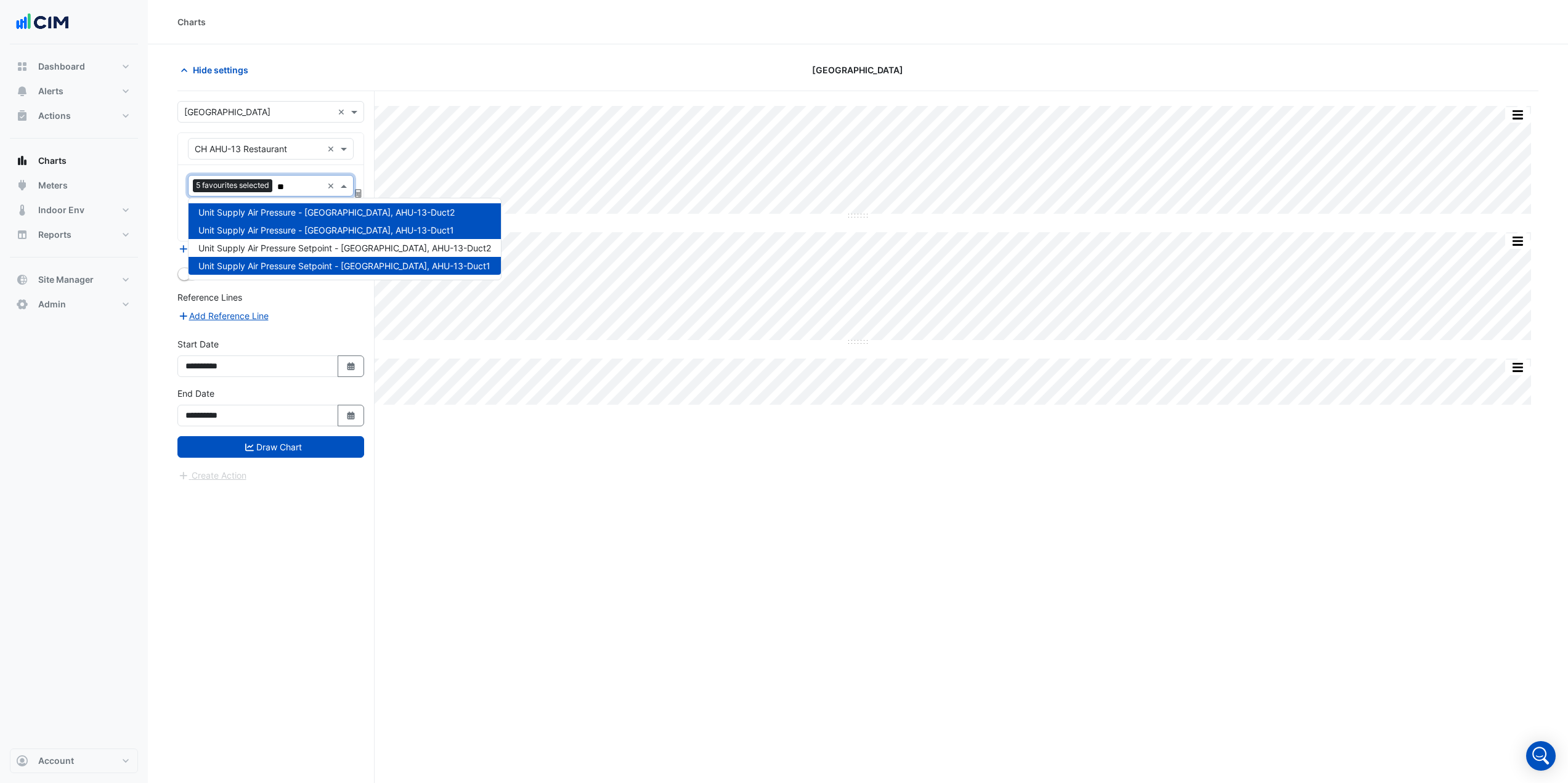
type input "***"
click at [308, 244] on span "Unit Supply Air Pressure Setpoint - Carriage House, AHU-13-Duct2" at bounding box center [345, 248] width 293 height 11
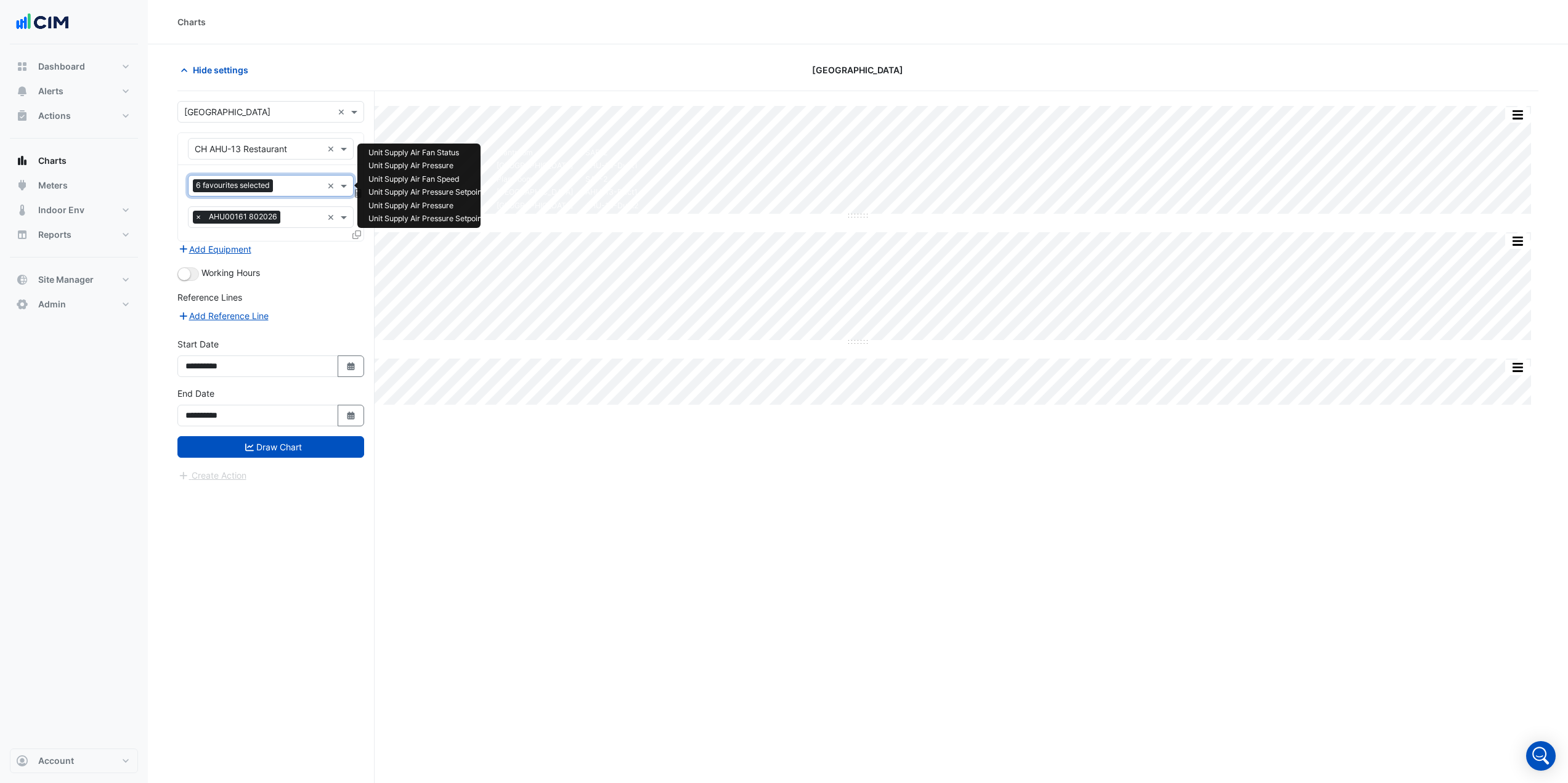
click at [294, 183] on input "text" at bounding box center [300, 187] width 45 height 13
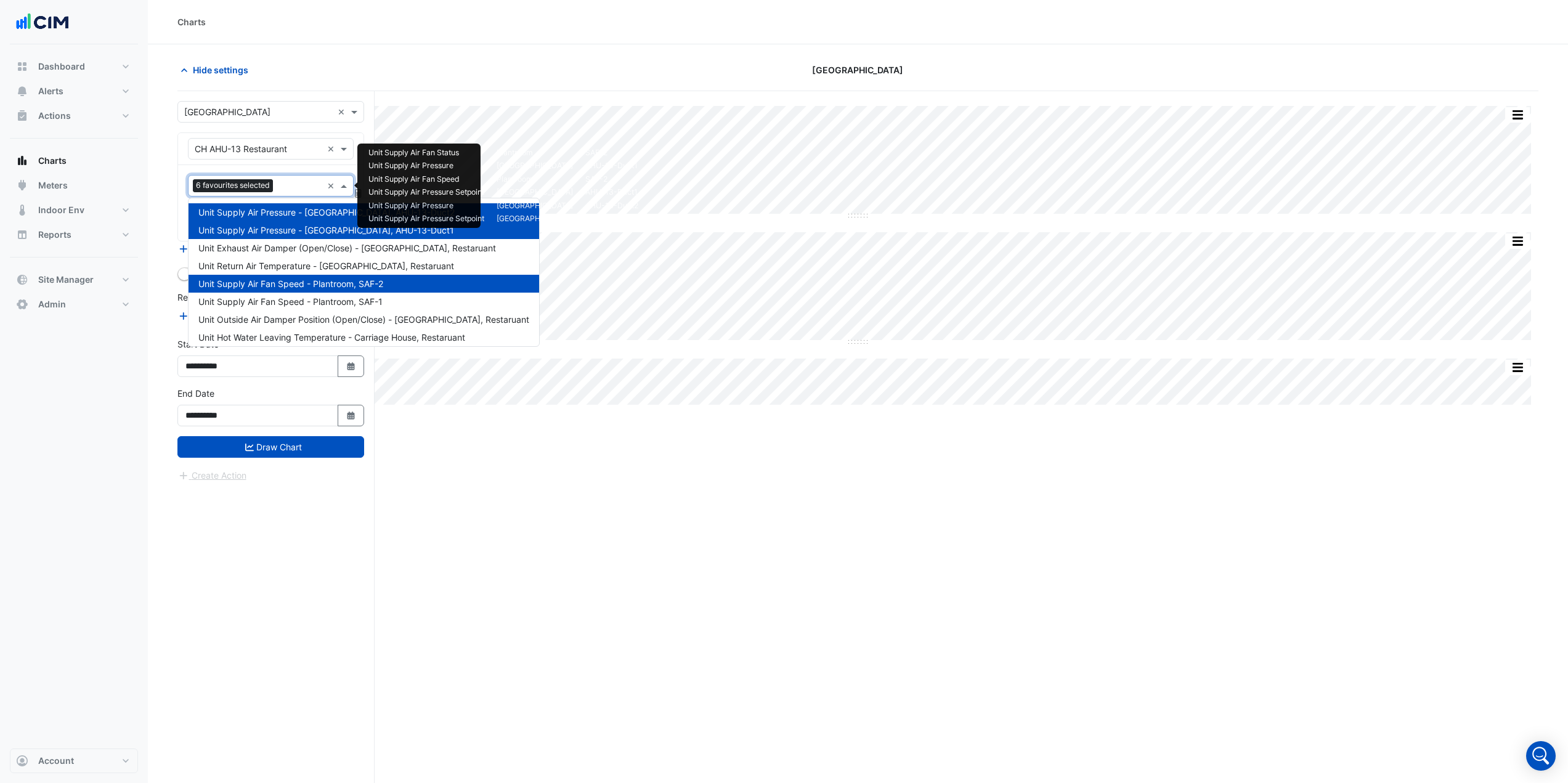
scroll to position [345, 0]
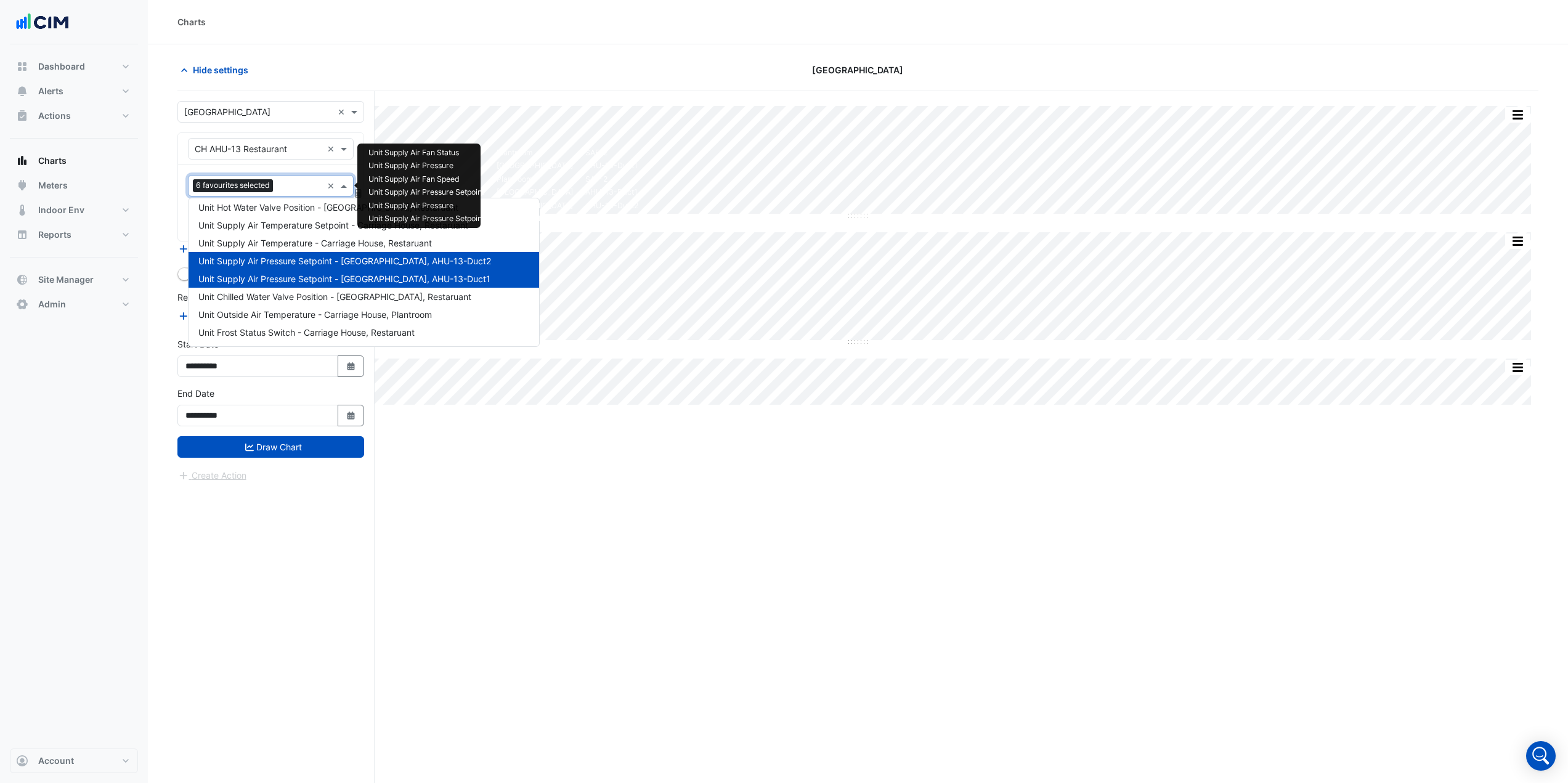
click at [366, 279] on span "Unit Supply Air Pressure Setpoint - Carriage House, AHU-13-Duct1" at bounding box center [345, 279] width 292 height 11
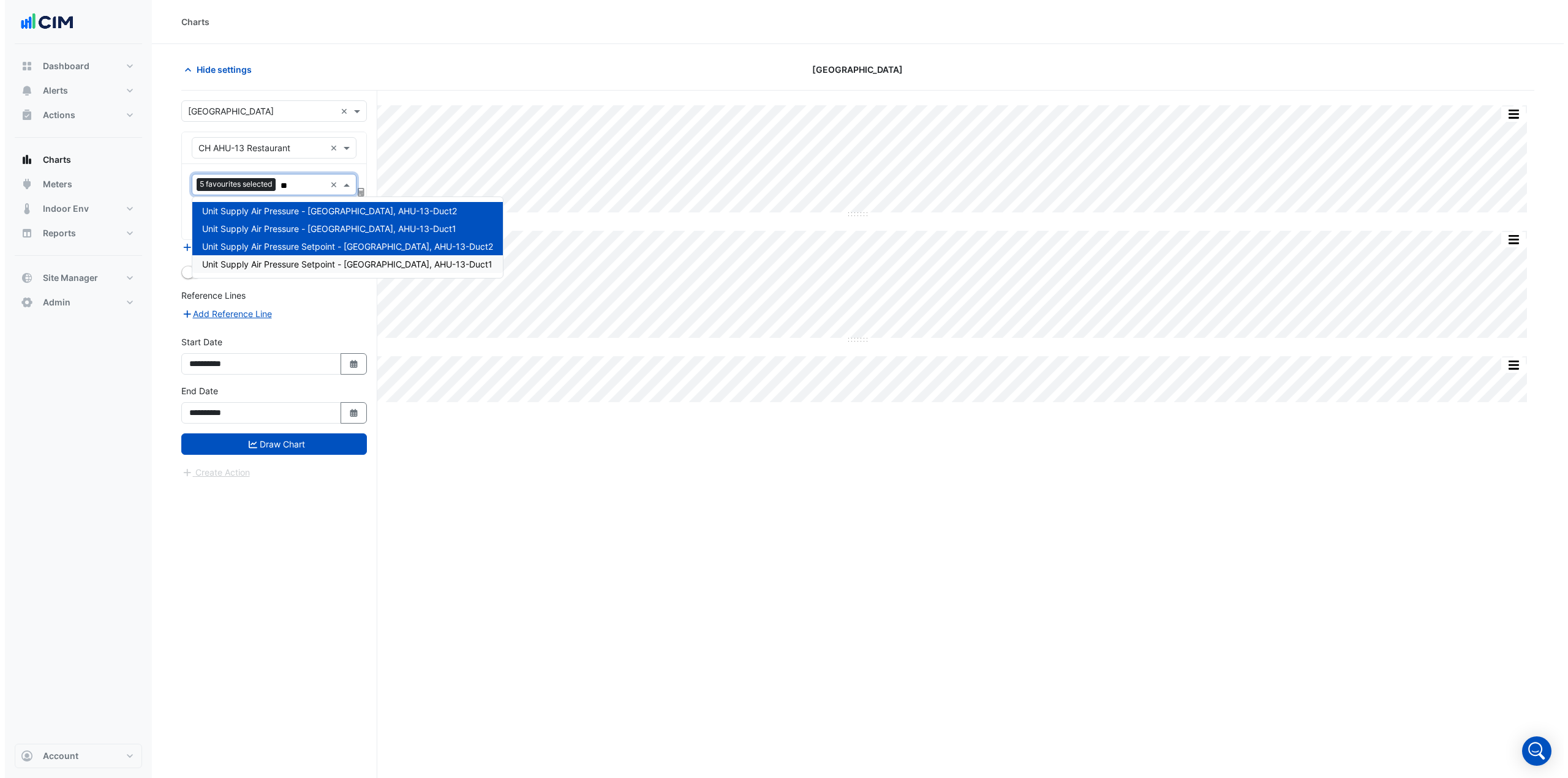
scroll to position [0, 0]
click at [362, 228] on span "Unit Supply Air Pressure - Carriage House, AHU-13-Duct1" at bounding box center [324, 228] width 254 height 10
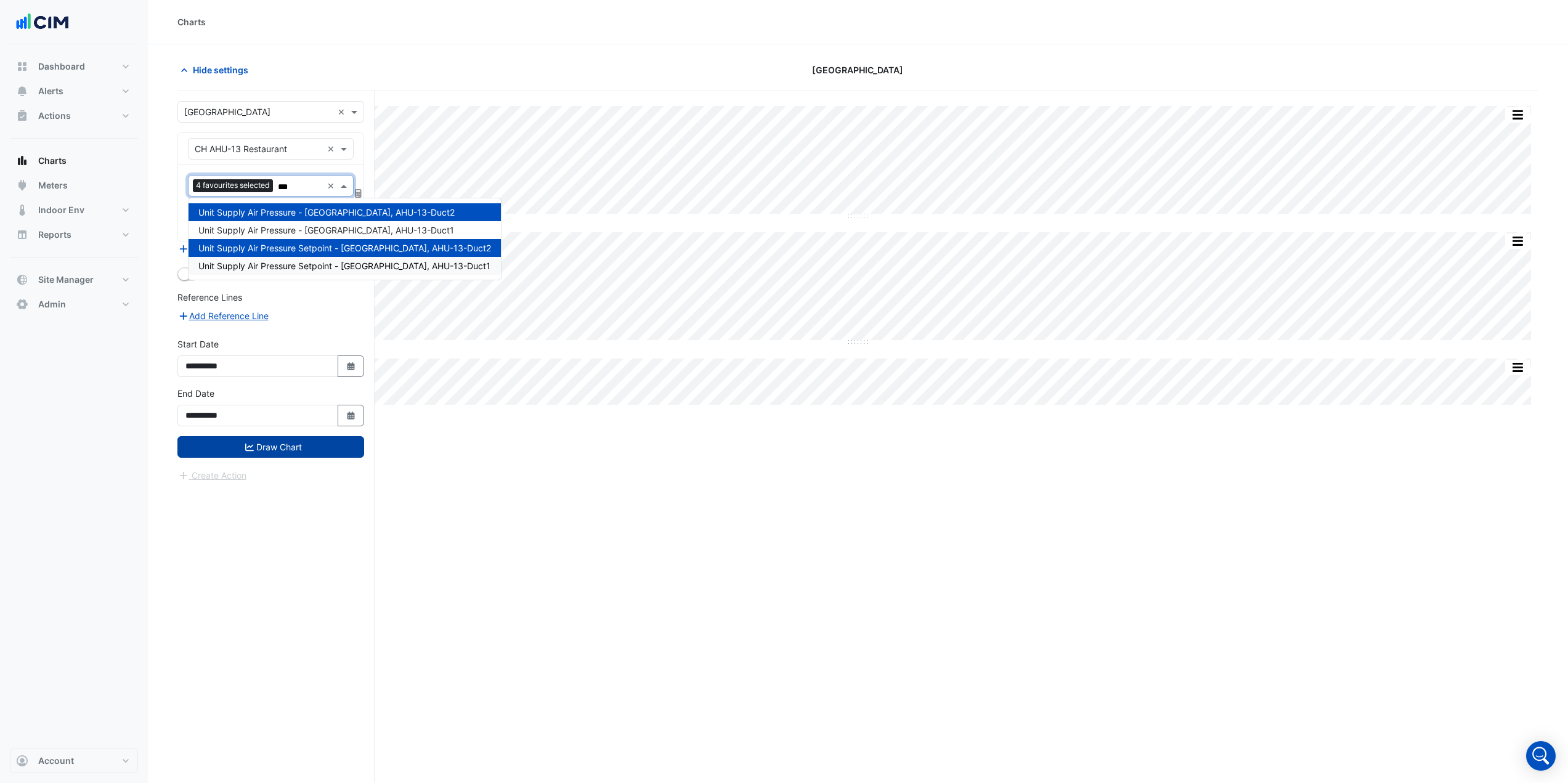
type input "***"
click at [297, 446] on button "Draw Chart" at bounding box center [271, 447] width 187 height 22
